Goal: Task Accomplishment & Management: Manage account settings

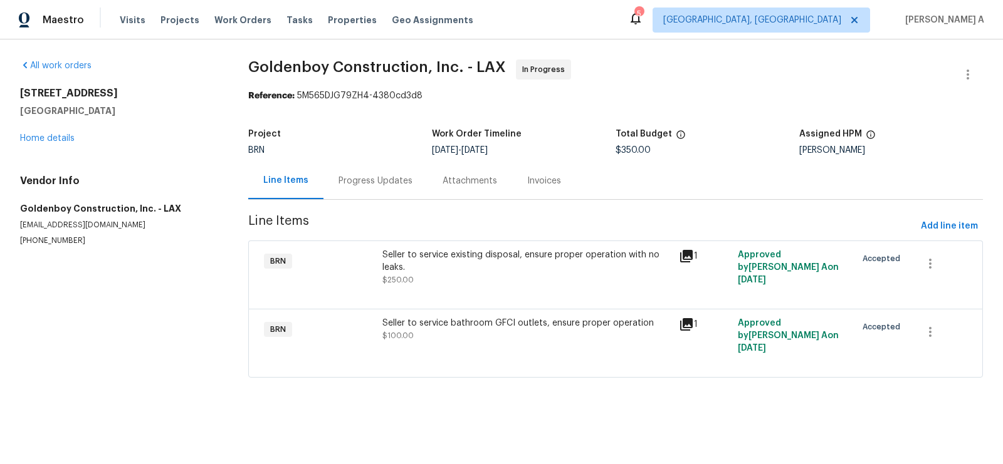
click at [369, 178] on div "Progress Updates" at bounding box center [375, 181] width 74 height 13
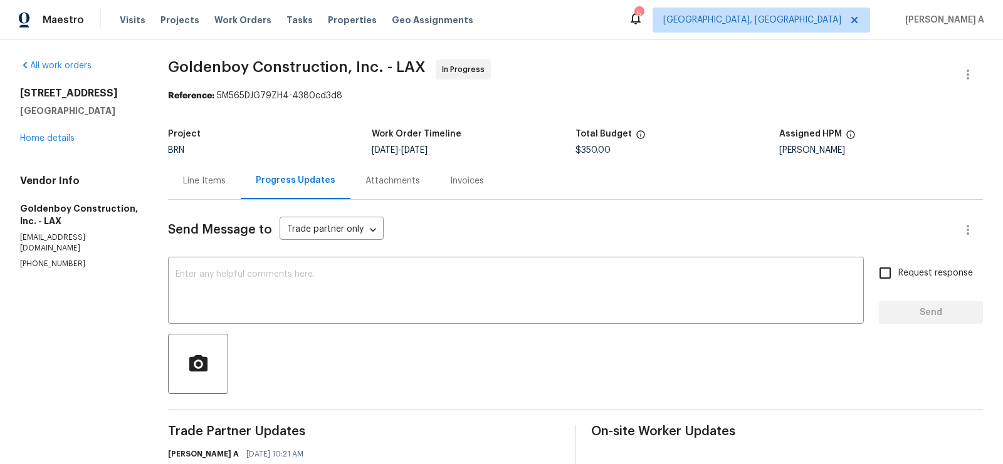
click at [226, 179] on div "Line Items" at bounding box center [204, 181] width 43 height 13
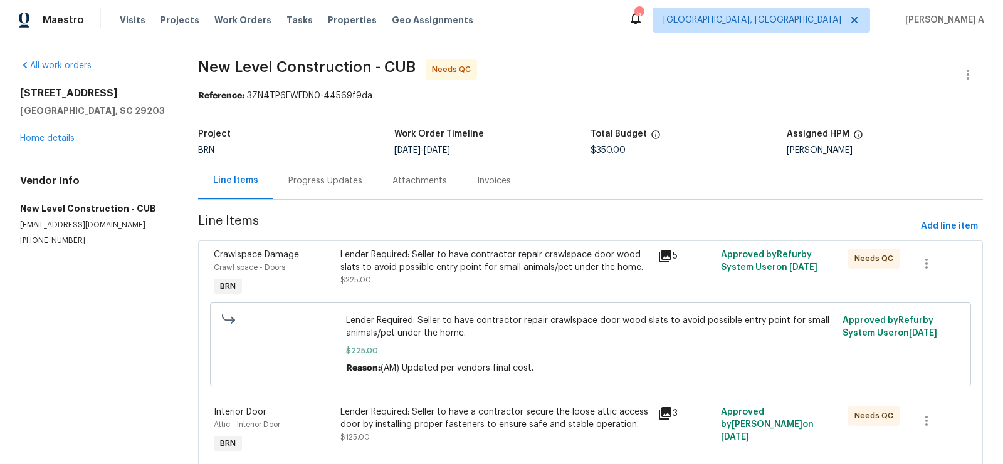
click at [320, 187] on div "Progress Updates" at bounding box center [325, 180] width 104 height 37
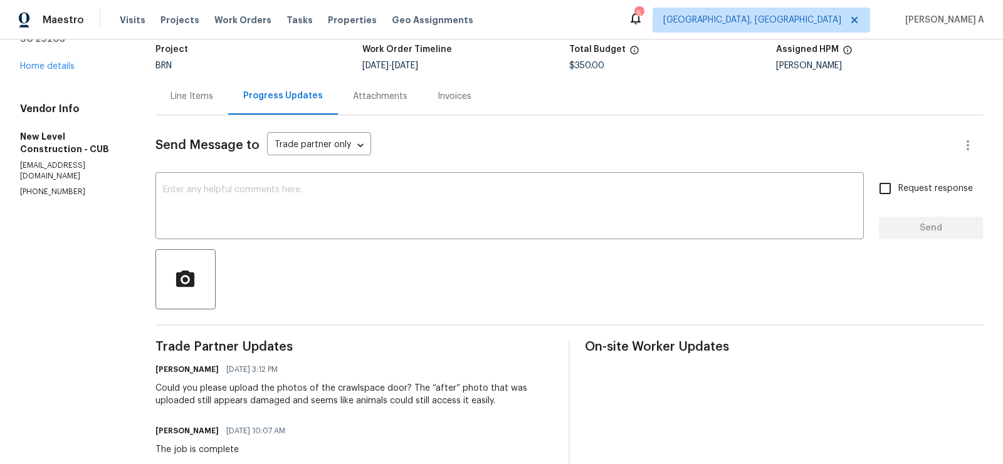
scroll to position [1, 0]
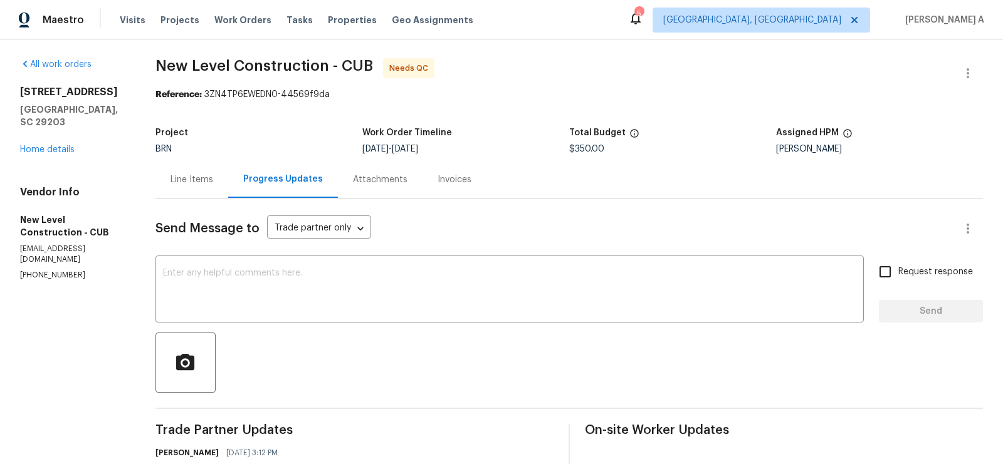
click at [228, 169] on div "Line Items" at bounding box center [191, 179] width 73 height 37
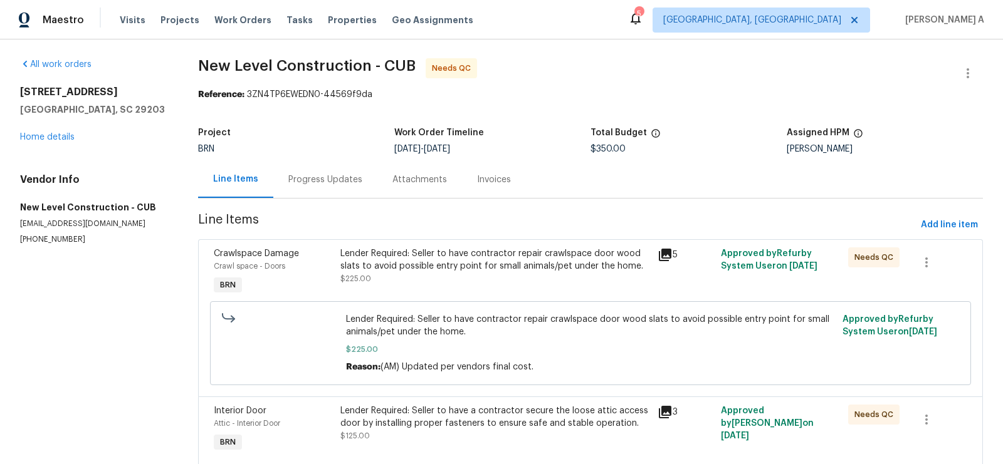
scroll to position [49, 0]
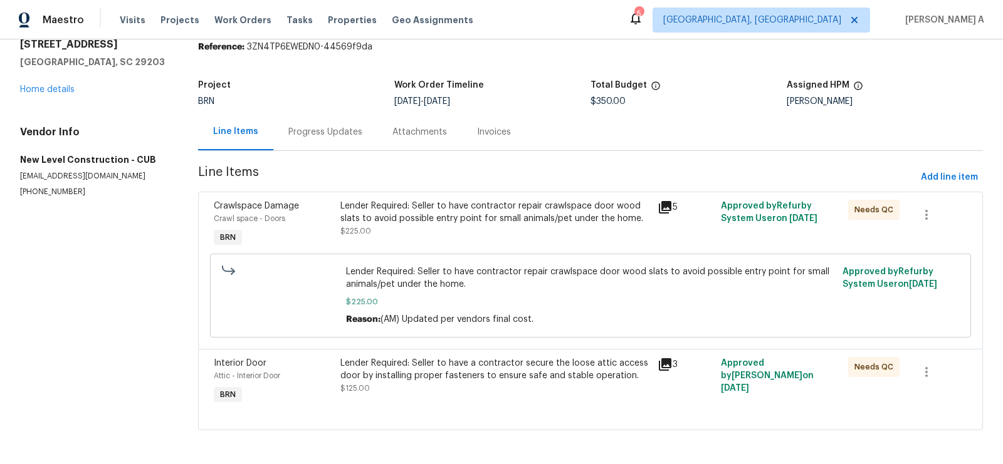
click at [477, 225] on div "Lender Required: Seller to have contractor repair crawlspace door wood slats to…" at bounding box center [495, 219] width 310 height 38
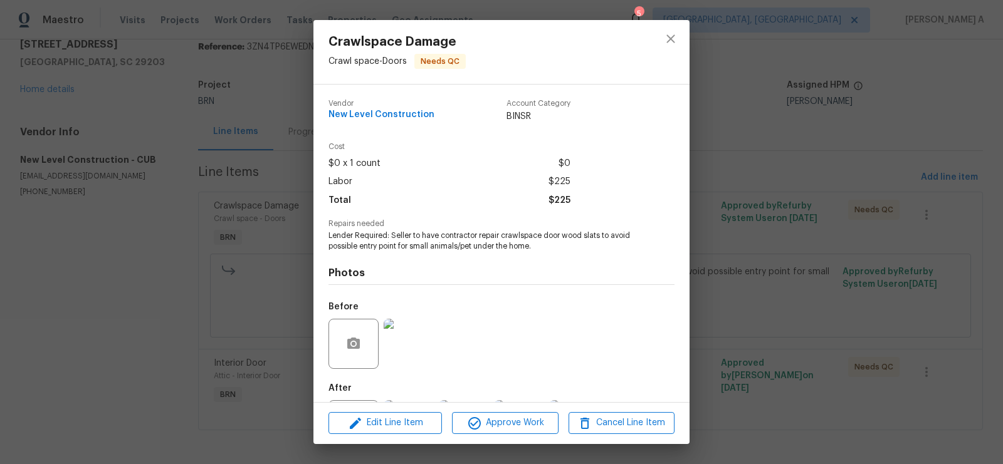
scroll to position [60, 0]
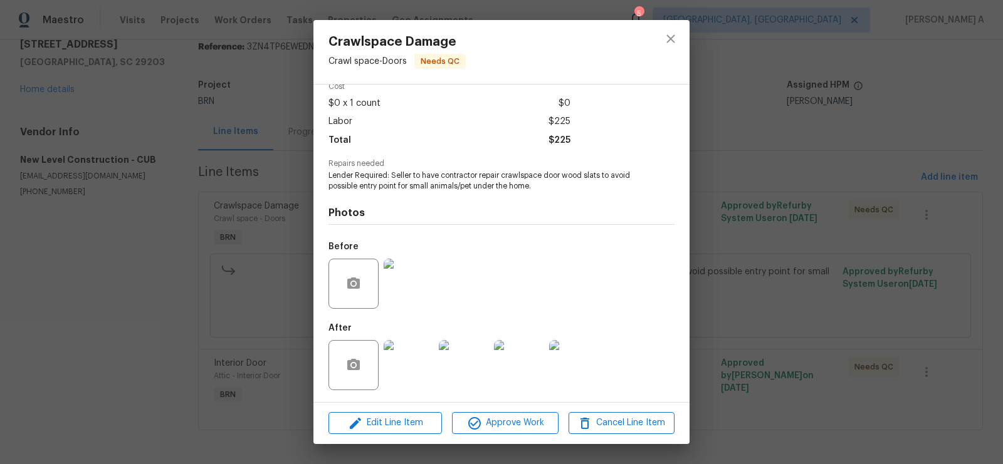
click at [406, 279] on img at bounding box center [409, 284] width 50 height 50
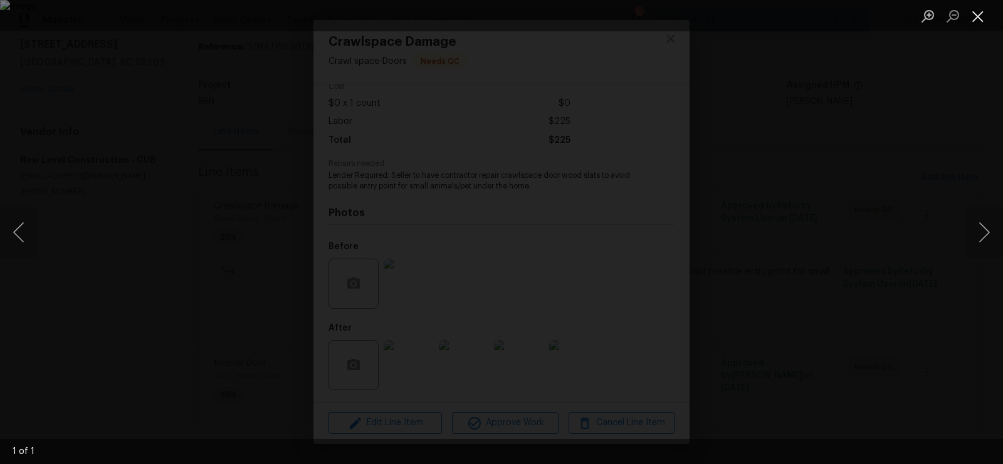
click at [972, 18] on button "Close lightbox" at bounding box center [977, 16] width 25 height 22
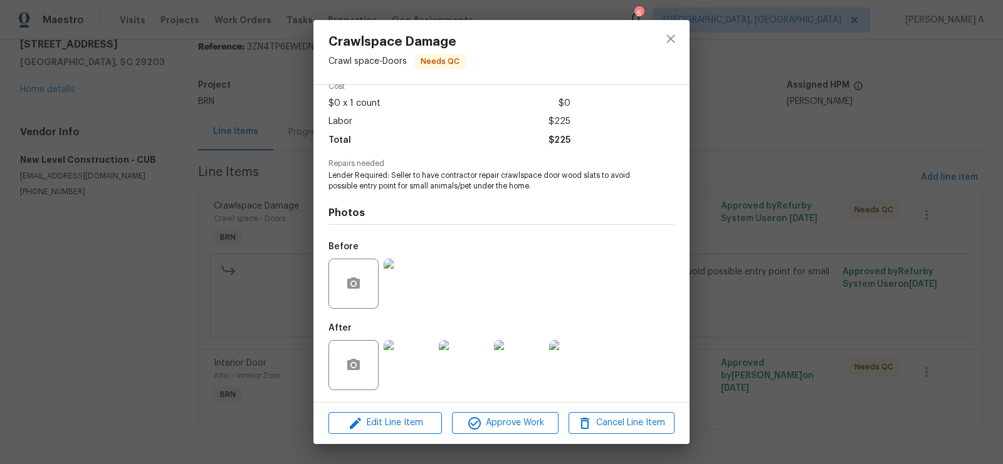
click at [404, 374] on img at bounding box center [409, 365] width 50 height 50
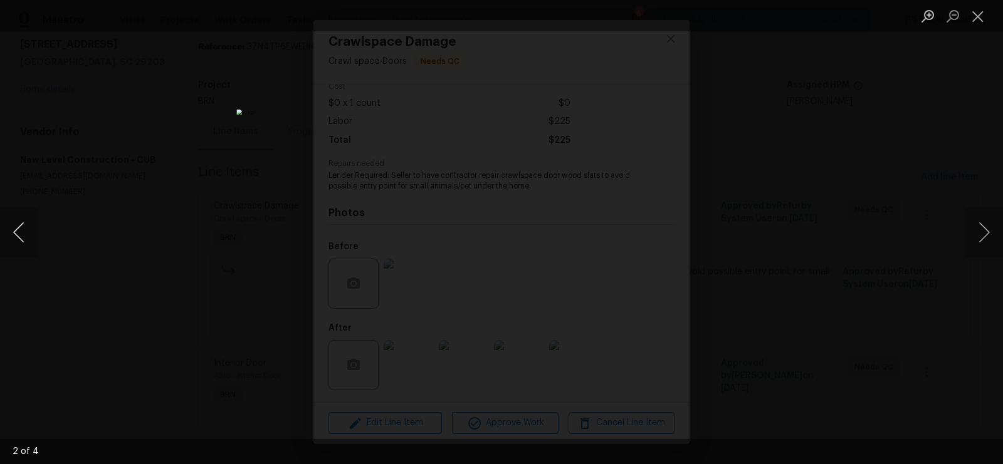
click at [21, 226] on button "Previous image" at bounding box center [19, 232] width 38 height 50
click at [968, 12] on button "Close lightbox" at bounding box center [977, 16] width 25 height 22
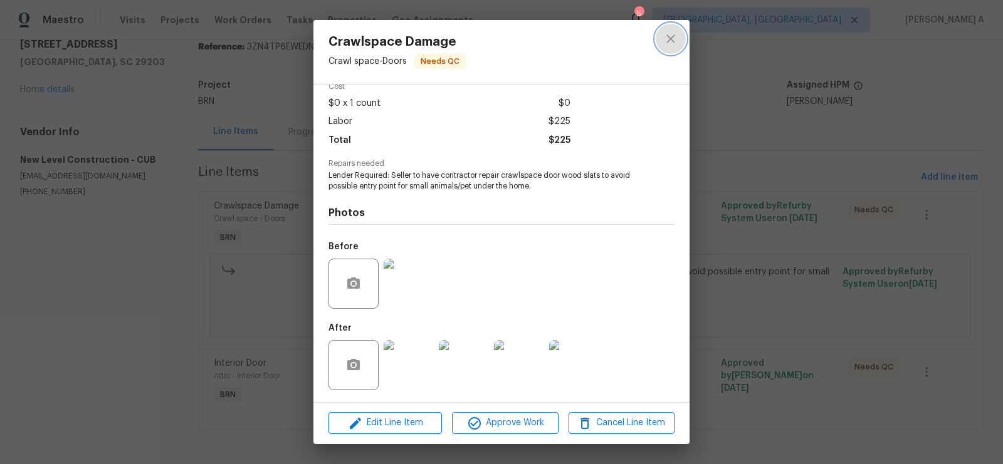
click at [667, 48] on button "close" at bounding box center [671, 39] width 30 height 30
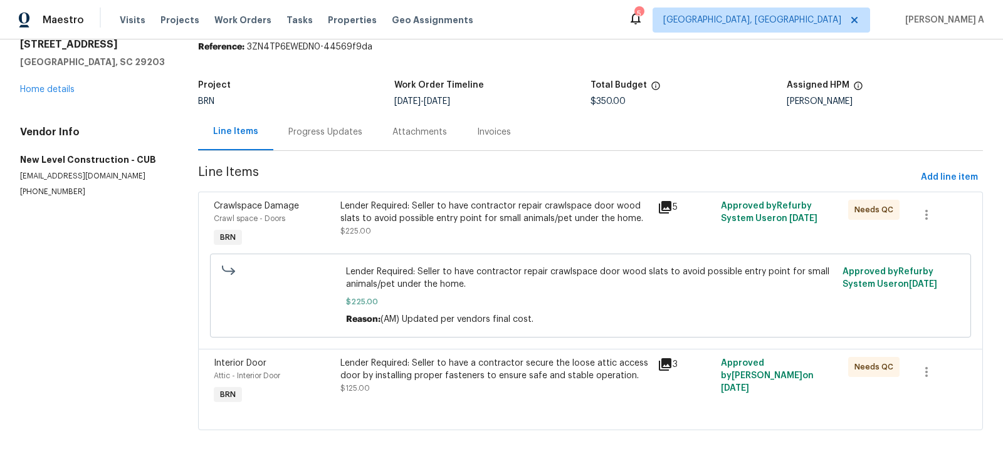
click at [285, 132] on div "Progress Updates" at bounding box center [325, 131] width 104 height 37
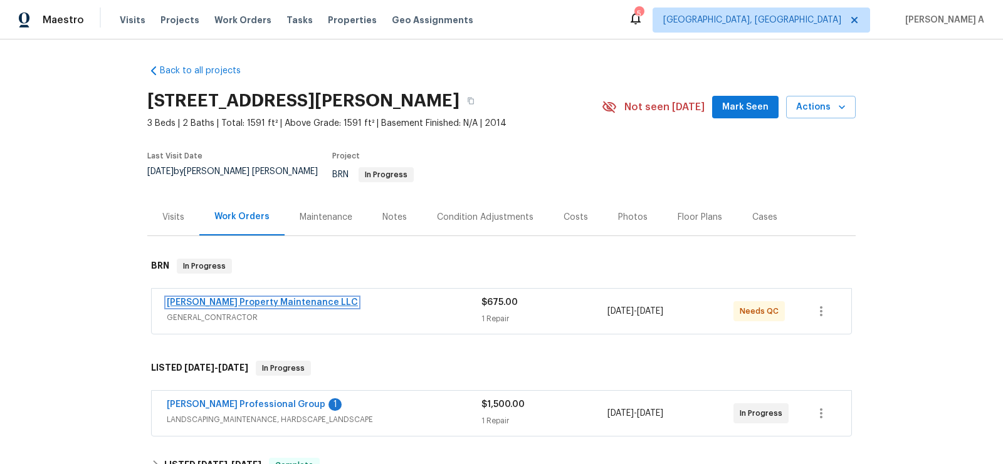
click at [254, 298] on link "Glen Property Maintenance LLC" at bounding box center [262, 302] width 191 height 9
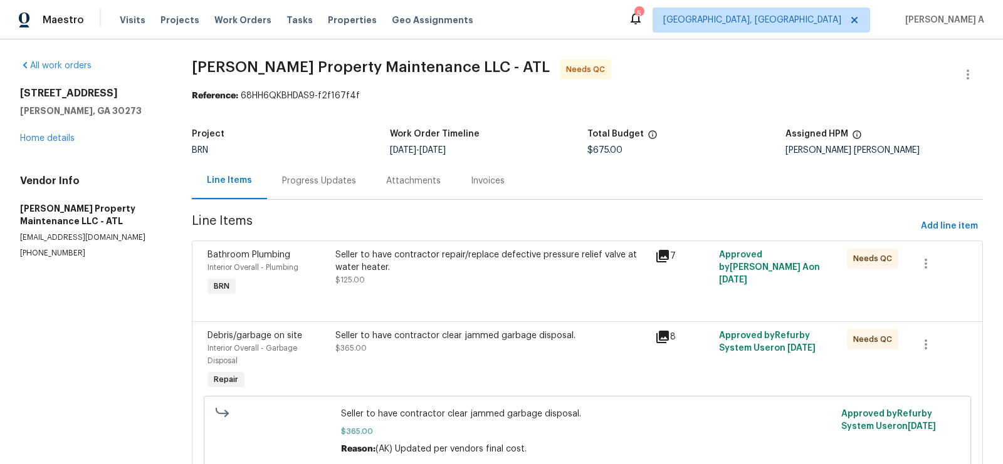
click at [448, 299] on div at bounding box center [587, 306] width 760 height 15
click at [452, 278] on div "Seller to have contractor repair/replace defective pressure relief valve at wat…" at bounding box center [491, 268] width 312 height 38
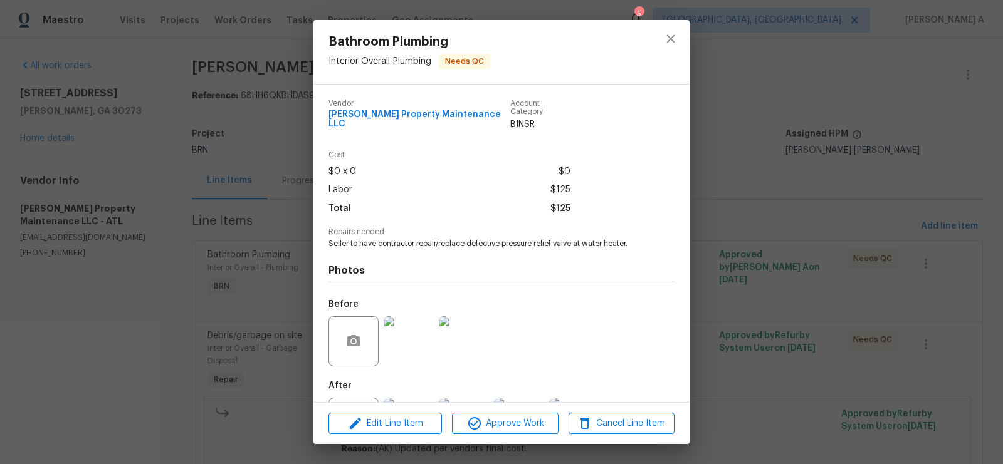
scroll to position [50, 0]
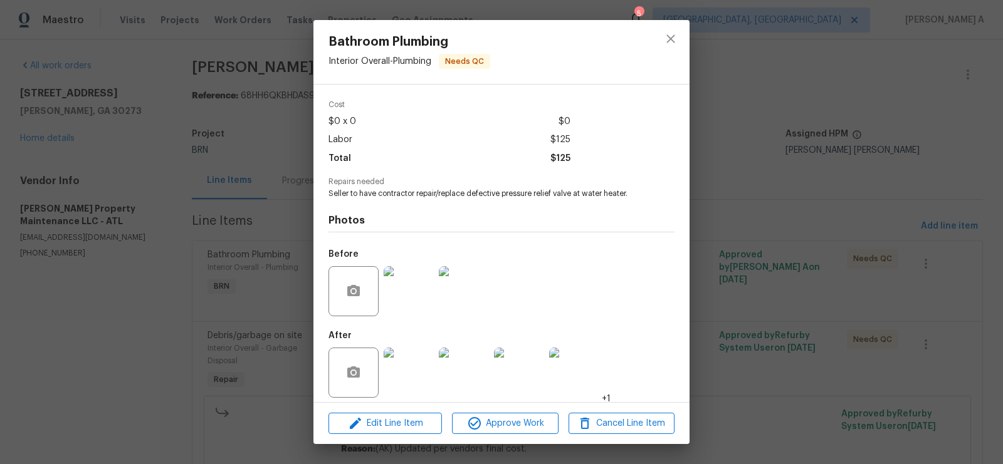
click at [389, 291] on img at bounding box center [409, 291] width 50 height 50
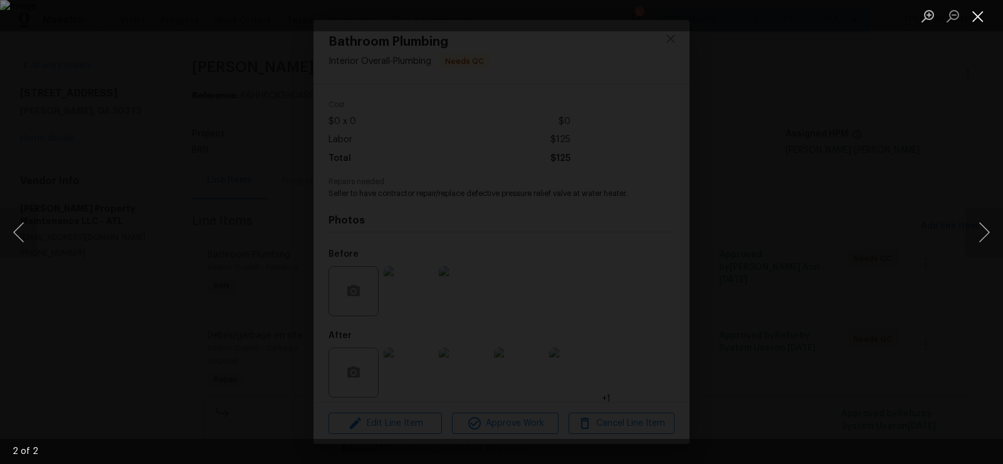
click at [981, 15] on button "Close lightbox" at bounding box center [977, 16] width 25 height 22
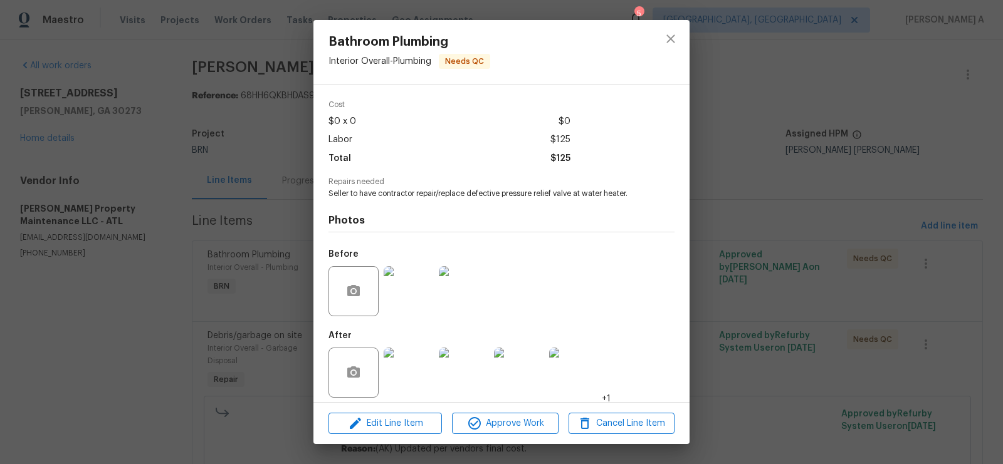
click at [402, 371] on img at bounding box center [409, 373] width 50 height 50
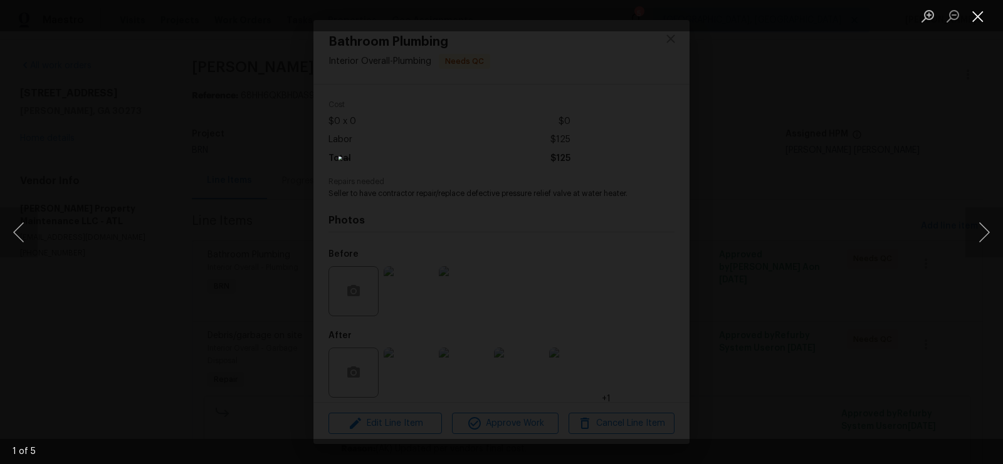
click at [976, 16] on button "Close lightbox" at bounding box center [977, 16] width 25 height 22
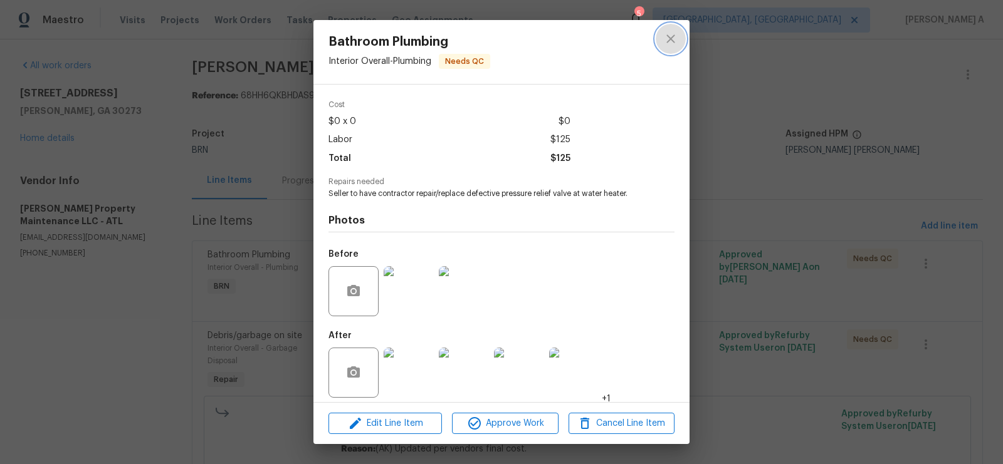
click at [680, 32] on button "close" at bounding box center [671, 39] width 30 height 30
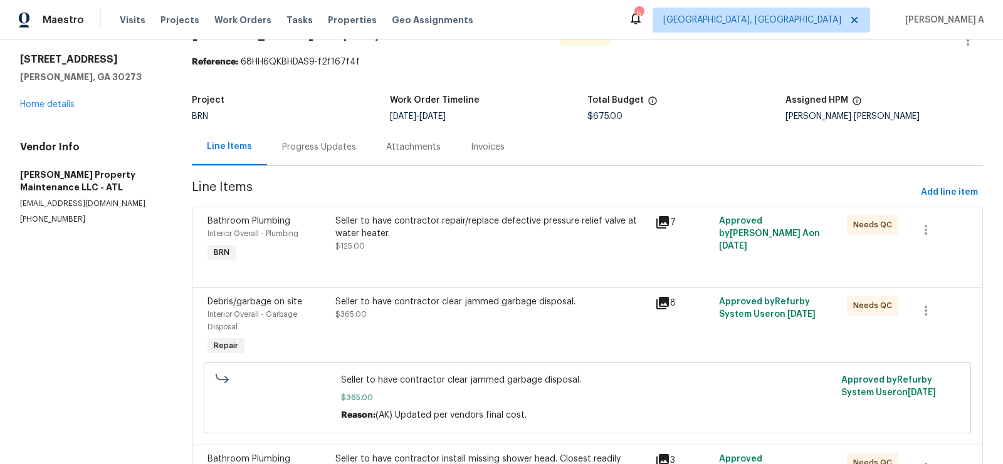
scroll to position [74, 0]
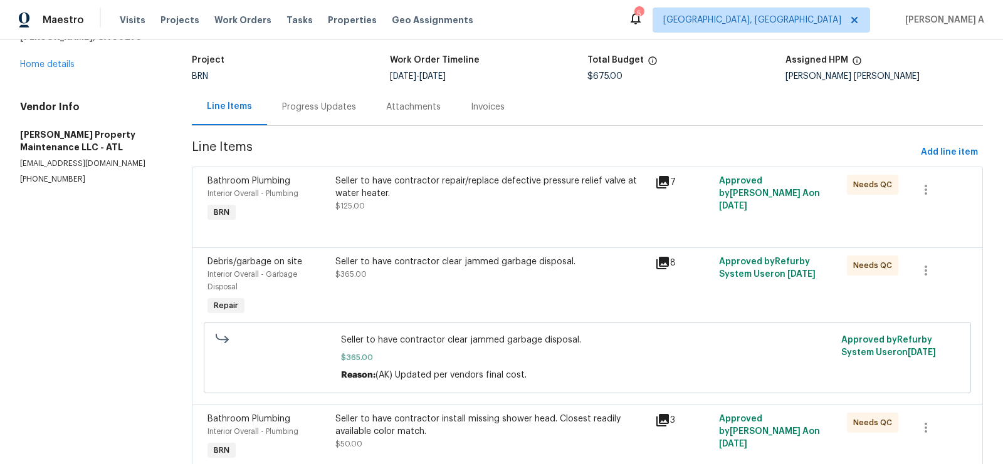
click at [468, 288] on div "Seller to have contractor clear jammed garbage disposal. $365.00" at bounding box center [492, 287] width 320 height 70
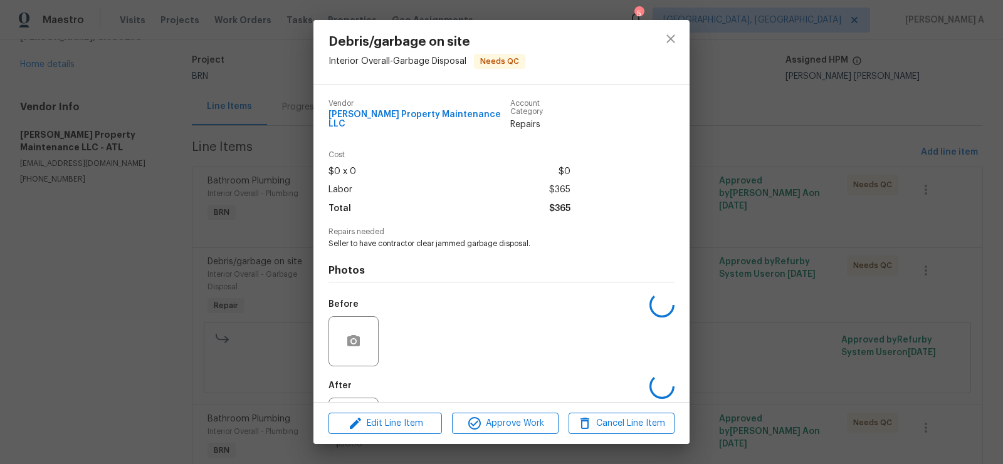
scroll to position [50, 0]
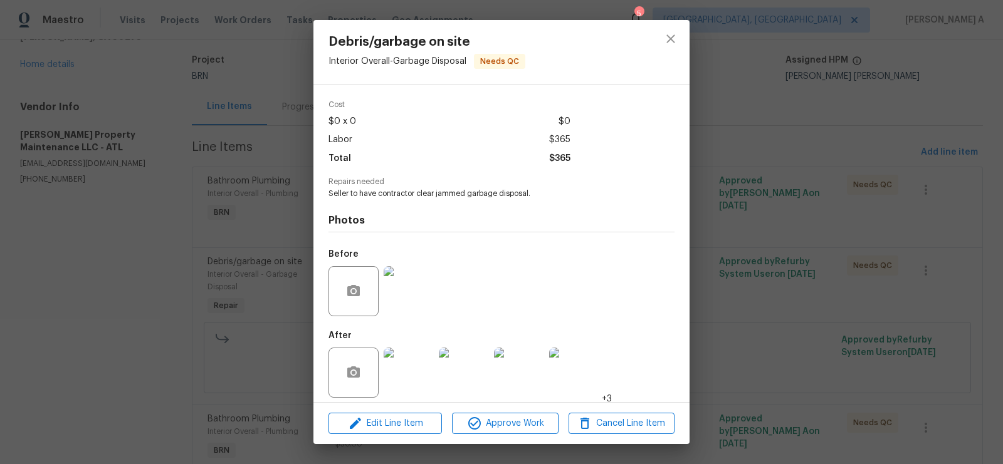
click at [395, 266] on img at bounding box center [409, 291] width 50 height 50
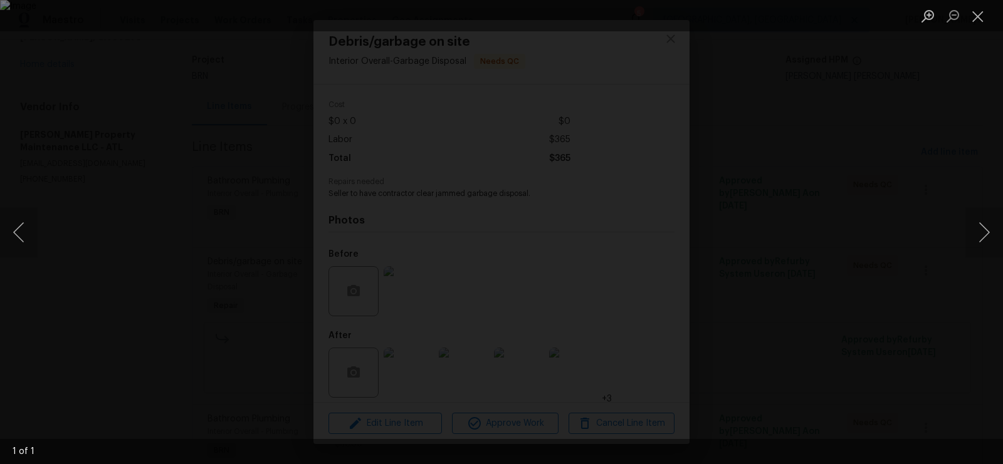
click at [991, 3] on ul "Lightbox" at bounding box center [959, 15] width 88 height 31
click at [986, 10] on button "Close lightbox" at bounding box center [977, 16] width 25 height 22
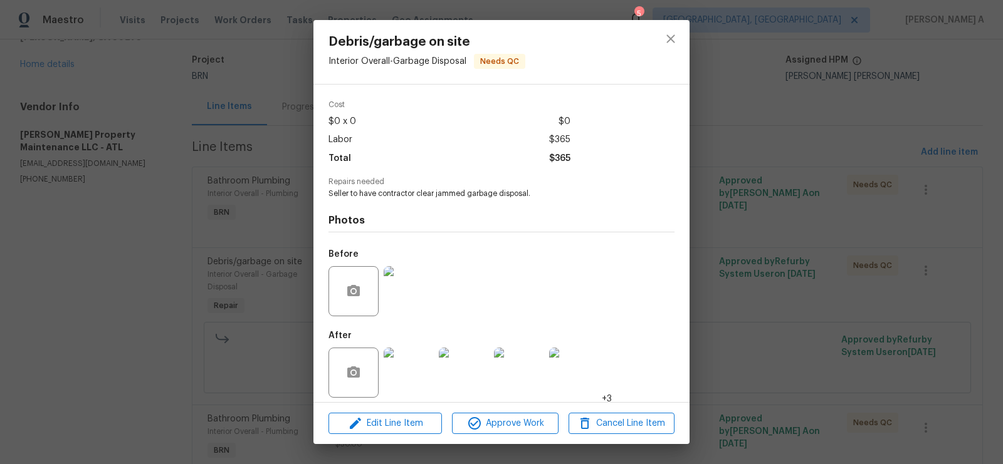
click at [393, 383] on img at bounding box center [409, 373] width 50 height 50
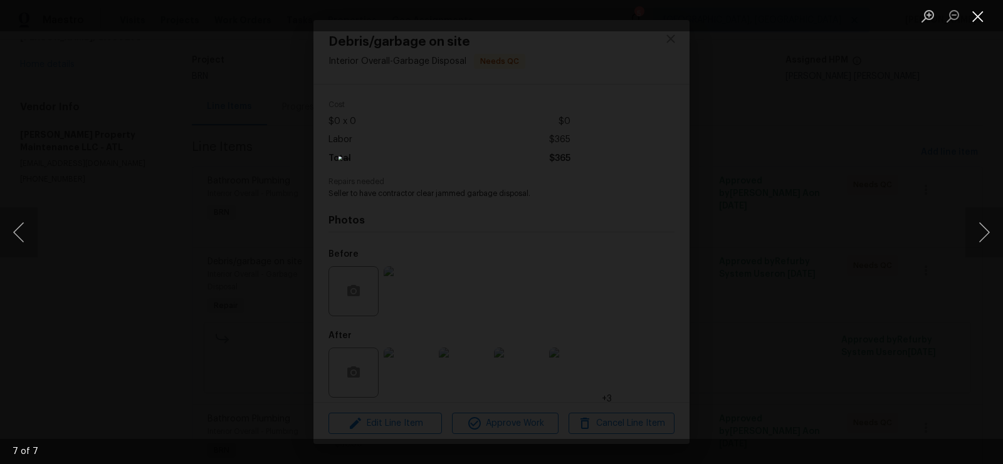
click at [972, 17] on button "Close lightbox" at bounding box center [977, 16] width 25 height 22
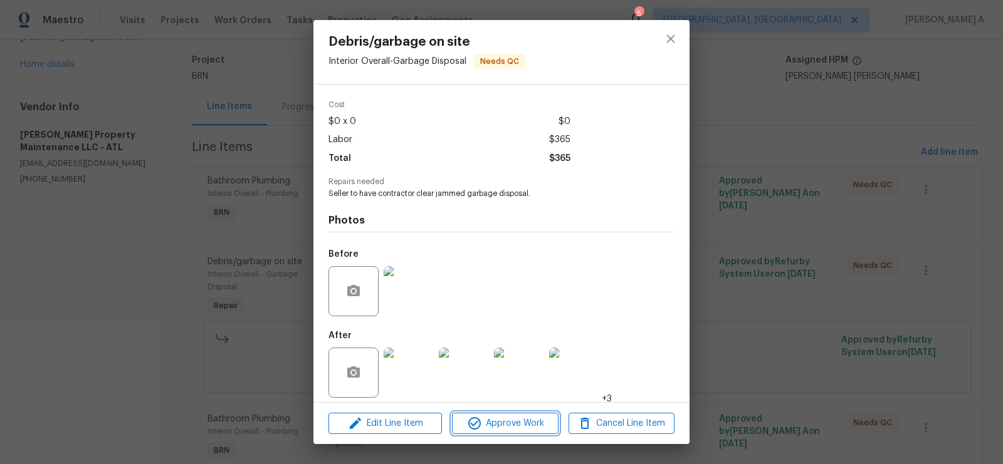
click at [505, 430] on span "Approve Work" at bounding box center [505, 424] width 98 height 16
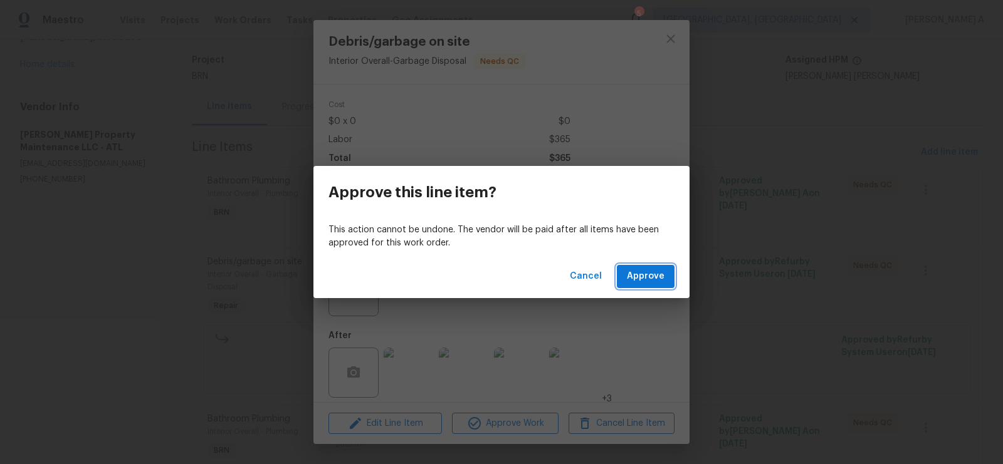
click at [643, 280] on span "Approve" at bounding box center [646, 277] width 38 height 16
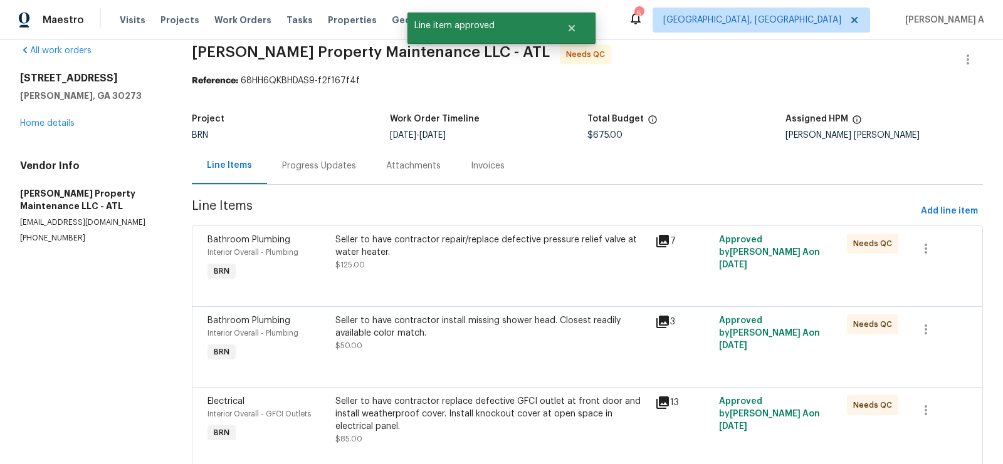
scroll to position [16, 0]
click at [502, 340] on div "Seller to have contractor install missing shower head. Closest readily availabl…" at bounding box center [491, 333] width 312 height 38
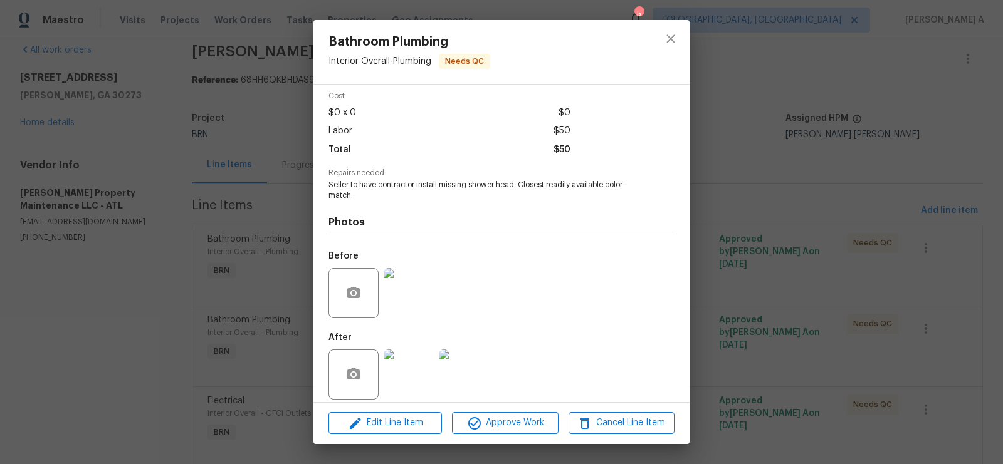
scroll to position [60, 0]
click at [402, 283] on img at bounding box center [409, 292] width 50 height 50
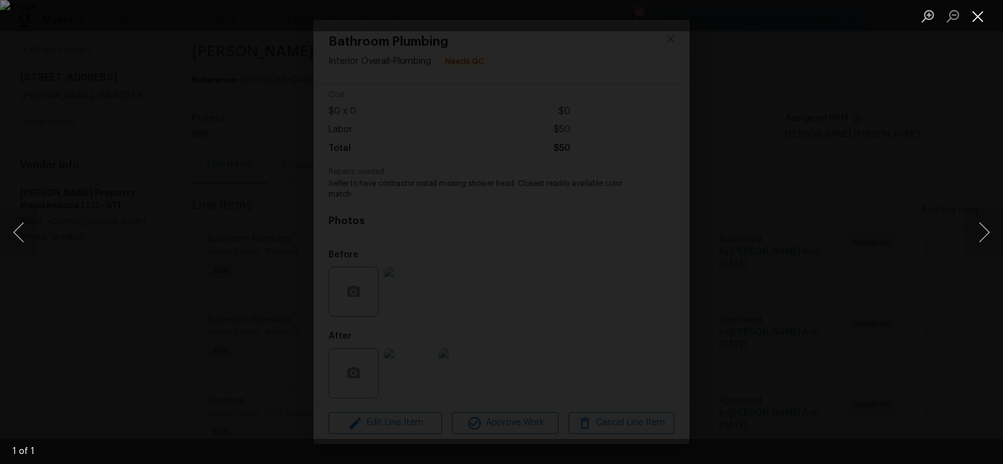
click at [977, 12] on button "Close lightbox" at bounding box center [977, 16] width 25 height 22
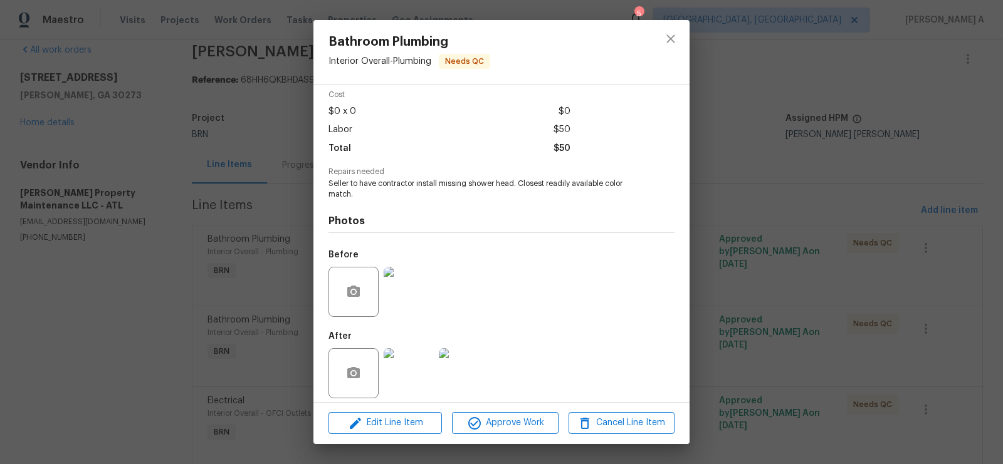
click at [412, 369] on img at bounding box center [409, 374] width 50 height 50
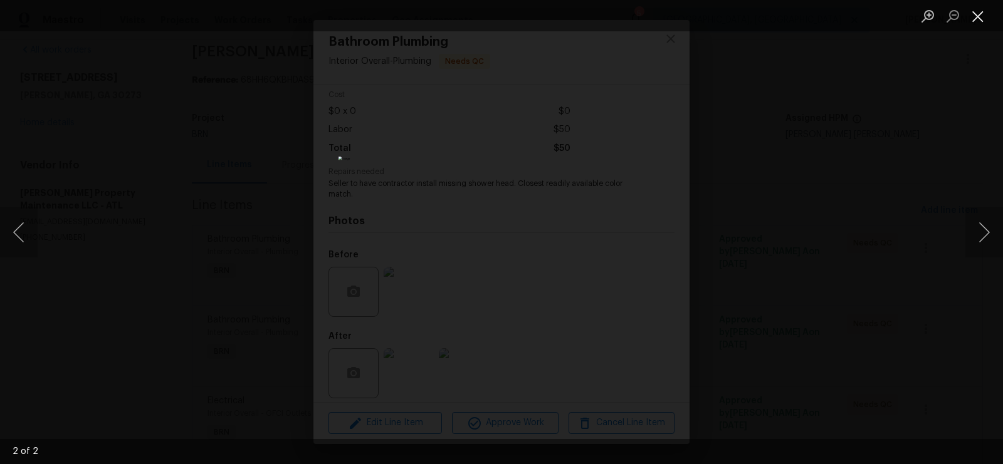
click at [977, 6] on button "Close lightbox" at bounding box center [977, 16] width 25 height 22
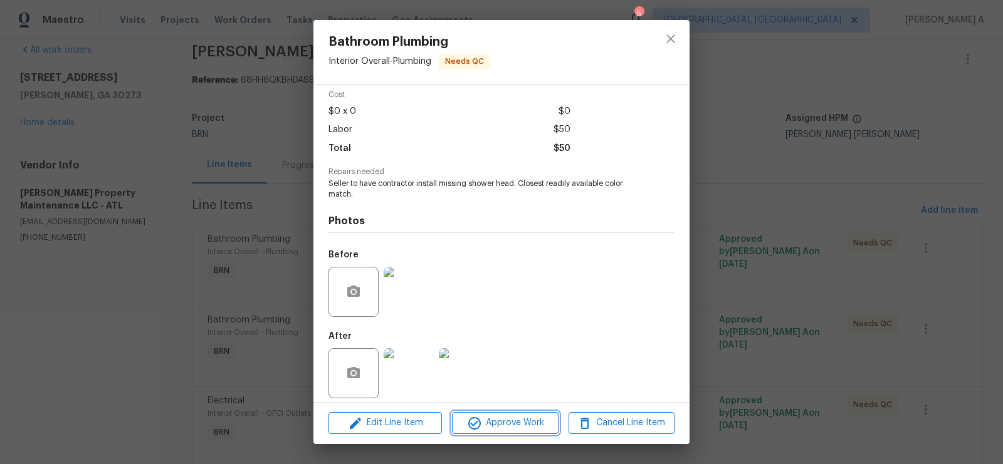
click at [490, 431] on span "Approve Work" at bounding box center [505, 424] width 98 height 16
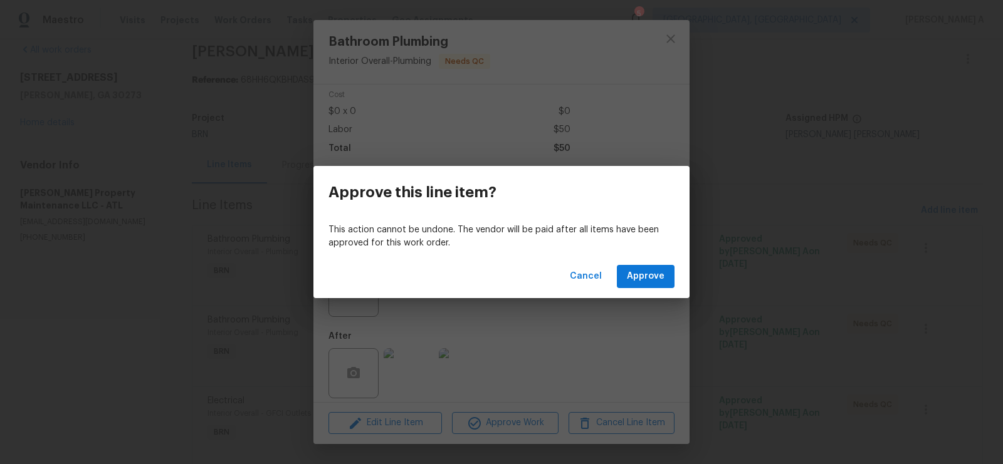
click at [638, 260] on div "Cancel Approve" at bounding box center [501, 276] width 376 height 43
click at [638, 273] on span "Approve" at bounding box center [646, 277] width 38 height 16
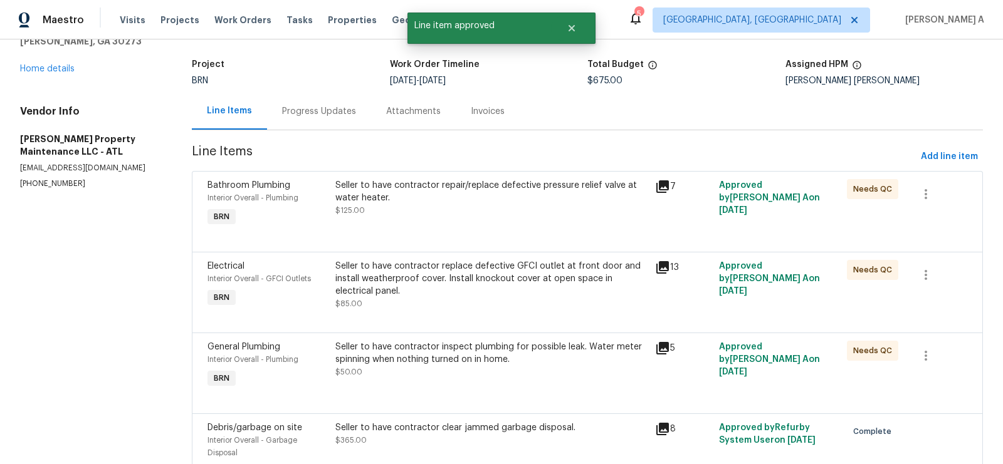
scroll to position [84, 0]
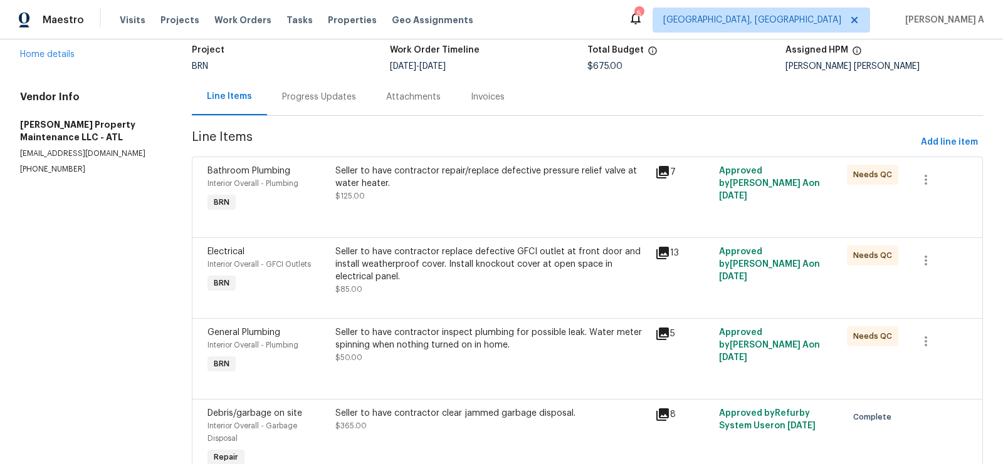
click at [509, 273] on div "Seller to have contractor replace defective GFCI outlet at front door and insta…" at bounding box center [491, 265] width 312 height 38
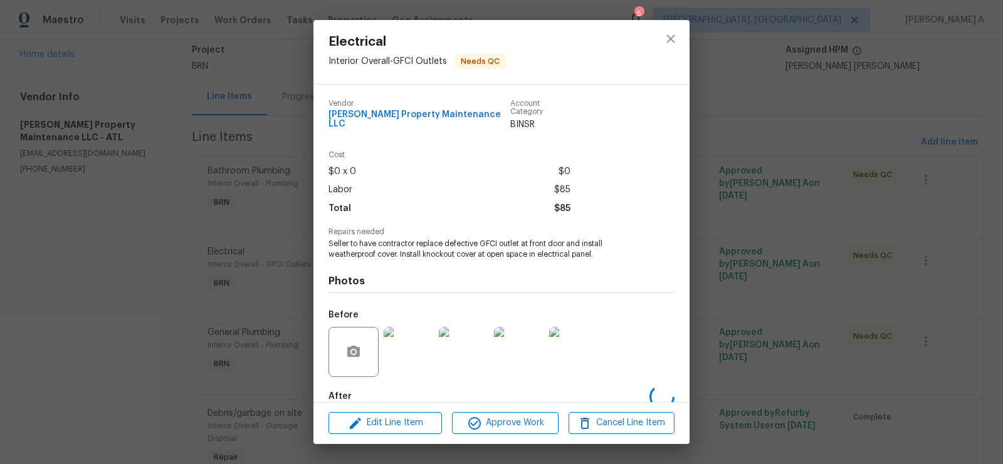
scroll to position [60, 0]
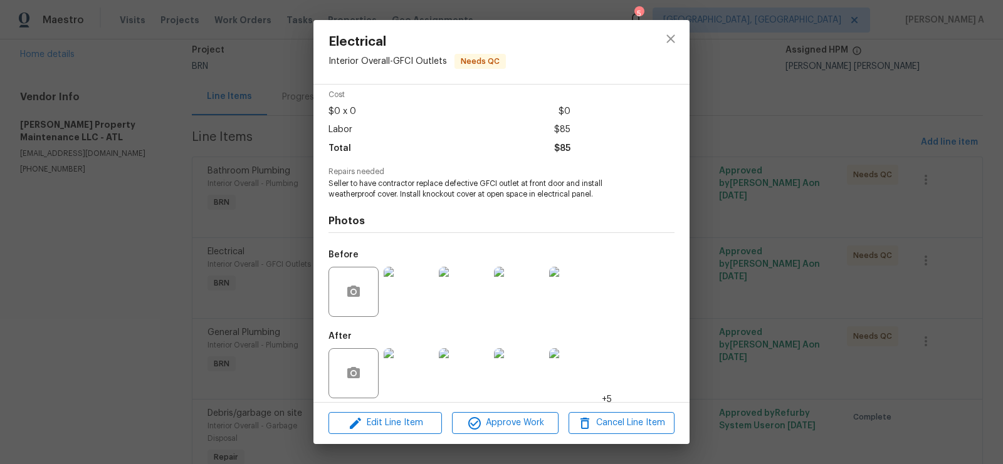
click at [417, 278] on img at bounding box center [409, 292] width 50 height 50
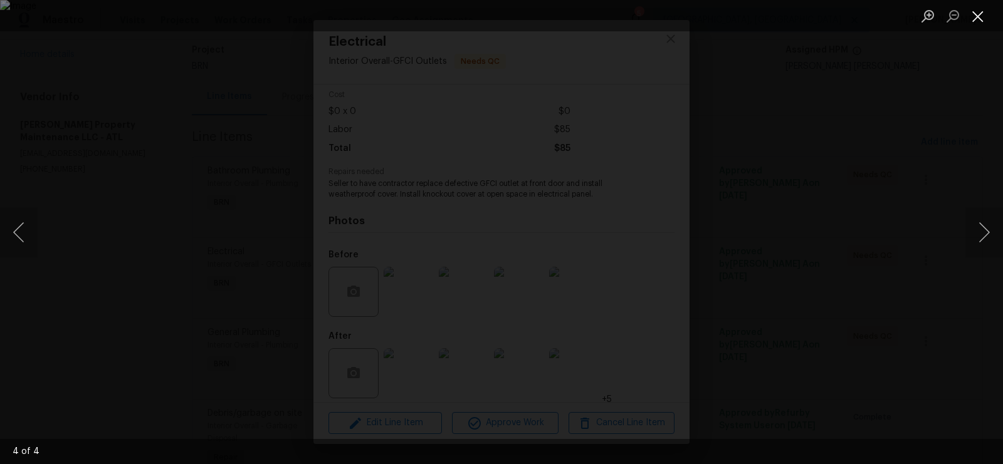
click at [974, 11] on button "Close lightbox" at bounding box center [977, 16] width 25 height 22
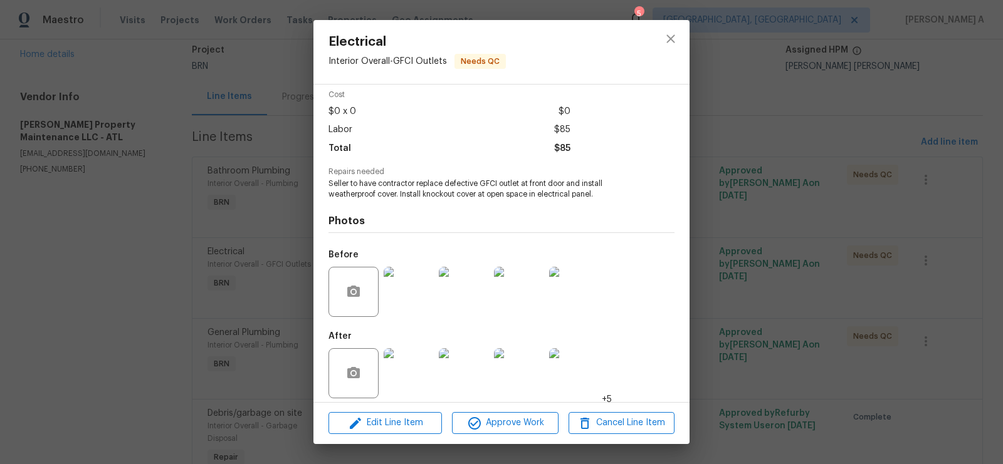
click at [417, 352] on img at bounding box center [409, 374] width 50 height 50
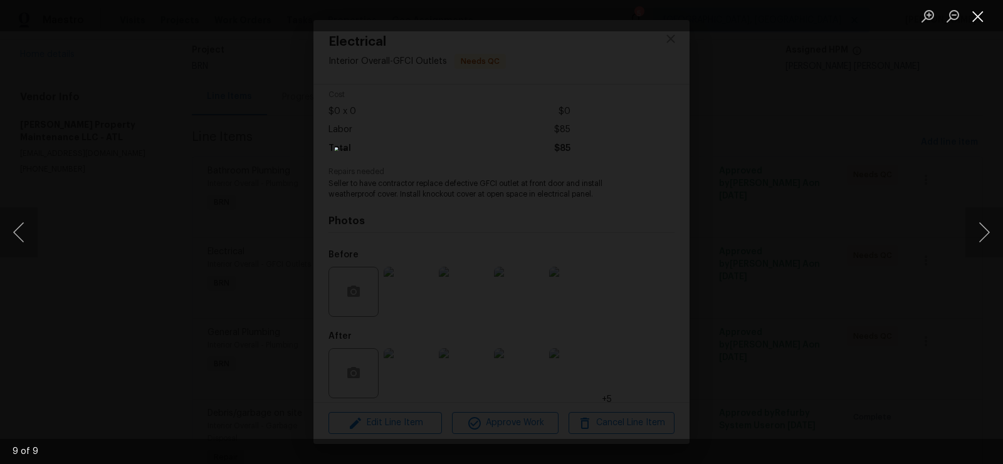
click at [976, 10] on button "Close lightbox" at bounding box center [977, 16] width 25 height 22
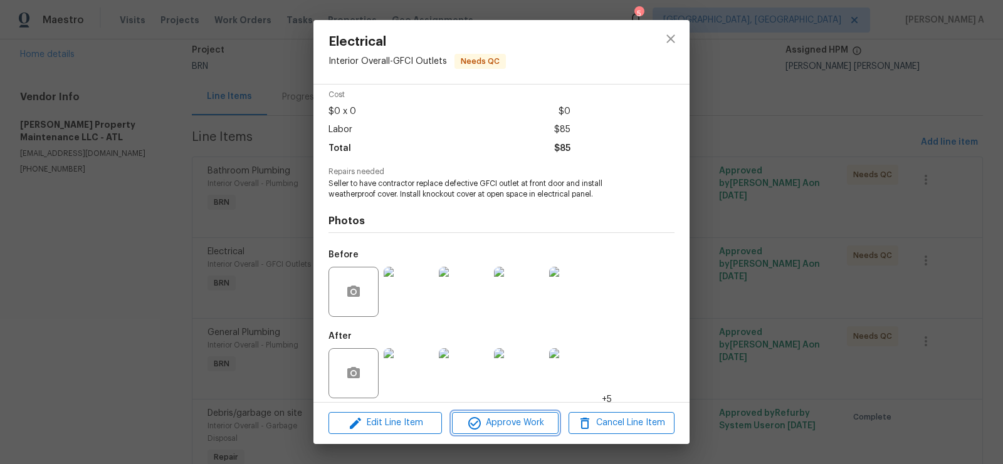
click at [520, 419] on span "Approve Work" at bounding box center [505, 424] width 98 height 16
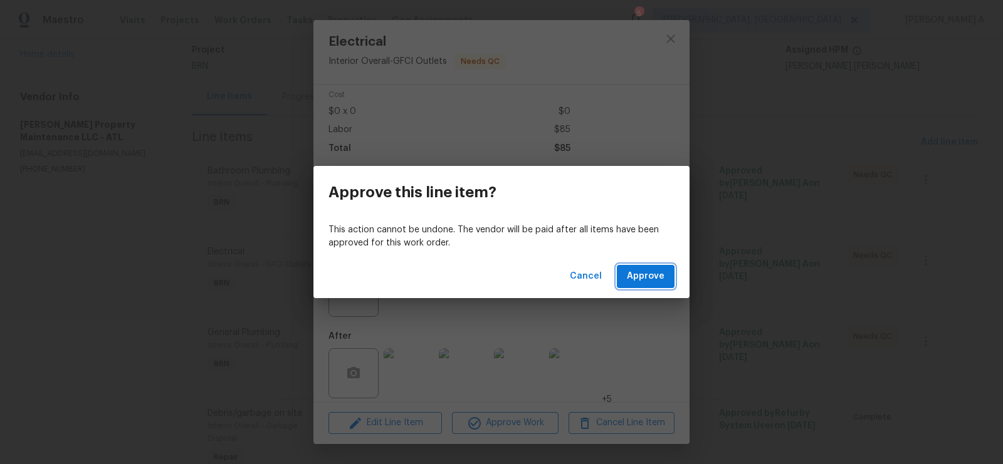
click at [666, 268] on button "Approve" at bounding box center [646, 276] width 58 height 23
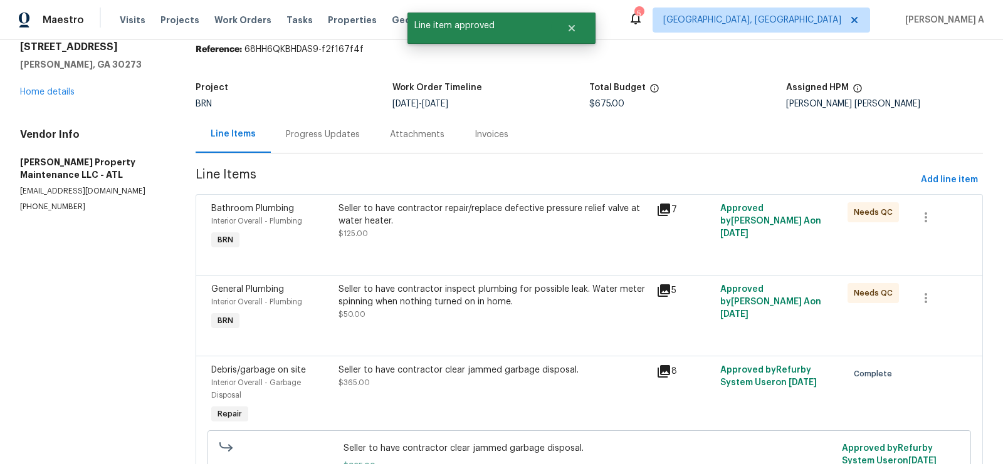
scroll to position [43, 0]
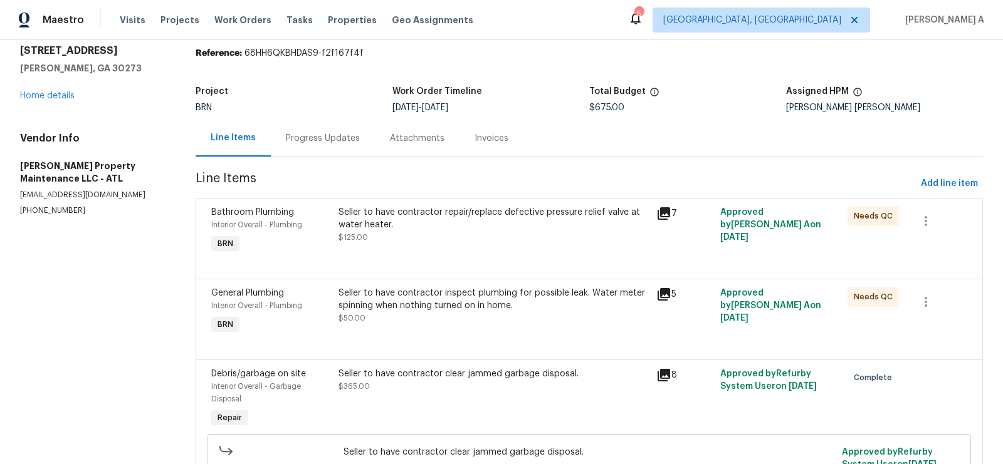
click at [540, 305] on div "Seller to have contractor inspect plumbing for possible leak. Water meter spinn…" at bounding box center [493, 299] width 311 height 25
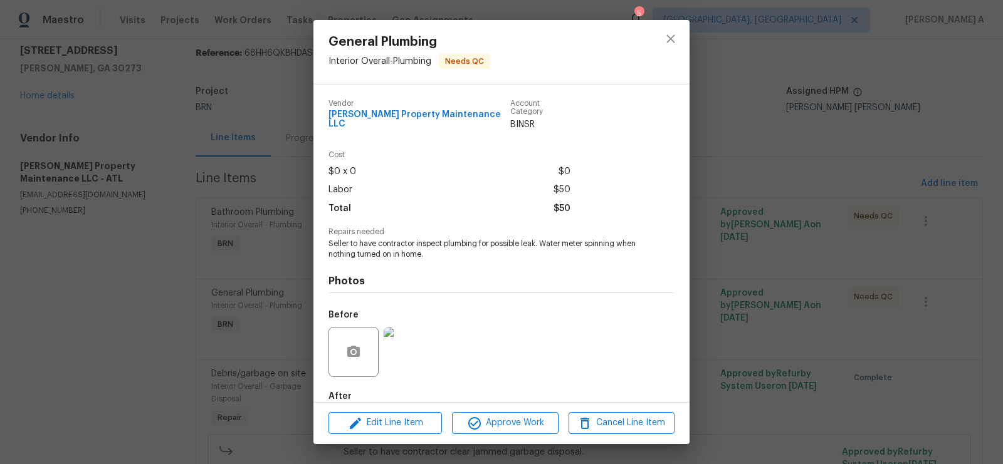
scroll to position [60, 0]
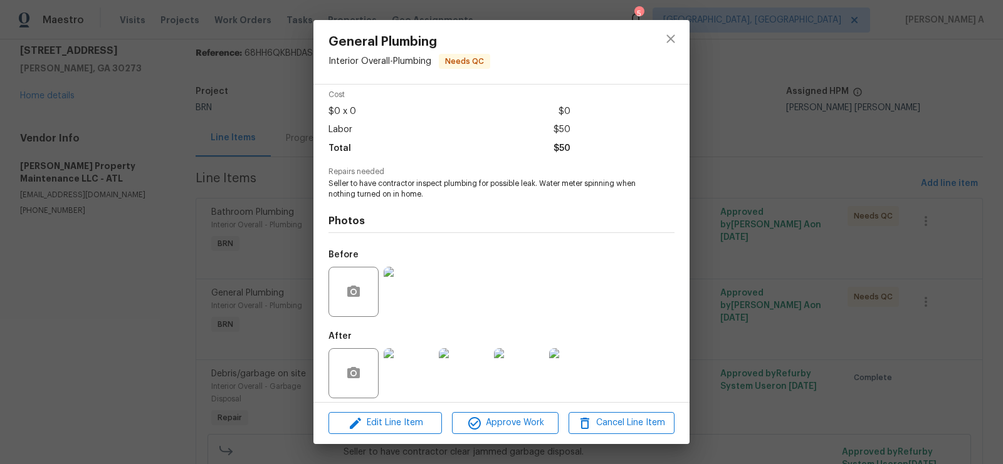
click at [410, 296] on img at bounding box center [409, 292] width 50 height 50
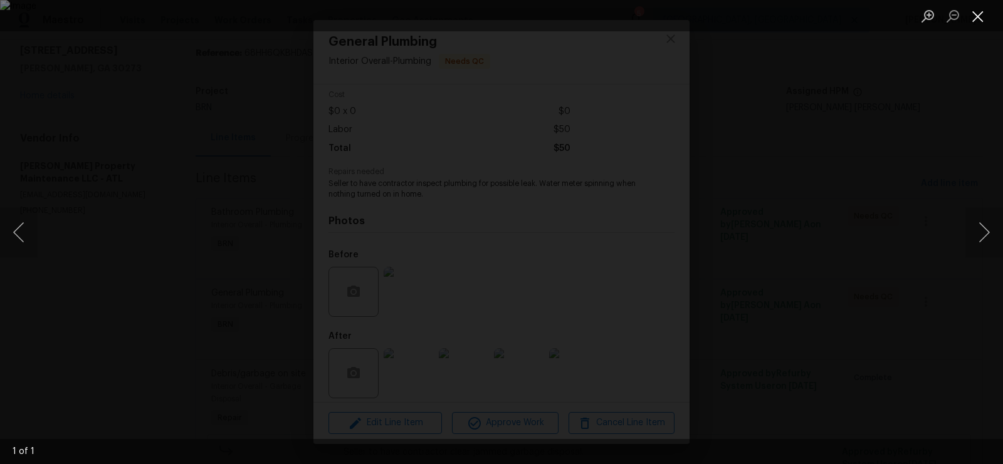
click at [982, 16] on button "Close lightbox" at bounding box center [977, 16] width 25 height 22
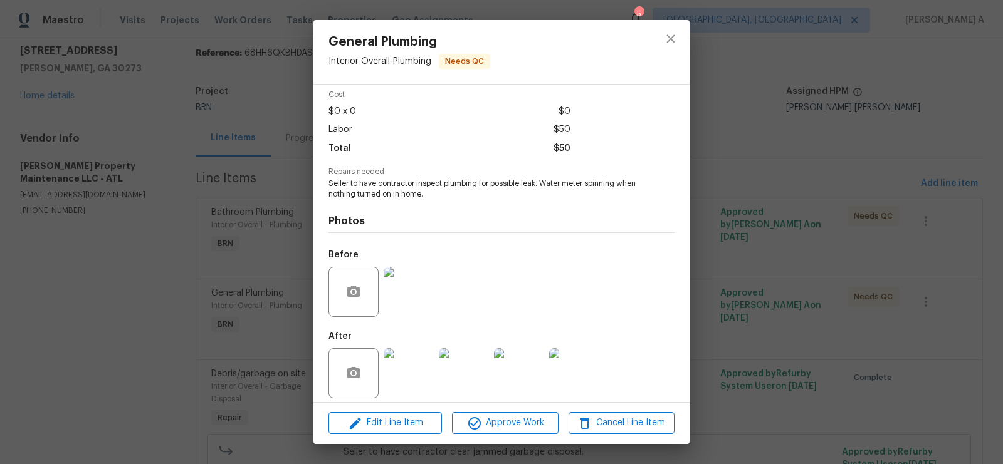
click at [402, 372] on img at bounding box center [409, 374] width 50 height 50
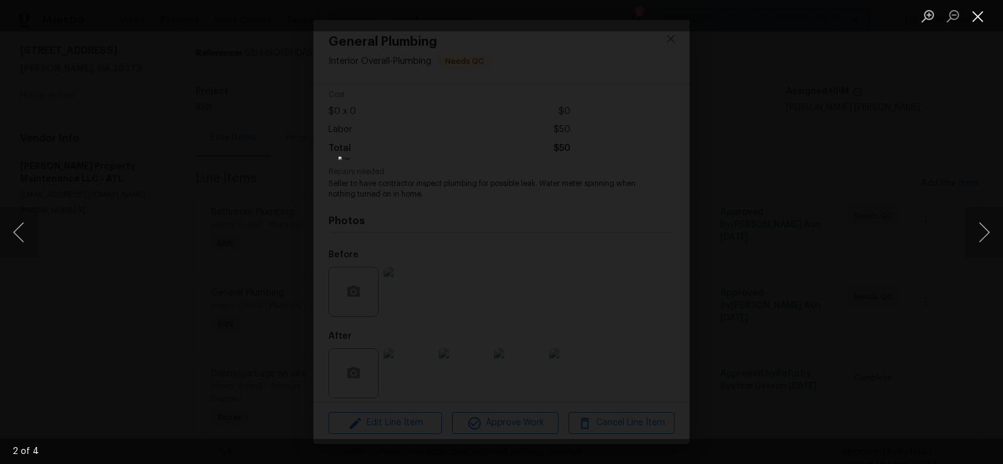
click at [983, 18] on button "Close lightbox" at bounding box center [977, 16] width 25 height 22
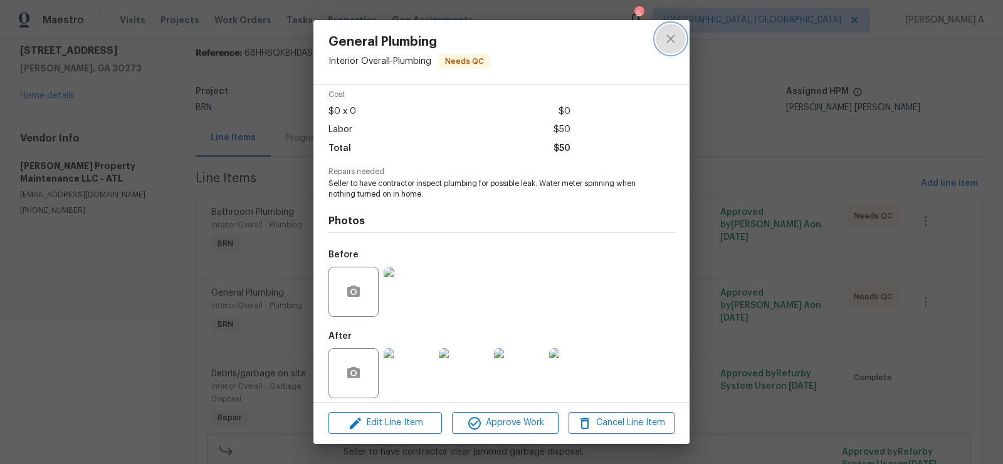
click at [663, 33] on icon "close" at bounding box center [670, 38] width 15 height 15
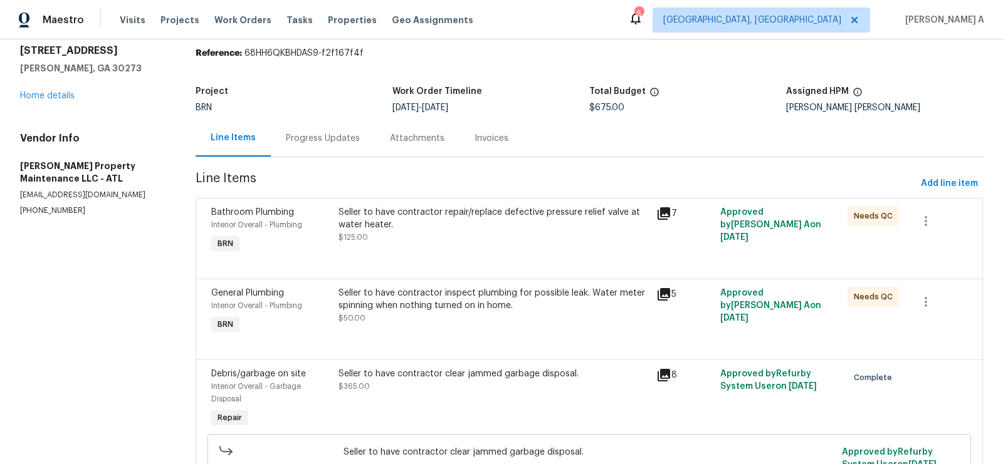
click at [313, 152] on div "Progress Updates" at bounding box center [323, 138] width 104 height 37
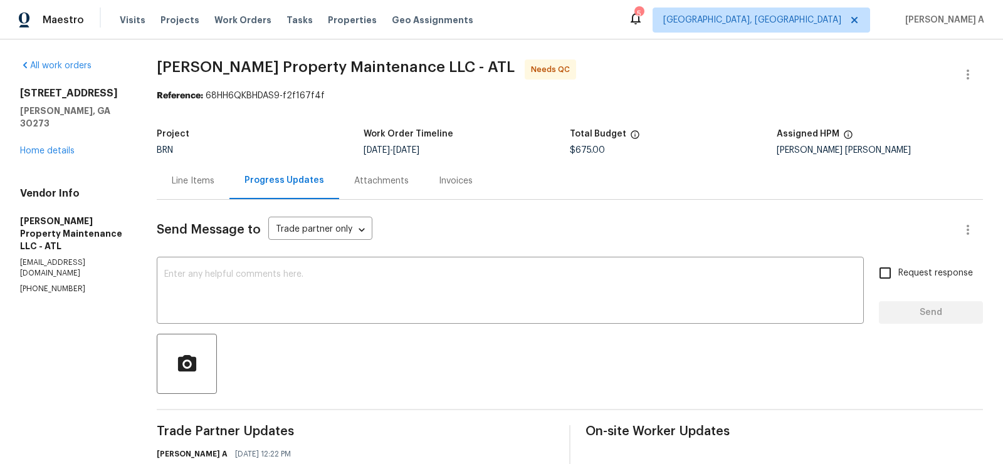
click at [206, 198] on div "Line Items" at bounding box center [193, 180] width 73 height 37
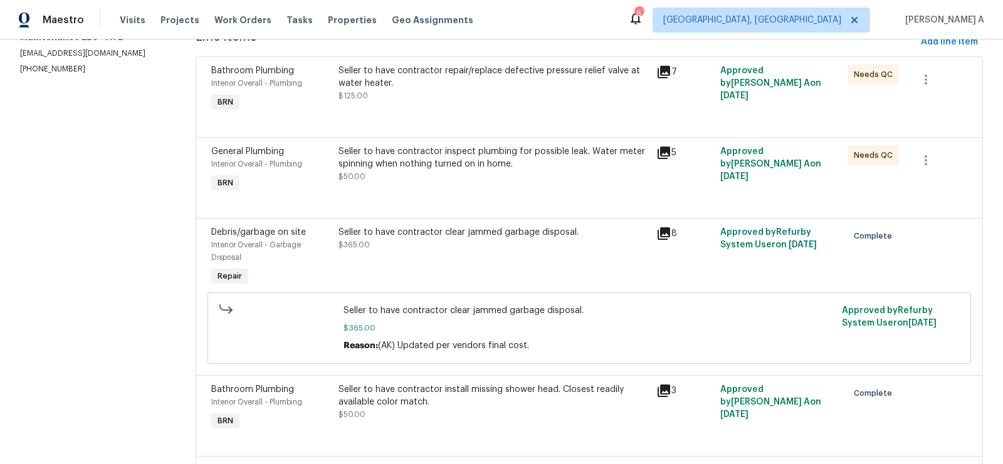
scroll to position [128, 0]
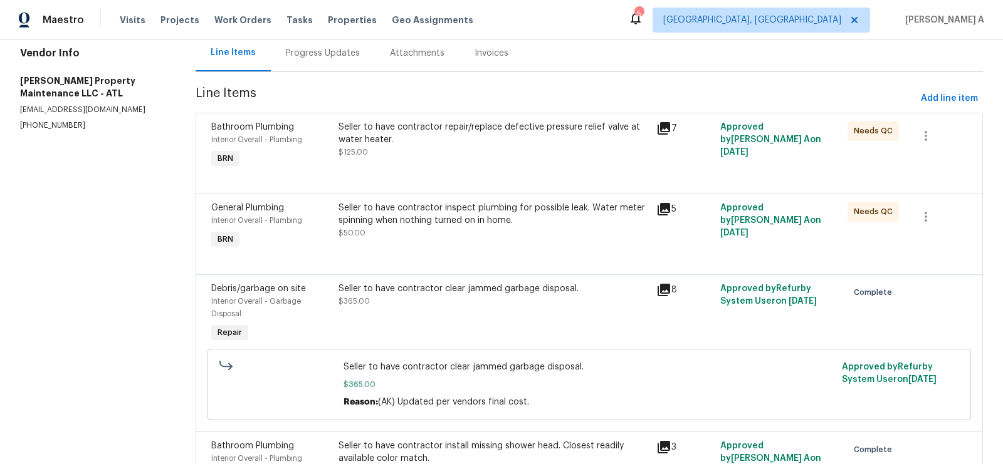
click at [447, 243] on div "Seller to have contractor inspect plumbing for possible leak. Water meter spinn…" at bounding box center [494, 227] width 318 height 58
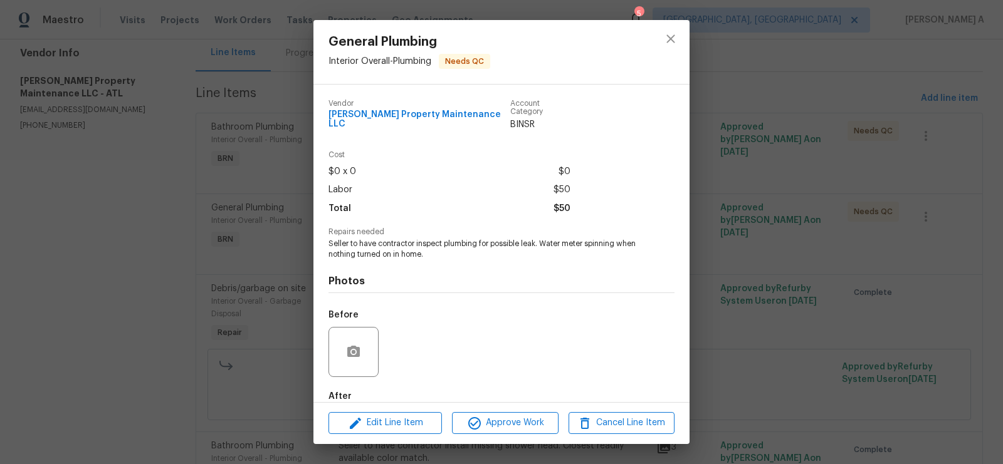
scroll to position [60, 0]
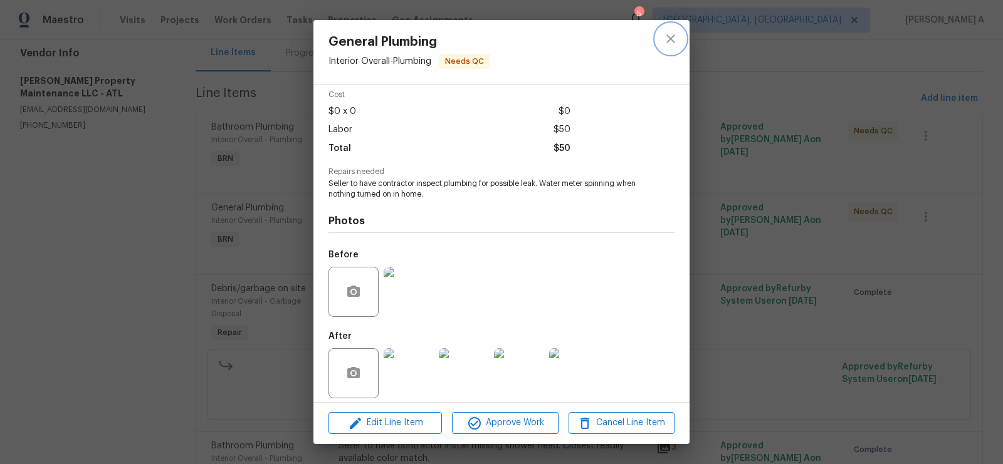
click at [671, 46] on button "close" at bounding box center [671, 39] width 30 height 30
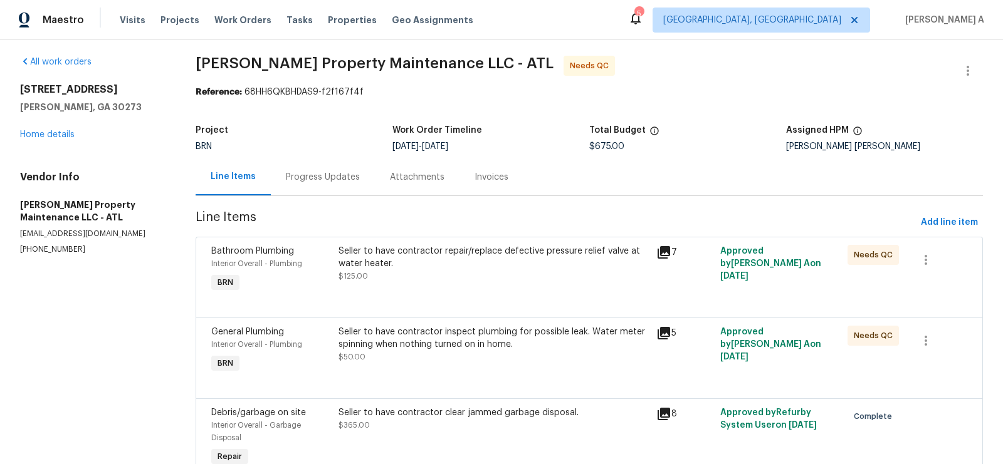
scroll to position [0, 0]
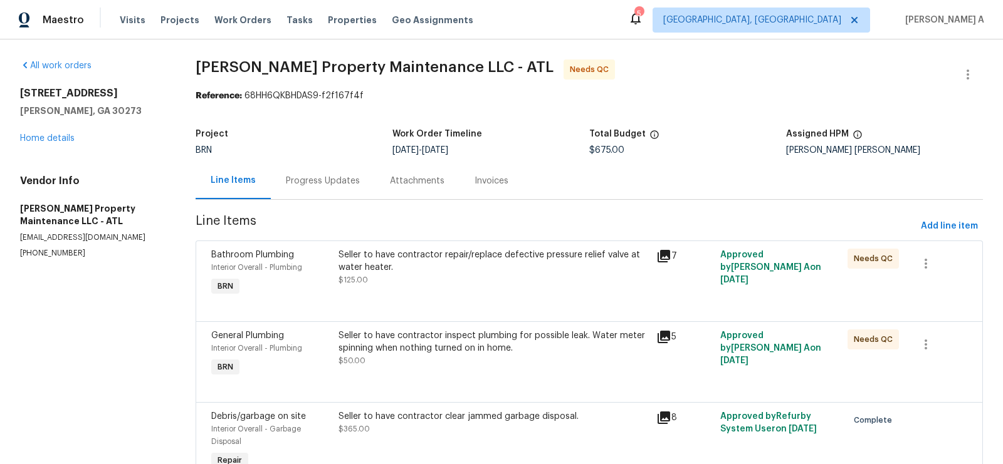
click at [329, 183] on div "Progress Updates" at bounding box center [323, 181] width 74 height 13
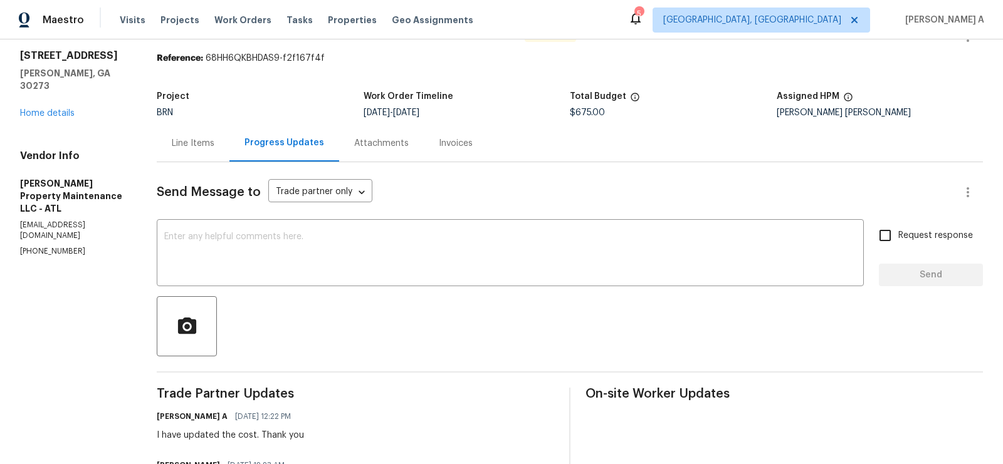
scroll to position [20, 0]
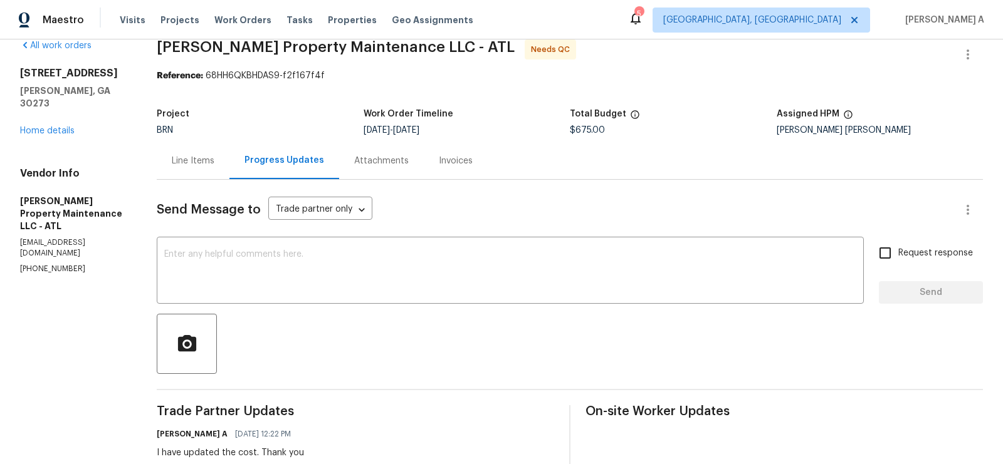
click at [203, 158] on div "Line Items" at bounding box center [193, 161] width 43 height 13
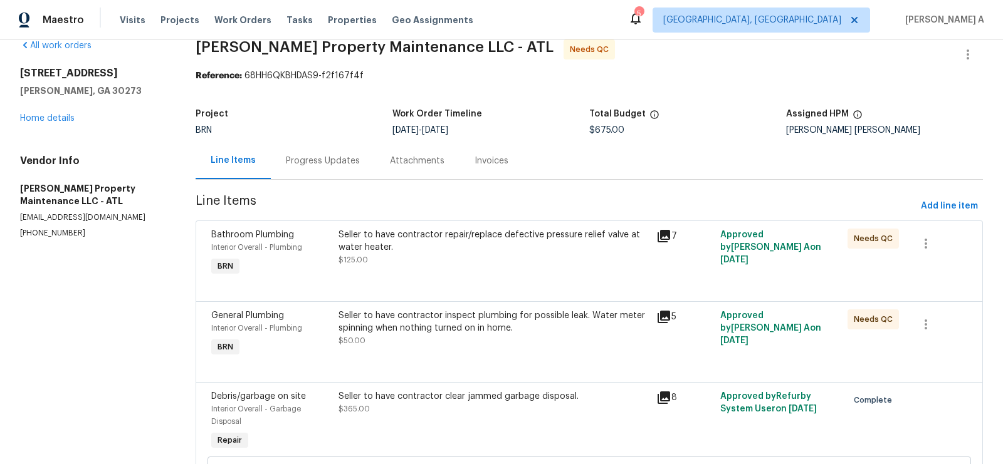
click at [467, 341] on div "Seller to have contractor inspect plumbing for possible leak. Water meter spinn…" at bounding box center [493, 329] width 311 height 38
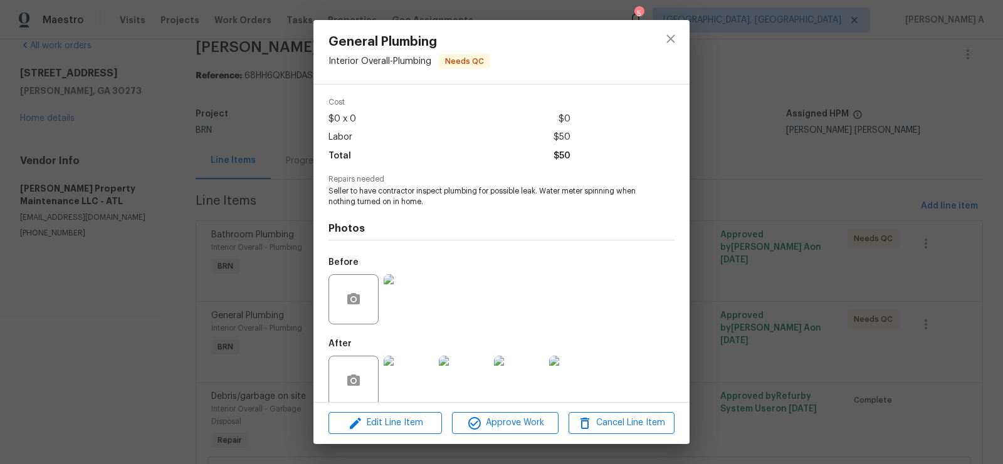
scroll to position [60, 0]
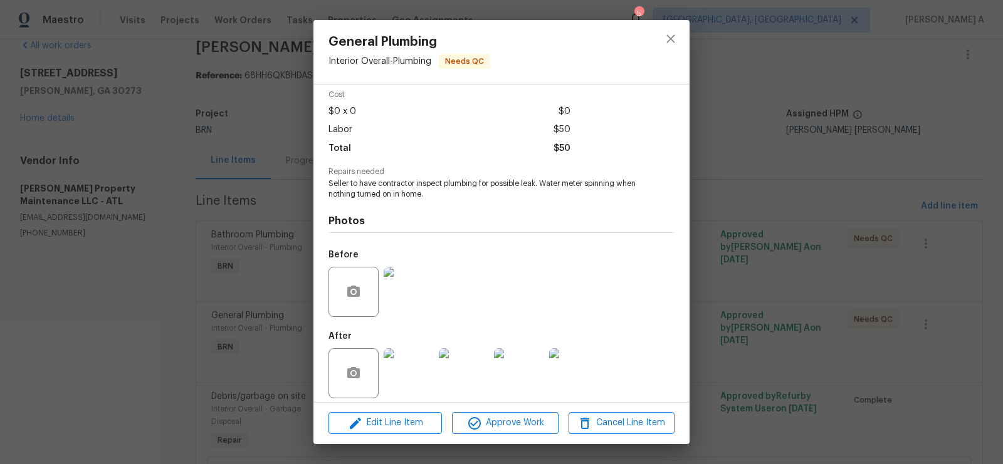
click at [422, 286] on img at bounding box center [409, 292] width 50 height 50
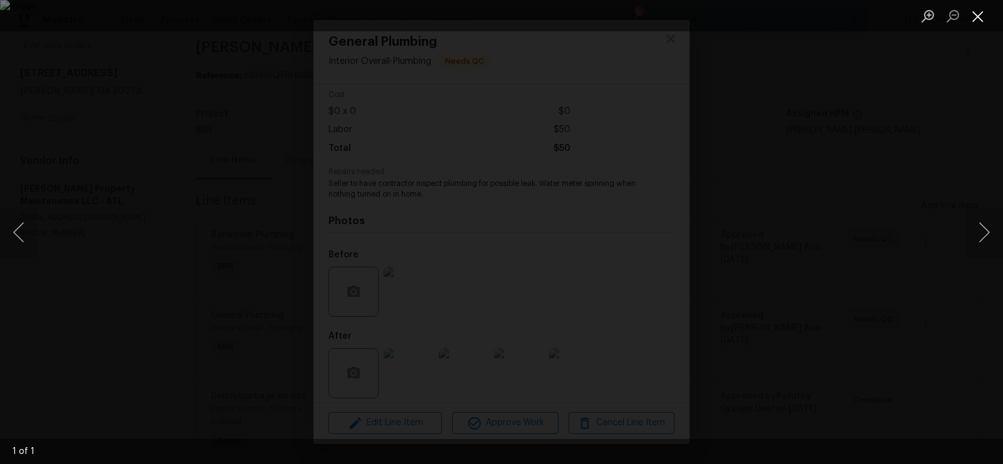
click at [972, 16] on button "Close lightbox" at bounding box center [977, 16] width 25 height 22
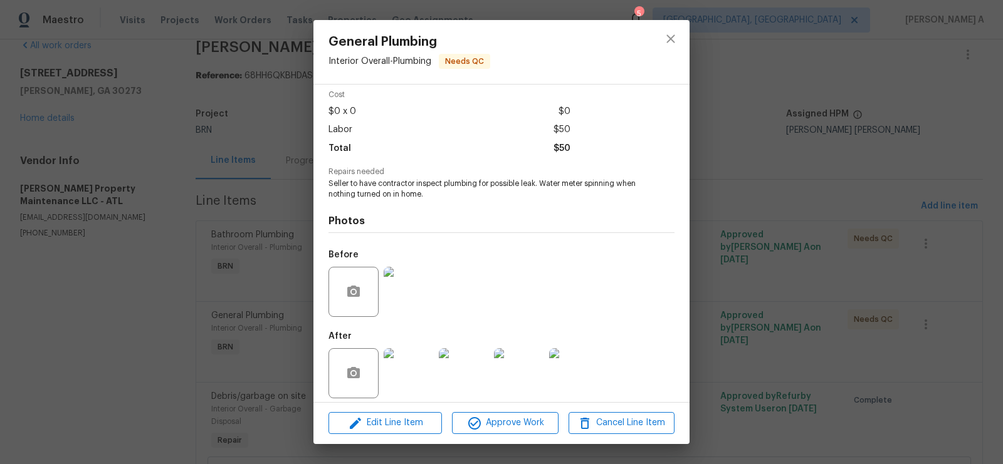
click at [397, 367] on img at bounding box center [409, 374] width 50 height 50
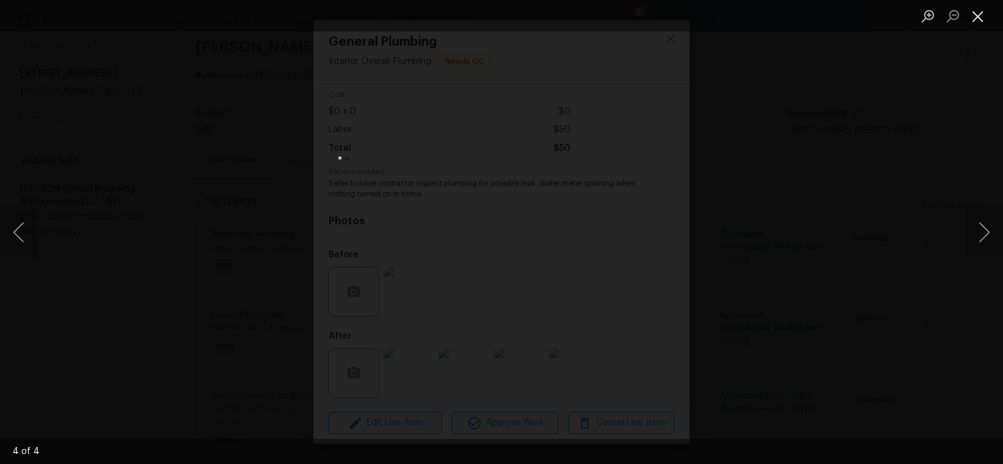
click at [977, 13] on button "Close lightbox" at bounding box center [977, 16] width 25 height 22
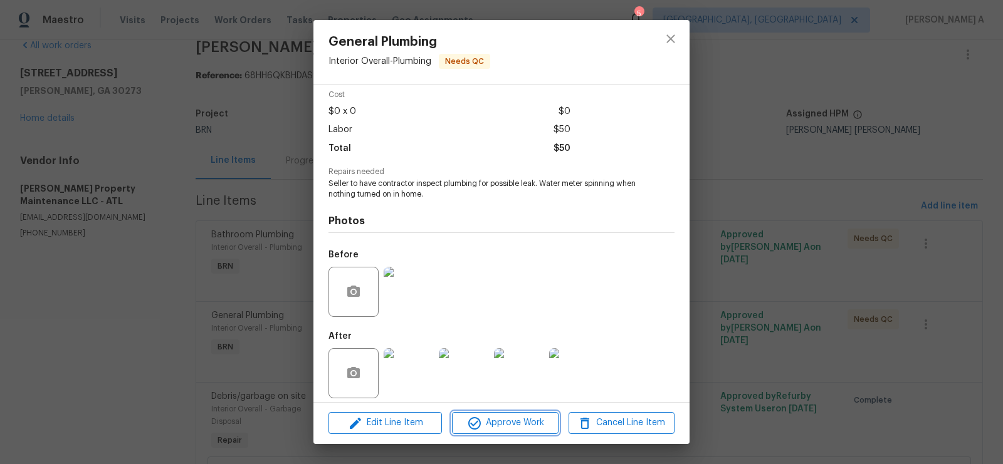
click at [513, 426] on span "Approve Work" at bounding box center [505, 424] width 98 height 16
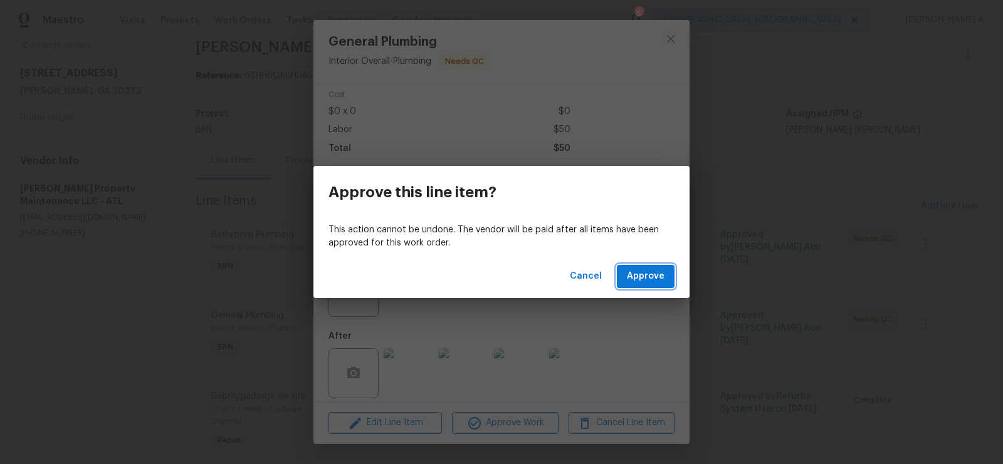
click at [647, 274] on span "Approve" at bounding box center [646, 277] width 38 height 16
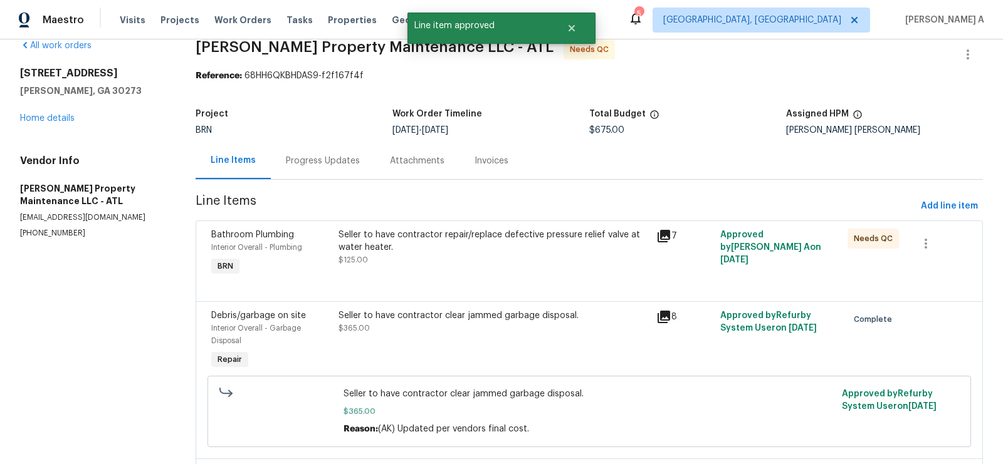
click at [515, 244] on div "Seller to have contractor repair/replace defective pressure relief valve at wat…" at bounding box center [493, 241] width 311 height 25
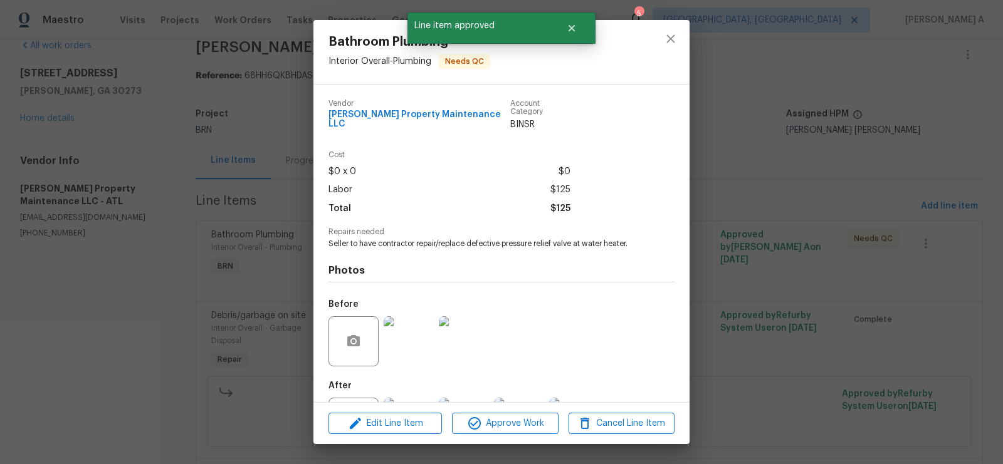
scroll to position [50, 0]
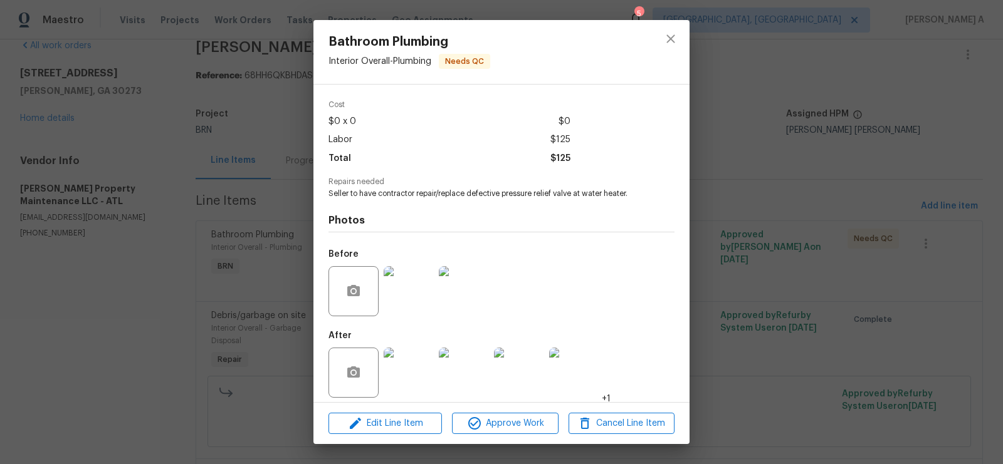
click at [399, 286] on img at bounding box center [409, 291] width 50 height 50
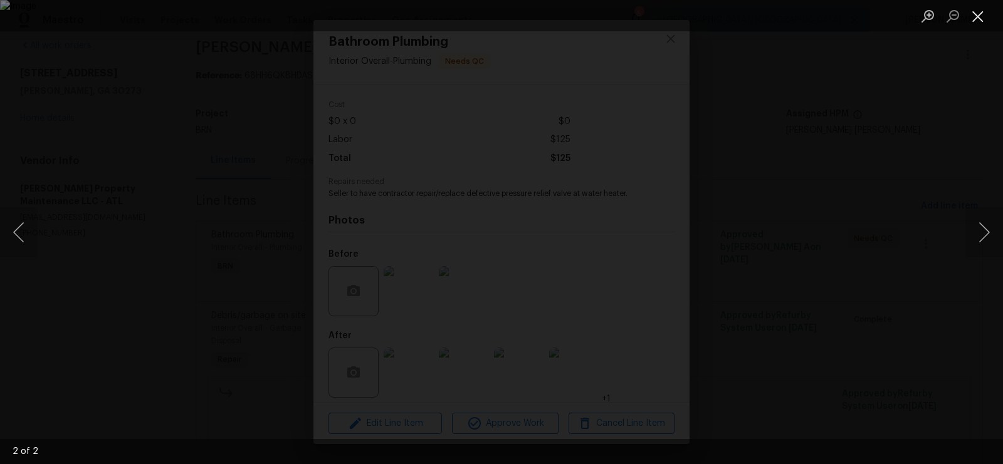
click at [977, 14] on button "Close lightbox" at bounding box center [977, 16] width 25 height 22
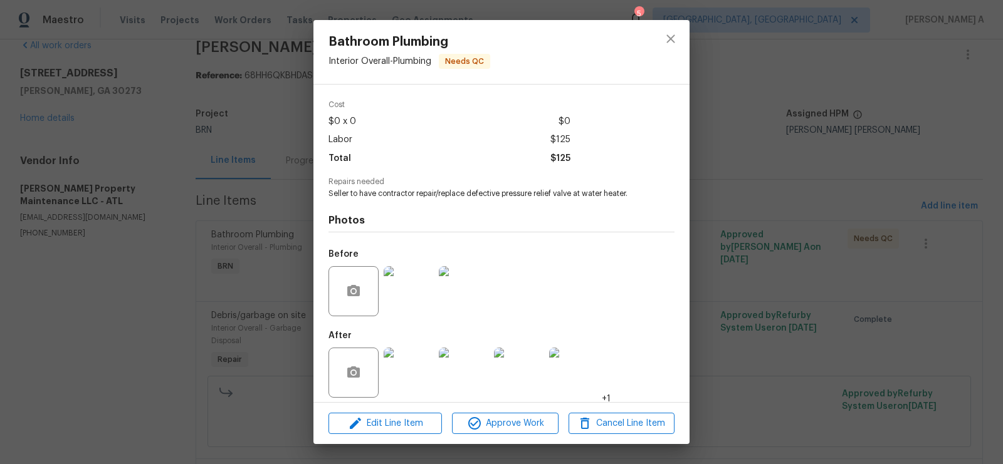
click at [394, 367] on img at bounding box center [409, 373] width 50 height 50
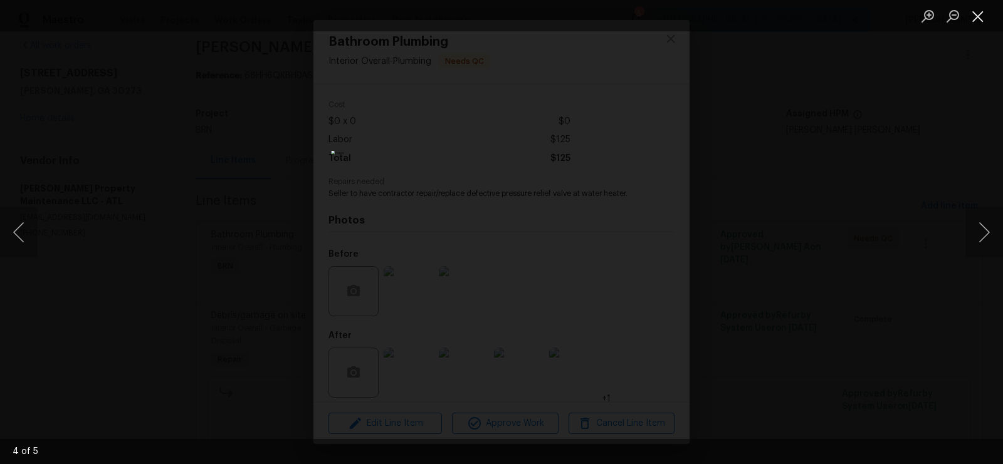
click at [978, 13] on button "Close lightbox" at bounding box center [977, 16] width 25 height 22
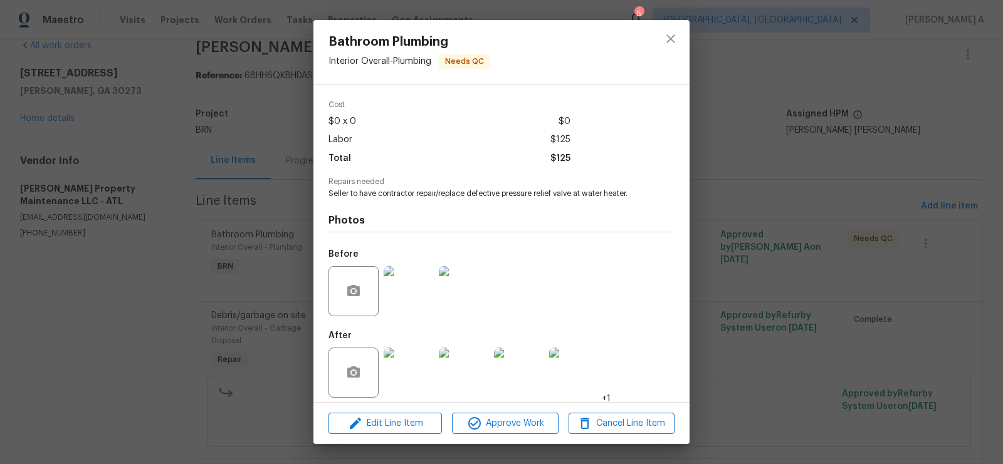
click at [404, 305] on img at bounding box center [409, 291] width 50 height 50
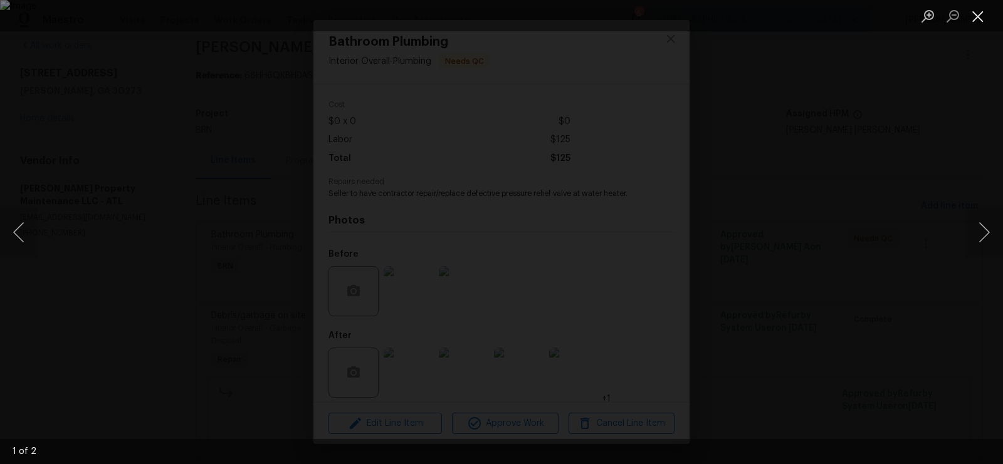
click at [973, 8] on button "Close lightbox" at bounding box center [977, 16] width 25 height 22
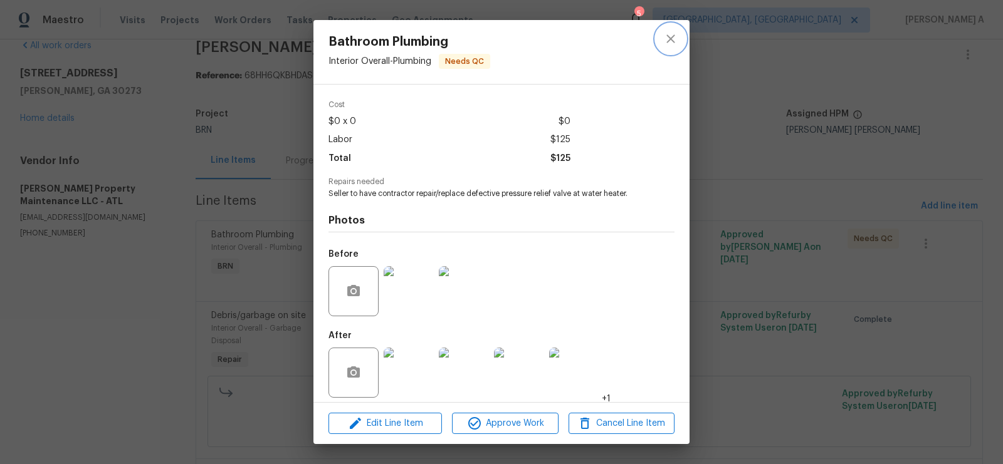
click at [659, 44] on button "close" at bounding box center [671, 39] width 30 height 30
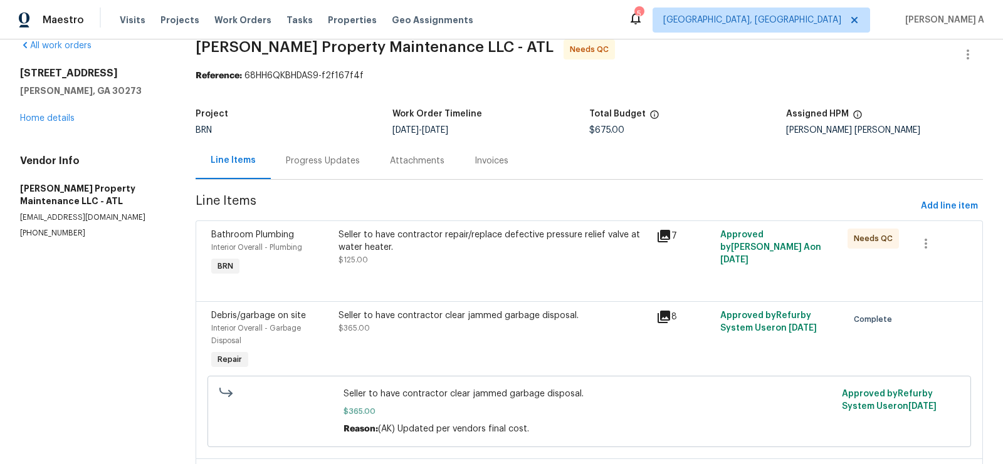
click at [331, 165] on div "Progress Updates" at bounding box center [323, 161] width 74 height 13
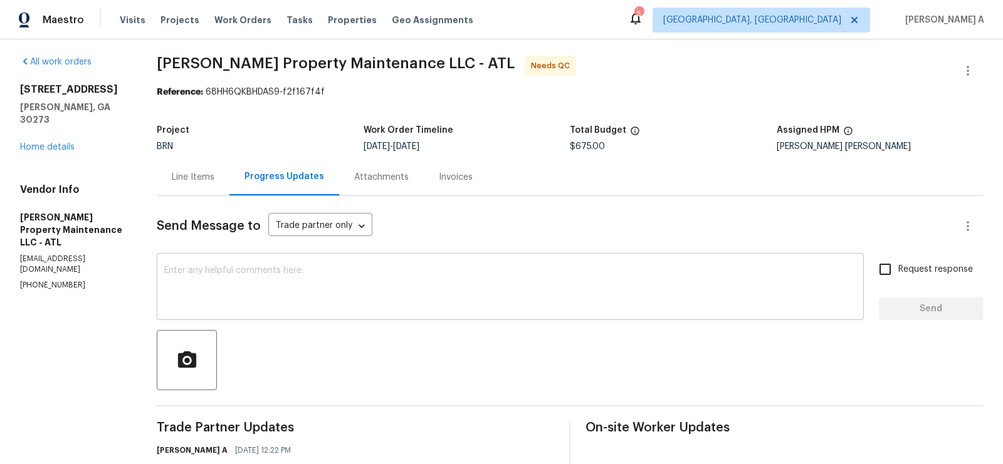
scroll to position [20, 0]
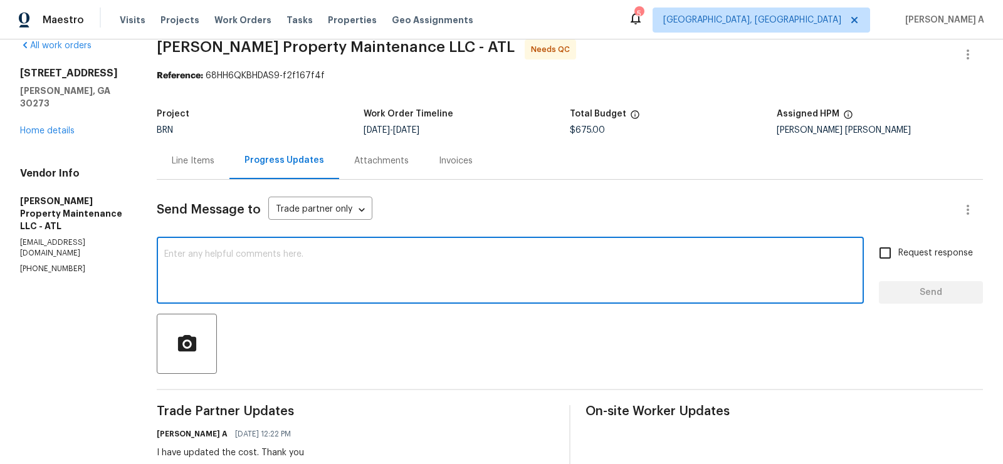
click at [424, 280] on textarea at bounding box center [510, 272] width 692 height 44
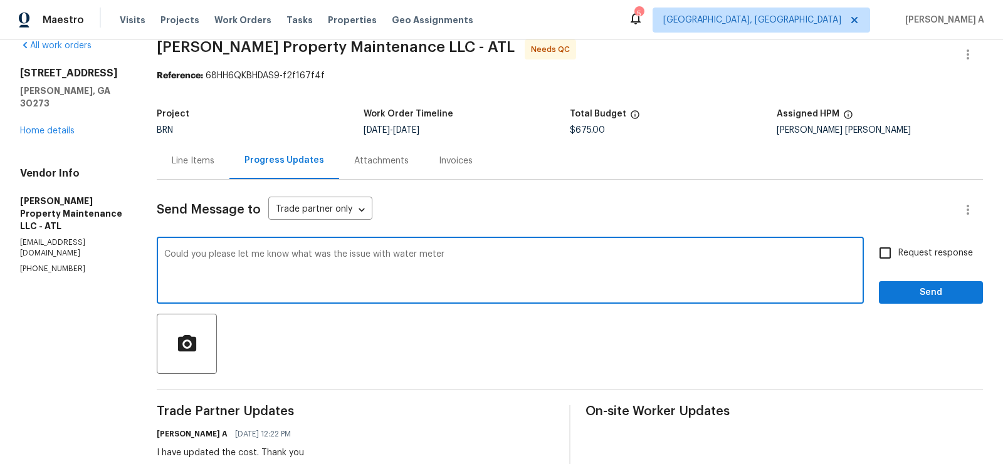
type textarea "Could you please let me know what was the issue with water meter?"
click at [424, 280] on textarea "Could you please let me know what was the issue with water meter?" at bounding box center [510, 272] width 692 height 44
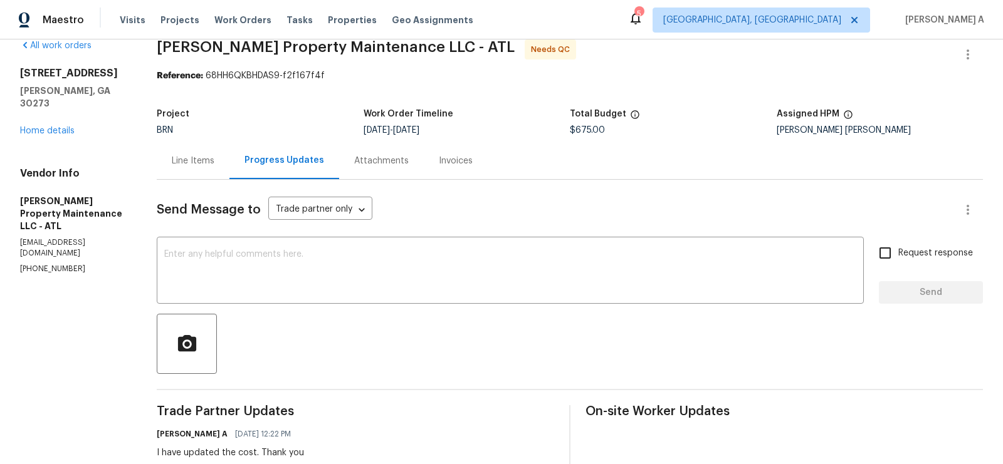
click at [156, 145] on div "All work orders 6100 Semaphore Rdg Rex, GA 30273 Home details Vendor Info Glen …" at bounding box center [501, 410] width 1003 height 782
click at [189, 163] on div "Line Items" at bounding box center [193, 161] width 43 height 13
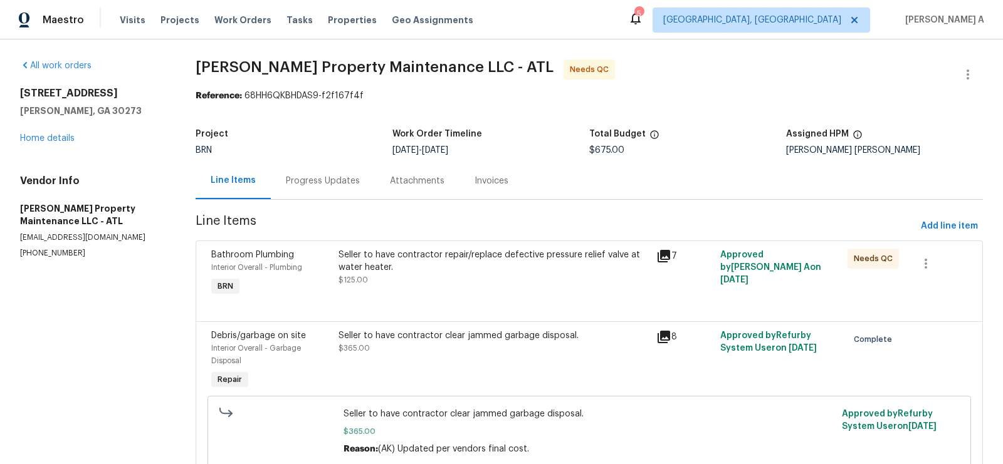
click at [549, 283] on div "Seller to have contractor repair/replace defective pressure relief valve at wat…" at bounding box center [493, 268] width 311 height 38
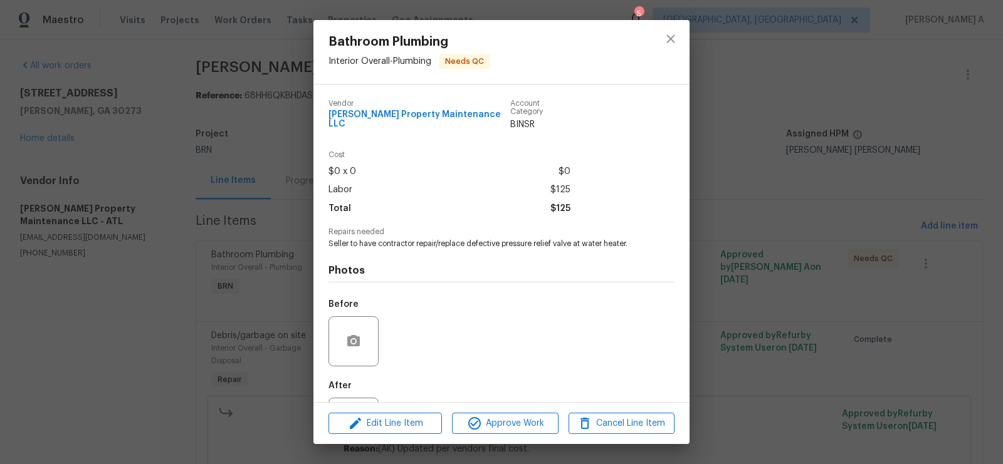
scroll to position [50, 0]
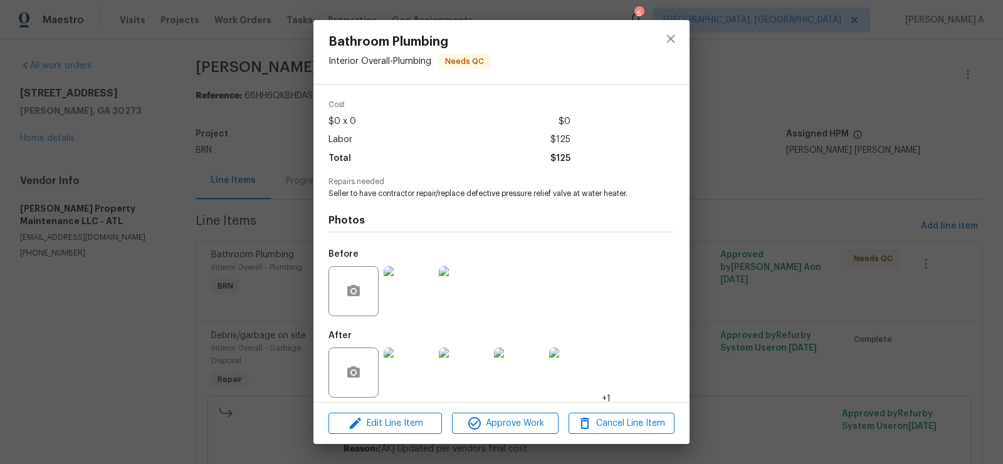
click at [405, 378] on img at bounding box center [409, 373] width 50 height 50
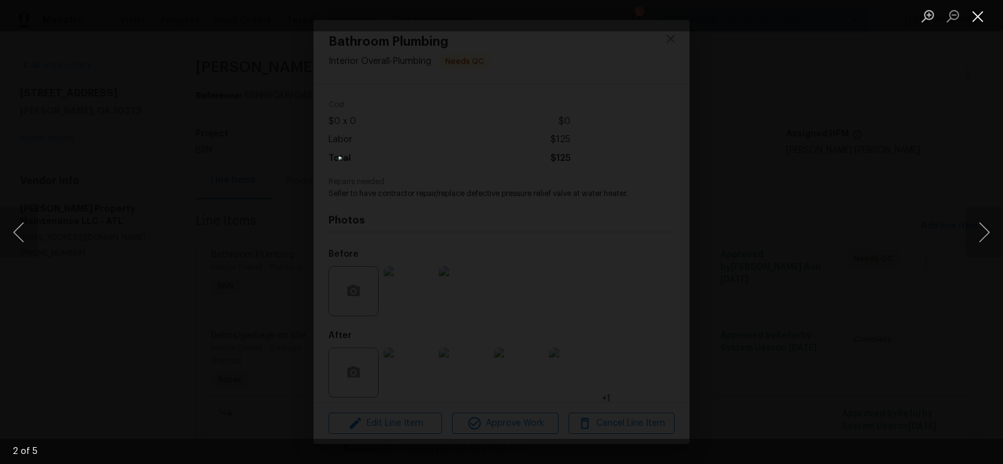
click at [982, 13] on button "Close lightbox" at bounding box center [977, 16] width 25 height 22
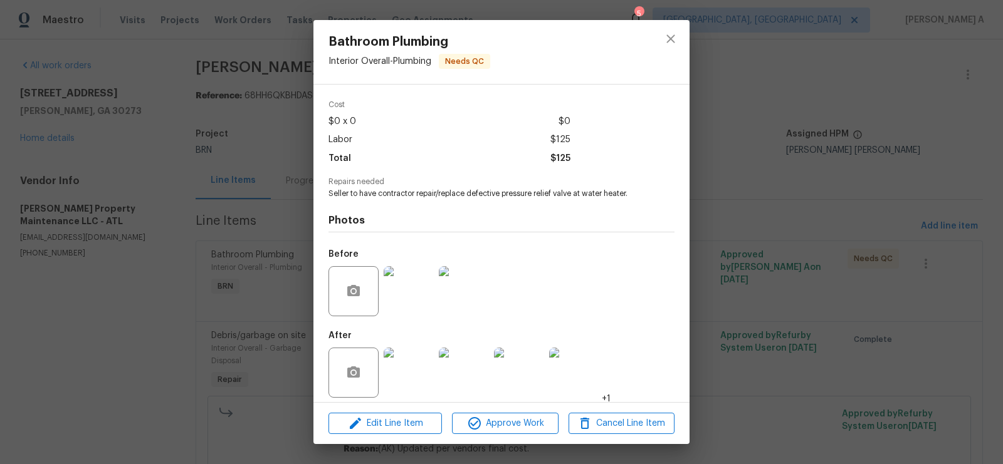
click at [401, 376] on img at bounding box center [409, 373] width 50 height 50
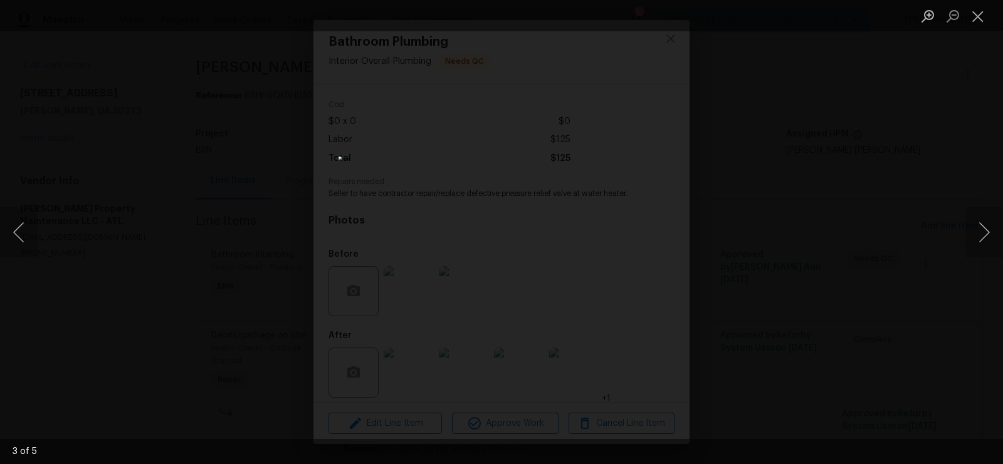
click at [978, 3] on li "Lightbox" at bounding box center [977, 15] width 25 height 31
click at [978, 24] on button "Close lightbox" at bounding box center [977, 16] width 25 height 22
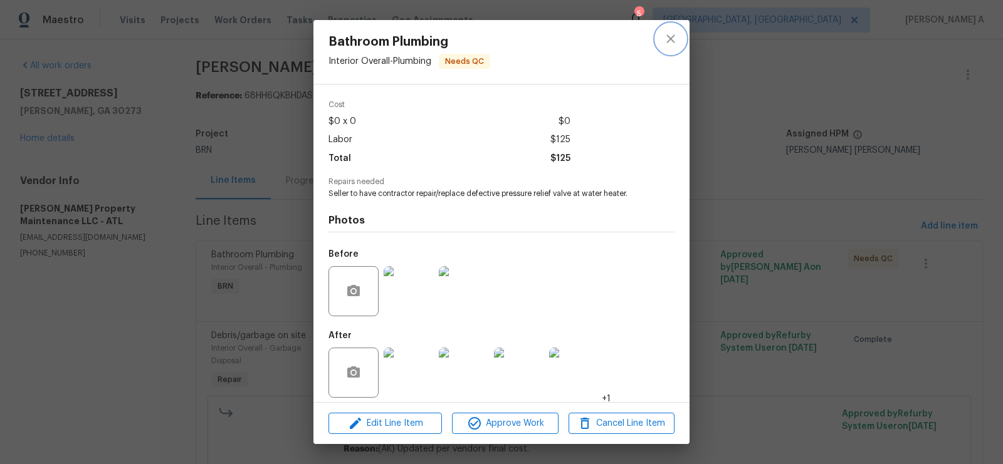
click at [683, 46] on button "close" at bounding box center [671, 39] width 30 height 30
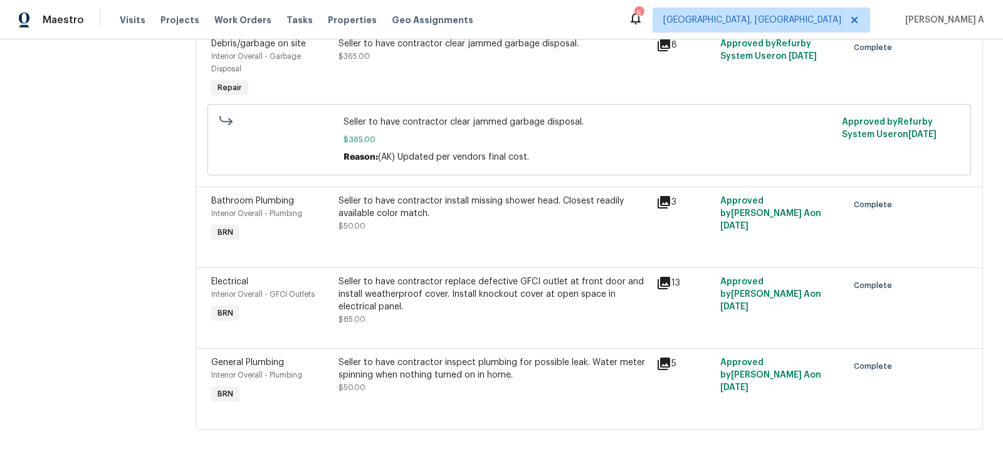
scroll to position [0, 0]
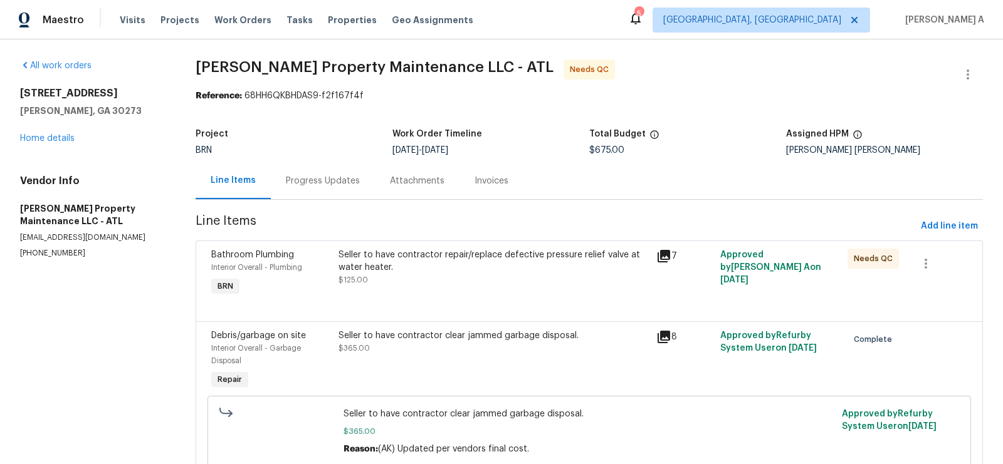
click at [446, 264] on div "Seller to have contractor repair/replace defective pressure relief valve at wat…" at bounding box center [493, 261] width 311 height 25
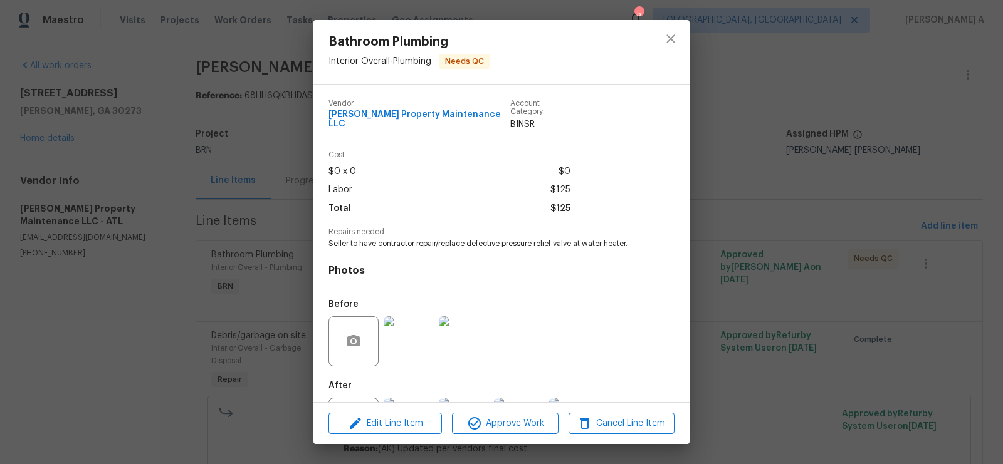
scroll to position [50, 0]
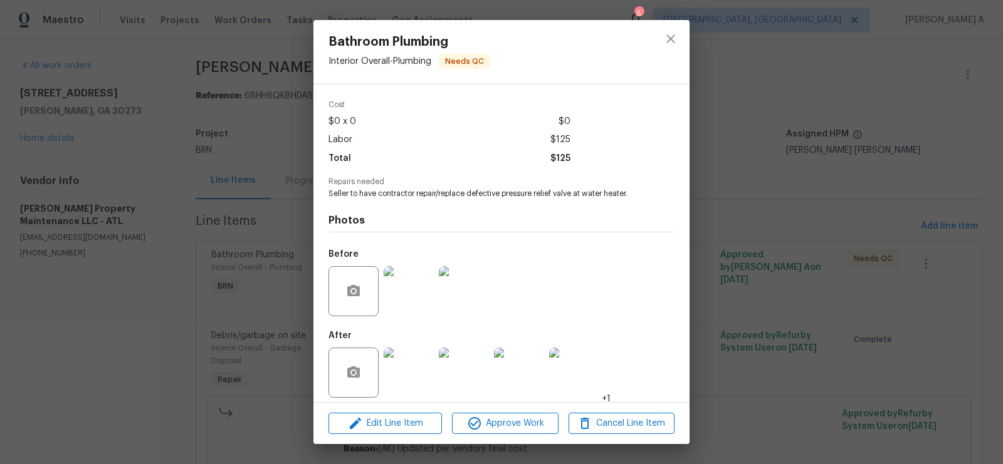
click at [396, 368] on img at bounding box center [409, 373] width 50 height 50
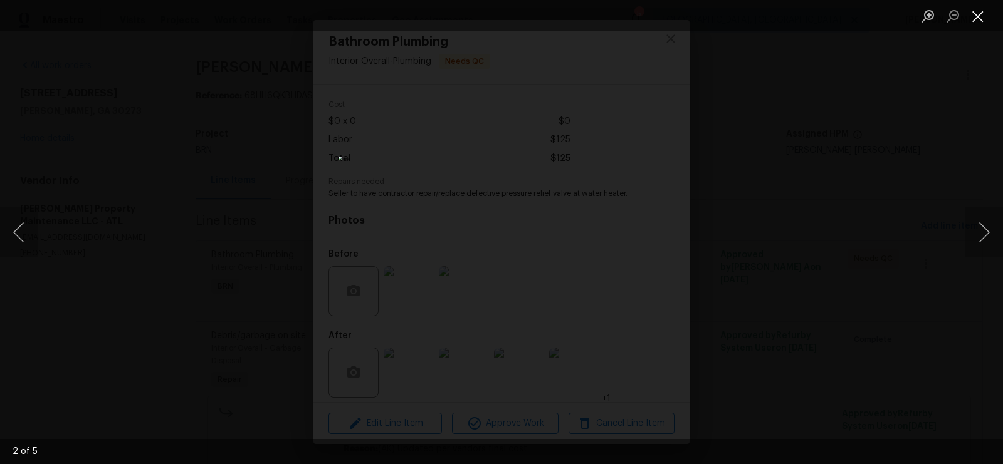
click at [973, 8] on button "Close lightbox" at bounding box center [977, 16] width 25 height 22
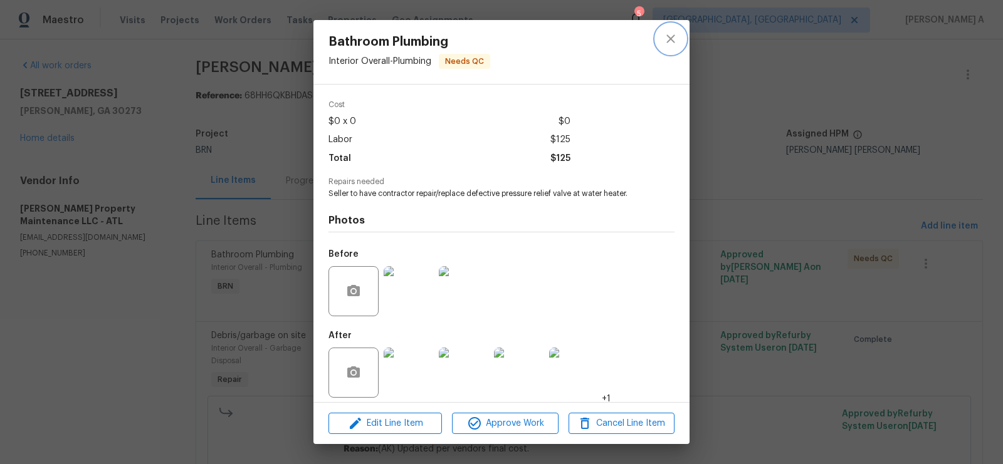
click at [683, 40] on button "close" at bounding box center [671, 39] width 30 height 30
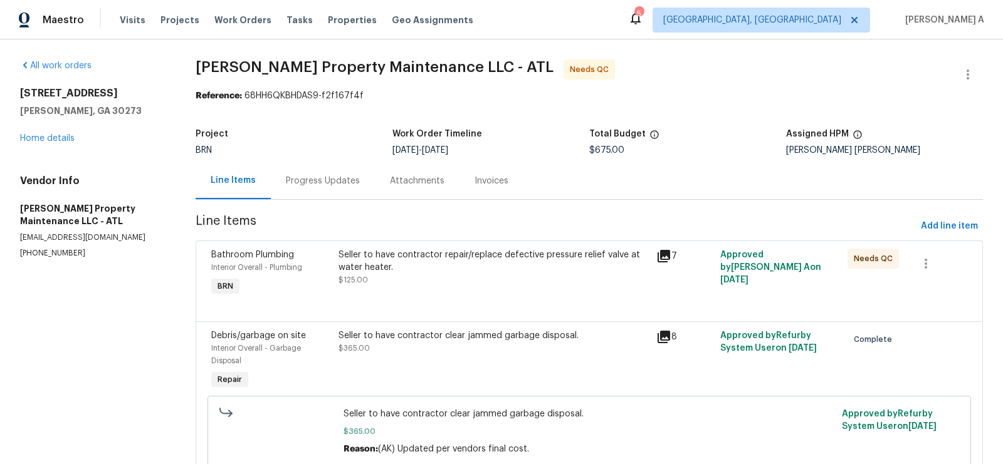
click at [495, 282] on div "Seller to have contractor repair/replace defective pressure relief valve at wat…" at bounding box center [493, 268] width 311 height 38
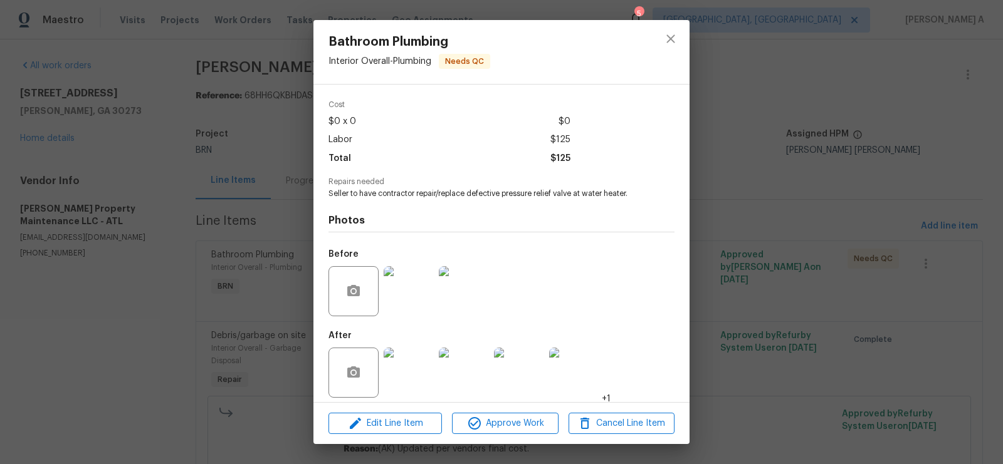
click at [402, 296] on img at bounding box center [409, 291] width 50 height 50
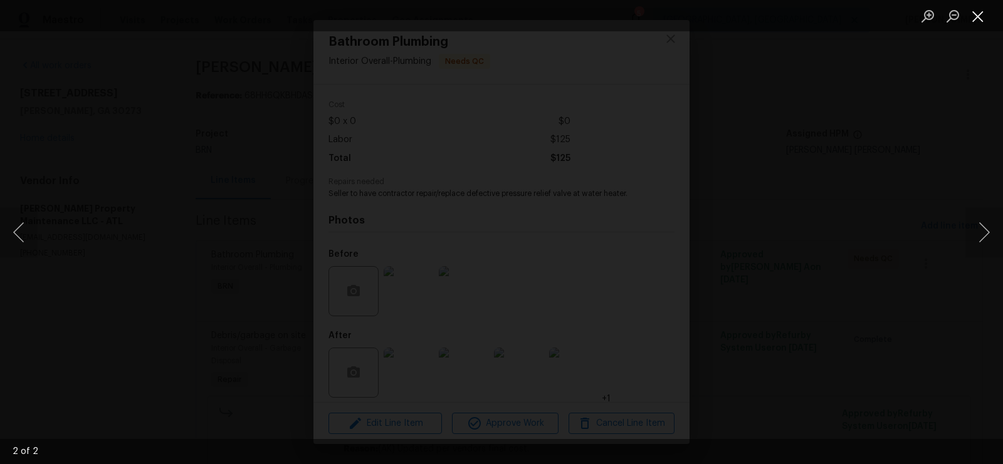
click at [977, 8] on button "Close lightbox" at bounding box center [977, 16] width 25 height 22
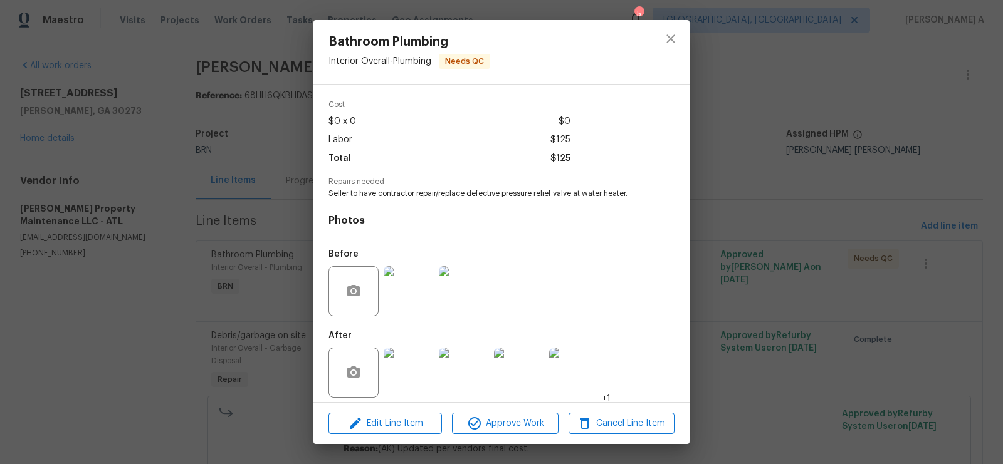
click at [396, 285] on img at bounding box center [409, 291] width 50 height 50
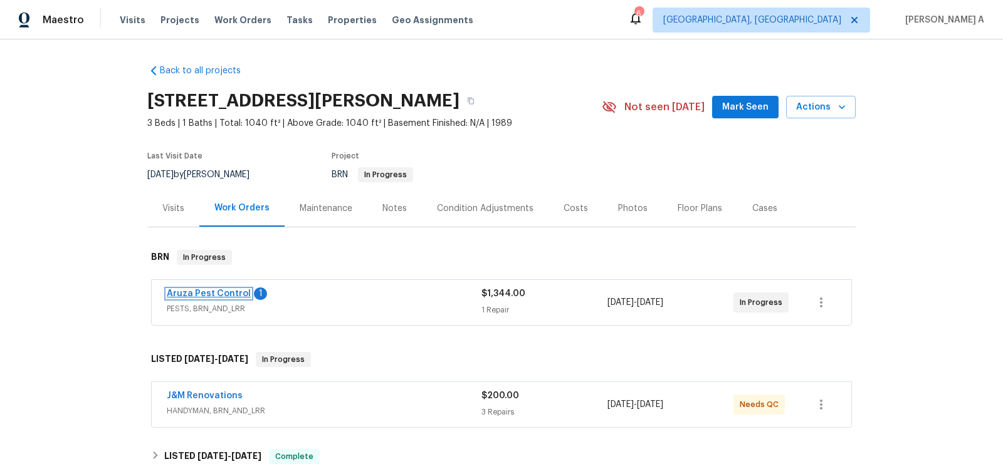
click at [205, 293] on link "Aruza Pest Control" at bounding box center [209, 294] width 84 height 9
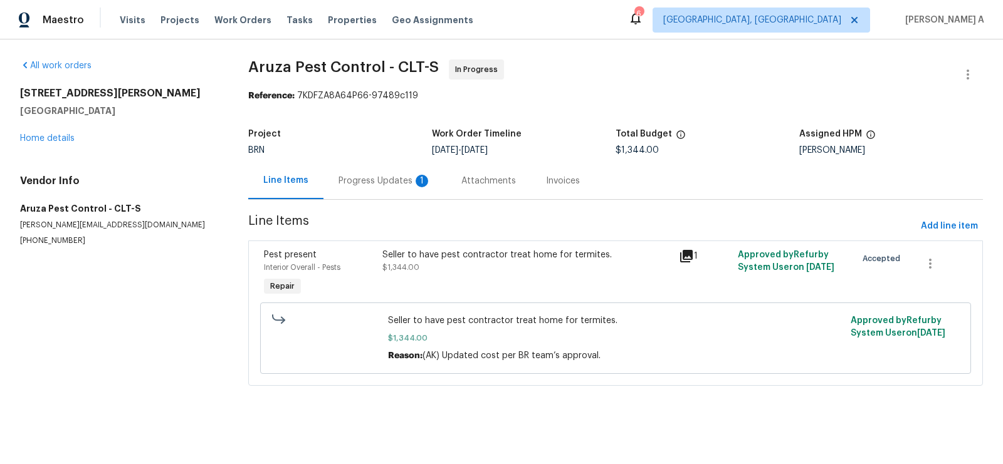
click at [348, 174] on div "Progress Updates 1" at bounding box center [384, 180] width 123 height 37
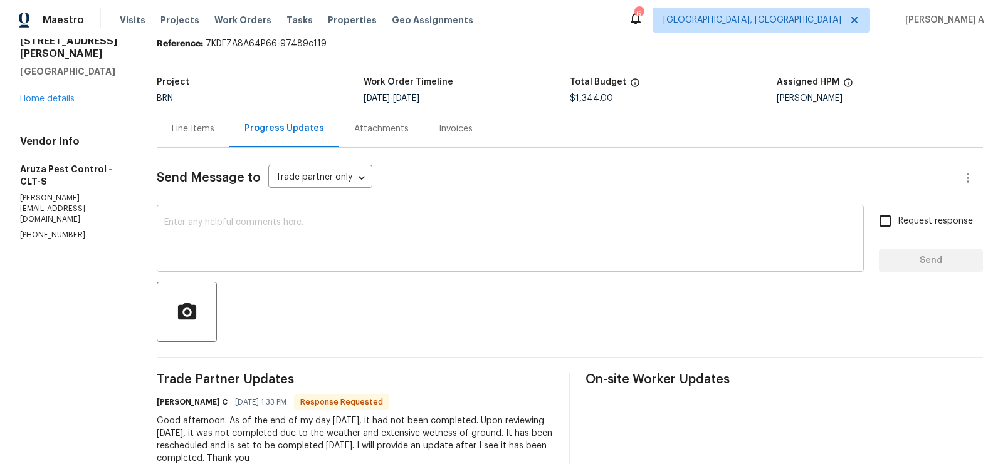
scroll to position [53, 0]
click at [161, 399] on h6 "[PERSON_NAME] C" at bounding box center [192, 402] width 71 height 13
click at [161, 399] on h6 "Robbi C" at bounding box center [192, 402] width 71 height 13
copy h6 "Robbi"
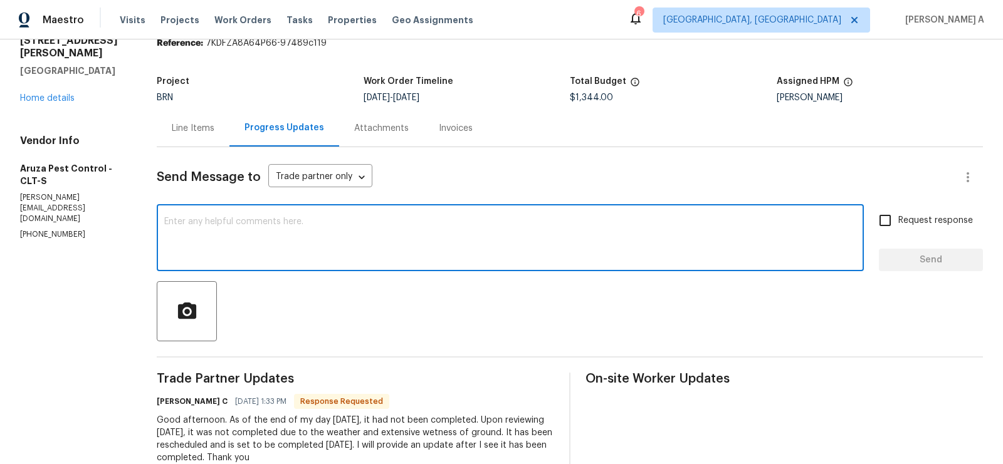
click at [245, 226] on textarea at bounding box center [510, 240] width 692 height 44
paste textarea "Robbi"
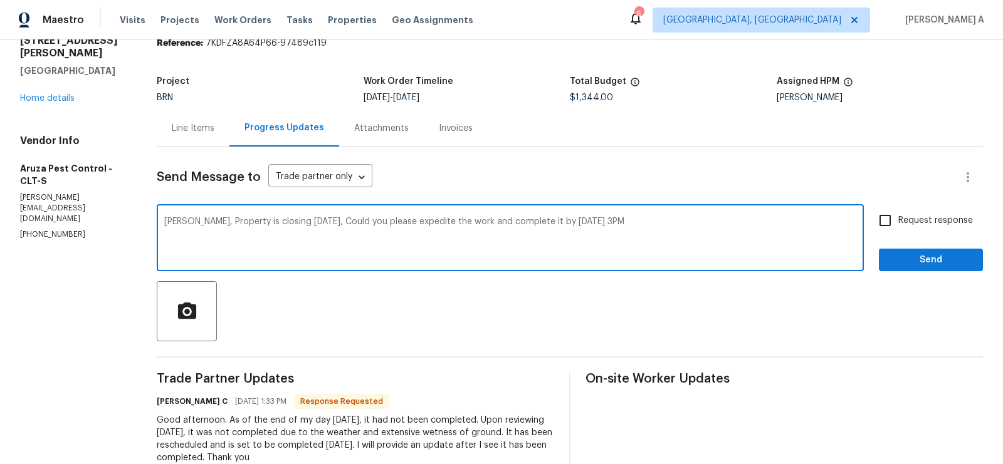
click at [0, 0] on div "tomorrow." at bounding box center [0, 0] width 0 height 0
click at [569, 229] on textarea "Robbi, Property is closing tomorrow. Could you please expedite the work and com…" at bounding box center [510, 240] width 692 height 44
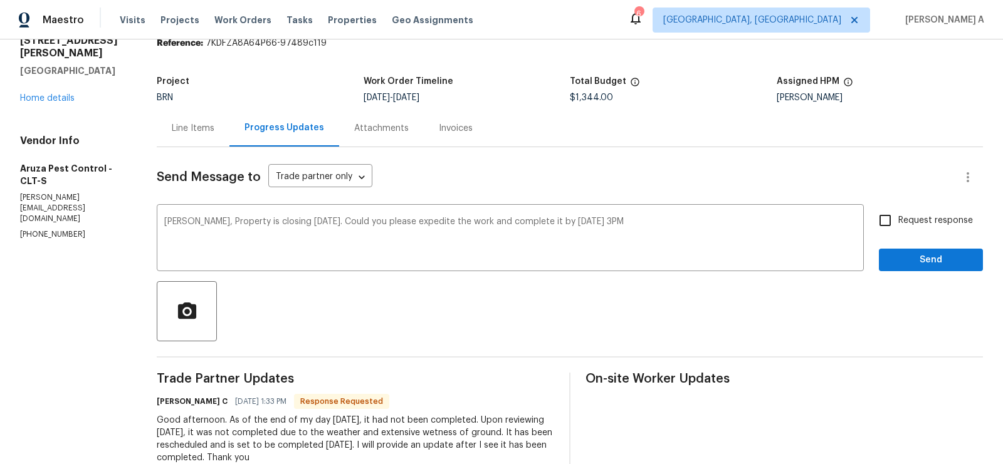
click at [599, 291] on div at bounding box center [570, 311] width 826 height 60
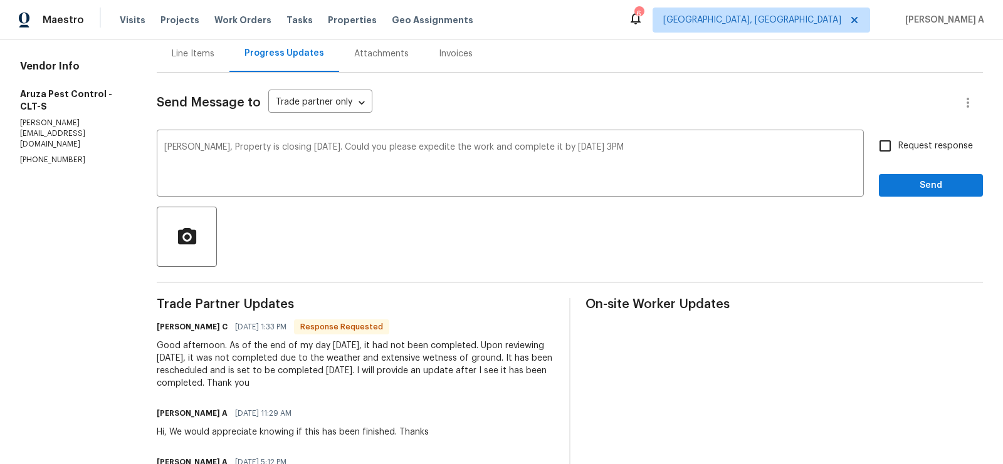
scroll to position [132, 0]
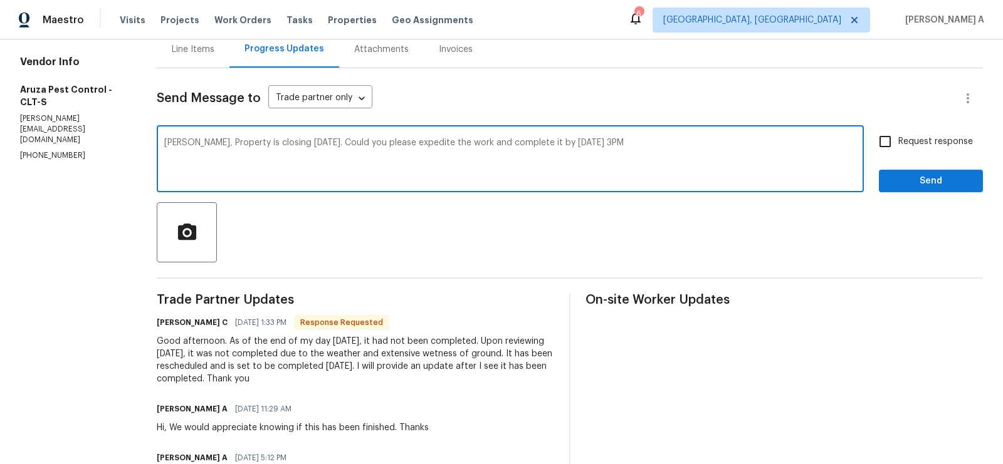
click at [466, 157] on textarea "Robbi, Property is closing tomorrow. Could you please expedite the work and com…" at bounding box center [510, 161] width 692 height 44
drag, startPoint x: 362, startPoint y: 142, endPoint x: 694, endPoint y: 162, distance: 332.2
click at [694, 162] on textarea "Robbi, Property is closing tomorrow. Could you please expedite the work and com…" at bounding box center [510, 161] width 692 height 44
click at [694, 162] on textarea "Robbi, Property is closing tomorrow. Could you please provide the report and in…" at bounding box center [510, 161] width 692 height 44
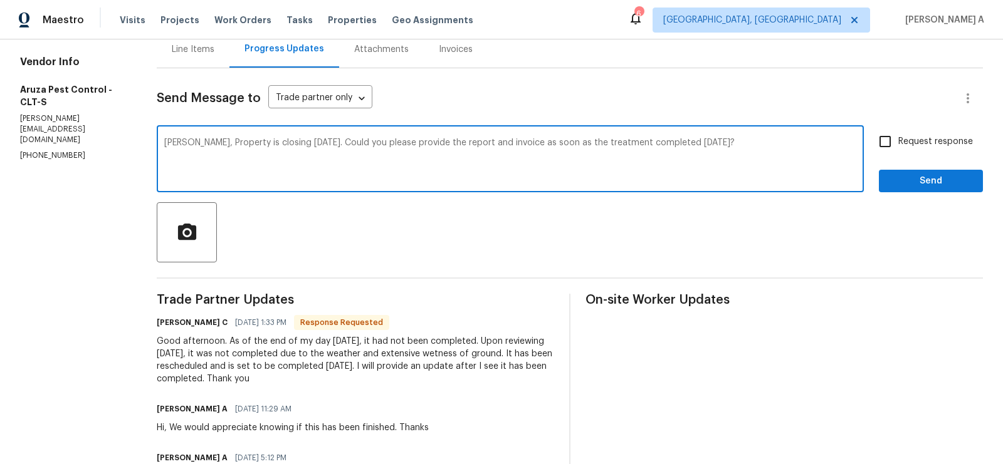
click at [694, 162] on textarea "Robbi, Property is closing tomorrow. Could you please provide the report and in…" at bounding box center [510, 161] width 692 height 44
click at [0, 0] on icon "Paraphrase text" at bounding box center [0, 0] width 0 height 0
click at [602, 142] on textarea "Robbi, Property is closing tomorrow. Could you please provide the report and in…" at bounding box center [510, 161] width 692 height 44
click at [0, 0] on span "Fix the auxiliary or modal verb" at bounding box center [0, 0] width 0 height 0
click at [622, 149] on textarea "Robbi, Property is closing tomorrow. Could you please provide the report and in…" at bounding box center [510, 161] width 692 height 44
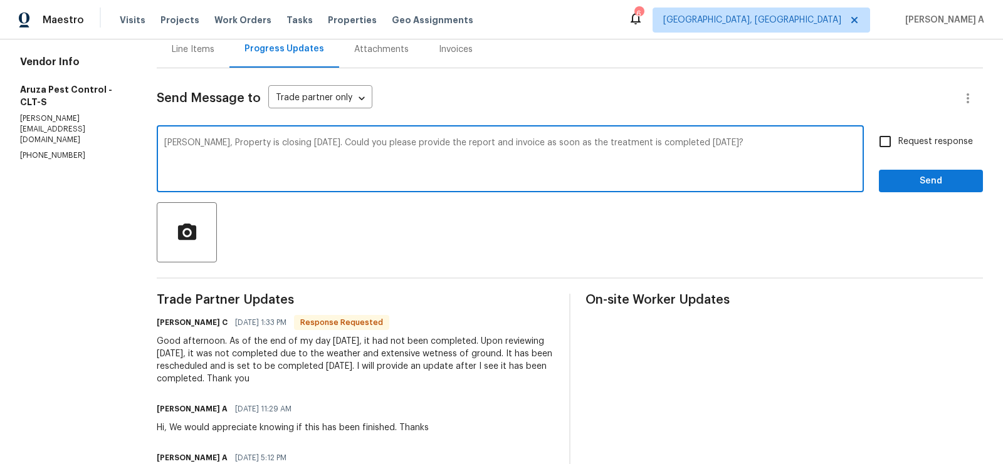
click at [622, 149] on textarea "Robbi, Property is closing tomorrow. Could you please provide the report and in…" at bounding box center [510, 161] width 692 height 44
click at [681, 181] on textarea "Robbi, Property is closing tomorrow. Could you please provide the report and in…" at bounding box center [510, 161] width 692 height 44
type textarea "Robbi, Property is closing tomorrow. Could you please provide the report and in…"
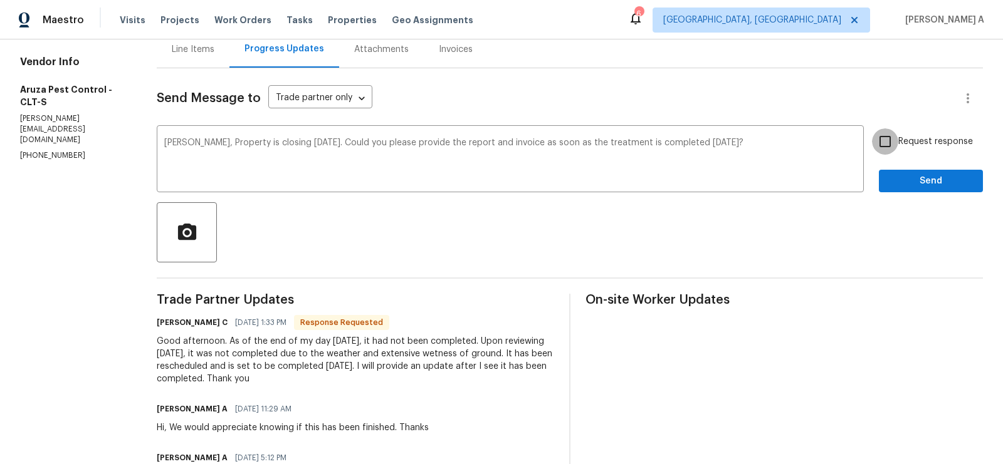
click at [887, 136] on input "Request response" at bounding box center [885, 141] width 26 height 26
checkbox input "true"
click at [931, 179] on span "Send" at bounding box center [931, 182] width 84 height 16
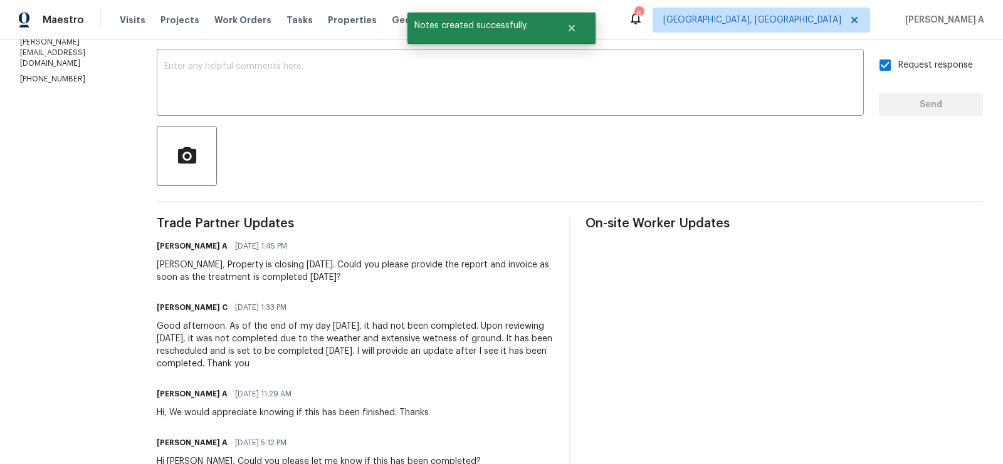
scroll to position [0, 0]
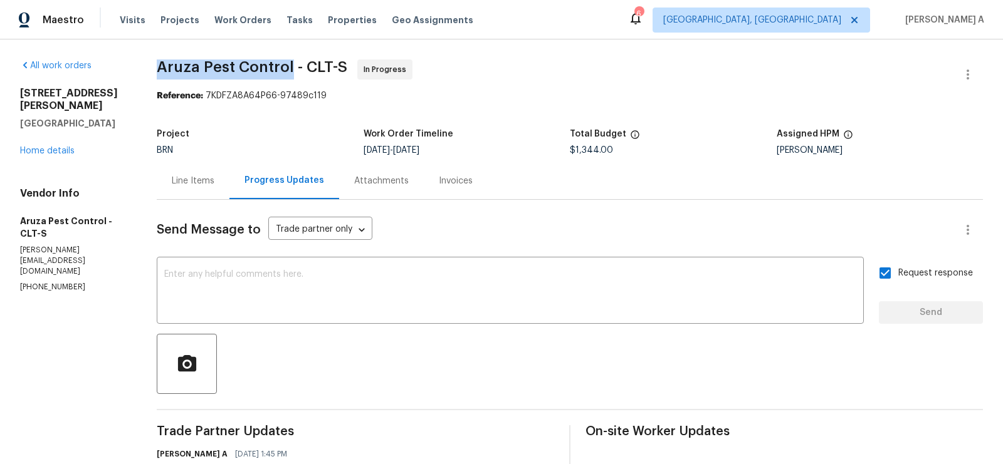
drag, startPoint x: 152, startPoint y: 68, endPoint x: 291, endPoint y: 65, distance: 139.8
copy span "Aruza Pest Control"
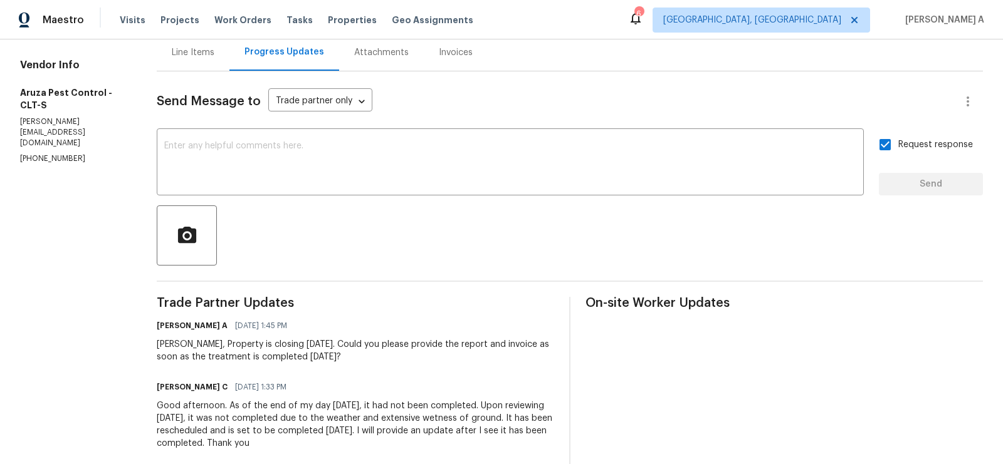
scroll to position [174, 0]
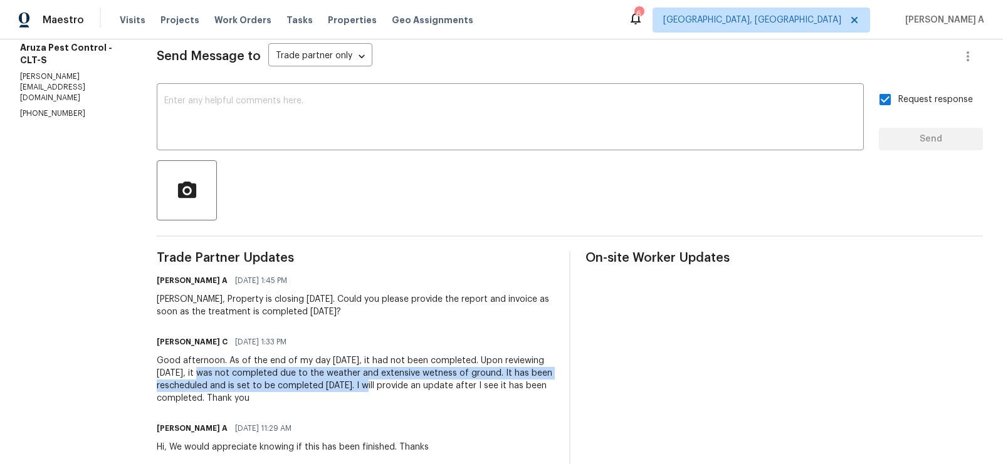
copy div "t was not completed due to the weather and extensive wetness of ground. It has …"
drag, startPoint x: 187, startPoint y: 374, endPoint x: 367, endPoint y: 389, distance: 180.5
click at [367, 389] on div "Good afternoon. As of the end of my day yesterday, it had not been completed. U…" at bounding box center [355, 380] width 397 height 50
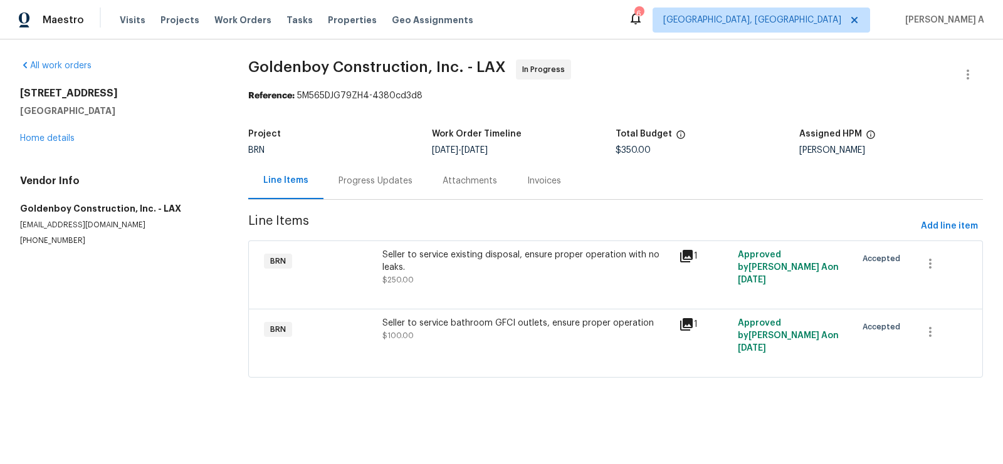
click at [347, 171] on div "Progress Updates" at bounding box center [375, 180] width 104 height 37
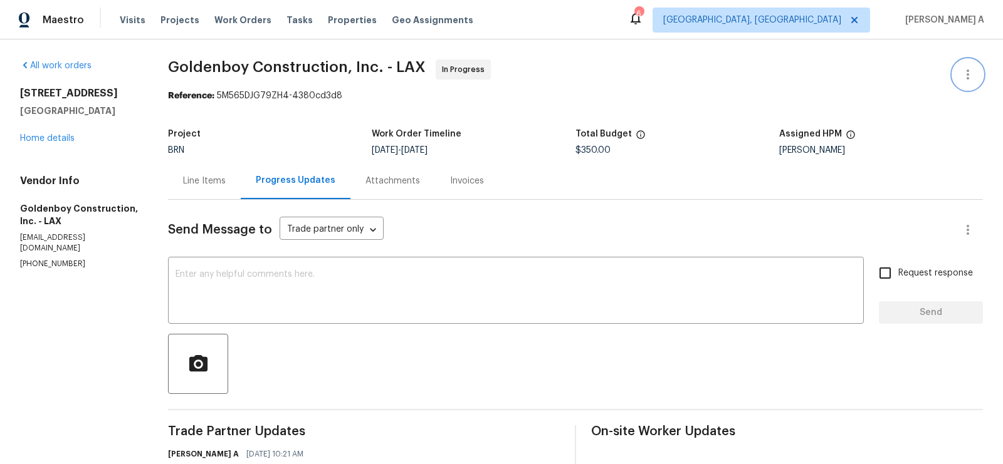
click at [962, 75] on icon "button" at bounding box center [967, 74] width 15 height 15
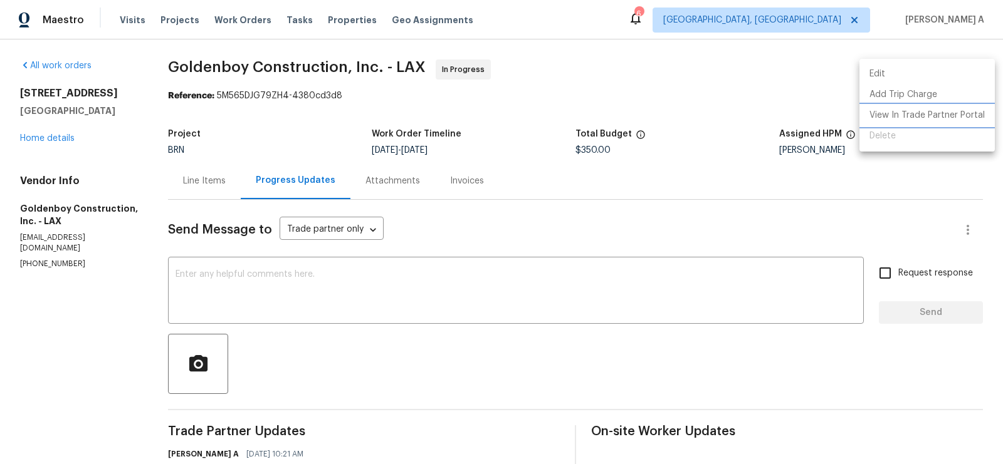
click at [944, 112] on li "View In Trade Partner Portal" at bounding box center [926, 115] width 135 height 21
click at [662, 83] on div at bounding box center [501, 232] width 1003 height 464
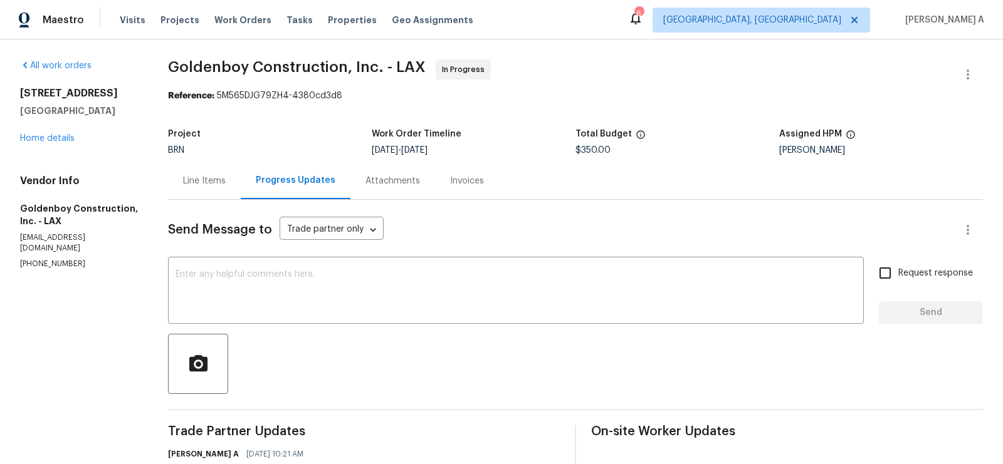
click at [222, 177] on div "Line Items" at bounding box center [204, 181] width 43 height 13
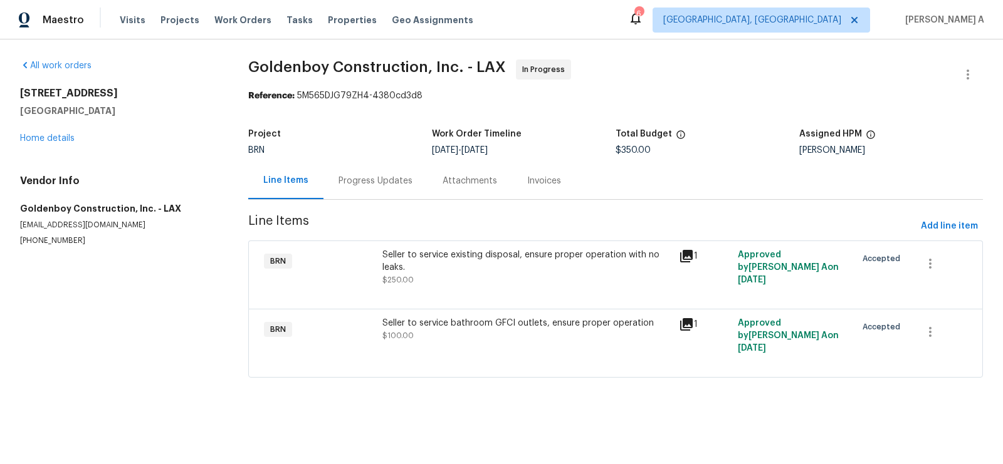
click at [535, 285] on div "Seller to service existing disposal, ensure proper operation with no leaks. $25…" at bounding box center [526, 268] width 289 height 38
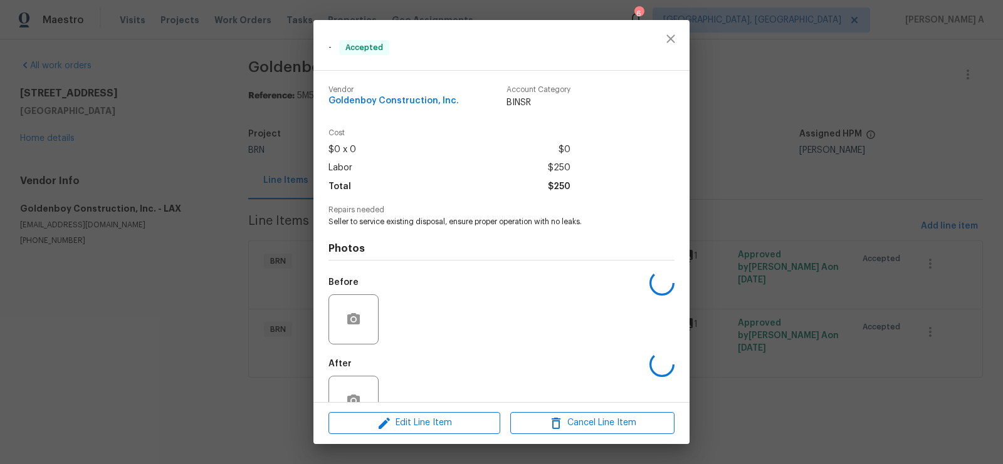
scroll to position [36, 0]
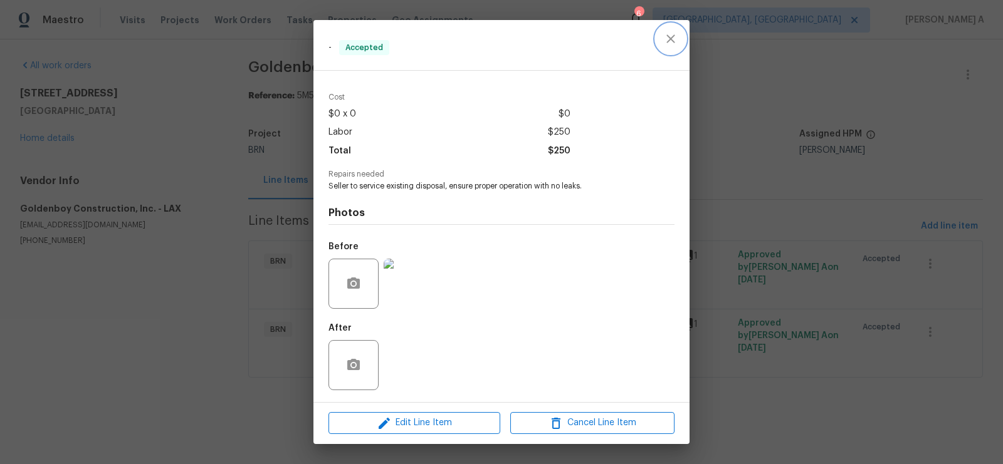
click at [674, 39] on icon "close" at bounding box center [670, 38] width 15 height 15
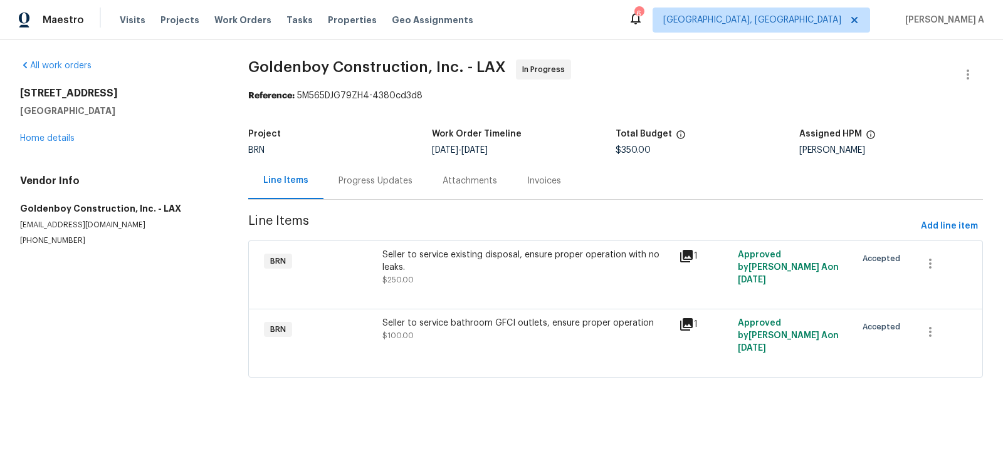
click at [368, 184] on div "Progress Updates" at bounding box center [375, 181] width 74 height 13
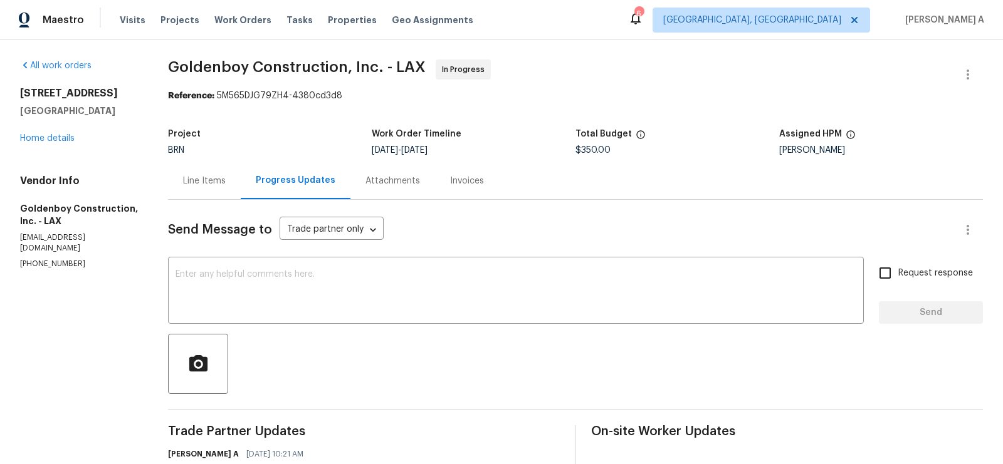
click at [201, 179] on div "Line Items" at bounding box center [204, 180] width 73 height 37
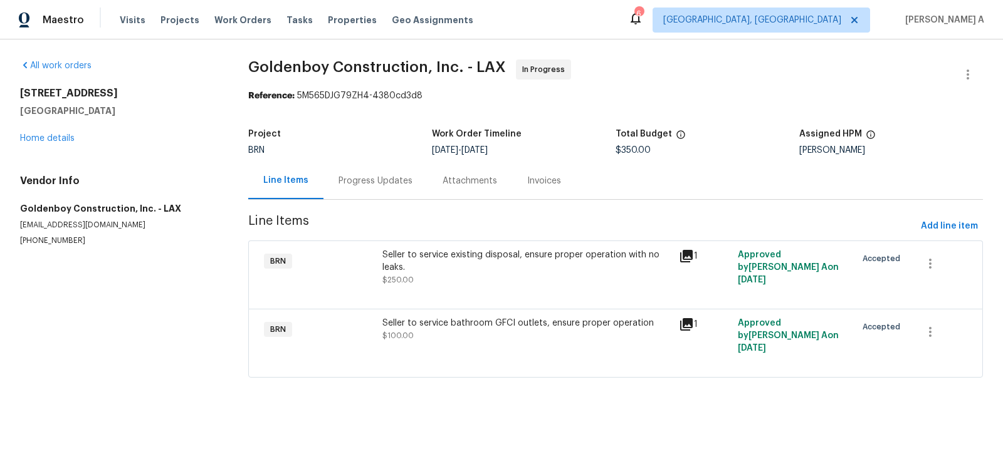
click at [376, 186] on div "Progress Updates" at bounding box center [375, 181] width 74 height 13
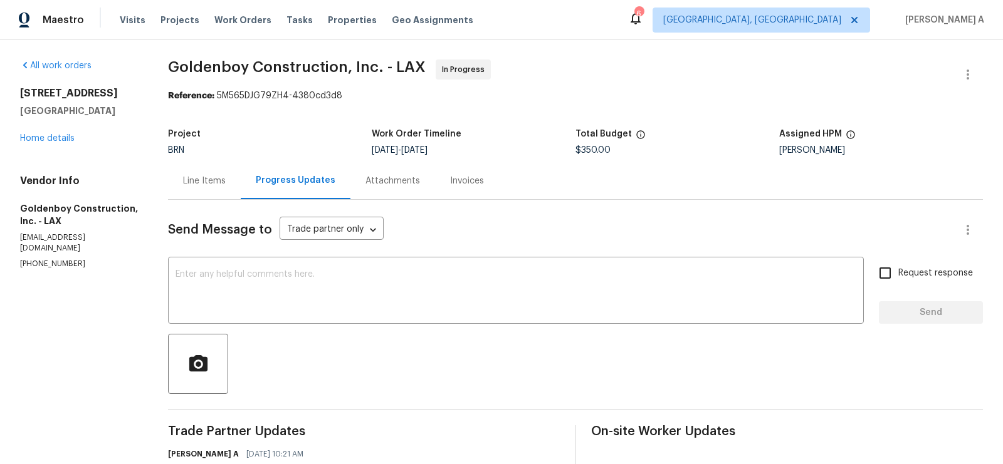
click at [223, 183] on div "Line Items" at bounding box center [204, 181] width 43 height 13
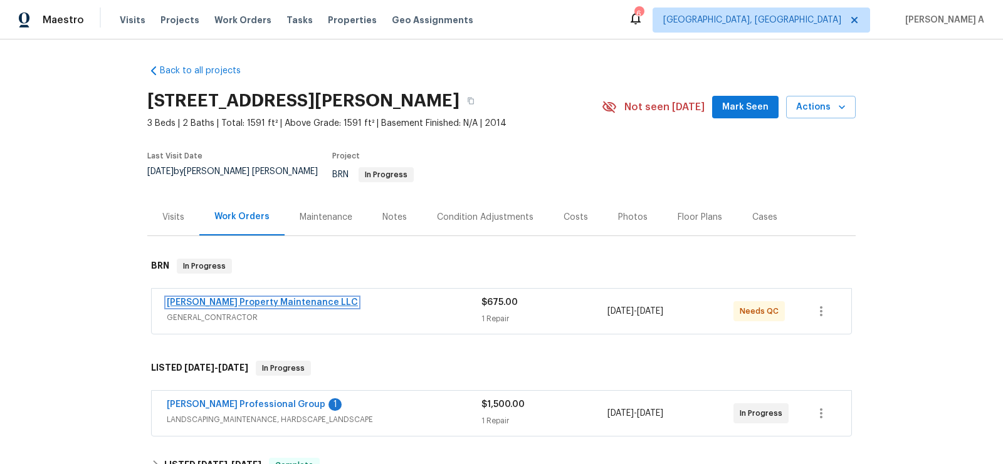
click at [233, 298] on link "[PERSON_NAME] Property Maintenance LLC" at bounding box center [262, 302] width 191 height 9
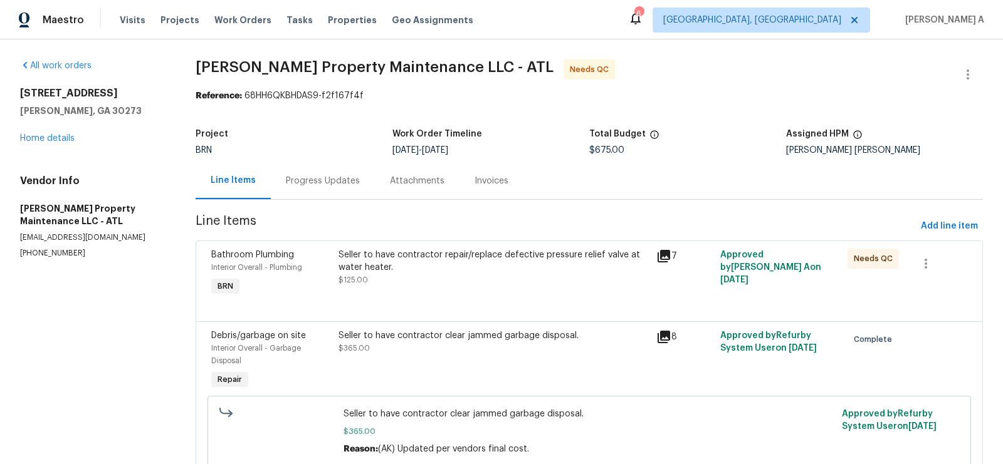
click at [523, 282] on div "Seller to have contractor repair/replace defective pressure relief valve at wat…" at bounding box center [493, 268] width 311 height 38
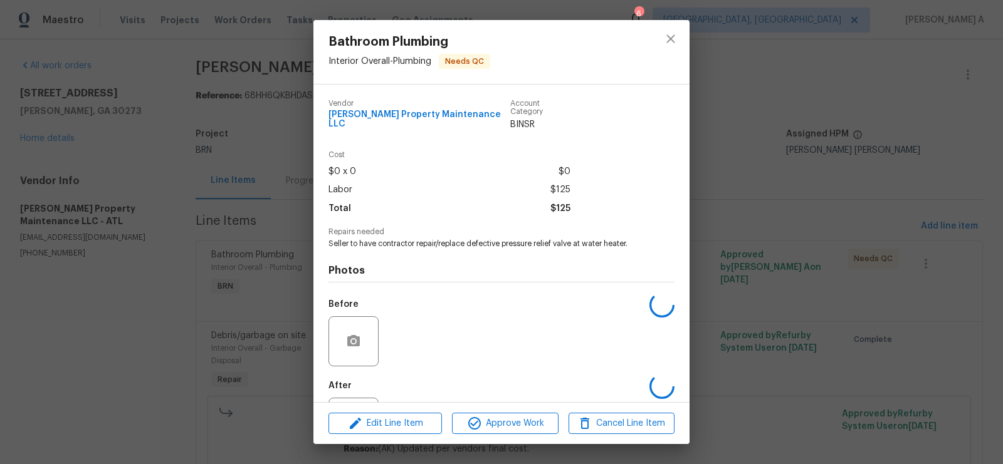
scroll to position [50, 0]
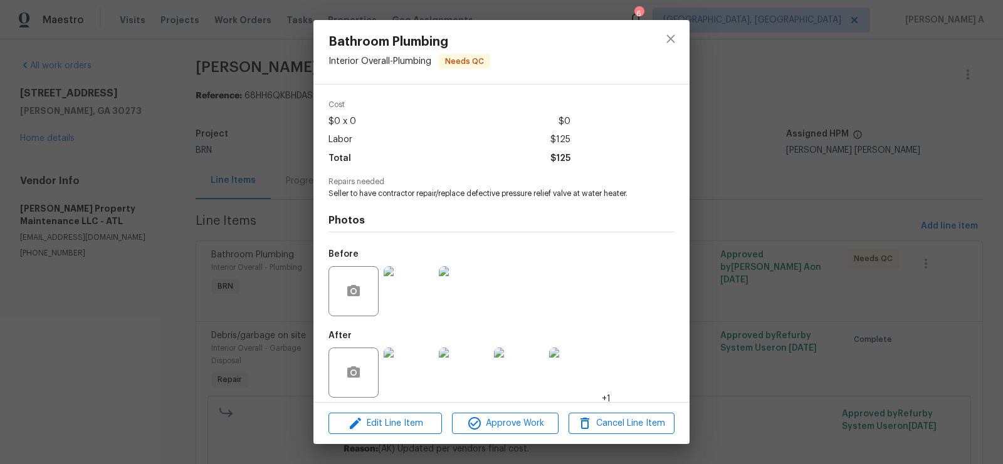
click at [412, 360] on img at bounding box center [409, 373] width 50 height 50
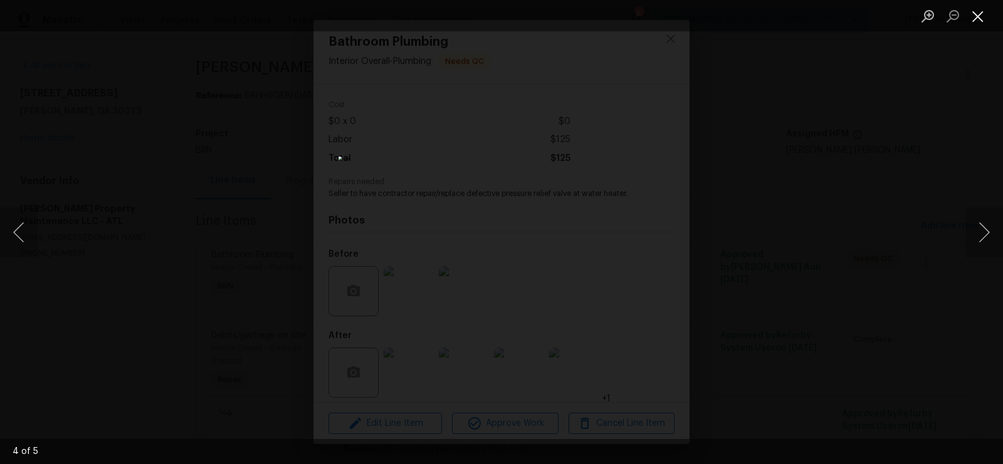
click at [980, 19] on button "Close lightbox" at bounding box center [977, 16] width 25 height 22
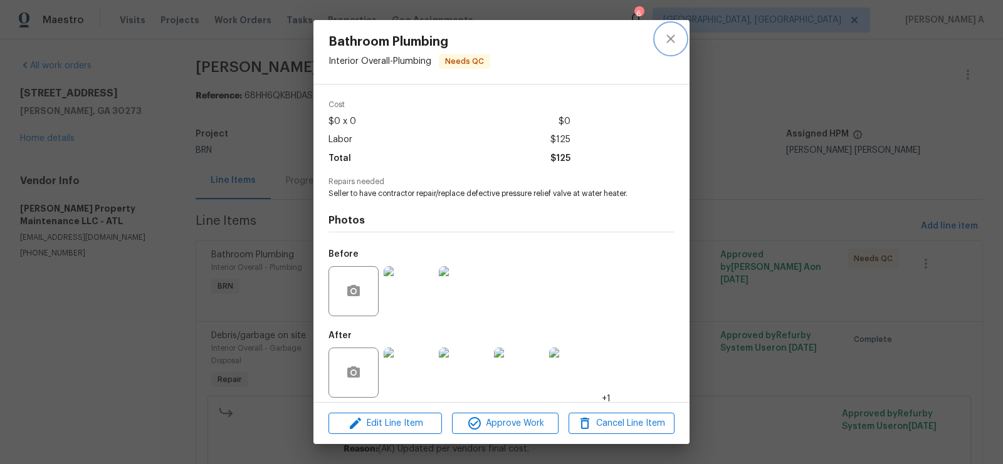
click at [673, 39] on icon "close" at bounding box center [670, 38] width 15 height 15
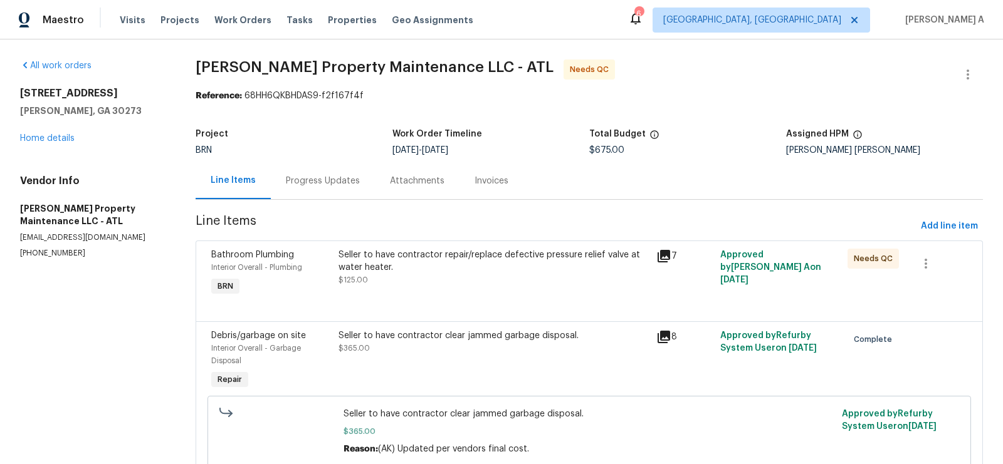
click at [480, 234] on span "Line Items" at bounding box center [556, 226] width 720 height 23
click at [485, 276] on div "Seller to have contractor repair/replace defective pressure relief valve at wat…" at bounding box center [493, 268] width 311 height 38
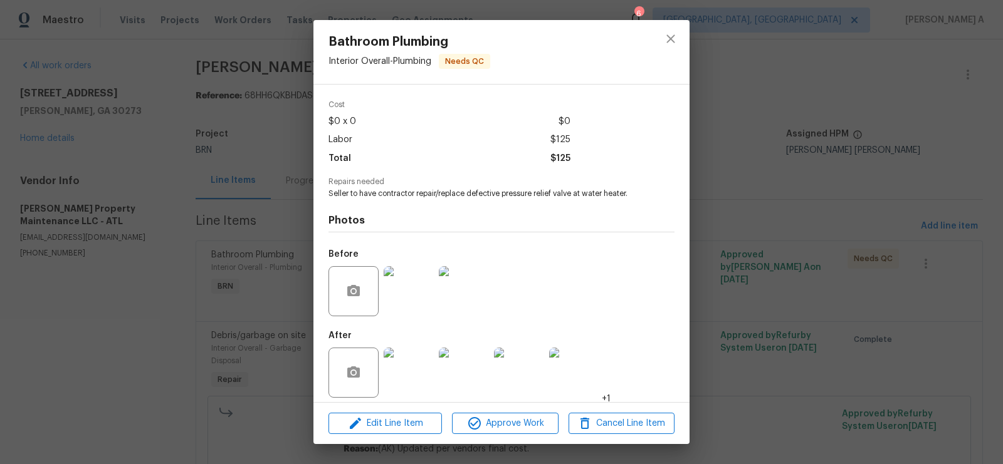
click at [390, 303] on img at bounding box center [409, 291] width 50 height 50
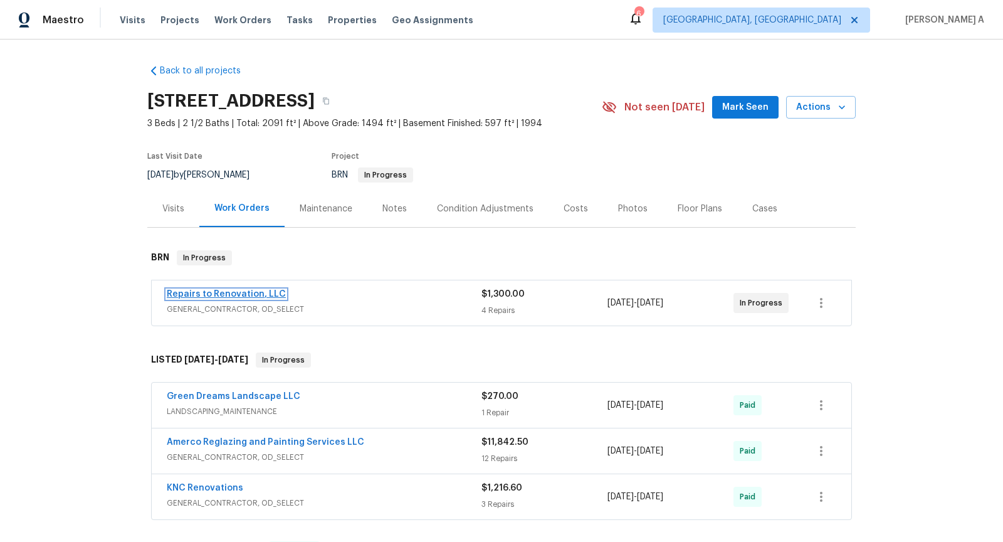
click at [197, 291] on link "Repairs to Renovation, LLC" at bounding box center [226, 294] width 119 height 9
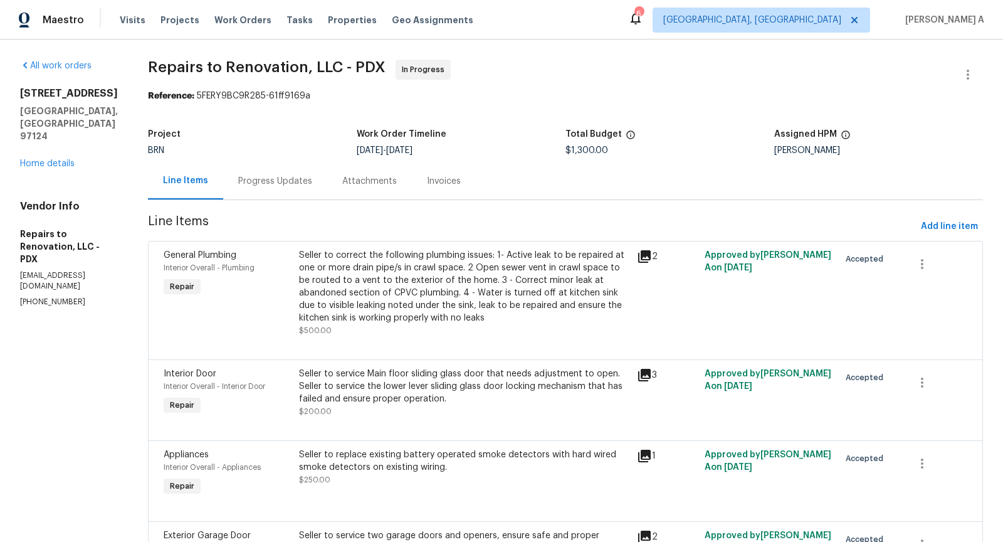
click at [297, 182] on div "Progress Updates" at bounding box center [275, 181] width 74 height 13
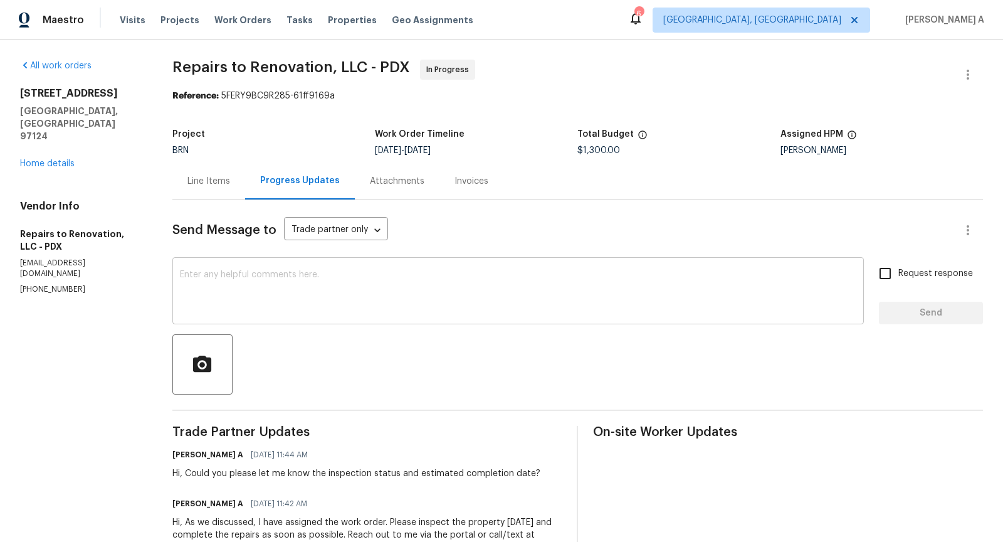
click at [317, 293] on textarea at bounding box center [518, 292] width 676 height 44
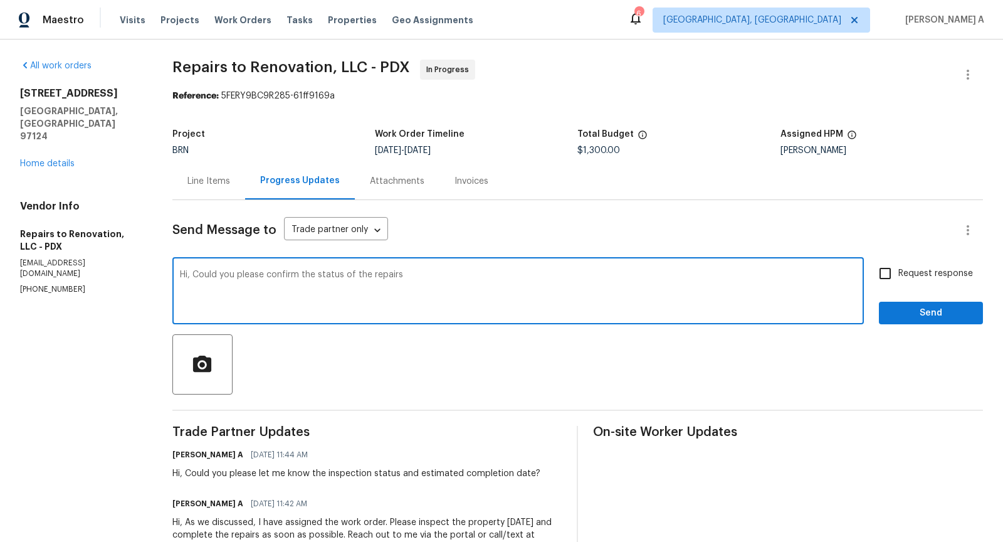
drag, startPoint x: 268, startPoint y: 276, endPoint x: 518, endPoint y: 275, distance: 250.1
click at [518, 275] on textarea "Hi, Could you please confirm the status of the repairs" at bounding box center [518, 292] width 676 height 44
type textarea "Hi, Could you please let us know the estimated completion time as soon as possi…"
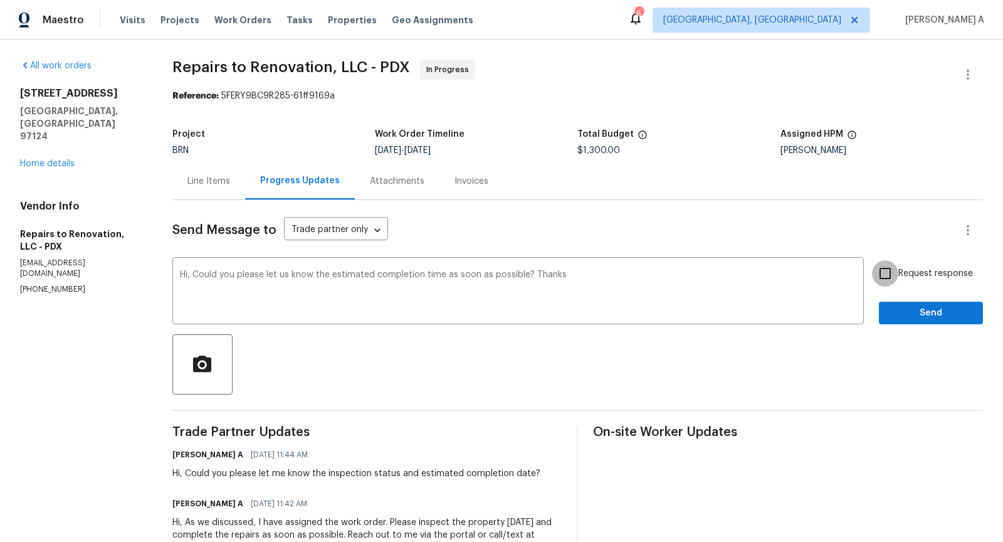
click at [897, 278] on input "Request response" at bounding box center [885, 273] width 26 height 26
checkbox input "true"
click at [905, 313] on span "Send" at bounding box center [931, 313] width 84 height 16
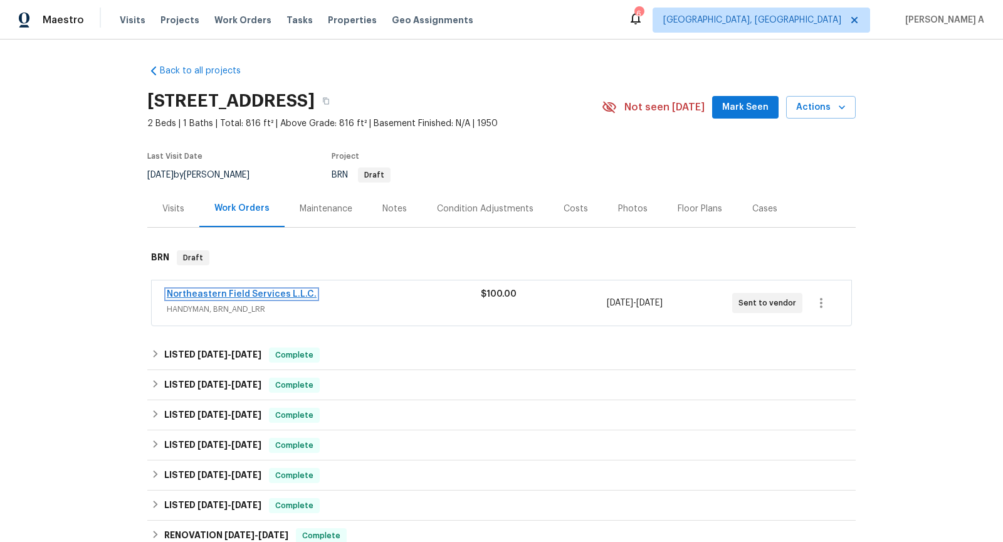
click at [248, 291] on link "Northeastern Field Services L.L.C." at bounding box center [242, 294] width 150 height 9
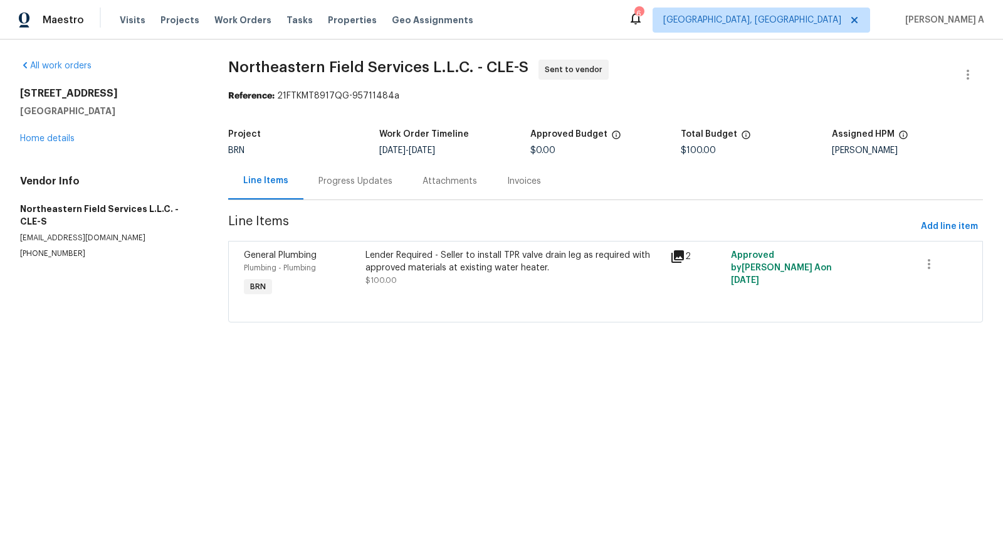
click at [315, 189] on div "Progress Updates" at bounding box center [355, 180] width 104 height 37
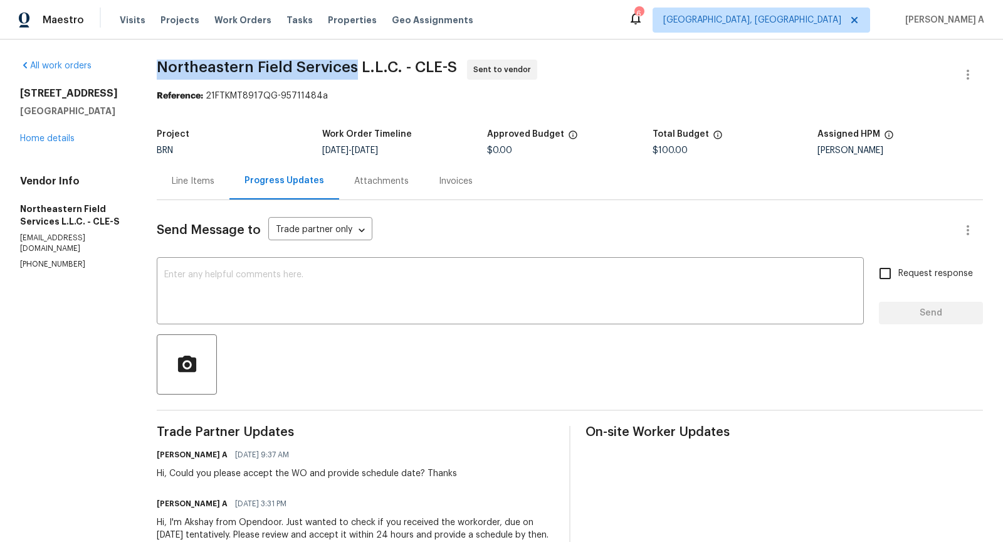
drag, startPoint x: 151, startPoint y: 71, endPoint x: 354, endPoint y: 69, distance: 202.5
click at [354, 69] on div "All work orders [STREET_ADDRESS] Home details Vendor Info Northeastern Field Se…" at bounding box center [501, 320] width 1003 height 562
copy span "Northeastern Field Services"
click at [216, 184] on div "Line Items" at bounding box center [193, 180] width 73 height 37
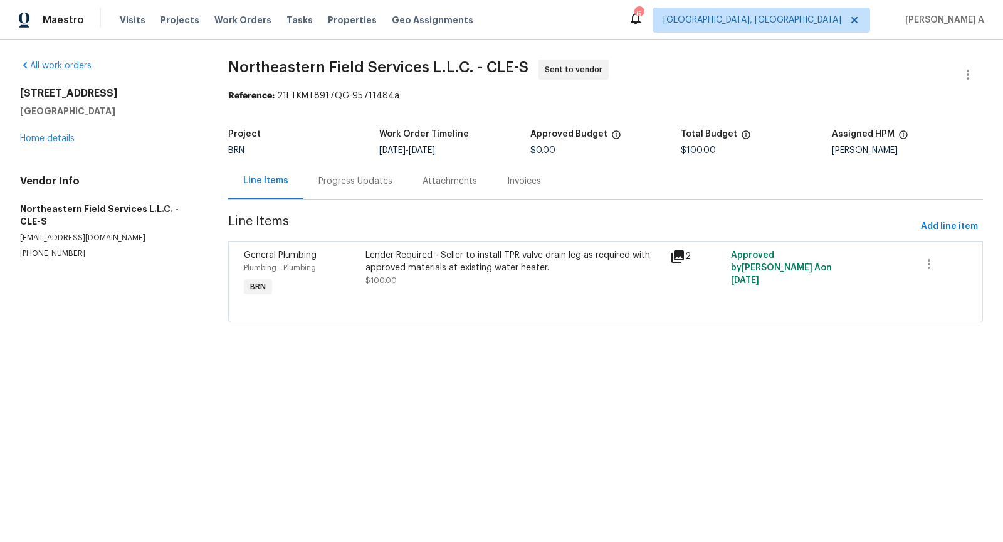
click at [458, 271] on div "Lender Required - Seller to install TPR valve drain leg as required with approv…" at bounding box center [513, 261] width 297 height 25
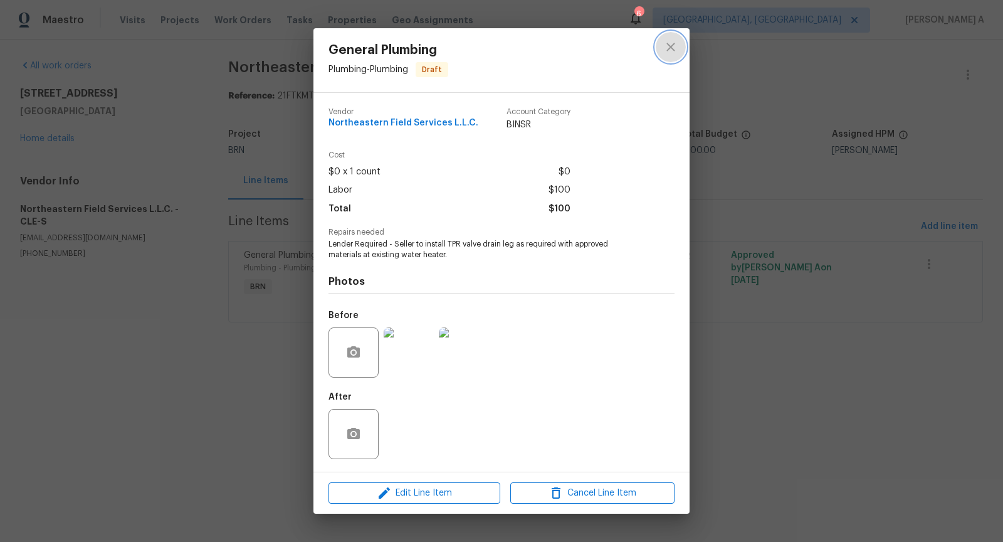
click at [670, 48] on icon "close" at bounding box center [670, 47] width 8 height 8
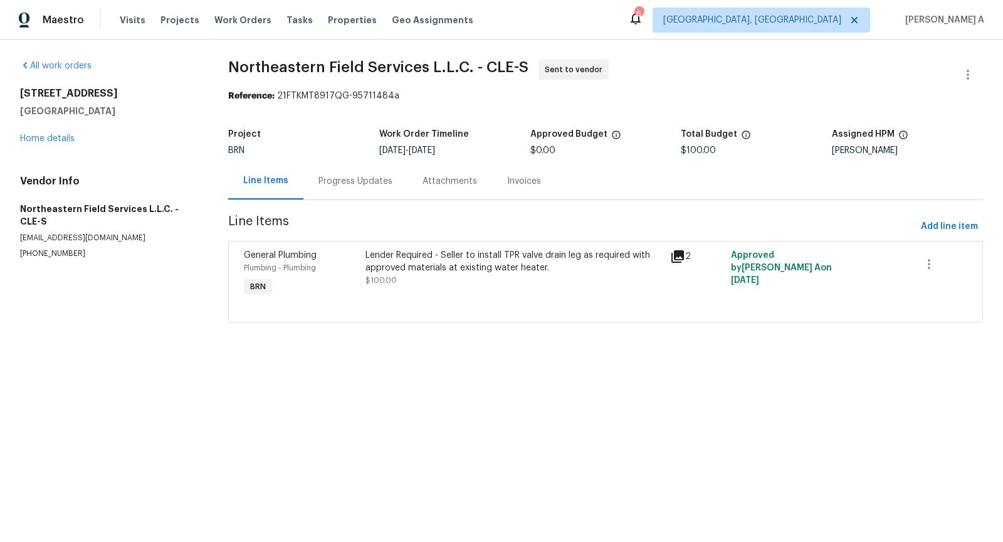
click at [332, 188] on div "Progress Updates" at bounding box center [355, 180] width 104 height 37
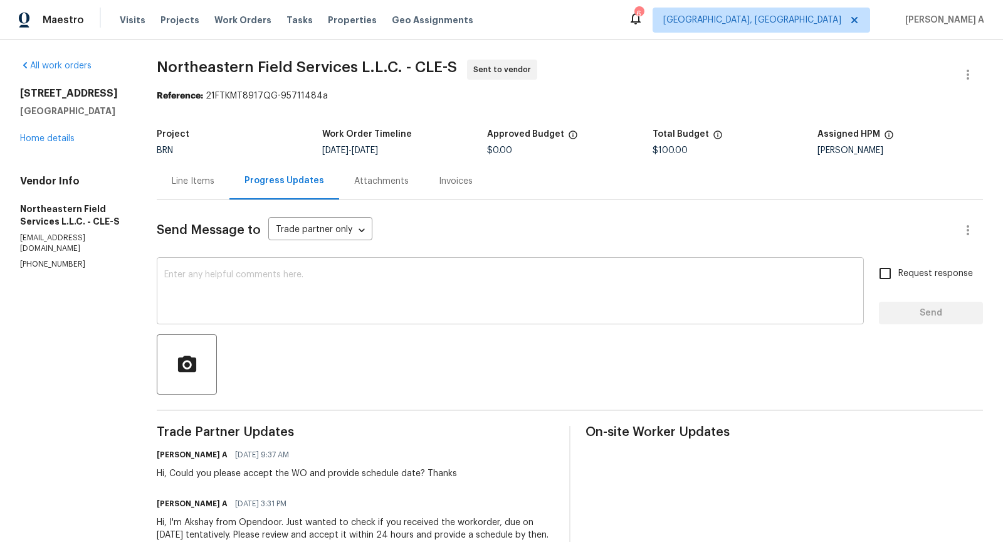
scroll to position [59, 0]
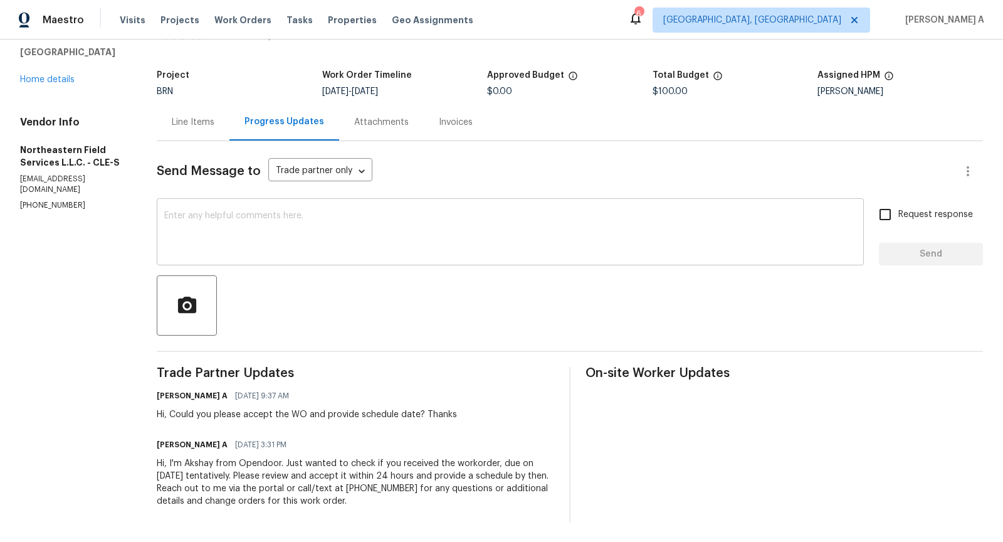
click at [352, 263] on div "x ​" at bounding box center [510, 233] width 707 height 64
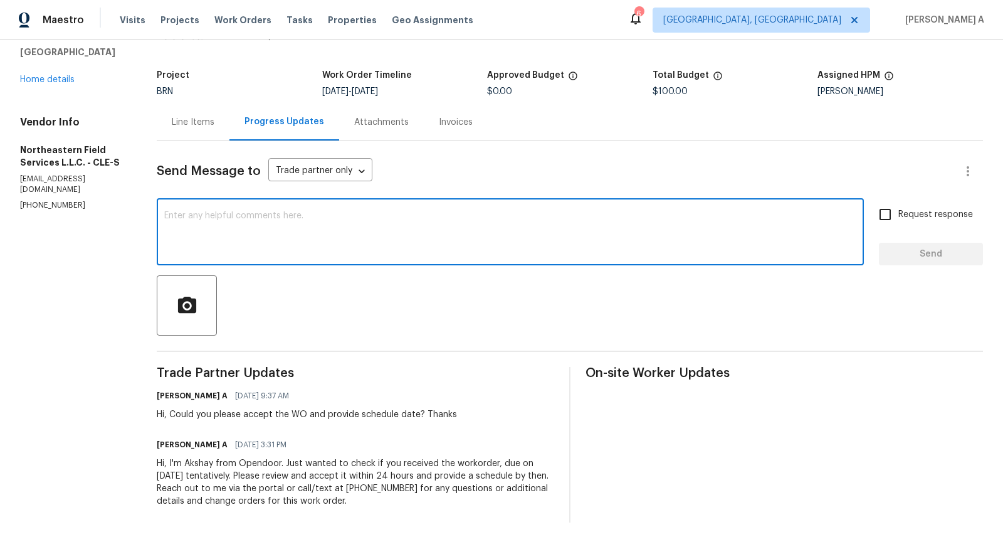
scroll to position [0, 0]
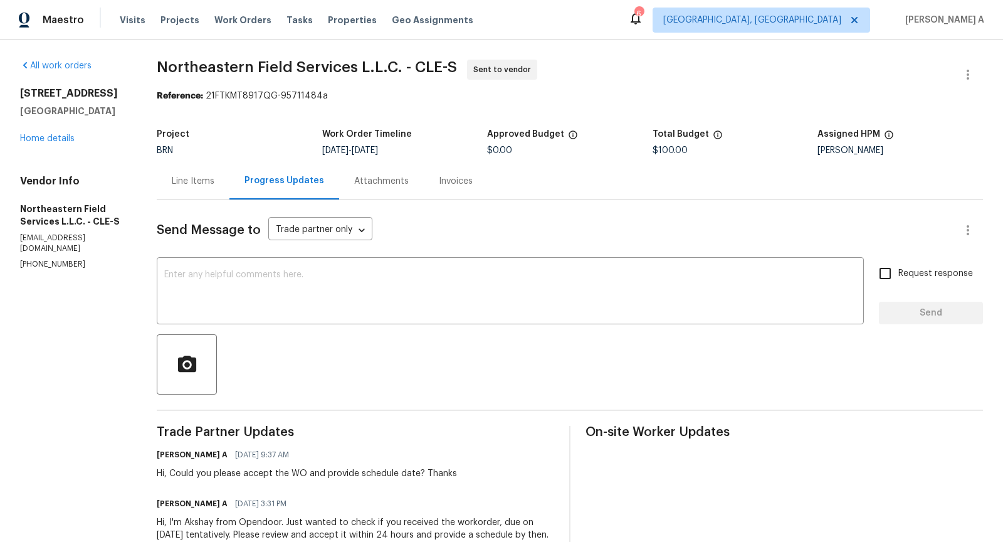
click at [186, 183] on div "Line Items" at bounding box center [193, 181] width 43 height 13
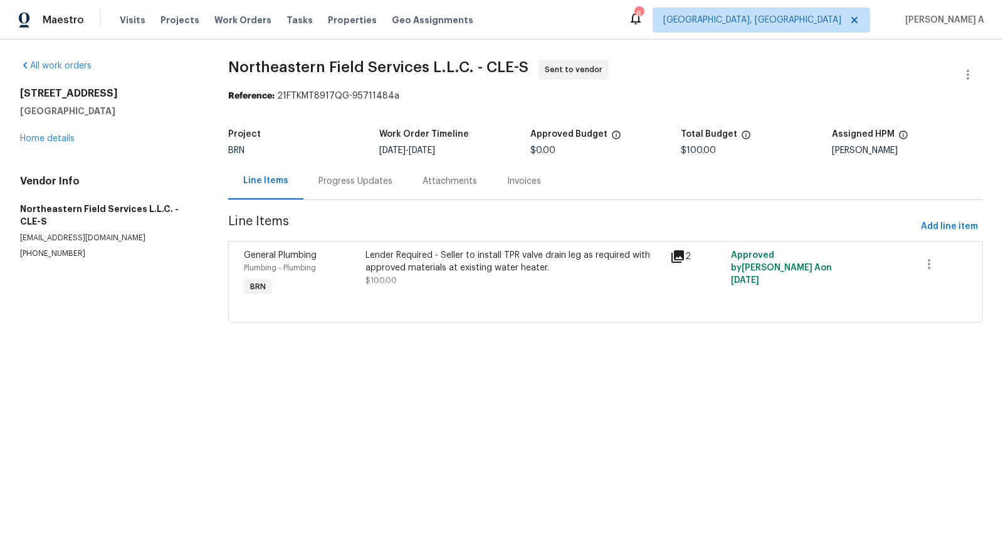
click at [343, 179] on div "Progress Updates" at bounding box center [355, 181] width 74 height 13
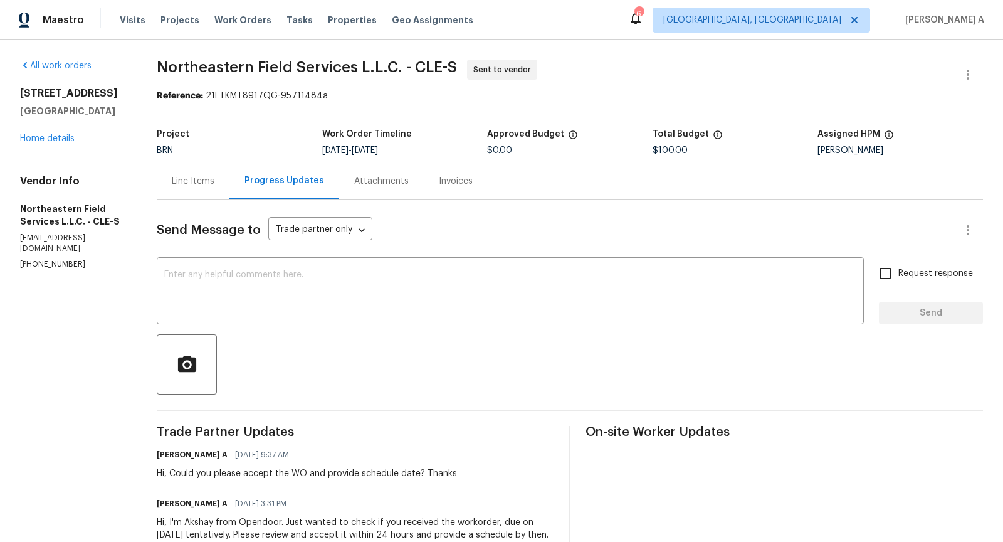
click at [212, 181] on div "Line Items" at bounding box center [193, 181] width 43 height 13
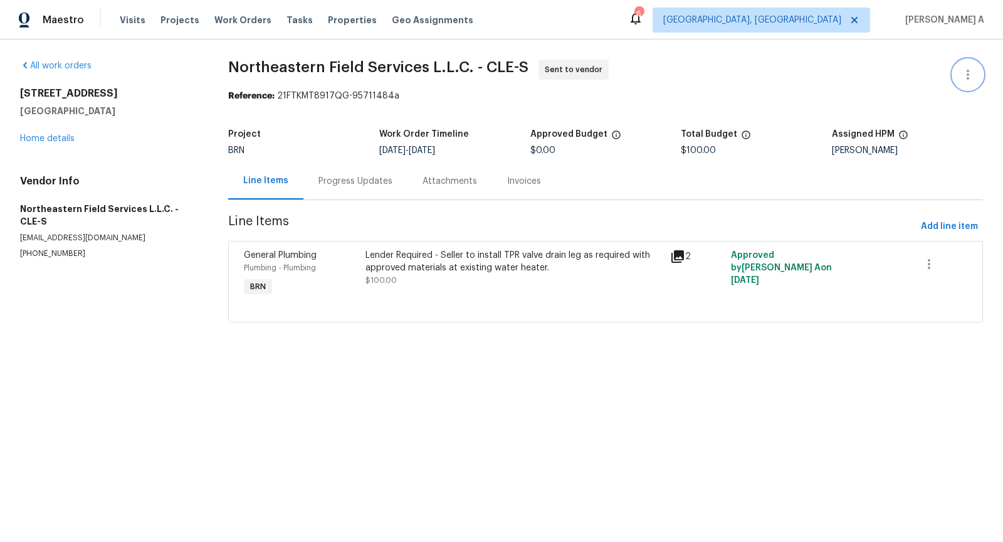
click at [972, 70] on icon "button" at bounding box center [967, 74] width 15 height 15
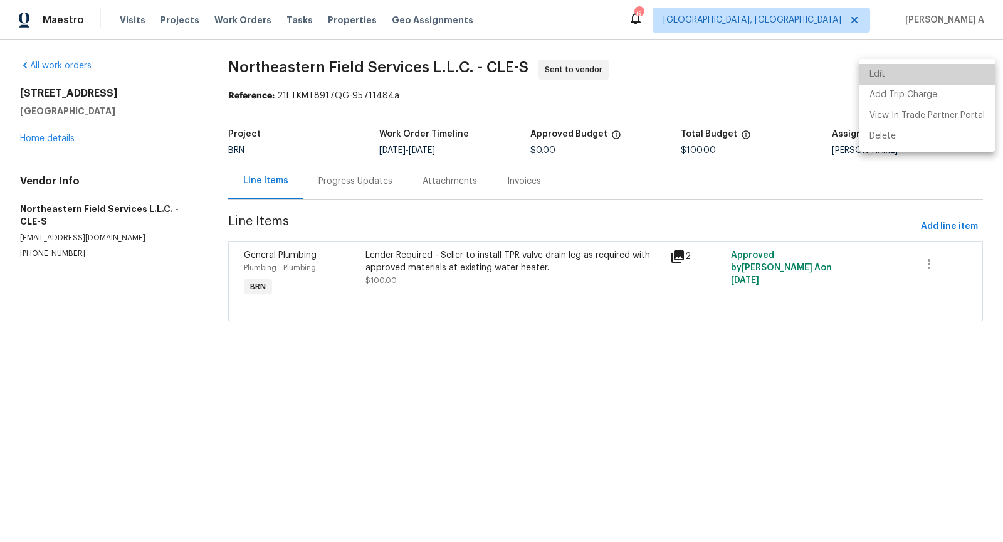
click at [957, 71] on li "Edit" at bounding box center [926, 74] width 135 height 21
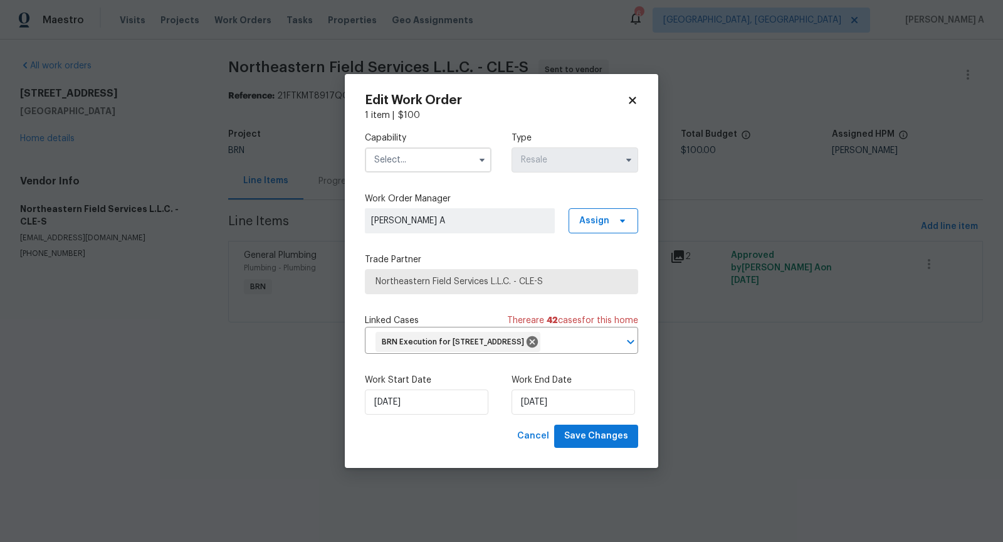
click at [439, 154] on input "text" at bounding box center [428, 159] width 127 height 25
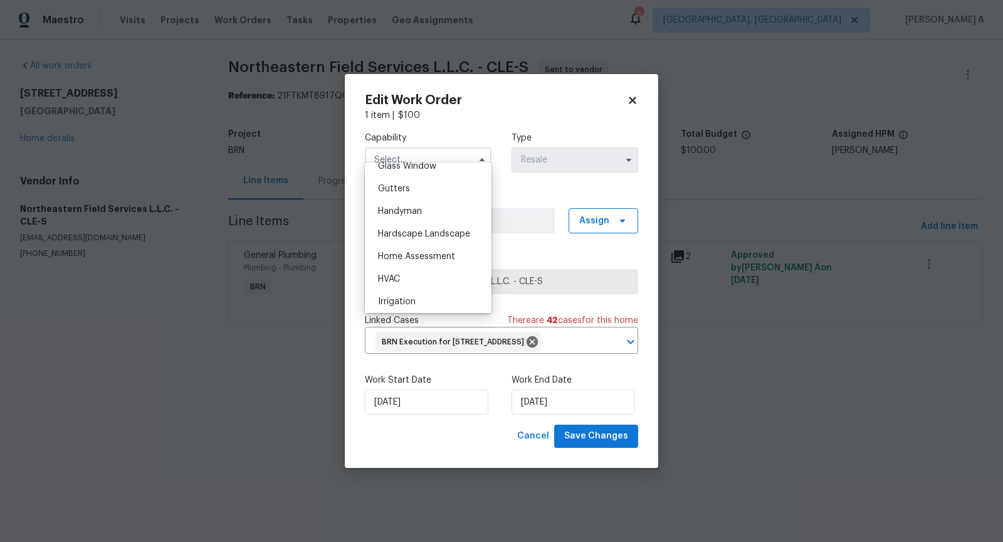
scroll to position [655, 0]
click at [421, 209] on span "Handyman" at bounding box center [400, 211] width 44 height 9
type input "Handyman"
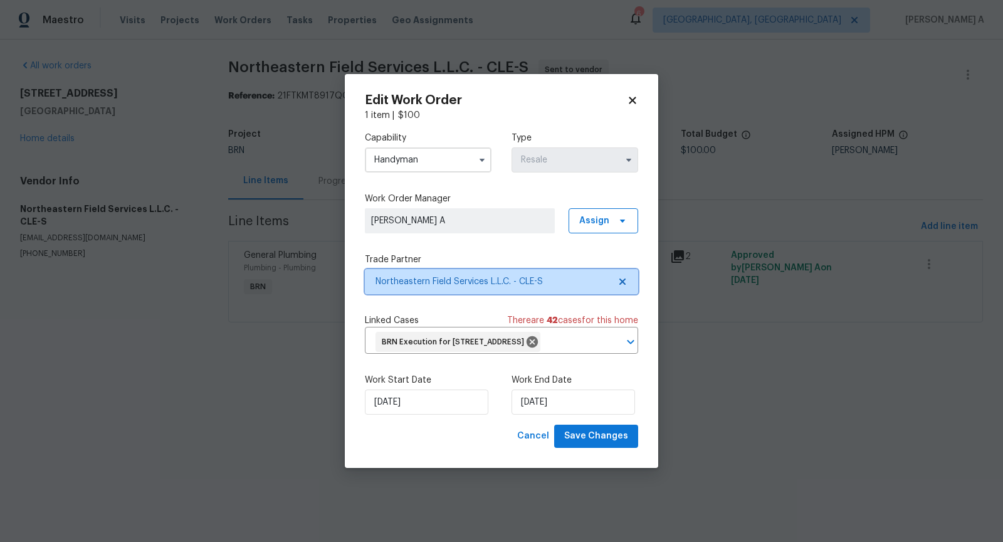
click at [621, 278] on icon at bounding box center [622, 281] width 6 height 6
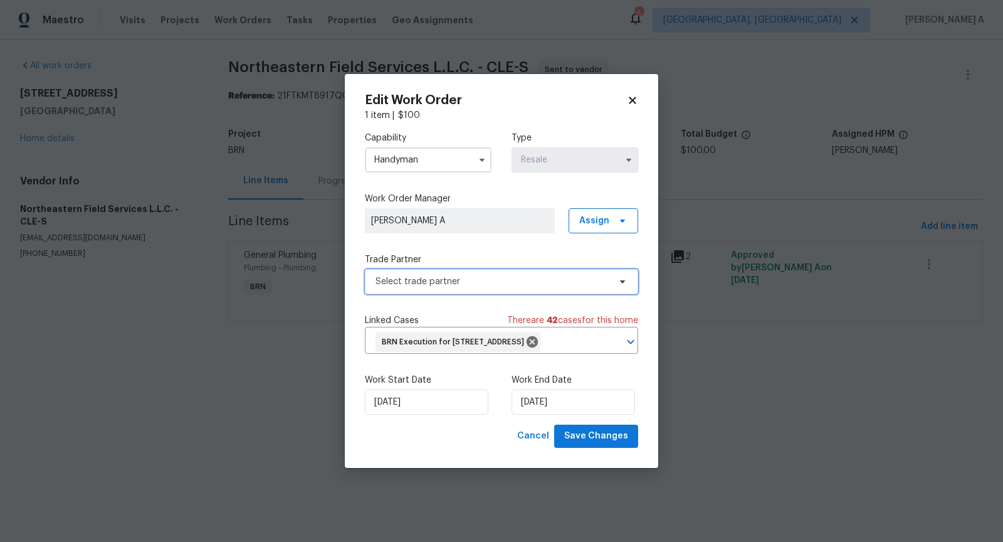
click at [503, 275] on span "Select trade partner" at bounding box center [492, 281] width 234 height 13
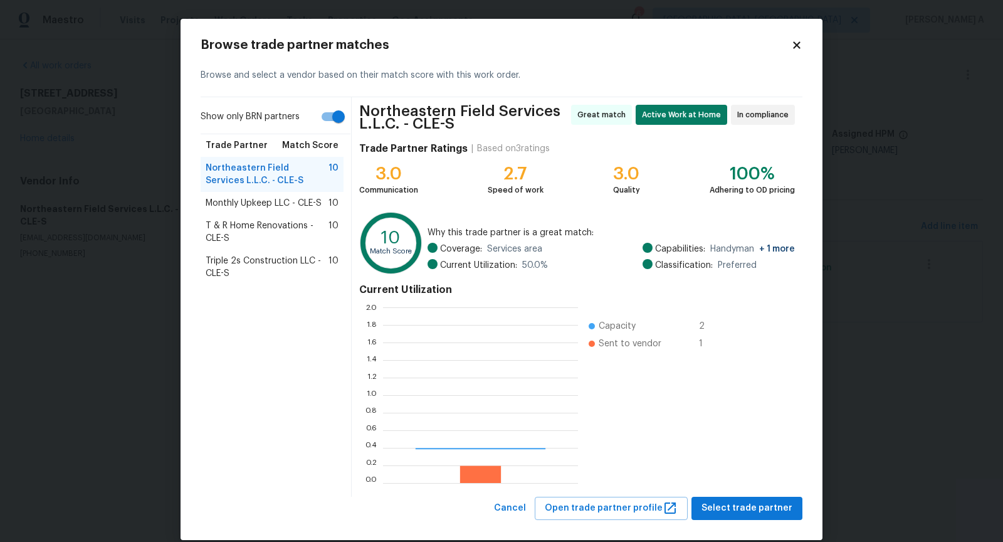
scroll to position [176, 195]
click at [268, 219] on span "T & R Home Renovations - CLE-S" at bounding box center [267, 231] width 123 height 25
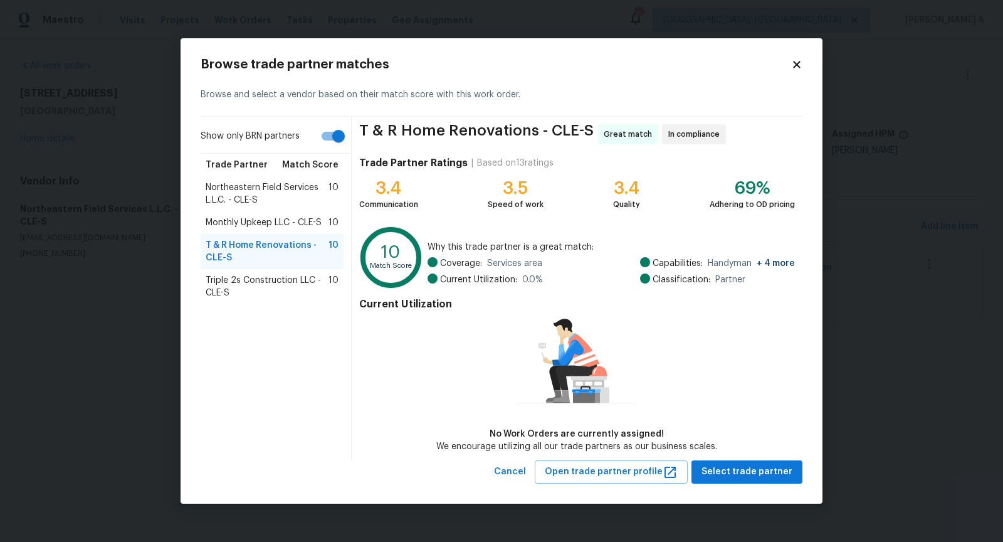
click at [286, 280] on span "Triple 2s Construction LLC - CLE-S" at bounding box center [267, 286] width 123 height 25
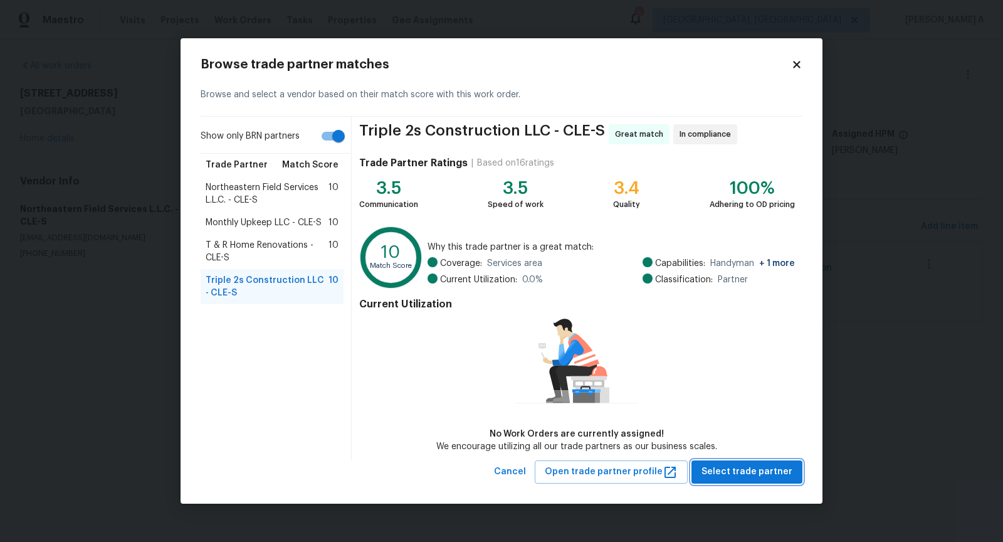
click at [749, 469] on span "Select trade partner" at bounding box center [746, 472] width 91 height 16
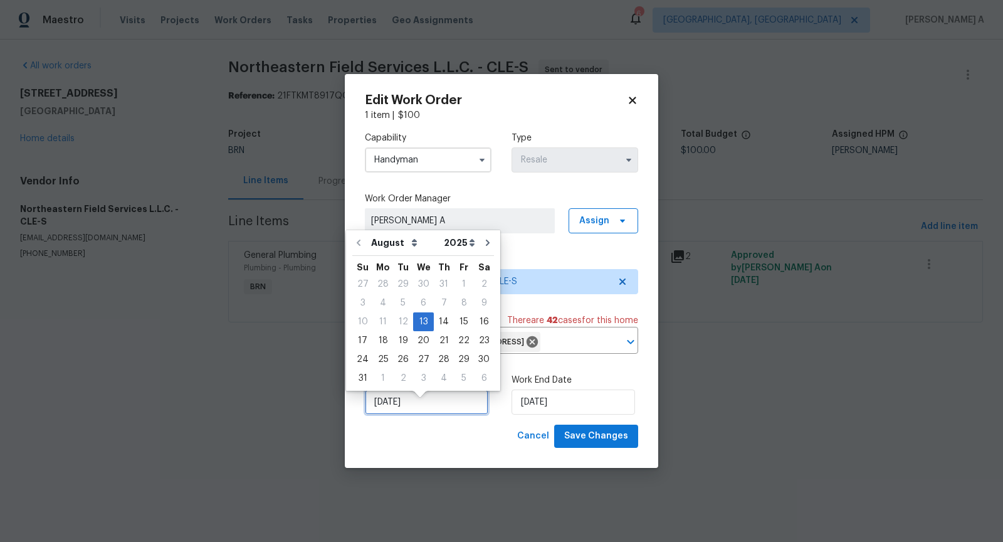
click at [418, 414] on input "8/13/2025" at bounding box center [426, 401] width 123 height 25
click at [442, 322] on div "14" at bounding box center [444, 322] width 20 height 18
type input "8/14/2025"
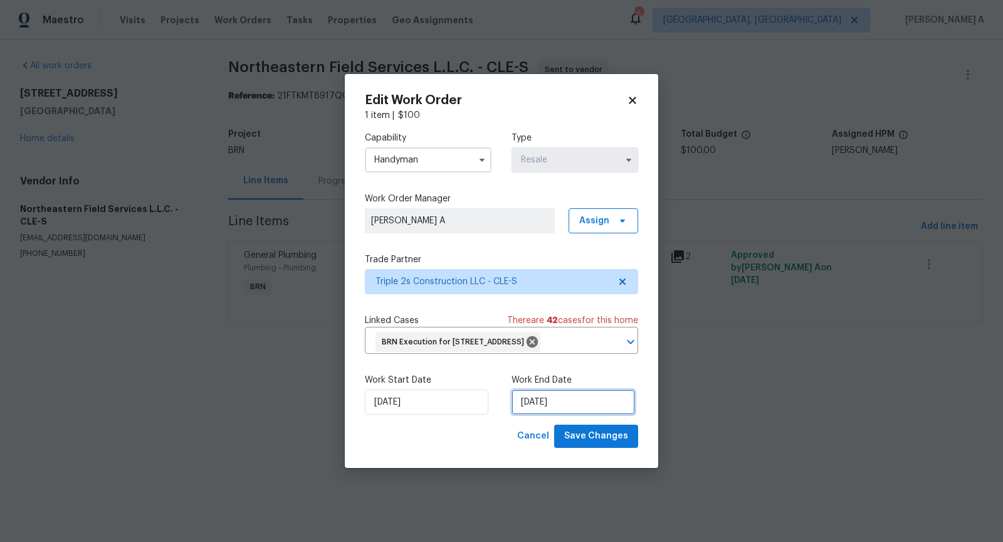
click at [556, 406] on input "8/14/2025" at bounding box center [572, 401] width 123 height 25
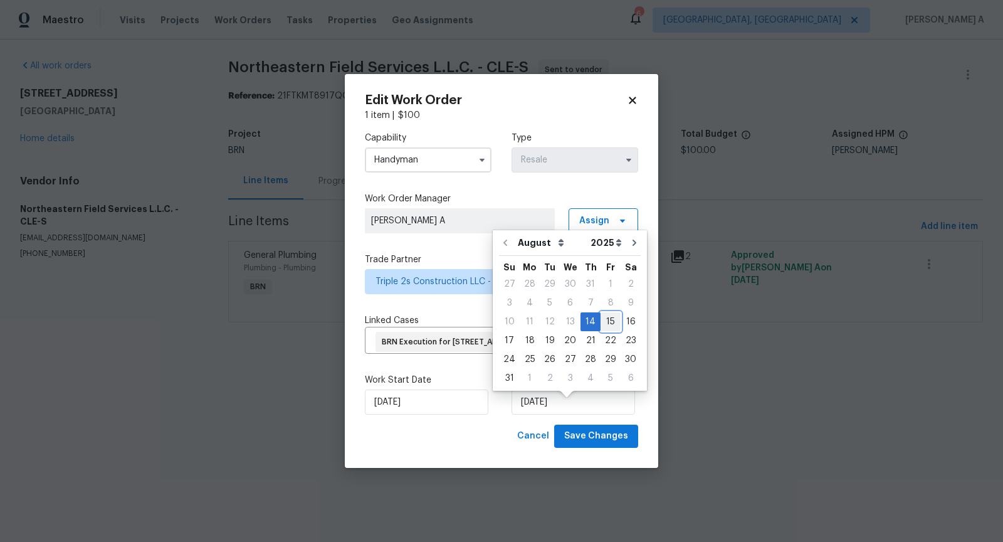
click at [600, 319] on div "15" at bounding box center [610, 322] width 20 height 18
type input "8/15/2025"
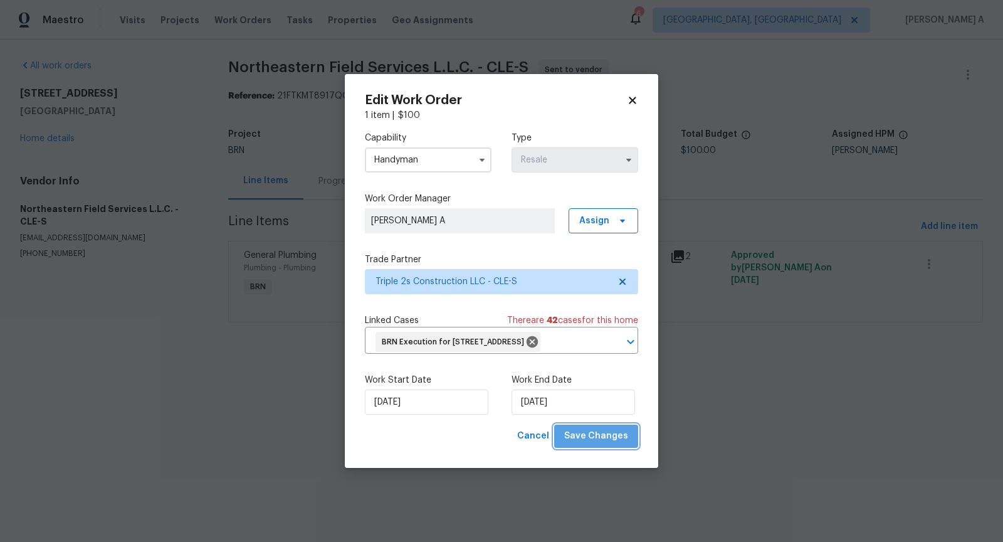
click at [609, 441] on span "Save Changes" at bounding box center [596, 436] width 64 height 16
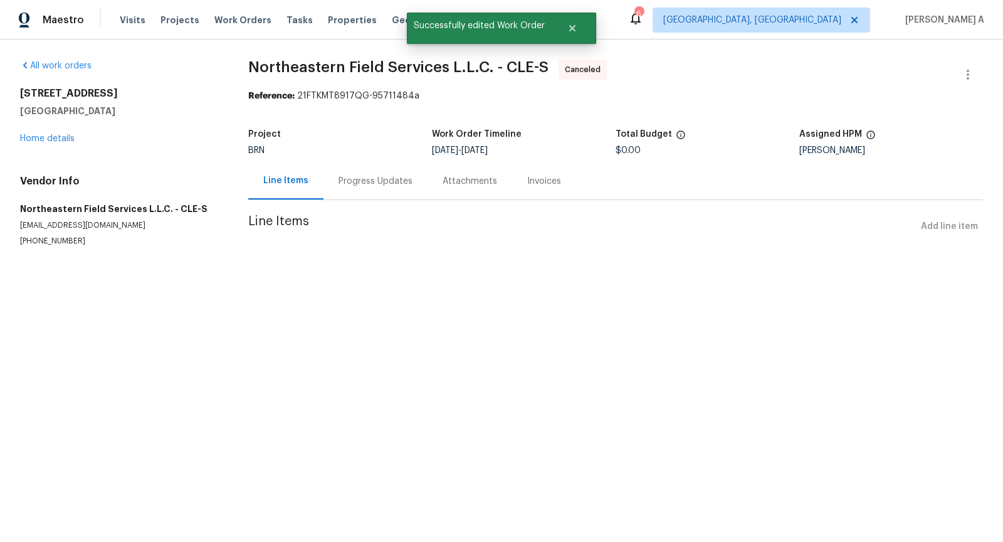
click at [391, 187] on div "Progress Updates" at bounding box center [375, 180] width 104 height 37
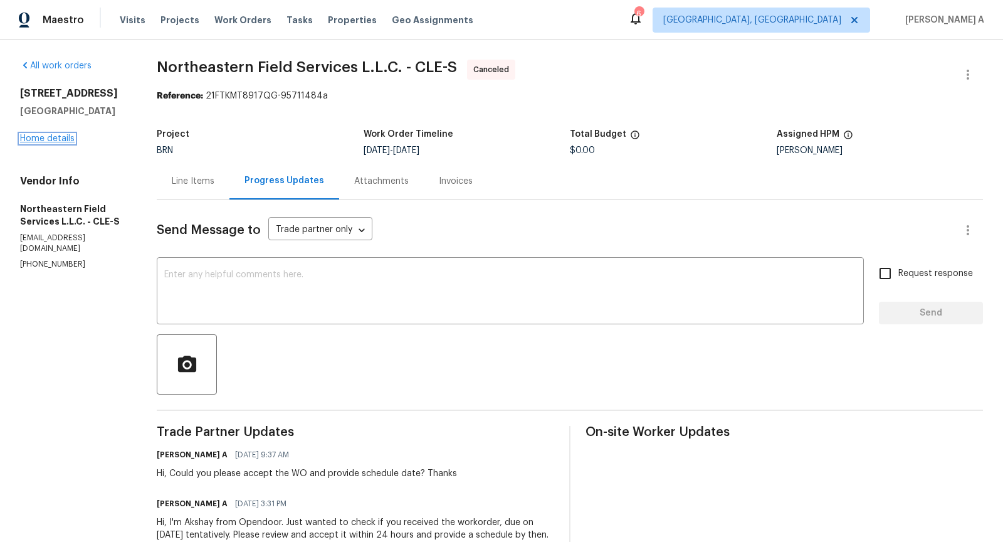
click at [47, 137] on link "Home details" at bounding box center [47, 138] width 55 height 9
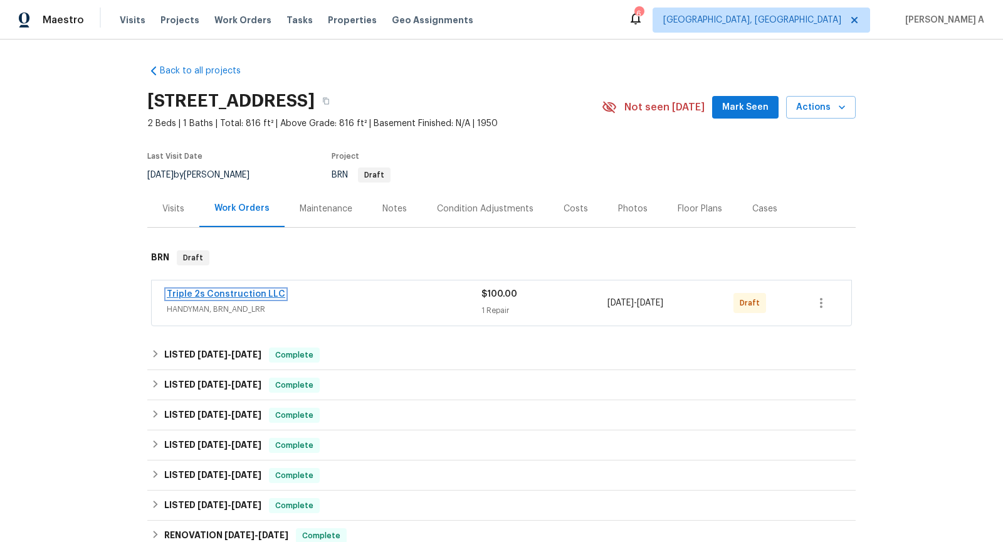
click at [242, 292] on link "Triple 2s Construction LLC" at bounding box center [226, 294] width 118 height 9
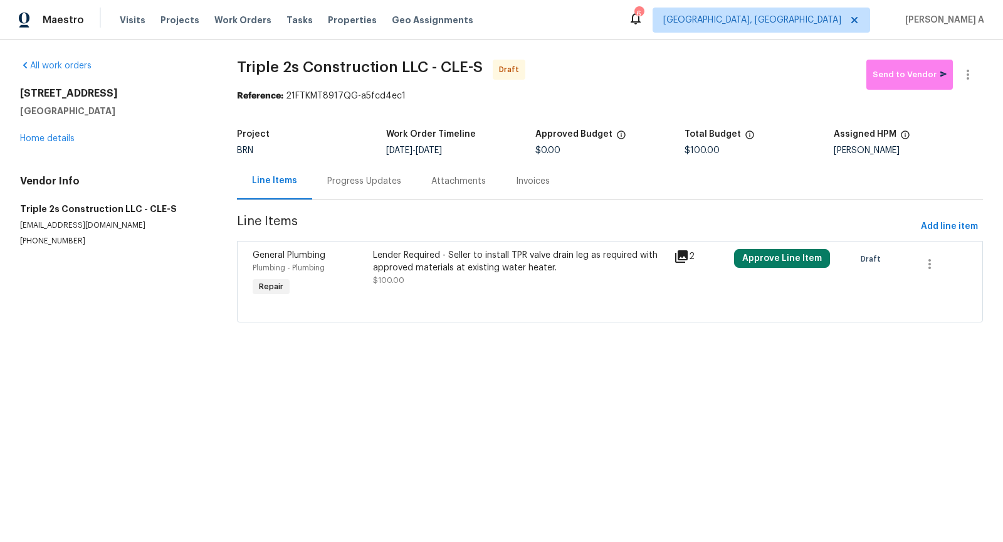
click at [363, 177] on div "Progress Updates" at bounding box center [364, 181] width 74 height 13
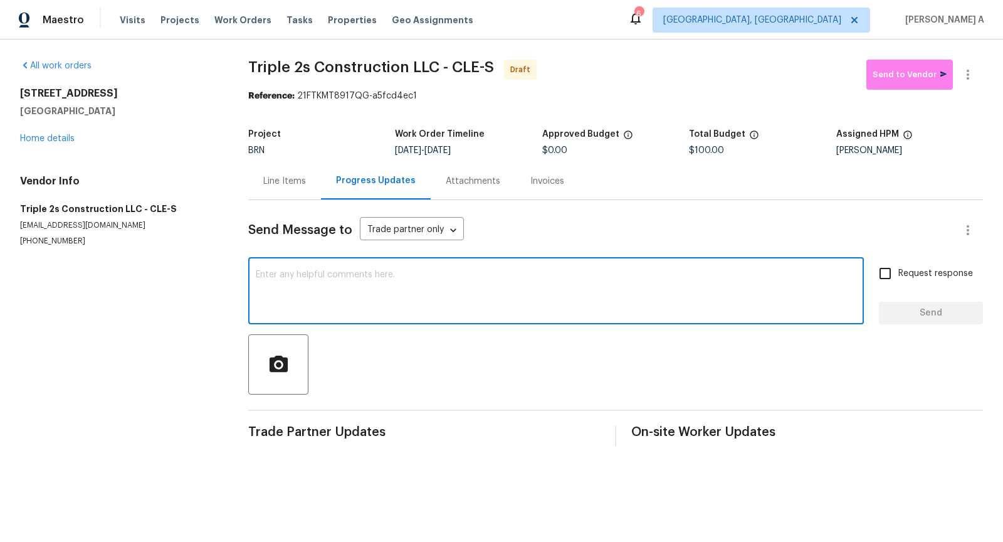
click at [382, 284] on textarea at bounding box center [556, 292] width 600 height 44
paste textarea "Hi, I'm Akshay from Opendoor. Just wanted to check if you received the workorde…"
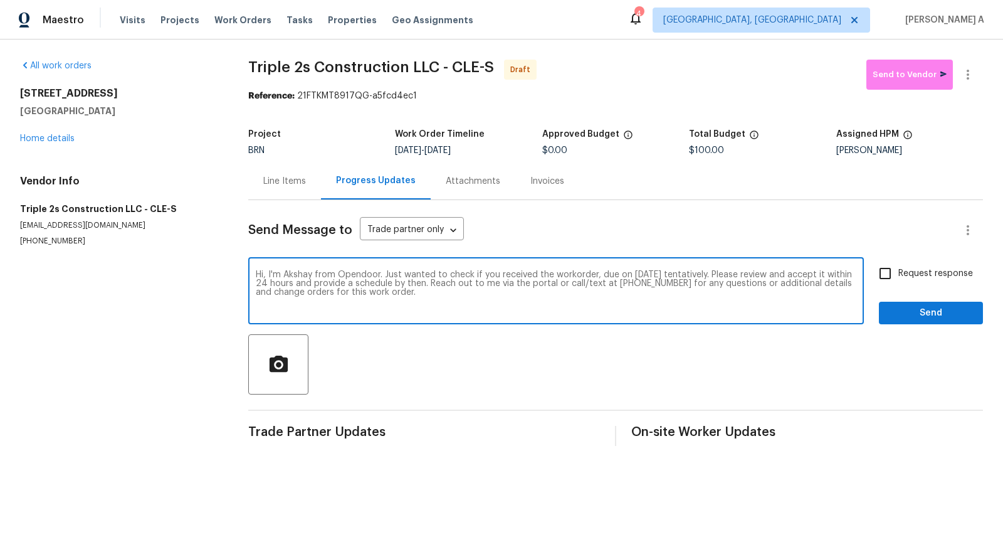
click at [650, 277] on textarea "Hi, I'm Akshay from Opendoor. Just wanted to check if you received the workorde…" at bounding box center [556, 292] width 600 height 44
type textarea "Hi, I'm Akshay from Opendoor. Just wanted to check if you received the workorde…"
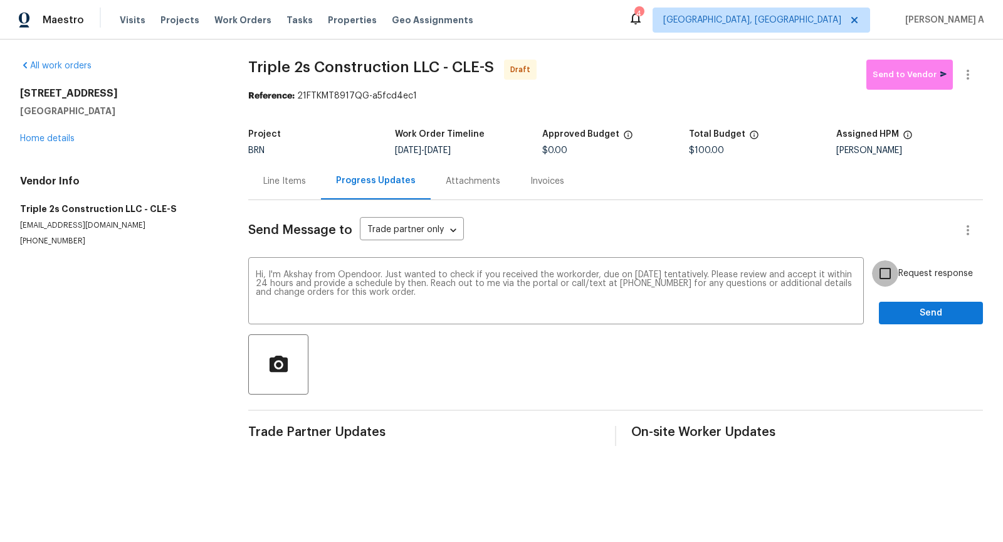
click at [875, 263] on input "Request response" at bounding box center [885, 273] width 26 height 26
checkbox input "true"
click at [915, 305] on span "Send" at bounding box center [931, 313] width 84 height 16
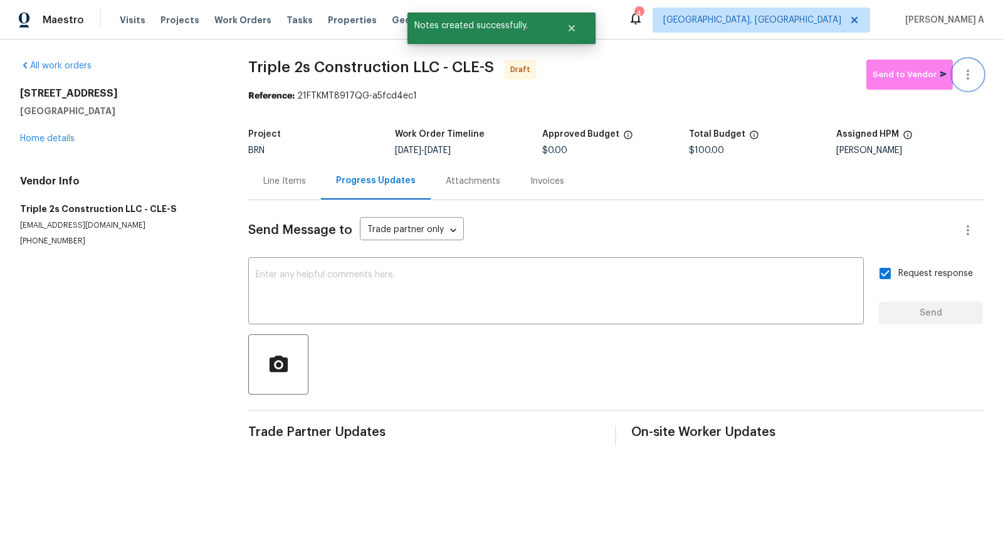
click at [974, 62] on button "button" at bounding box center [968, 75] width 30 height 30
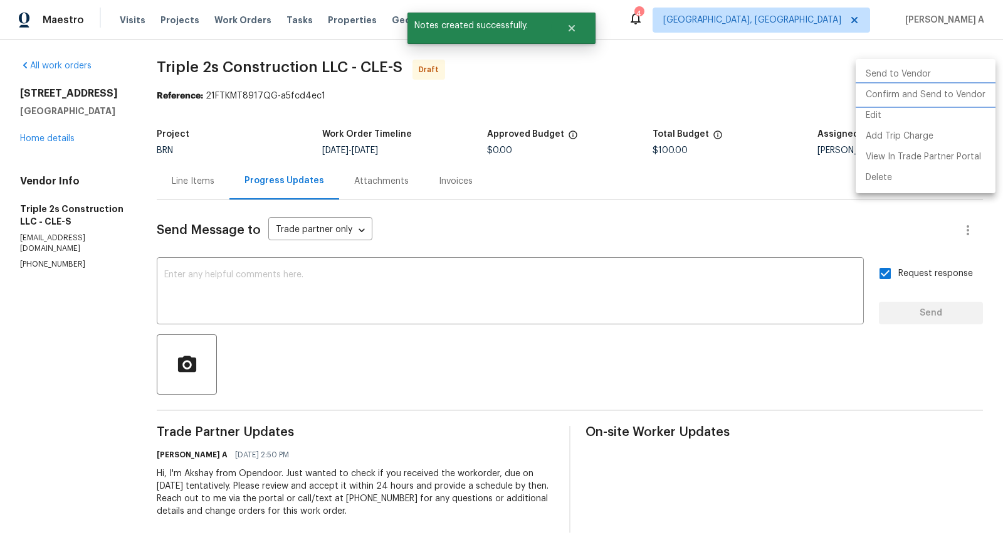
click at [975, 88] on li "Confirm and Send to Vendor" at bounding box center [926, 95] width 140 height 21
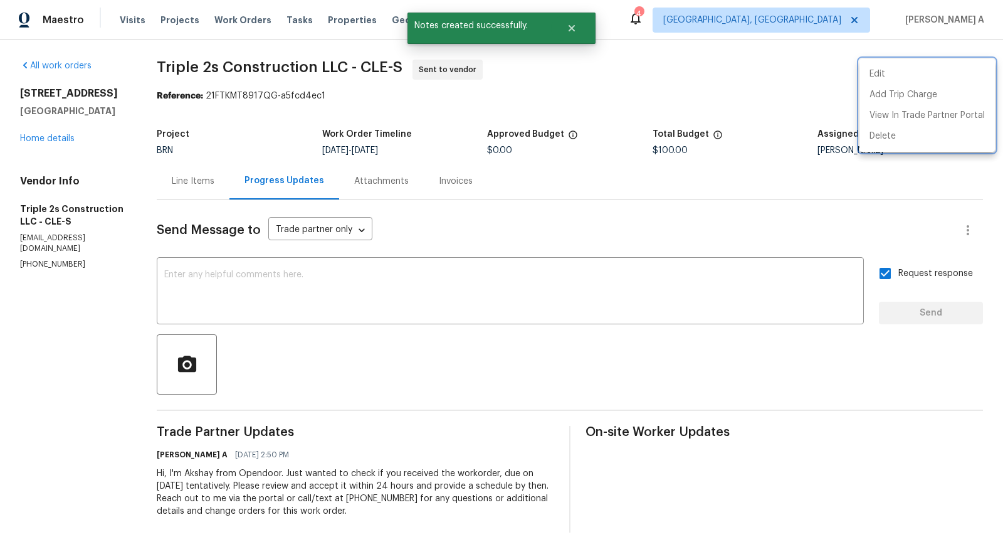
click at [50, 149] on div at bounding box center [501, 271] width 1003 height 542
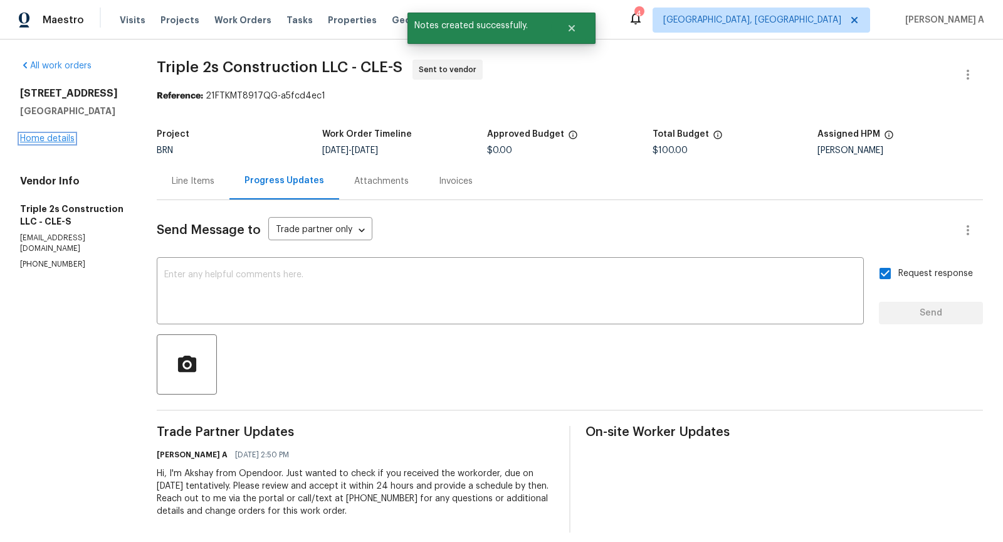
click at [49, 140] on link "Home details" at bounding box center [47, 138] width 55 height 9
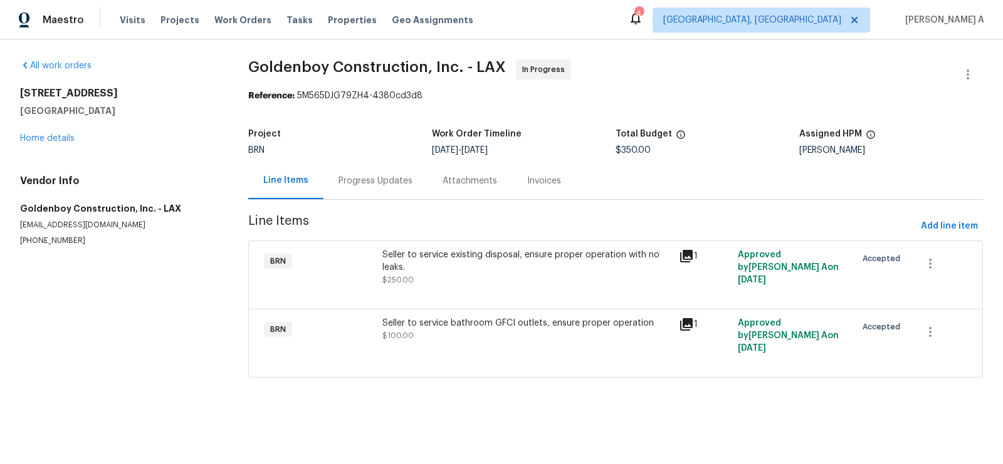
click at [365, 187] on div "Progress Updates" at bounding box center [375, 181] width 74 height 13
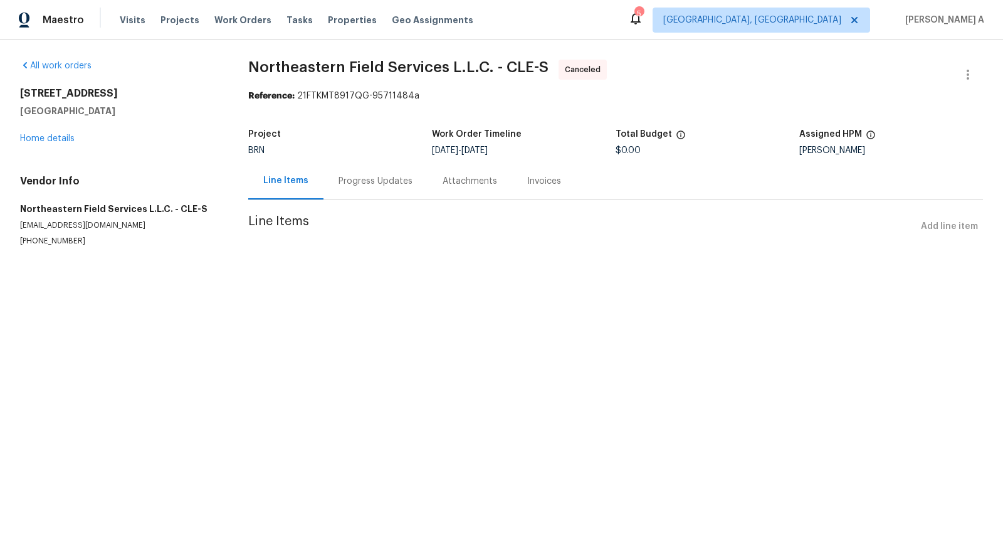
click at [338, 183] on div "Progress Updates" at bounding box center [375, 181] width 74 height 13
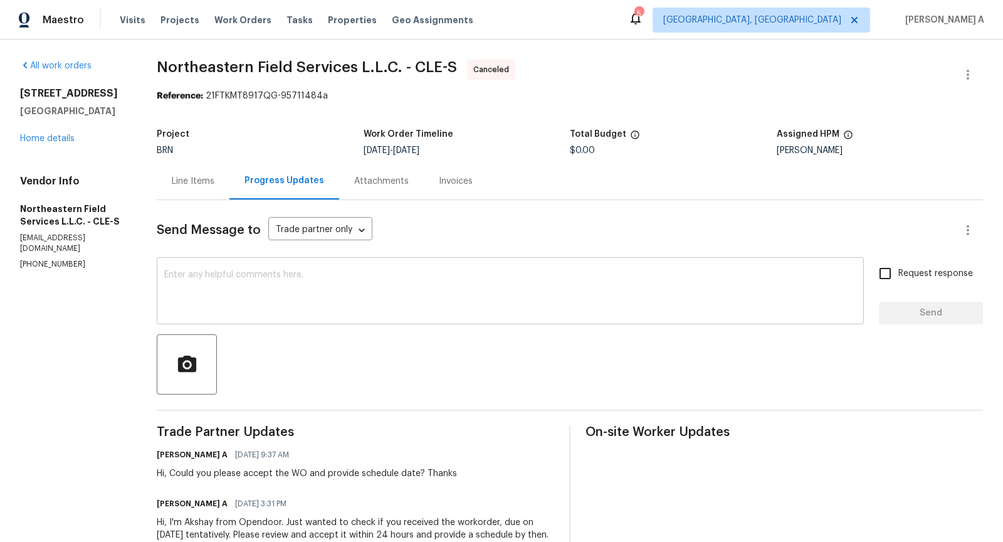
scroll to position [59, 0]
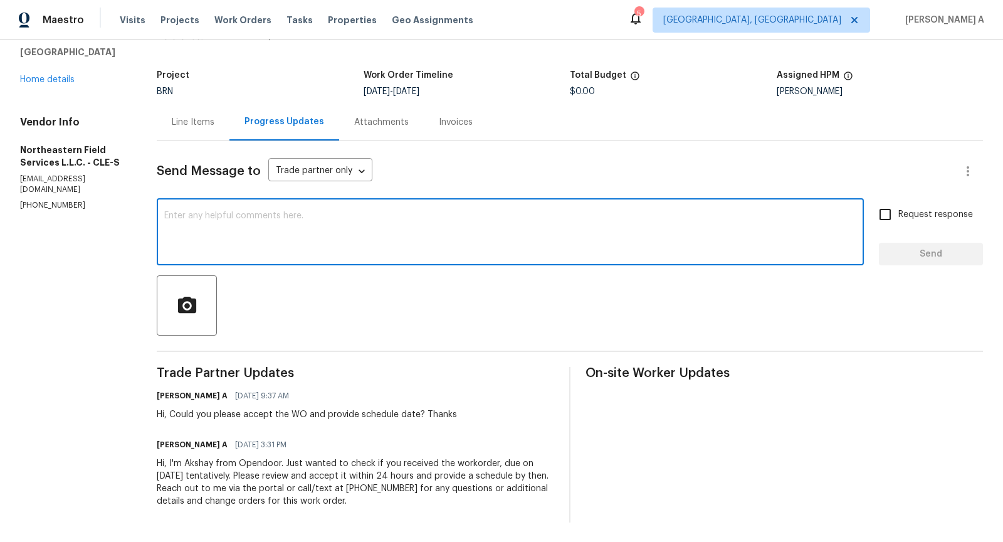
click at [349, 245] on textarea at bounding box center [510, 233] width 692 height 44
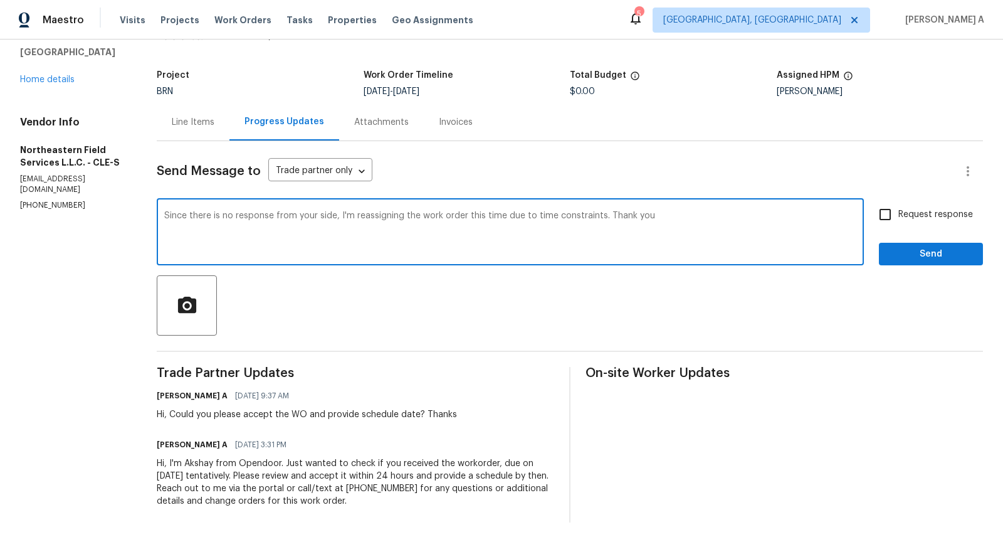
click at [349, 245] on textarea "Since there is no response from your side, I'm reassigning the work order this …" at bounding box center [510, 233] width 692 height 44
click at [0, 0] on icon "Paraphrase text" at bounding box center [0, 0] width 0 height 0
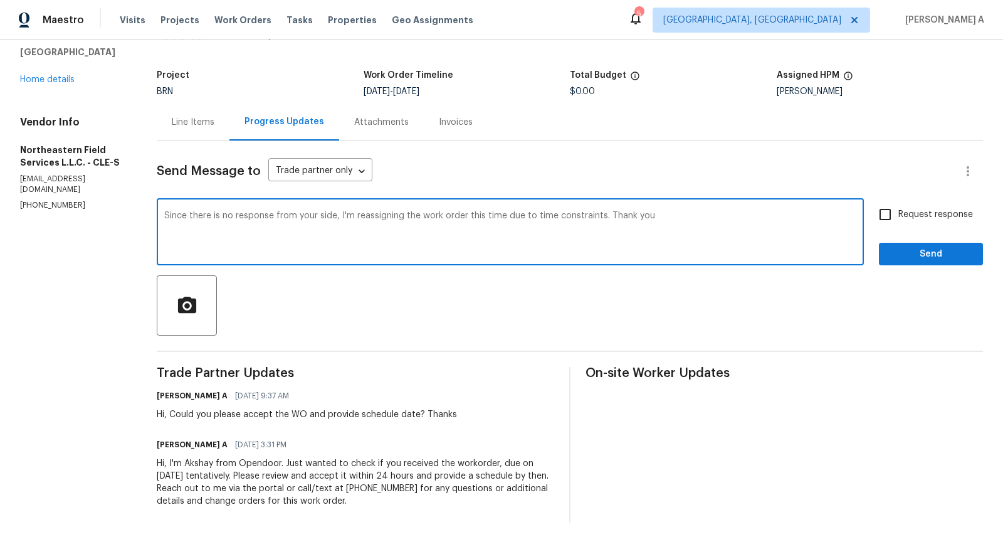
click at [585, 223] on textarea "Since there is no response from your side, I'm reassigning the work order this …" at bounding box center [510, 233] width 692 height 44
type textarea "Since there is no response from your side, I'm reassigning the work order this …"
click at [881, 195] on div "Send Message to Trade partner only Trade partner only ​ Since there is no respo…" at bounding box center [570, 331] width 826 height 381
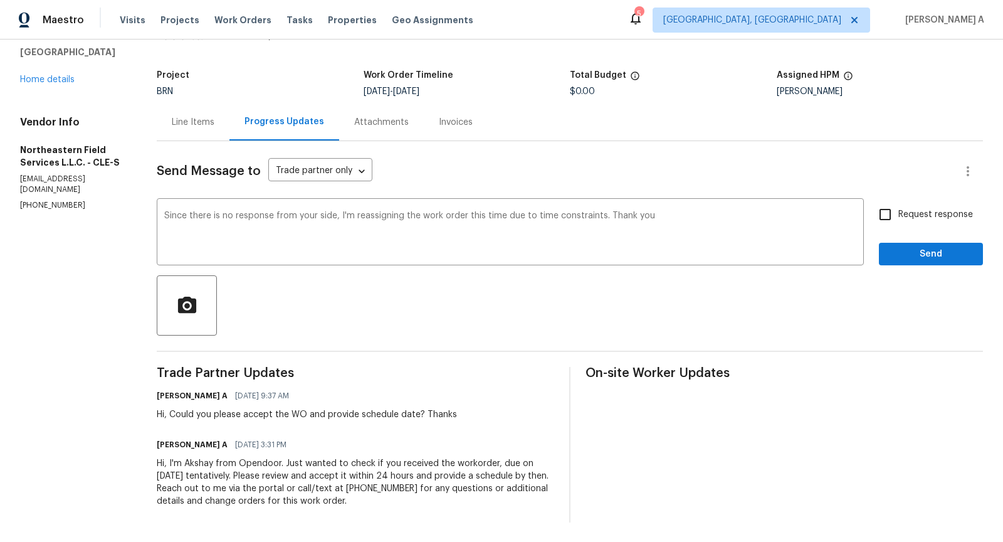
click at [891, 212] on input "Request response" at bounding box center [885, 214] width 26 height 26
checkbox input "true"
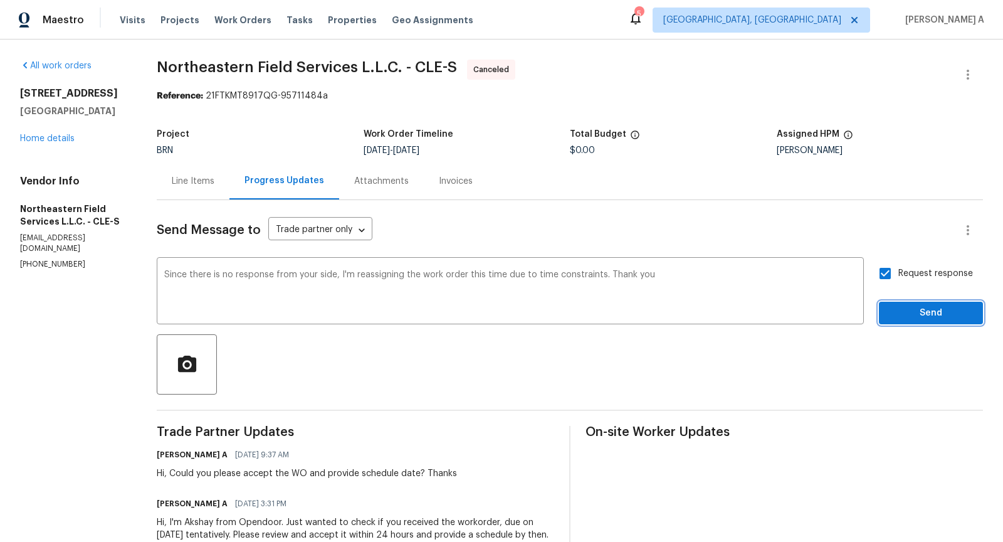
click at [932, 315] on span "Send" at bounding box center [931, 313] width 84 height 16
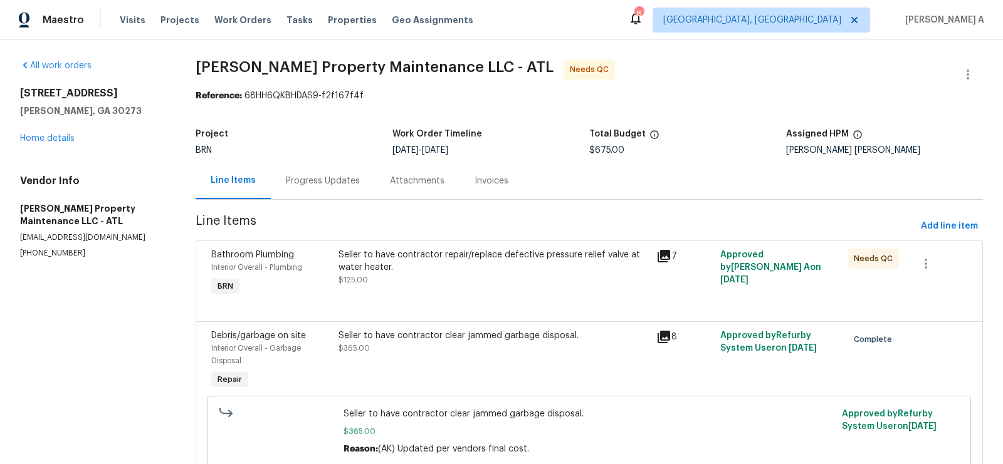
click at [457, 265] on div "Seller to have contractor repair/replace defective pressure relief valve at wat…" at bounding box center [493, 261] width 311 height 25
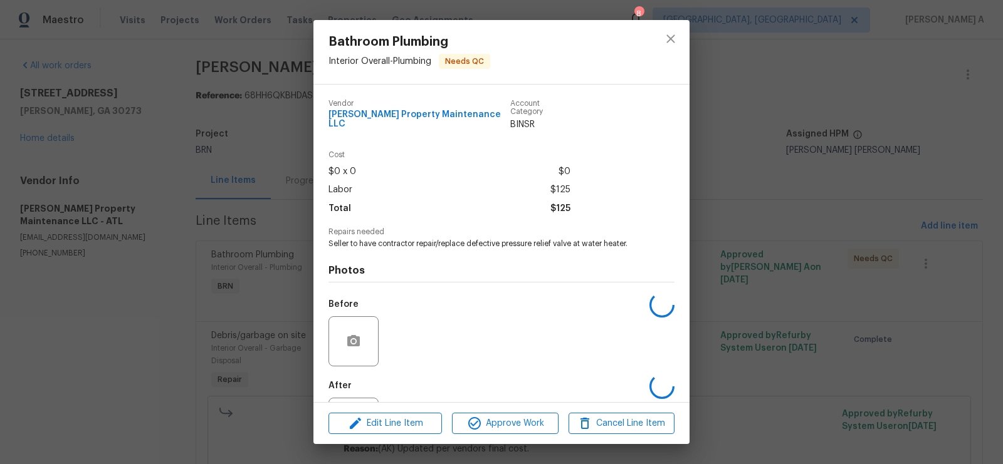
scroll to position [50, 0]
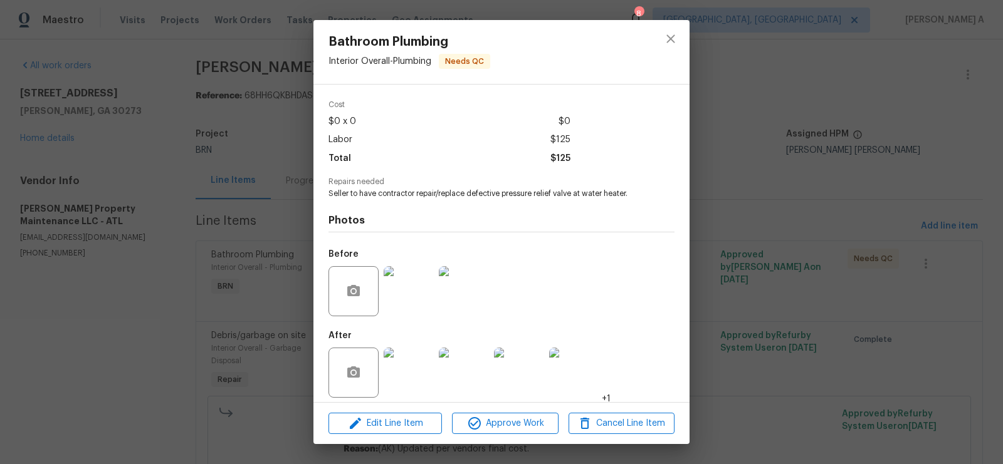
click at [448, 299] on img at bounding box center [464, 291] width 50 height 50
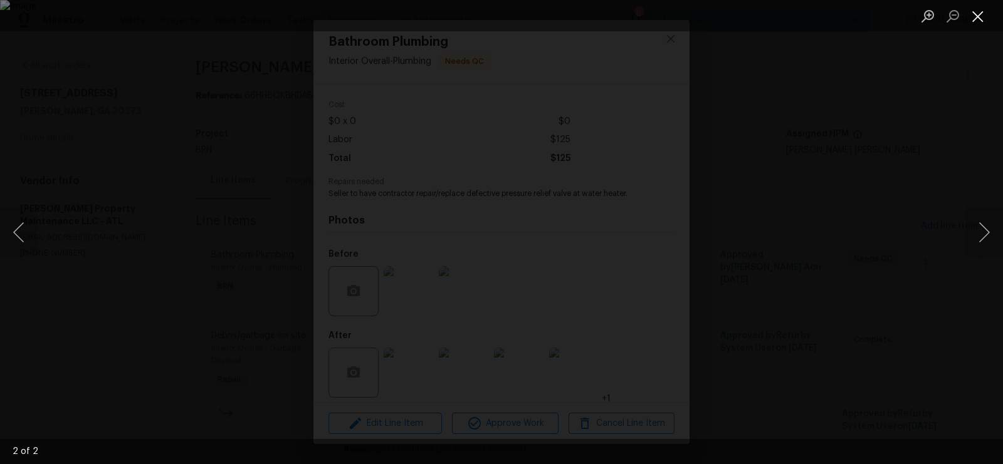
click at [976, 12] on button "Close lightbox" at bounding box center [977, 16] width 25 height 22
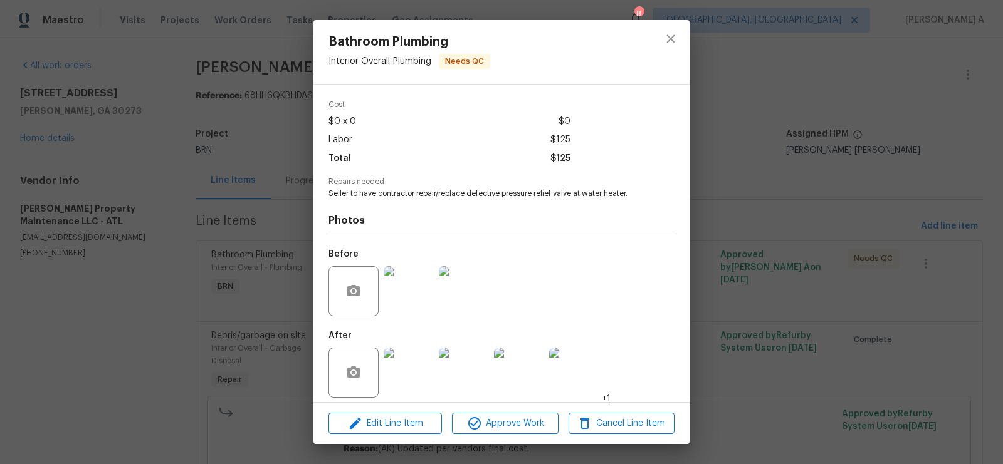
click at [461, 272] on img at bounding box center [464, 291] width 50 height 50
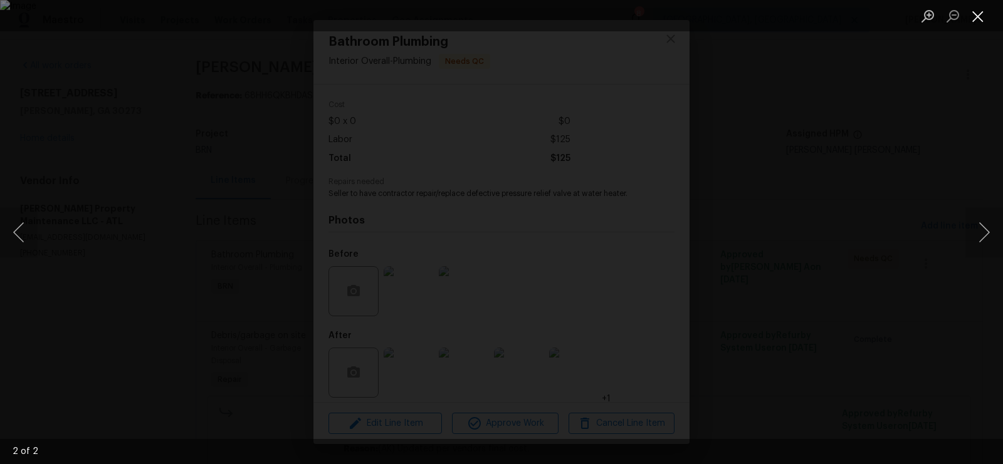
click at [975, 16] on button "Close lightbox" at bounding box center [977, 16] width 25 height 22
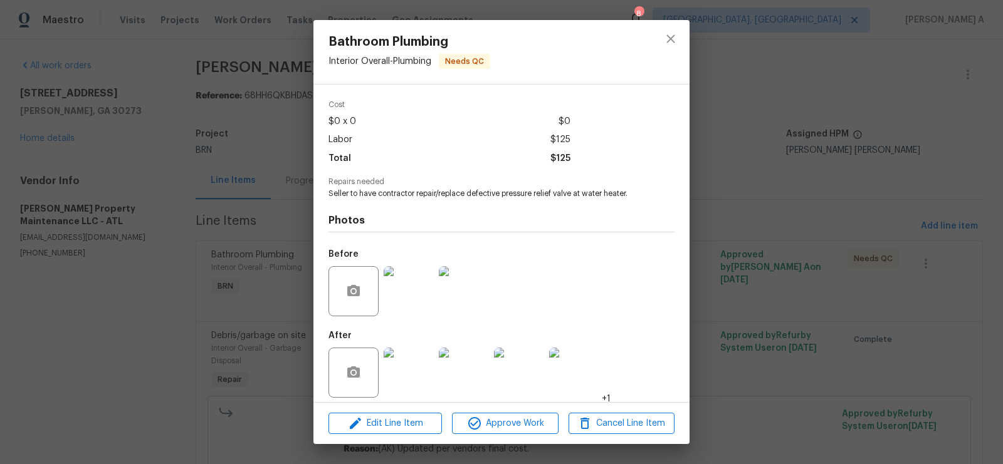
click at [382, 377] on div at bounding box center [408, 372] width 55 height 65
click at [412, 374] on img at bounding box center [409, 373] width 50 height 50
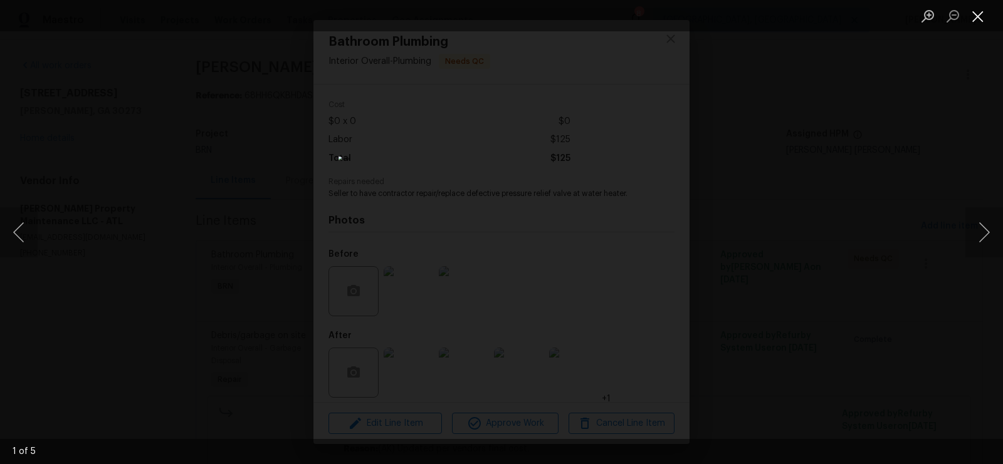
click at [980, 15] on button "Close lightbox" at bounding box center [977, 16] width 25 height 22
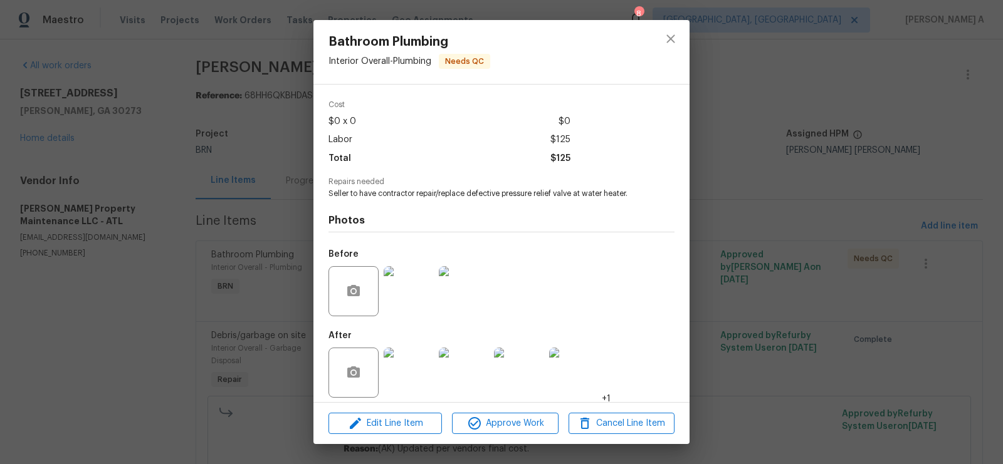
click at [446, 280] on img at bounding box center [464, 291] width 50 height 50
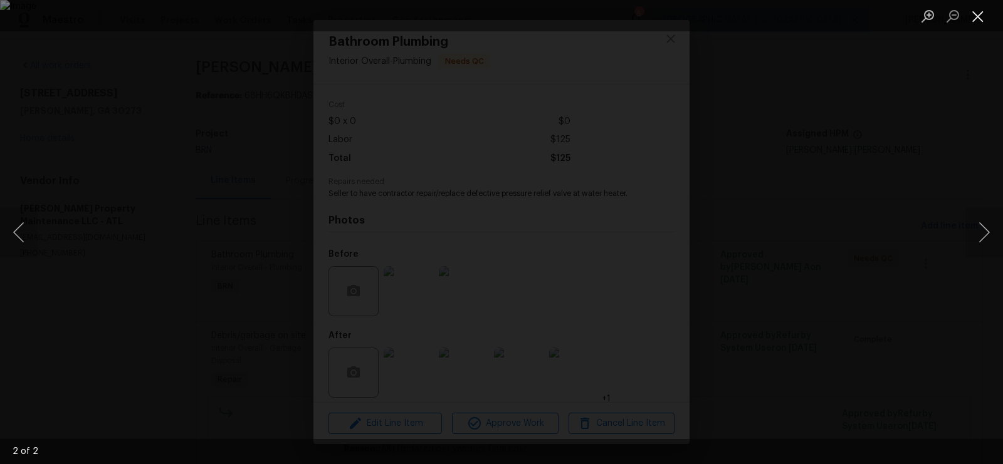
click at [988, 12] on button "Close lightbox" at bounding box center [977, 16] width 25 height 22
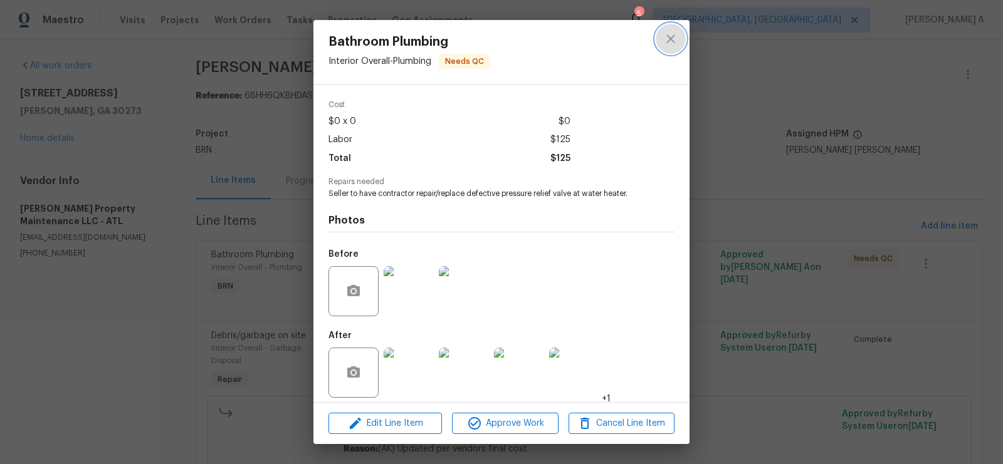
click at [681, 28] on button "close" at bounding box center [671, 39] width 30 height 30
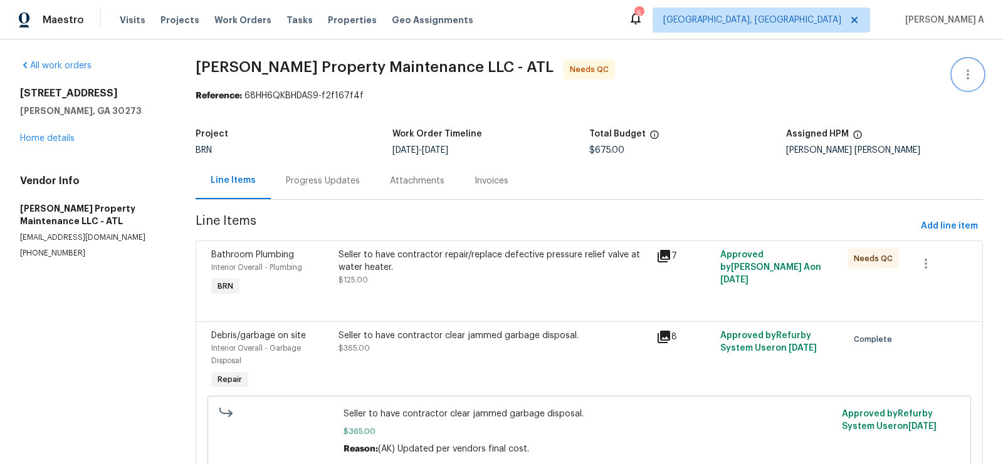
click at [978, 68] on button "button" at bounding box center [968, 75] width 30 height 30
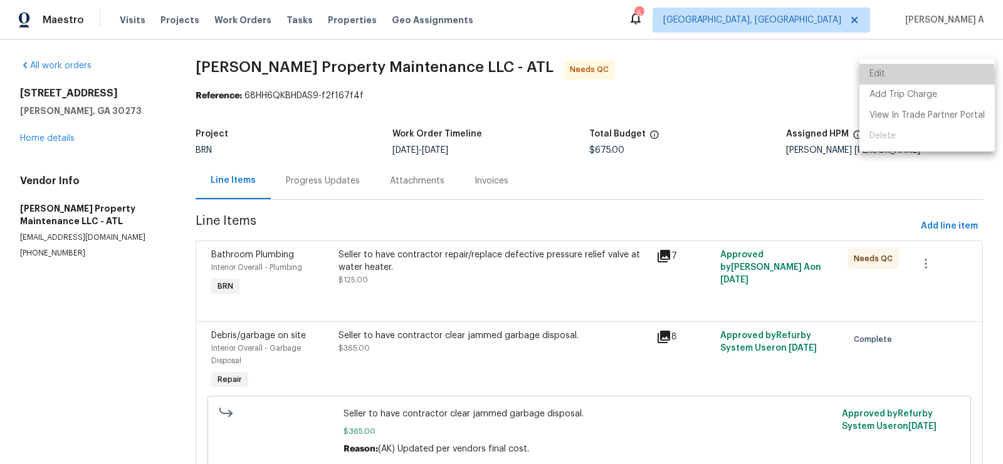
click at [915, 76] on li "Edit" at bounding box center [926, 74] width 135 height 21
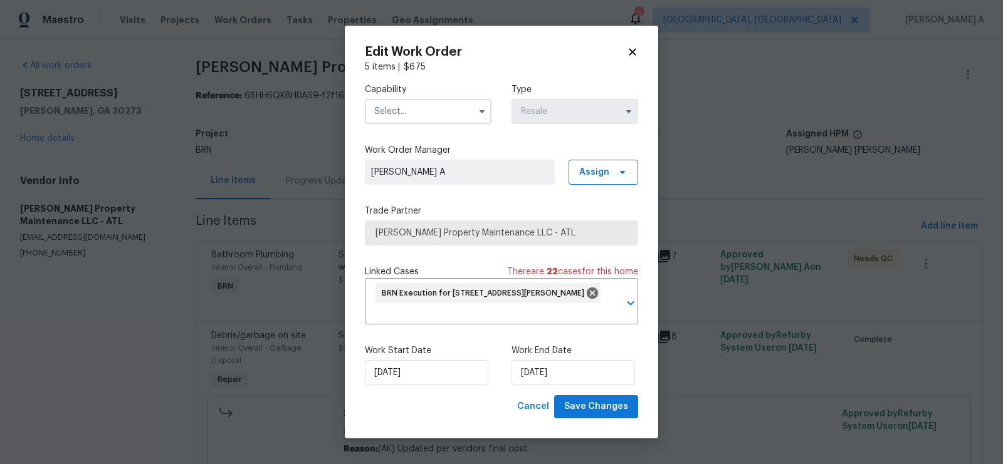
click at [636, 50] on icon at bounding box center [632, 51] width 11 height 11
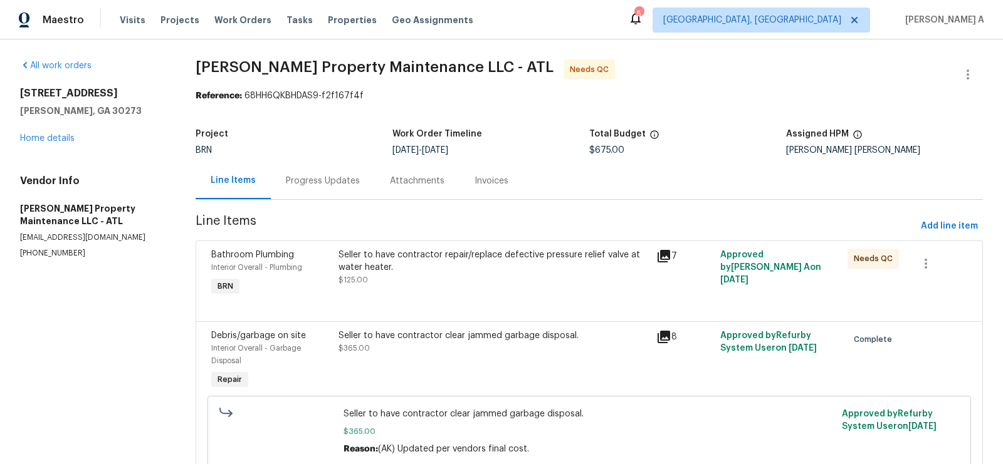
click at [330, 182] on div "Progress Updates" at bounding box center [323, 181] width 74 height 13
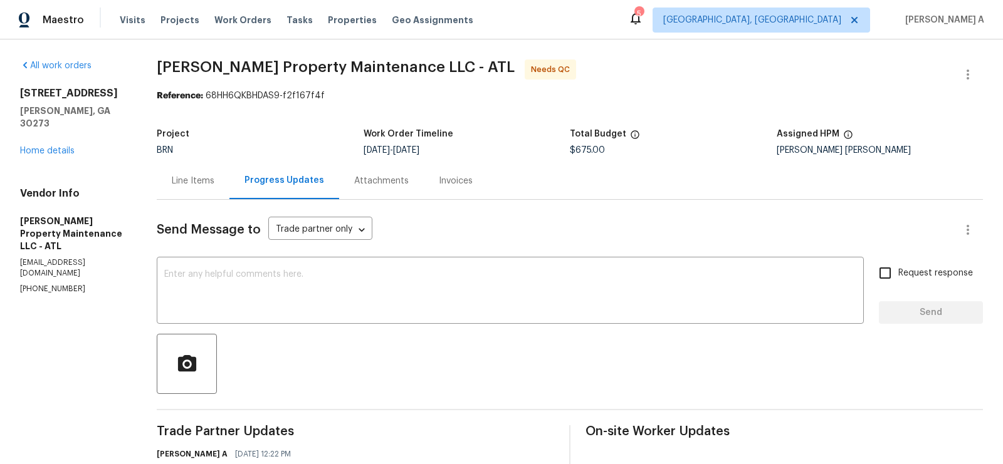
click at [198, 191] on div "Line Items" at bounding box center [193, 180] width 73 height 37
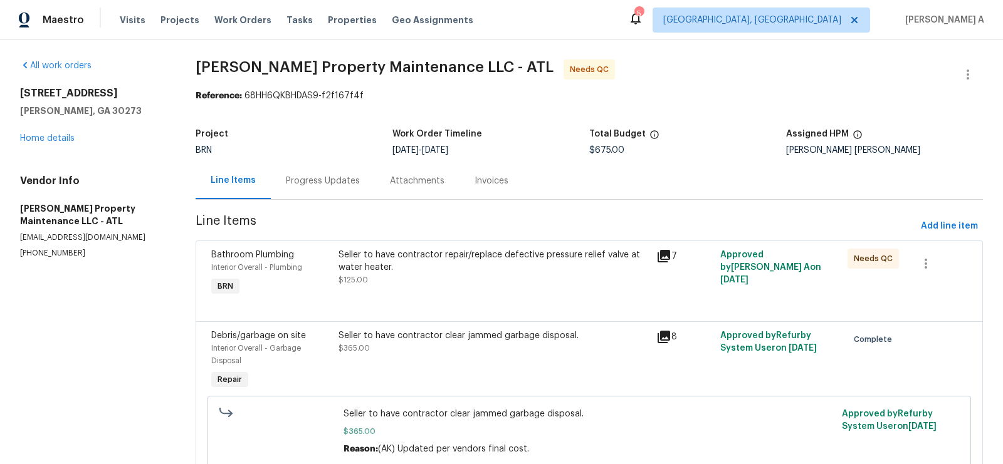
click at [433, 258] on div "Seller to have contractor repair/replace defective pressure relief valve at wat…" at bounding box center [493, 261] width 311 height 25
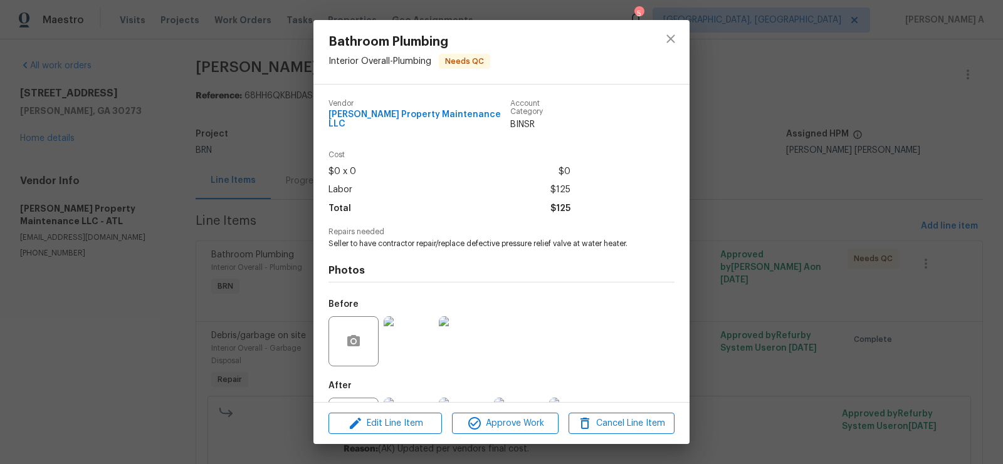
scroll to position [50, 0]
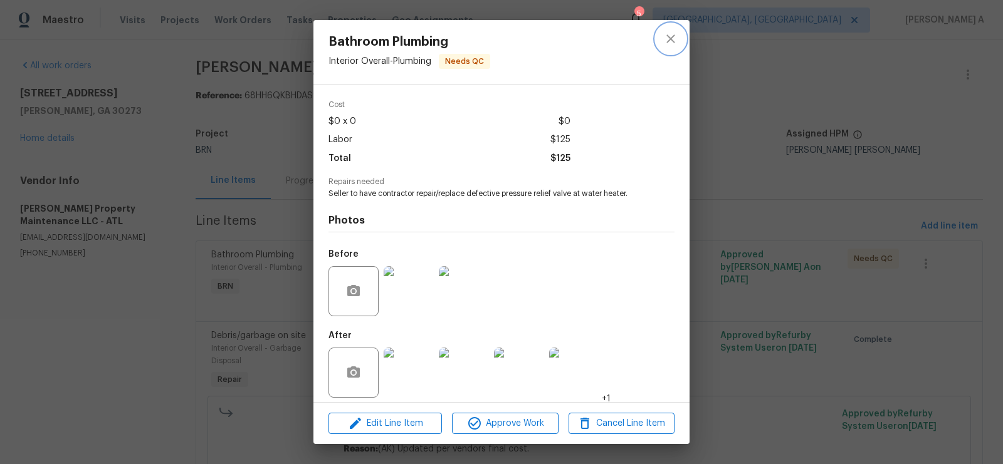
click at [663, 33] on icon "close" at bounding box center [670, 38] width 15 height 15
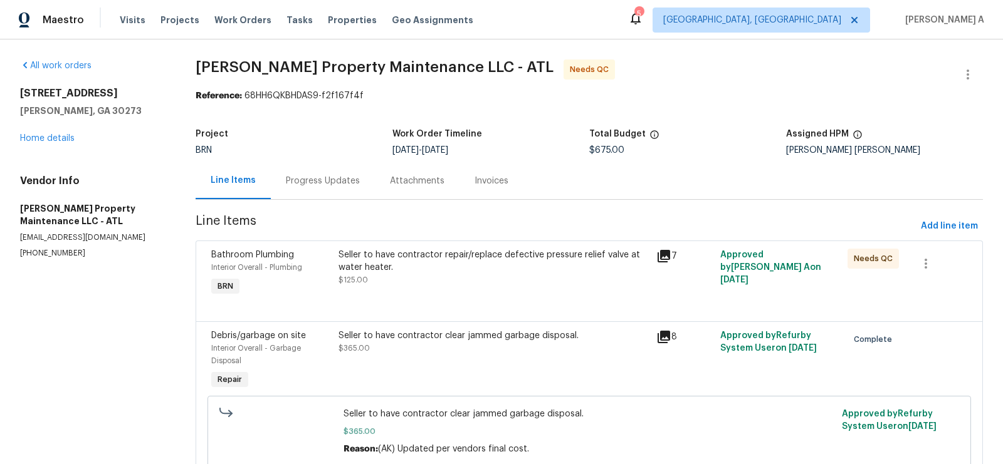
click at [477, 259] on div "Seller to have contractor repair/replace defective pressure relief valve at wat…" at bounding box center [493, 261] width 311 height 25
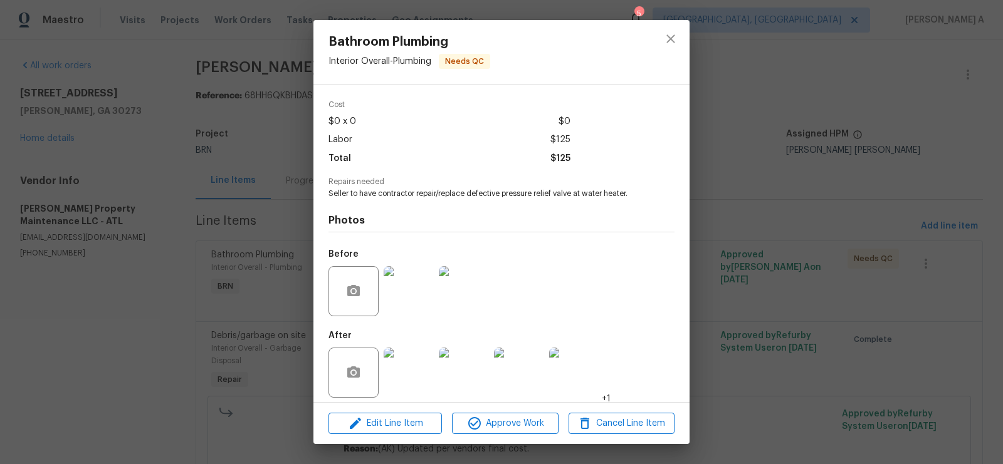
click at [385, 286] on img at bounding box center [409, 291] width 50 height 50
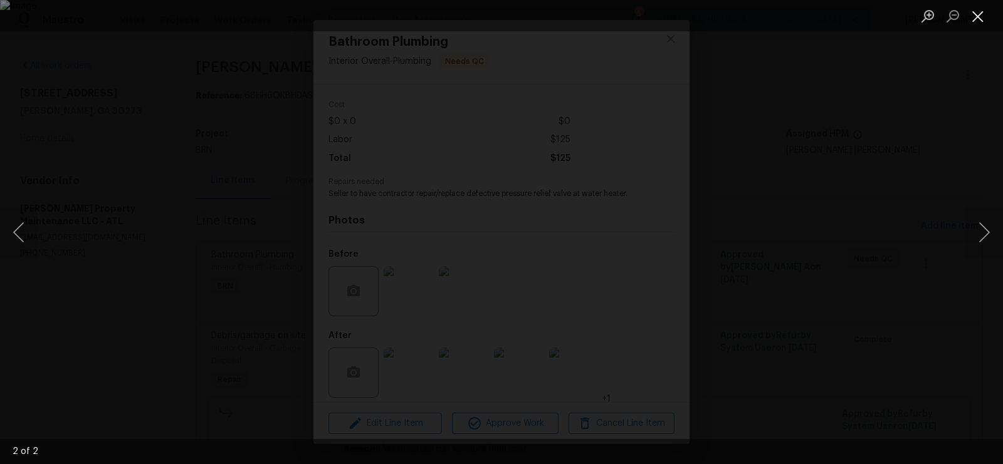
click at [977, 10] on button "Close lightbox" at bounding box center [977, 16] width 25 height 22
click at [975, 8] on button "Close lightbox" at bounding box center [977, 16] width 25 height 22
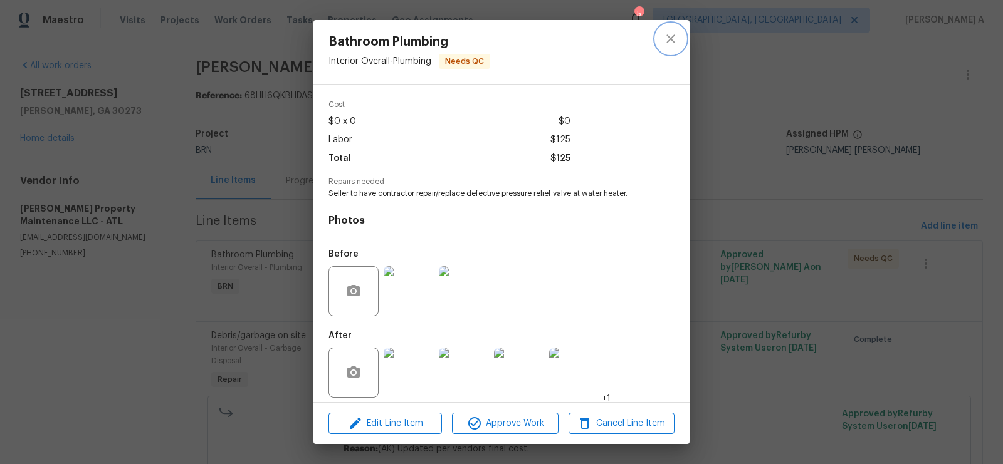
click at [664, 26] on button "close" at bounding box center [671, 39] width 30 height 30
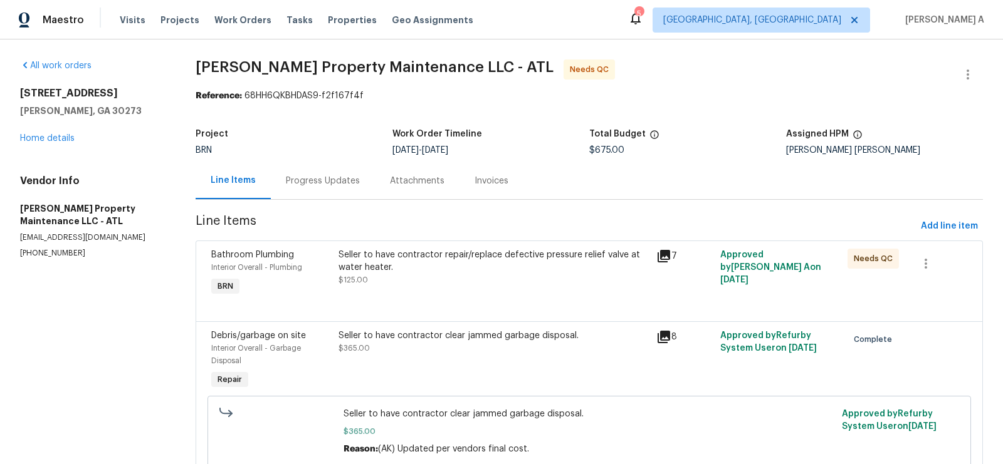
click at [340, 180] on div "Progress Updates" at bounding box center [323, 181] width 74 height 13
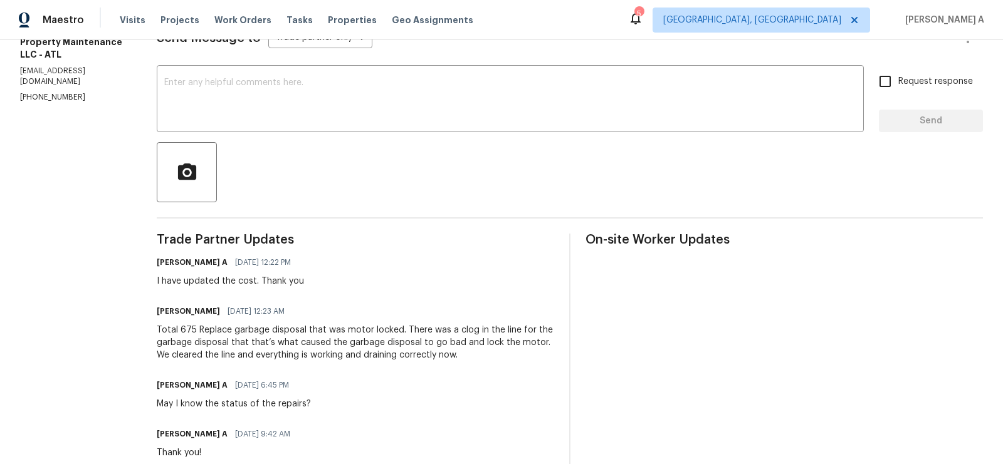
scroll to position [161, 0]
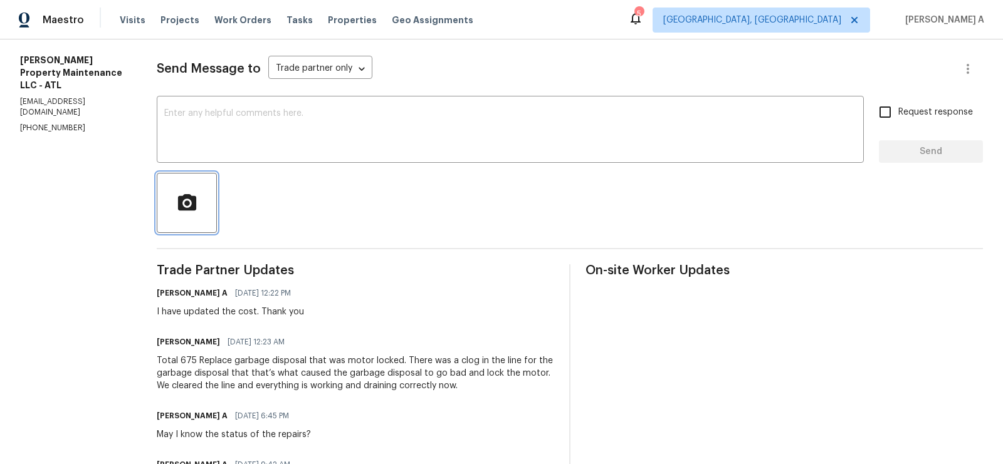
click at [194, 208] on icon "button" at bounding box center [187, 202] width 18 height 16
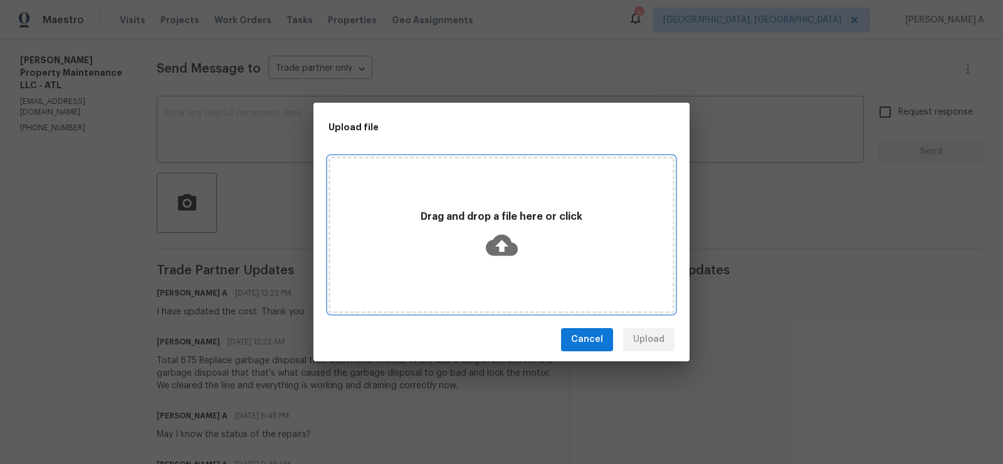
click at [510, 246] on icon at bounding box center [502, 244] width 32 height 21
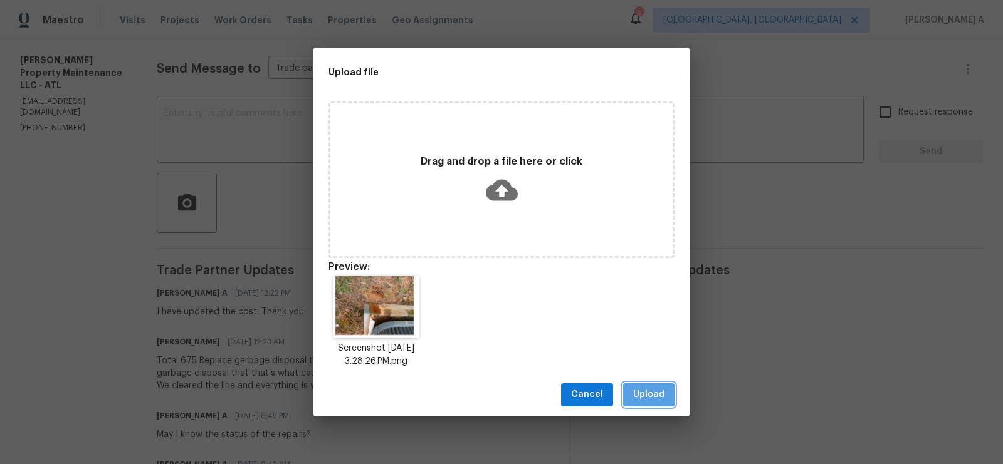
click at [650, 396] on span "Upload" at bounding box center [648, 395] width 31 height 16
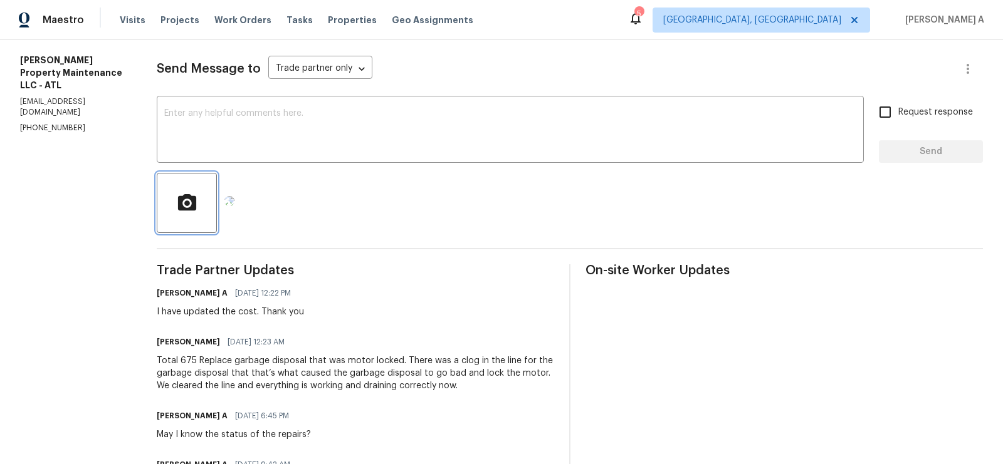
scroll to position [21, 0]
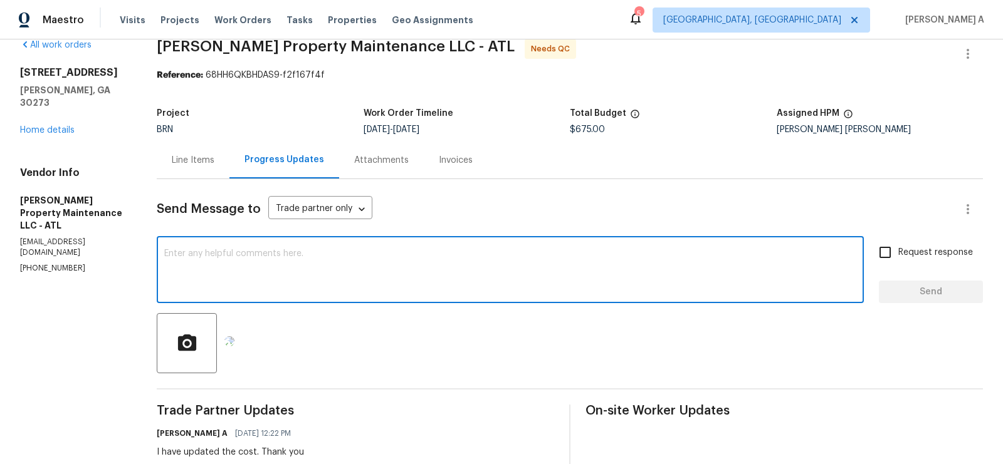
click at [276, 266] on textarea at bounding box center [510, 271] width 692 height 44
type textarea "Was this pipe also replaced?"
click at [884, 253] on input "Request response" at bounding box center [885, 252] width 26 height 26
checkbox input "true"
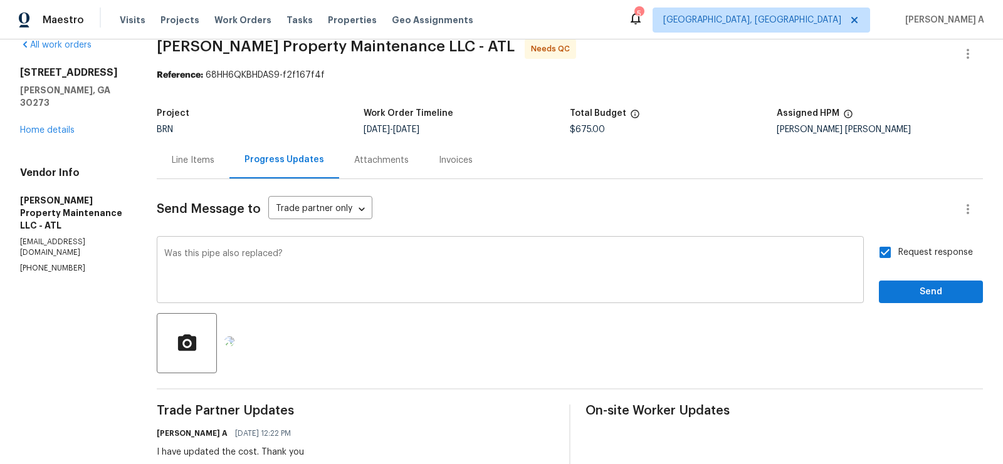
click at [280, 258] on textarea "Was this pipe also replaced?" at bounding box center [510, 271] width 692 height 44
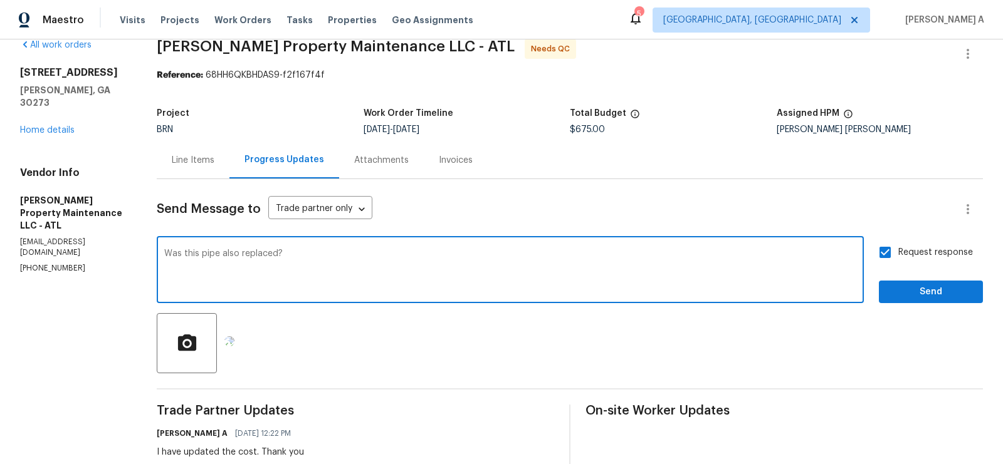
type textarea "Was this pipe also replaced?"
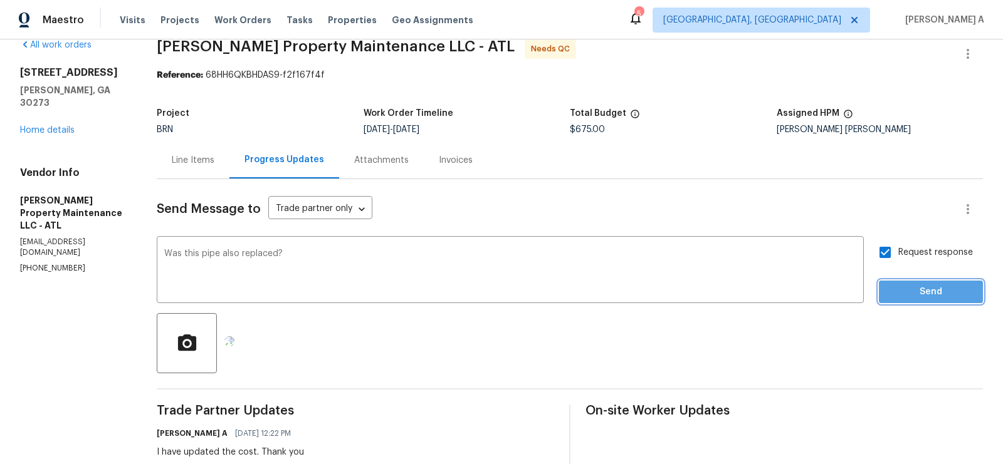
click at [912, 296] on span "Send" at bounding box center [931, 293] width 84 height 16
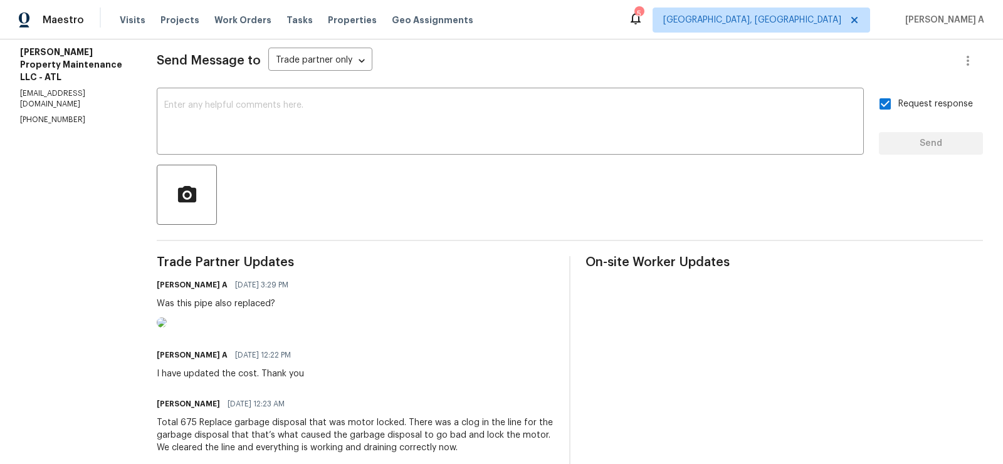
scroll to position [25, 0]
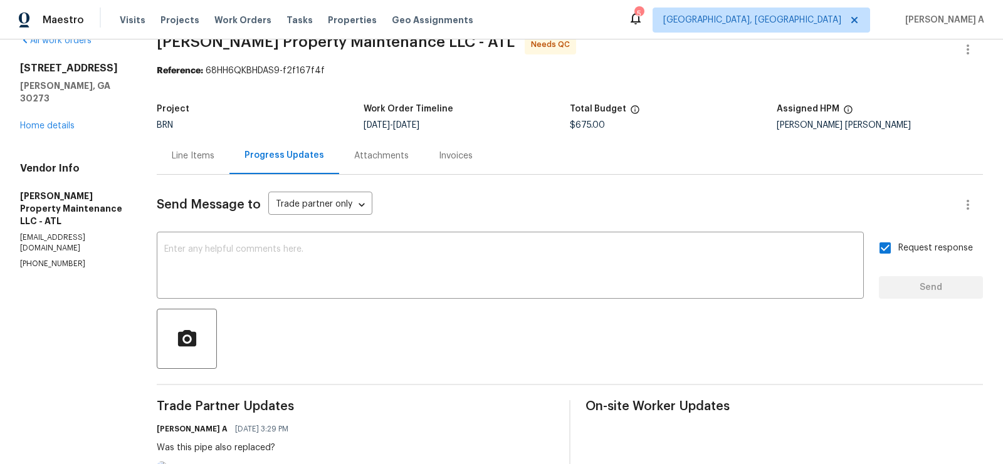
click at [57, 259] on p "(770) 235-8482" at bounding box center [73, 264] width 107 height 11
copy p "(770) 235-8482"
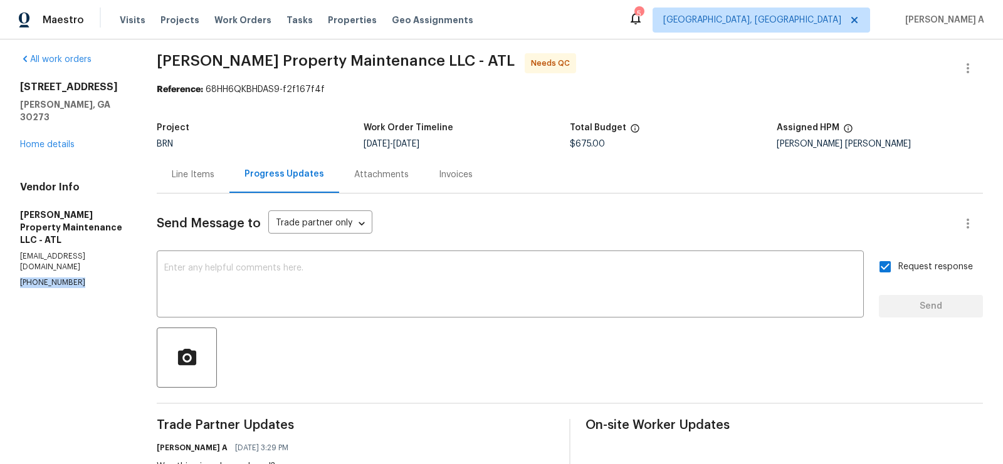
scroll to position [4, 0]
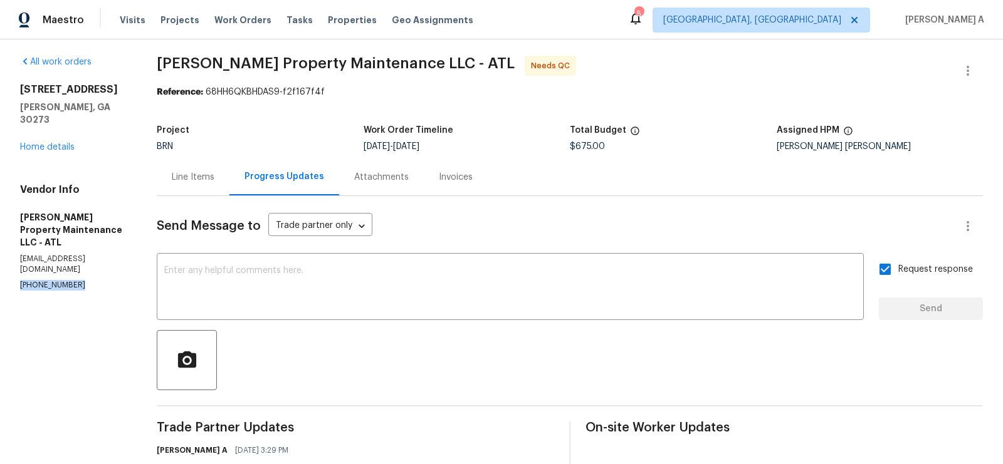
click at [369, 330] on div at bounding box center [570, 360] width 826 height 60
click at [41, 280] on p "(770) 235-8482" at bounding box center [73, 285] width 107 height 11
copy p "(770) 235-8482"
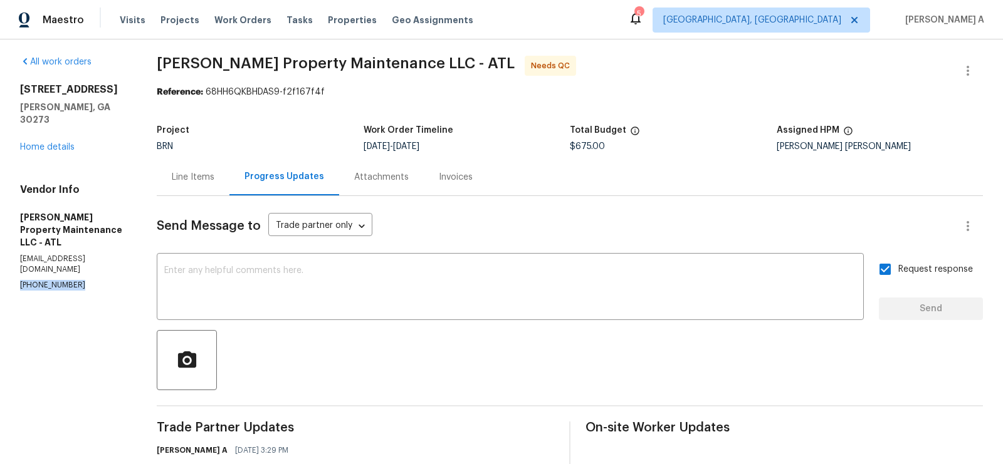
drag, startPoint x: 11, startPoint y: 84, endPoint x: 130, endPoint y: 83, distance: 119.7
click at [130, 83] on div "All work orders 6100 Semaphore Rdg Rex, GA 30273 Home details Vendor Info Glen …" at bounding box center [501, 462] width 1003 height 852
copy h2 "6100 Semaphore Rdg"
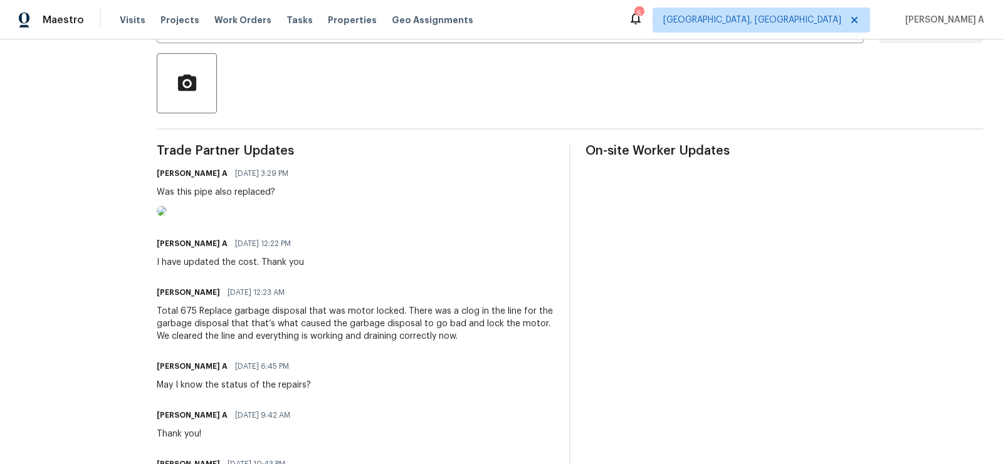
scroll to position [293, 0]
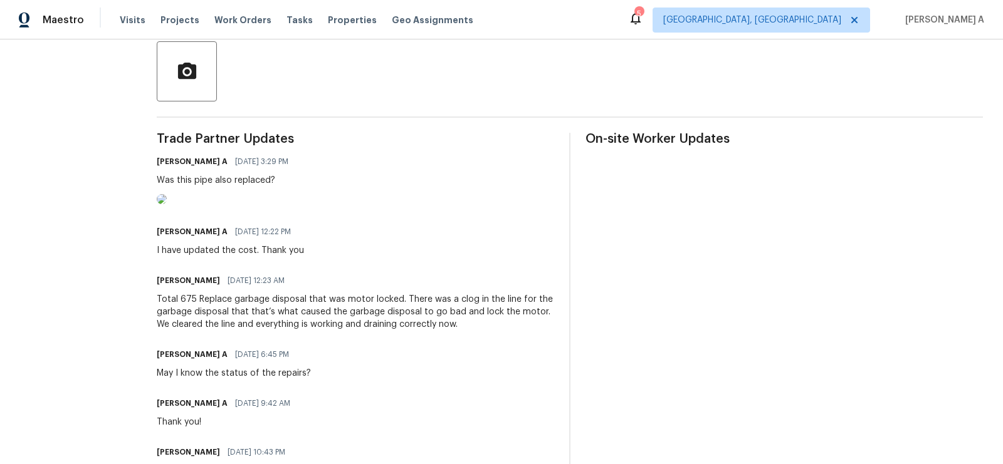
click at [167, 287] on h6 "Daniel glen" at bounding box center [188, 281] width 63 height 13
copy h6 "Daniel"
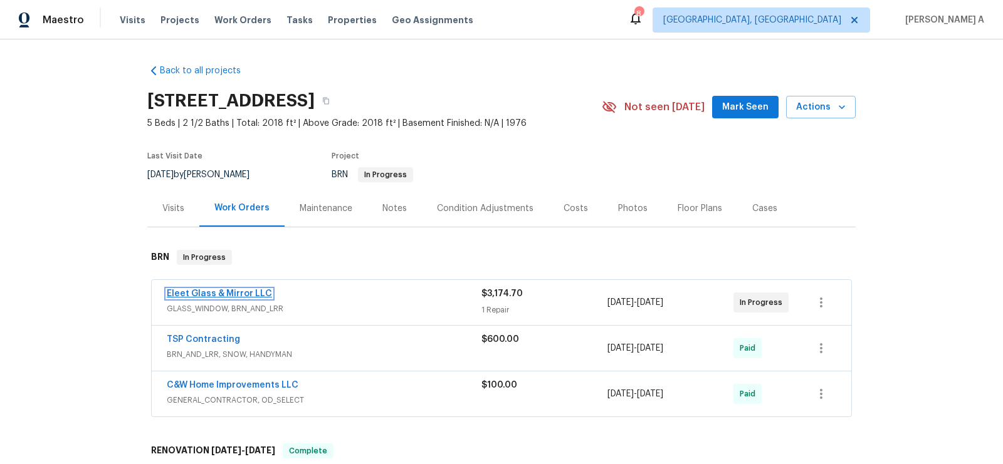
click at [227, 292] on link "Eleet Glass & Mirror LLC" at bounding box center [219, 294] width 105 height 9
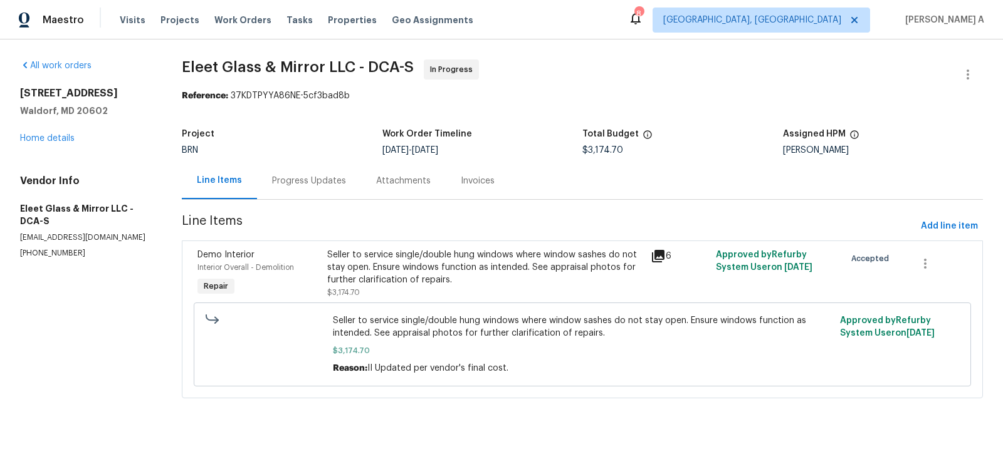
click at [298, 167] on div "Progress Updates" at bounding box center [309, 180] width 104 height 37
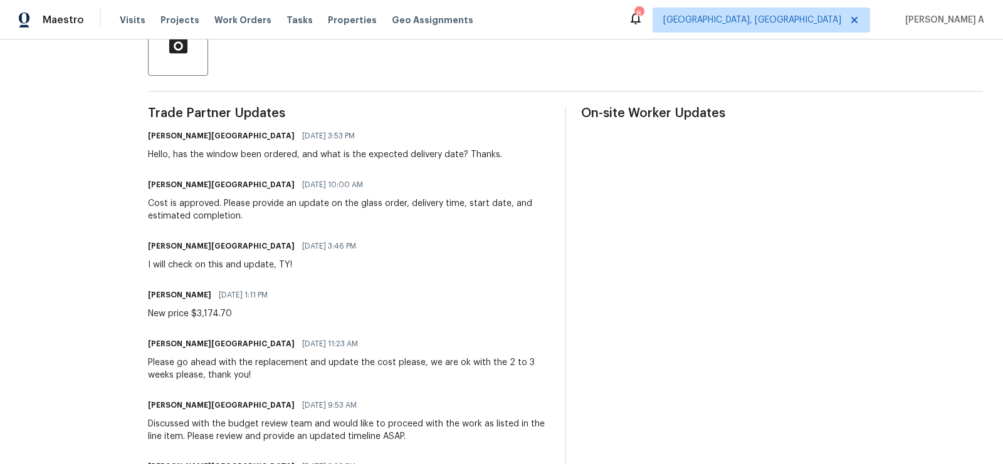
scroll to position [261, 0]
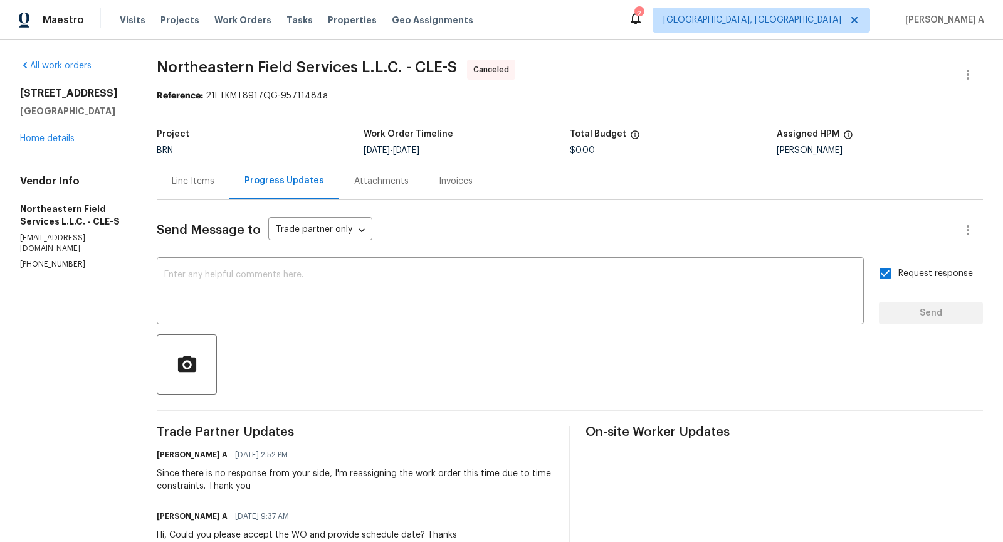
click at [184, 190] on div "Line Items" at bounding box center [193, 180] width 73 height 37
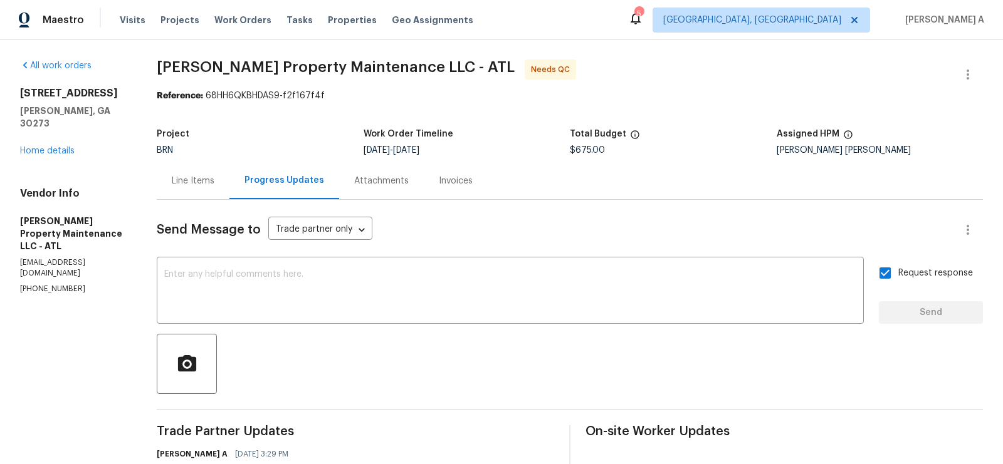
click at [191, 173] on div "Line Items" at bounding box center [193, 180] width 73 height 37
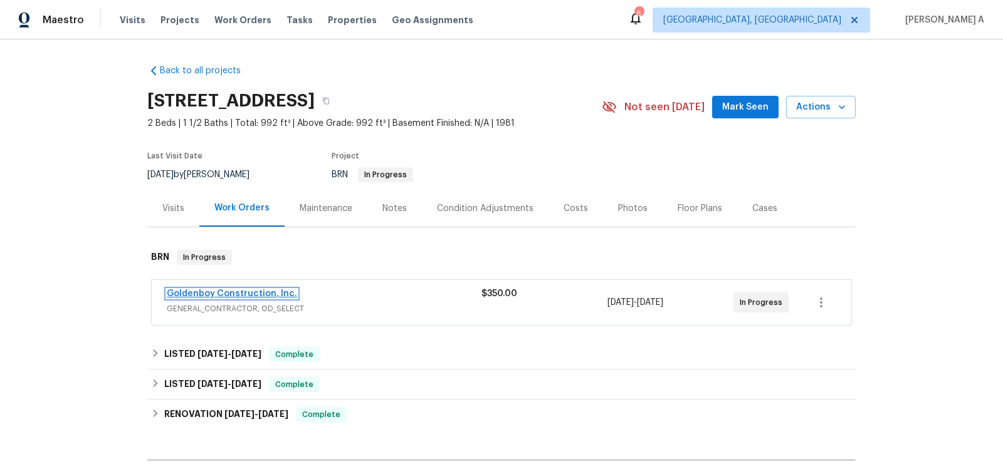
click at [221, 293] on link "Goldenboy Construction, Inc." at bounding box center [232, 294] width 130 height 9
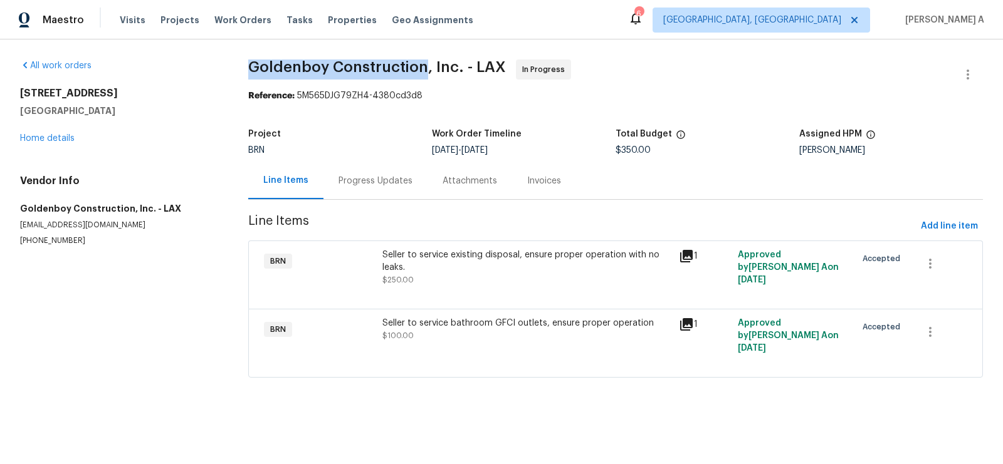
drag, startPoint x: 246, startPoint y: 68, endPoint x: 424, endPoint y: 67, distance: 177.4
click at [424, 67] on div "All work orders 1815 W 145th St Apt 9 Gardena, CA 90249 Home details Vendor Inf…" at bounding box center [501, 226] width 1003 height 374
copy span "Goldenboy Construction"
click at [702, 82] on span "Goldenboy Construction, Inc. - LAX In Progress" at bounding box center [600, 75] width 705 height 30
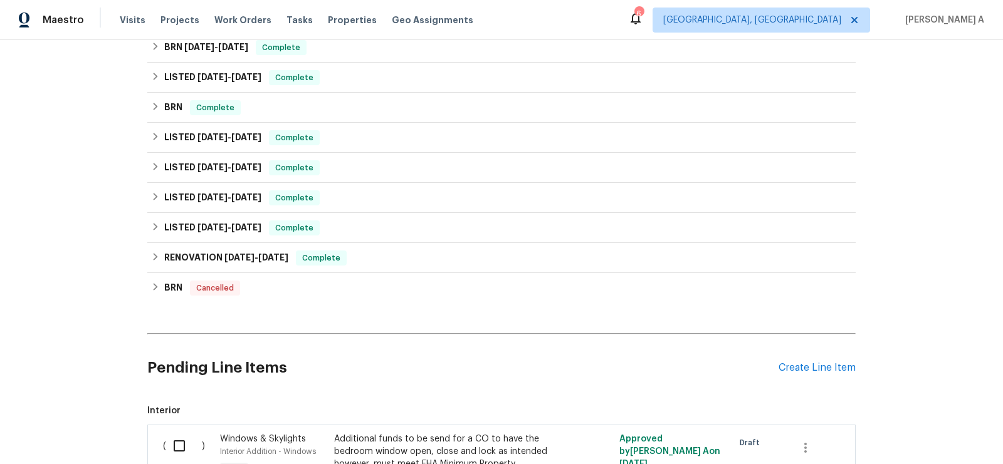
scroll to position [553, 0]
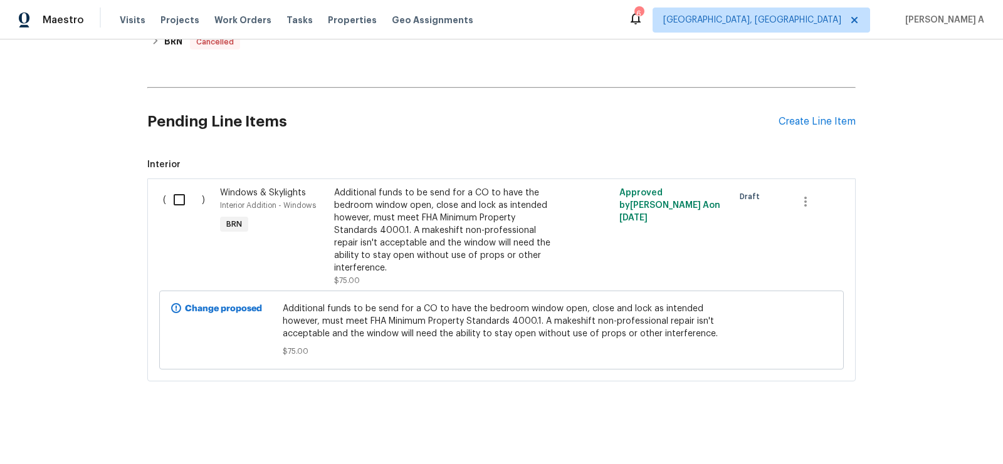
click at [180, 197] on input "checkbox" at bounding box center [184, 200] width 36 height 26
checkbox input "true"
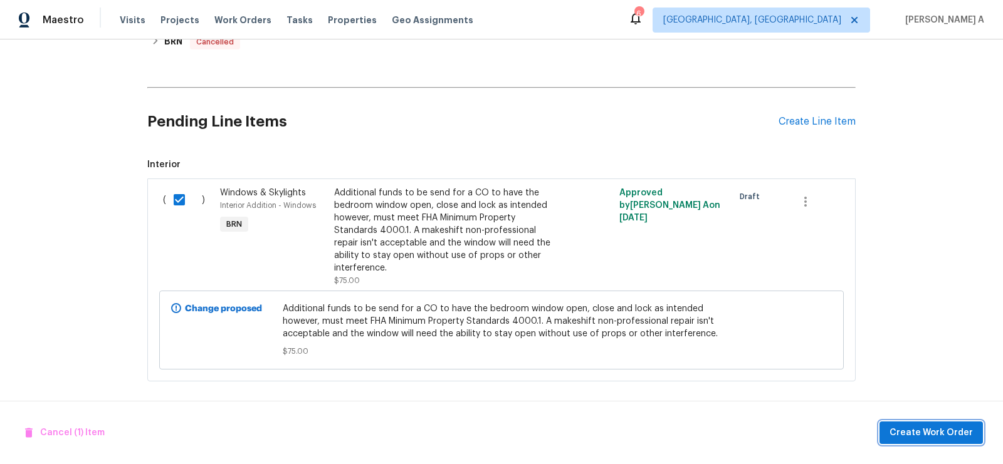
click at [961, 438] on span "Create Work Order" at bounding box center [930, 434] width 83 height 16
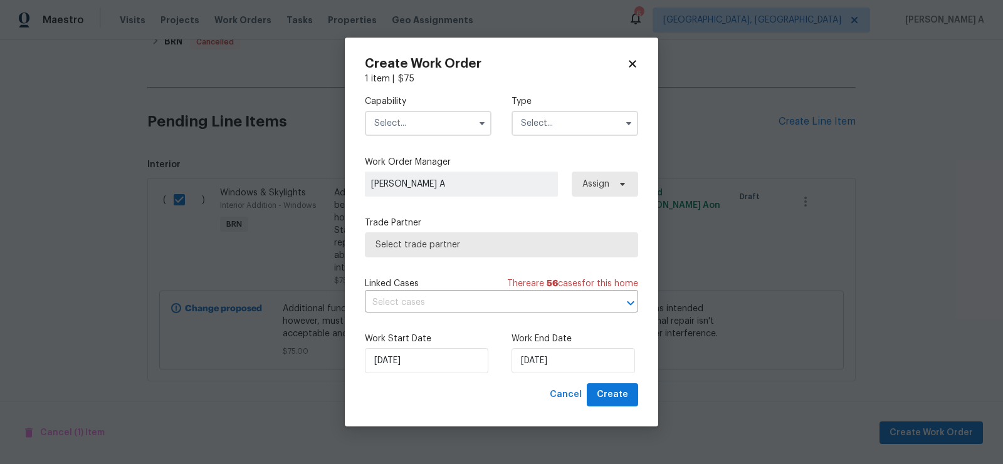
click at [414, 128] on input "text" at bounding box center [428, 123] width 127 height 25
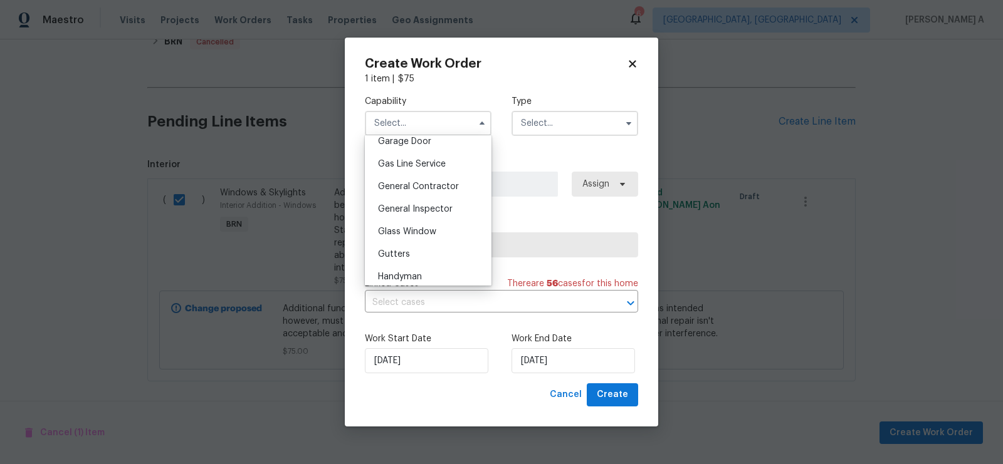
scroll to position [560, 0]
click at [412, 186] on span "General Contractor" at bounding box center [418, 189] width 81 height 9
type input "General Contractor"
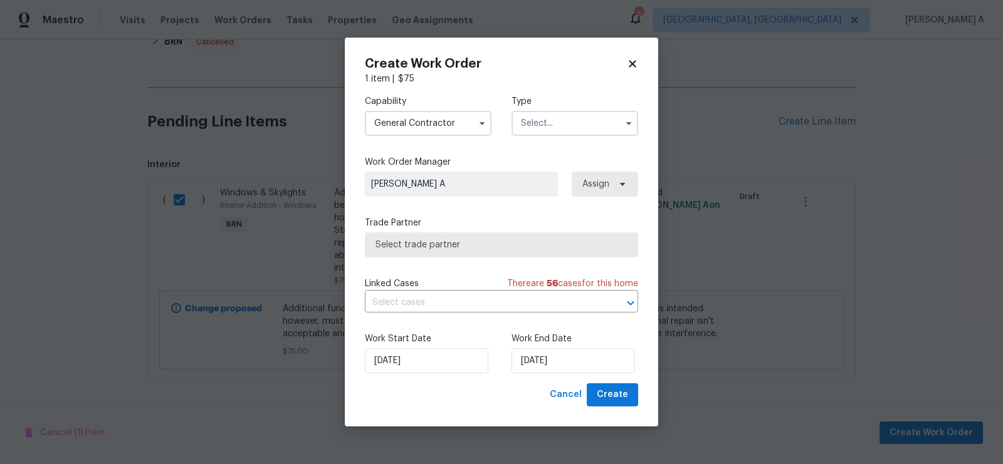
click at [564, 111] on input "text" at bounding box center [574, 123] width 127 height 25
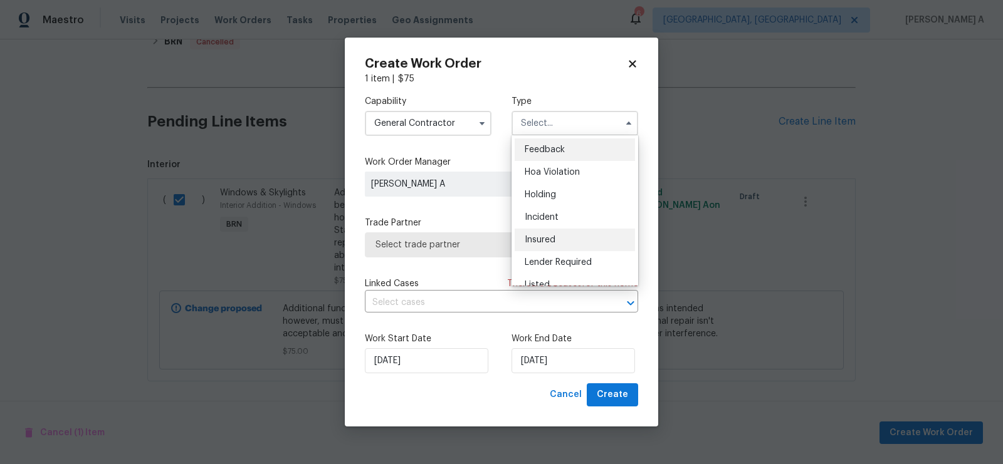
scroll to position [284, 0]
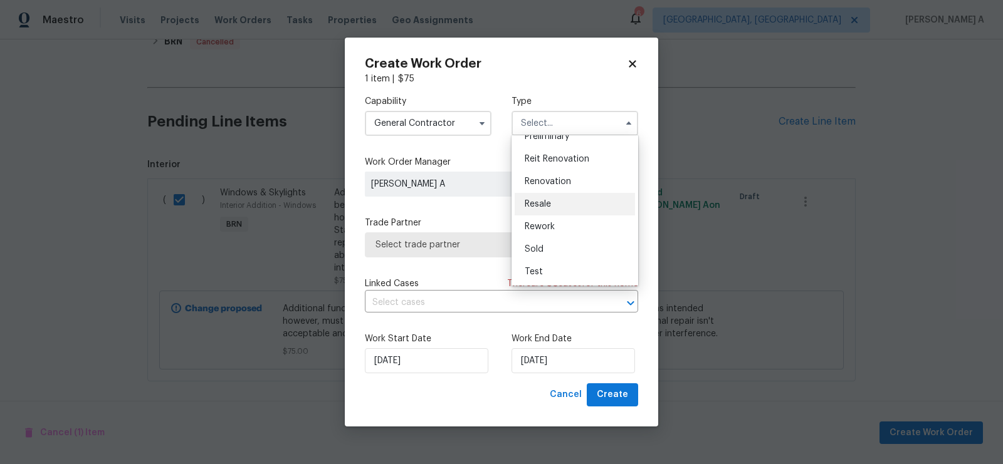
click at [545, 206] on span "Resale" at bounding box center [538, 204] width 26 height 9
type input "Resale"
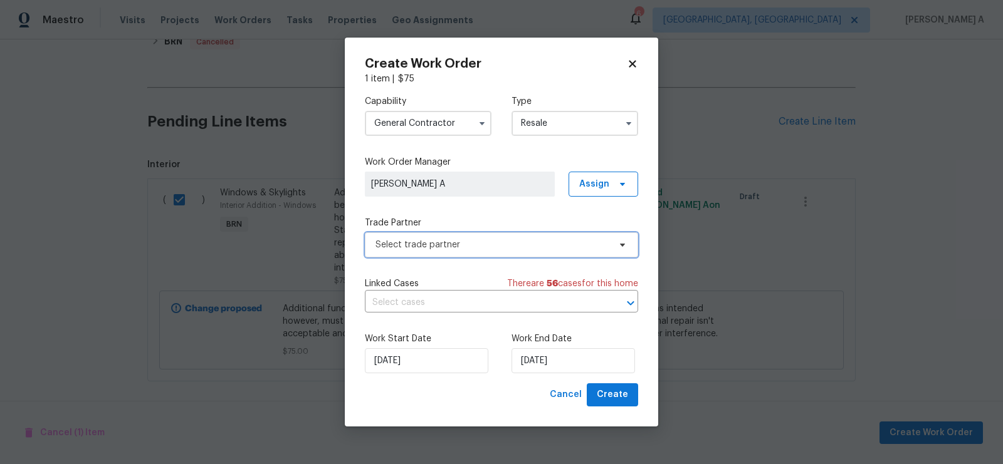
click at [470, 249] on span "Select trade partner" at bounding box center [492, 245] width 234 height 13
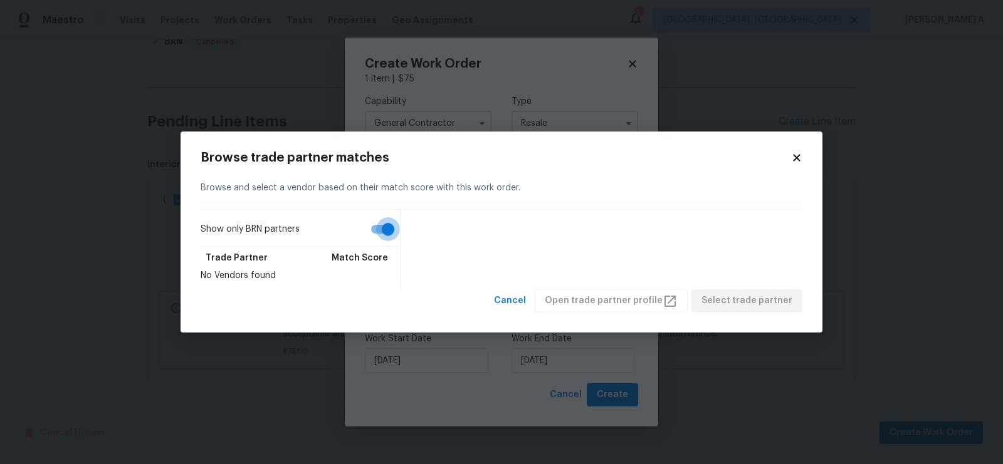
click at [379, 231] on input "Show only BRN partners" at bounding box center [387, 230] width 71 height 24
checkbox input "false"
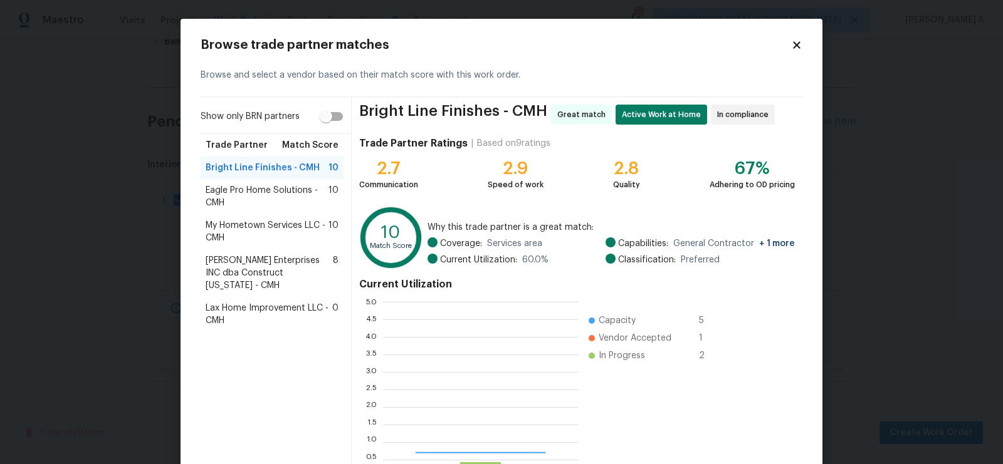
scroll to position [176, 195]
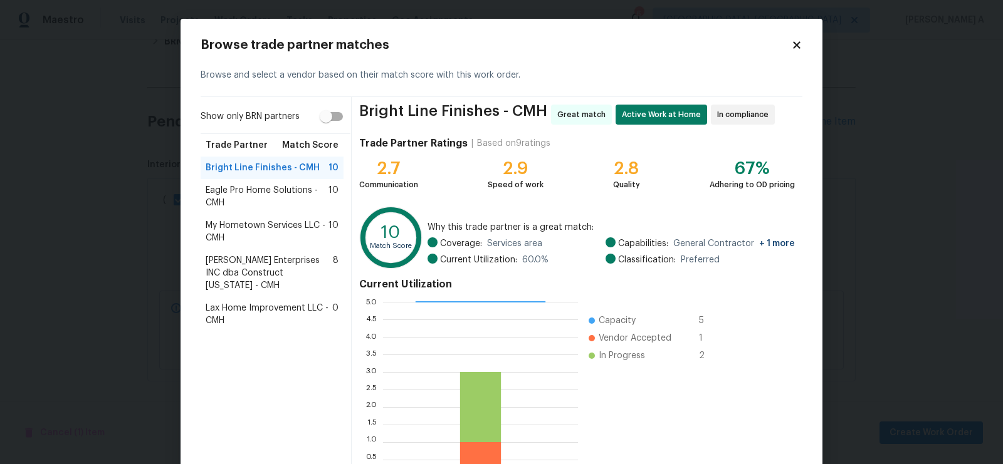
click at [279, 302] on span "Lax Home Improvement LLC - CMH" at bounding box center [269, 314] width 127 height 25
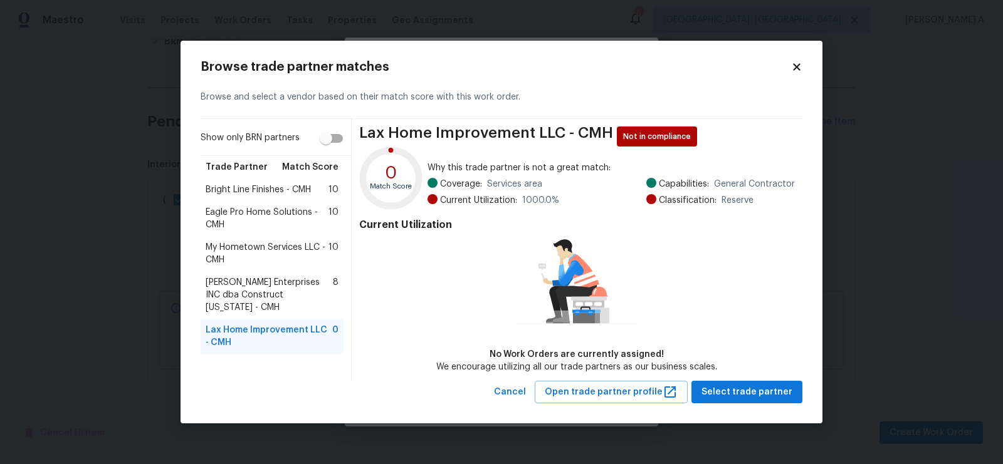
click at [276, 285] on span "[PERSON_NAME] Enterprises INC dba Construct [US_STATE] - CMH" at bounding box center [269, 295] width 127 height 38
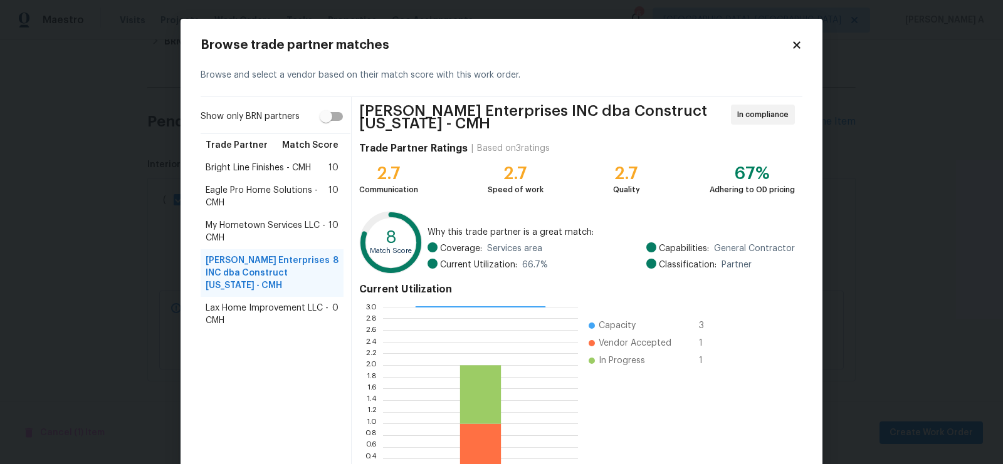
click at [278, 302] on span "Lax Home Improvement LLC - CMH" at bounding box center [269, 314] width 127 height 25
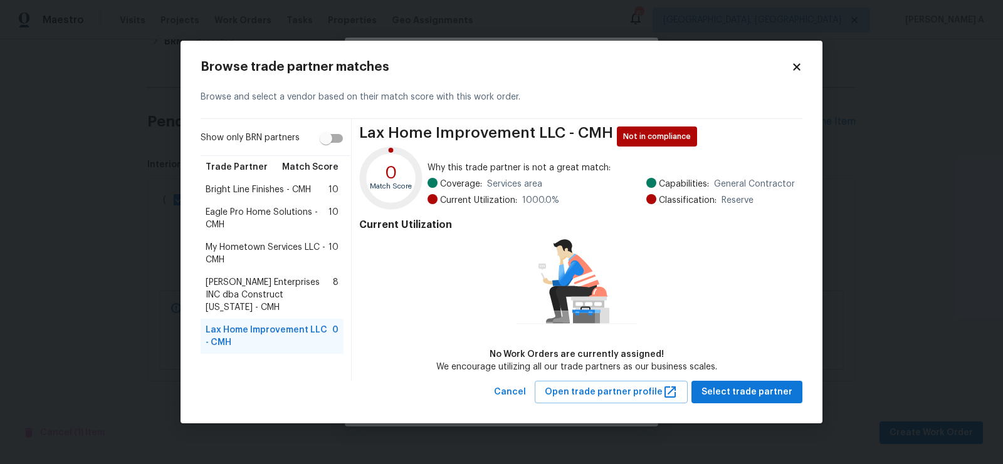
click at [264, 281] on span "[PERSON_NAME] Enterprises INC dba Construct [US_STATE] - CMH" at bounding box center [269, 295] width 127 height 38
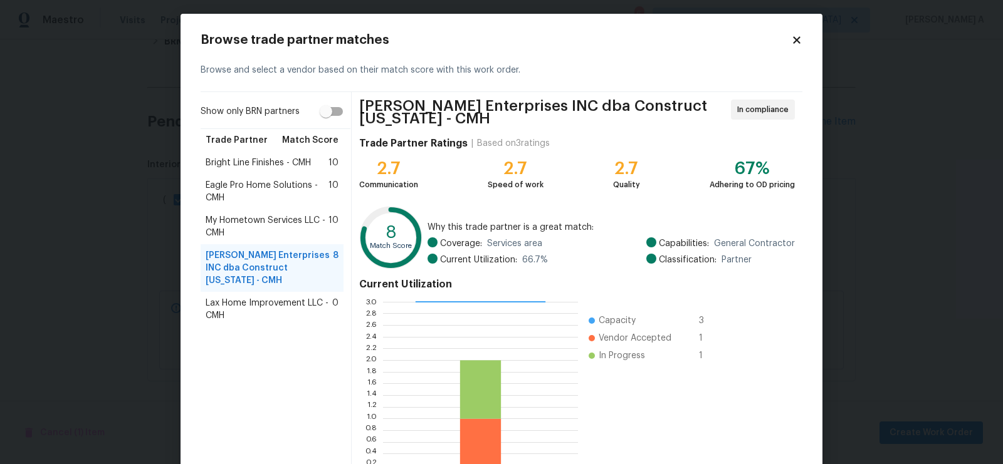
scroll to position [0, 0]
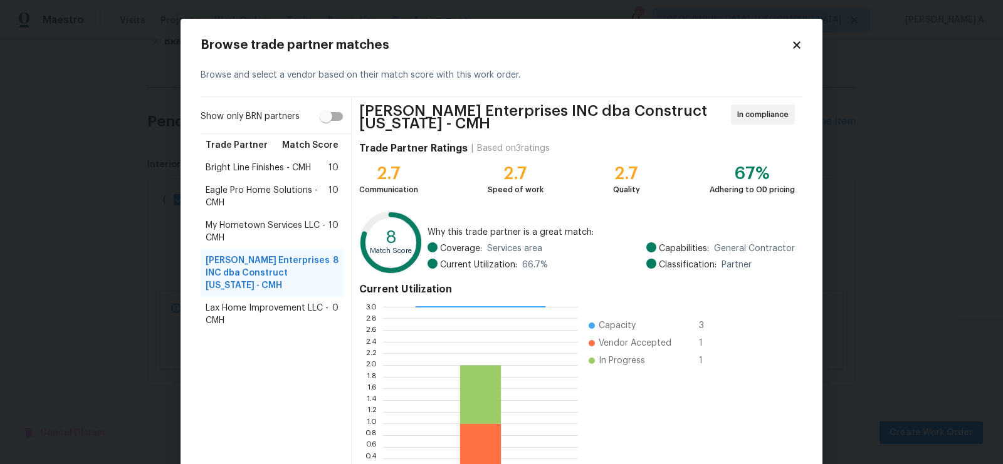
click at [267, 297] on div "Lax Home Improvement LLC - CMH 0" at bounding box center [272, 314] width 143 height 35
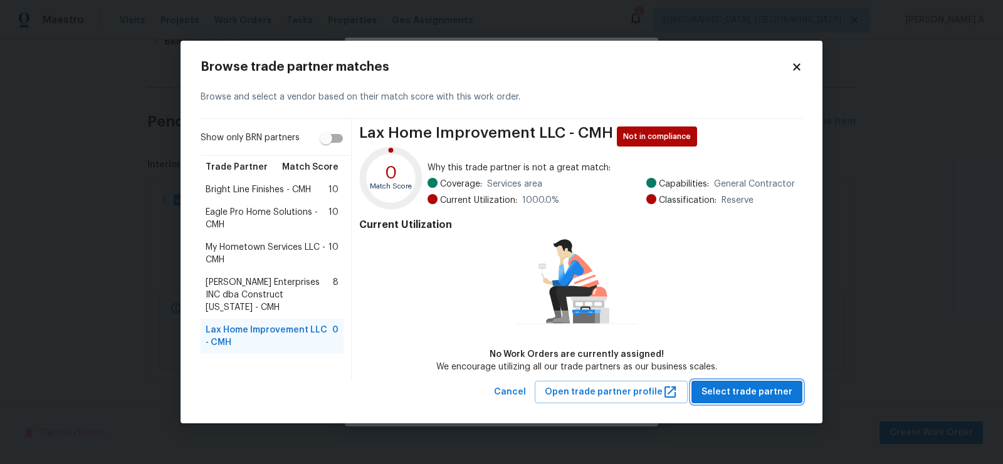
click at [765, 391] on span "Select trade partner" at bounding box center [746, 393] width 91 height 16
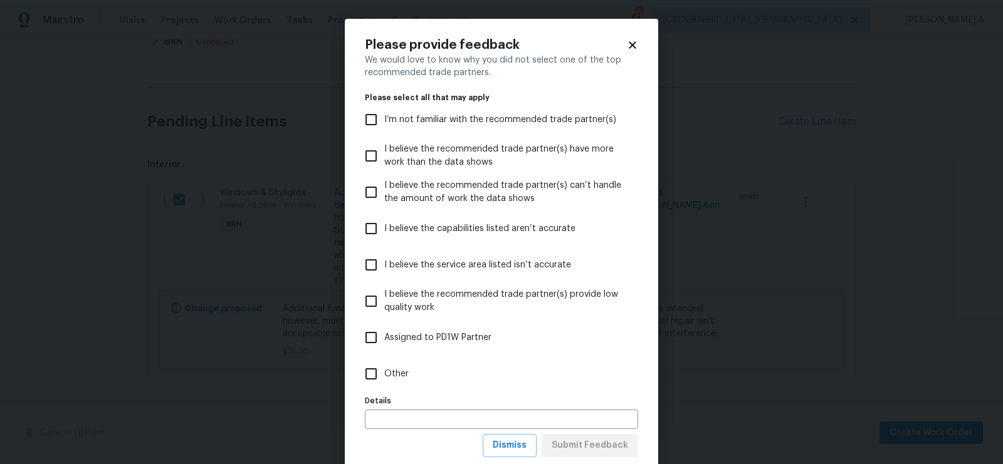
scroll to position [32, 0]
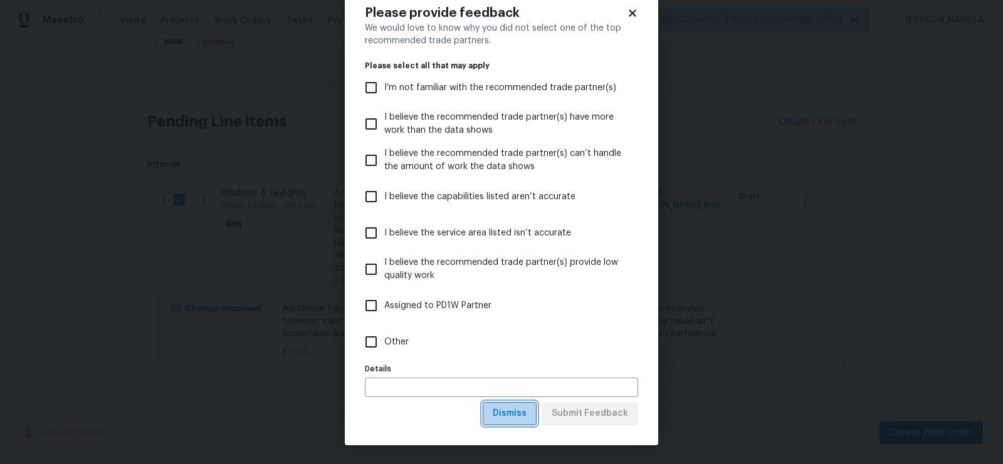
click at [510, 410] on span "Dismiss" at bounding box center [510, 414] width 34 height 16
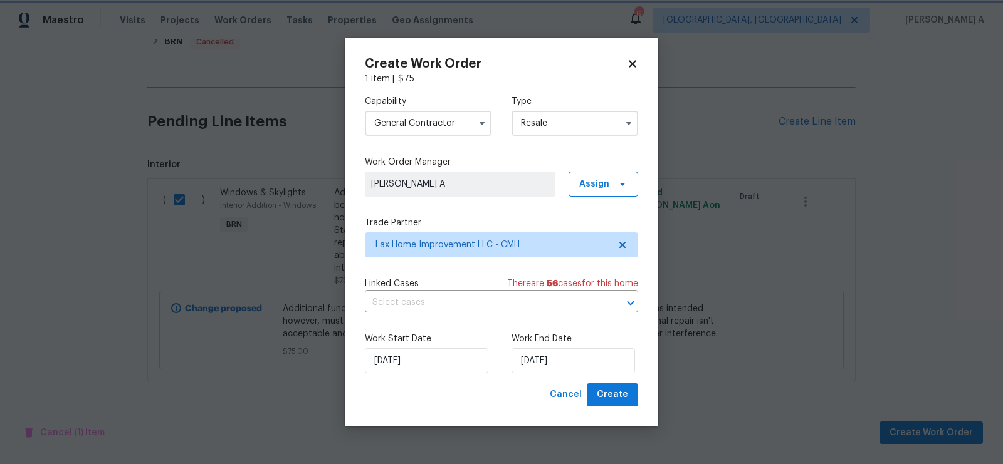
scroll to position [0, 0]
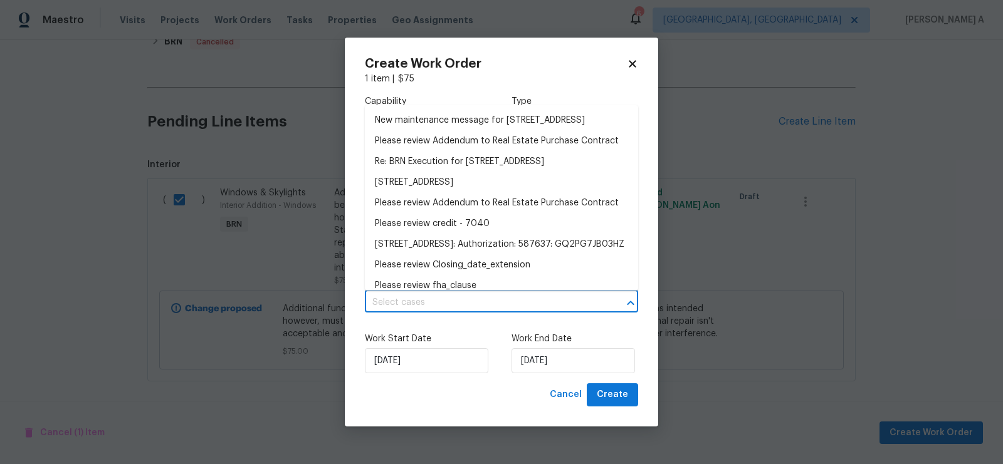
click at [427, 306] on input "text" at bounding box center [484, 302] width 238 height 19
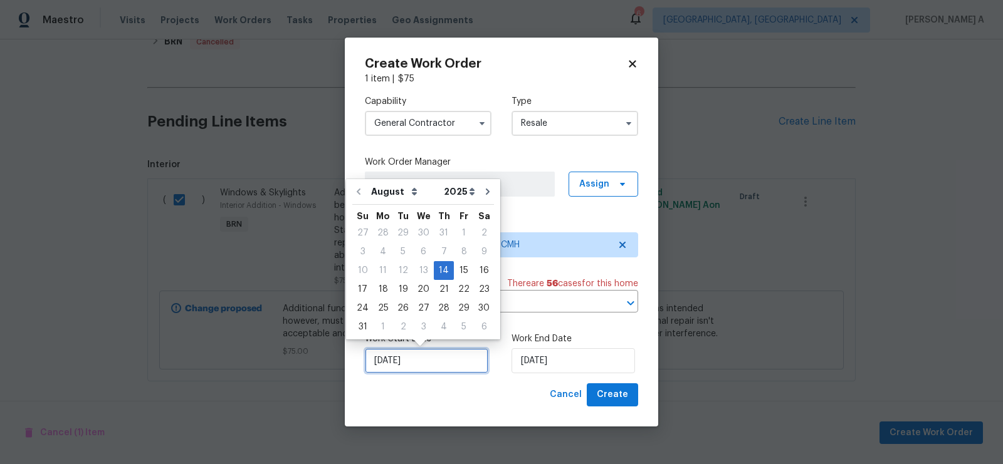
click at [423, 360] on input "[DATE]" at bounding box center [426, 361] width 123 height 25
click at [458, 273] on div "15" at bounding box center [464, 271] width 20 height 18
type input "[DATE]"
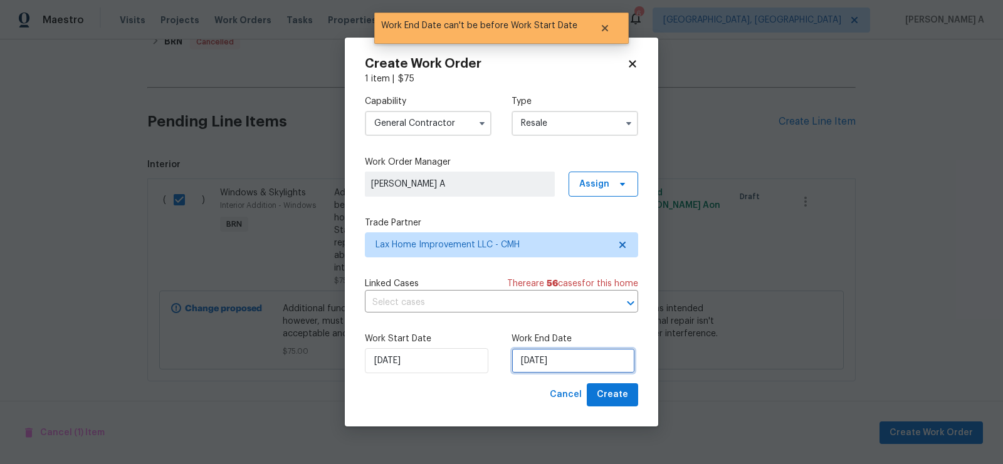
click at [547, 374] on input "[DATE]" at bounding box center [572, 361] width 123 height 25
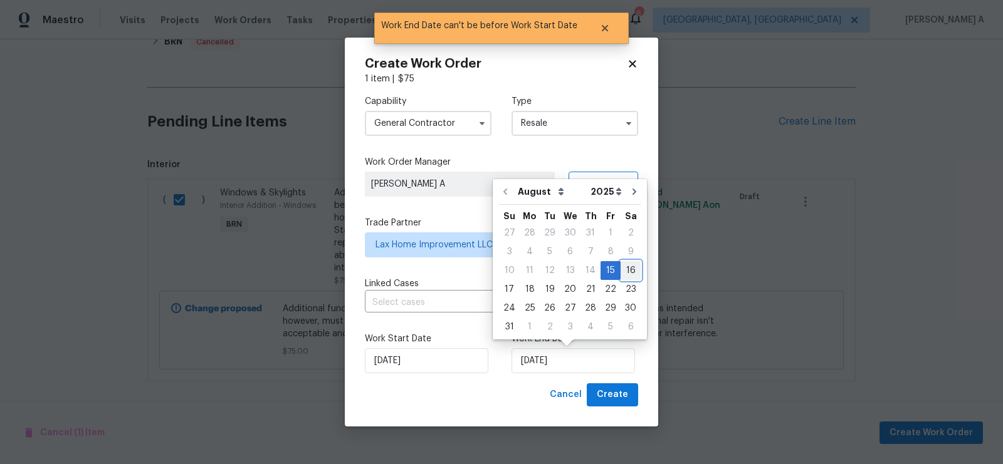
click at [624, 273] on div "16" at bounding box center [631, 271] width 20 height 18
type input "[DATE]"
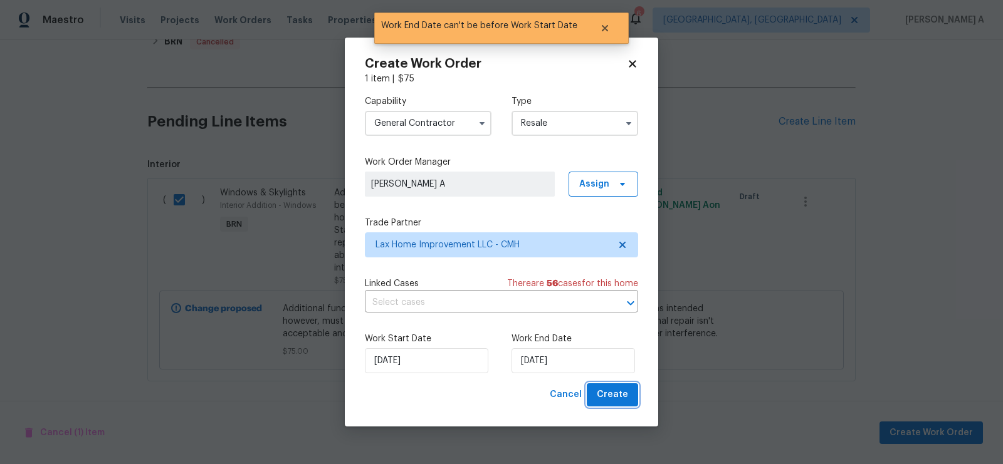
click at [621, 392] on span "Create" at bounding box center [612, 395] width 31 height 16
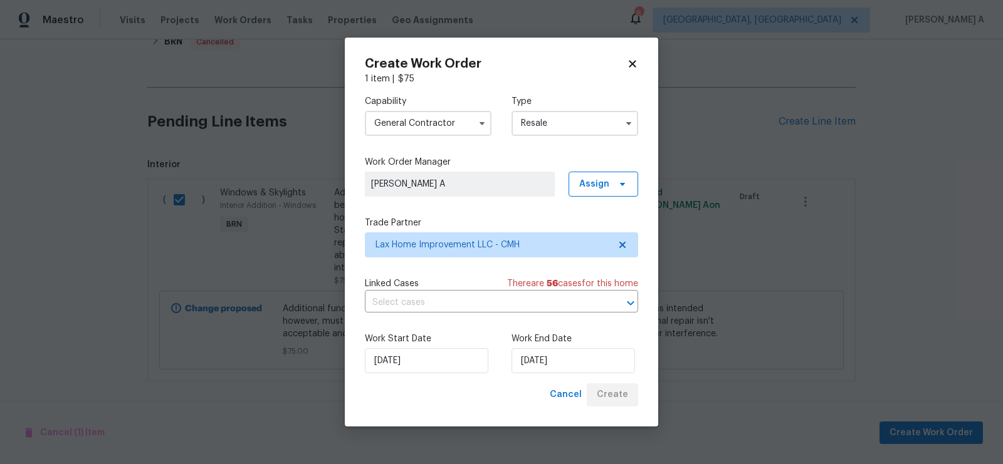
checkbox input "false"
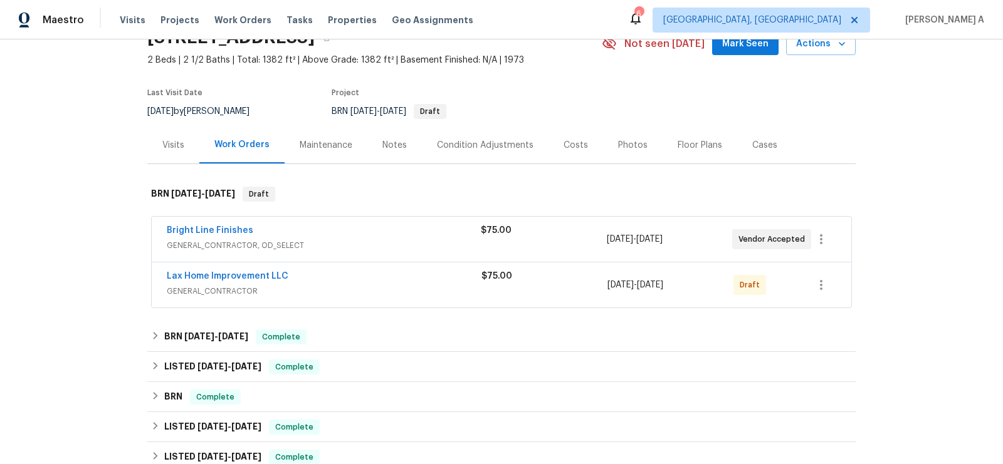
scroll to position [61, 0]
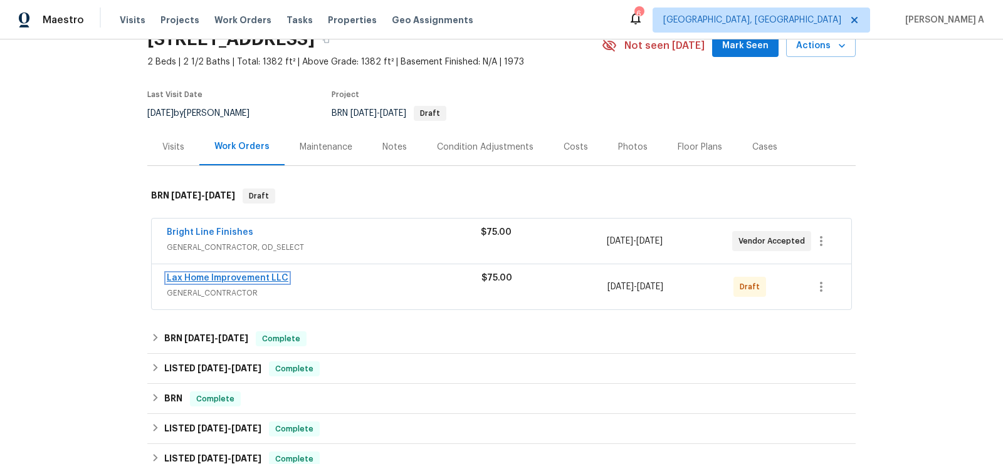
click at [225, 276] on link "Lax Home Improvement LLC" at bounding box center [228, 278] width 122 height 9
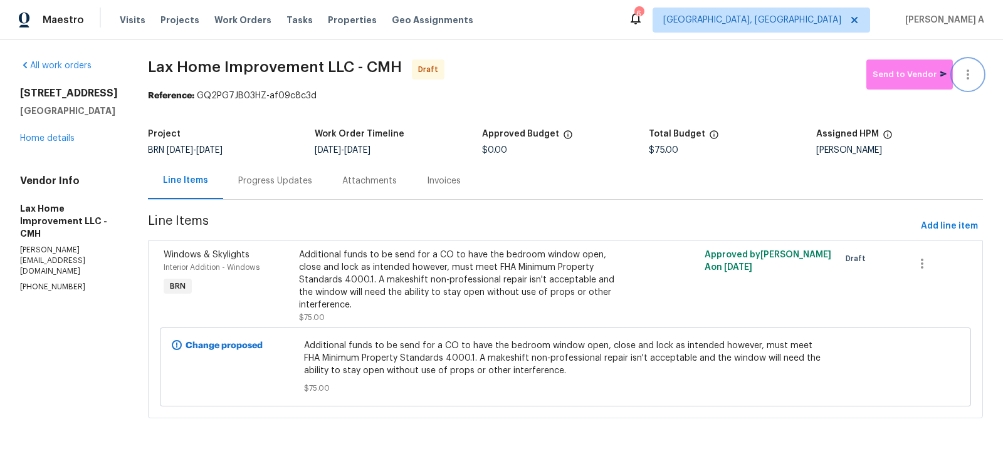
click at [973, 69] on icon "button" at bounding box center [967, 74] width 15 height 15
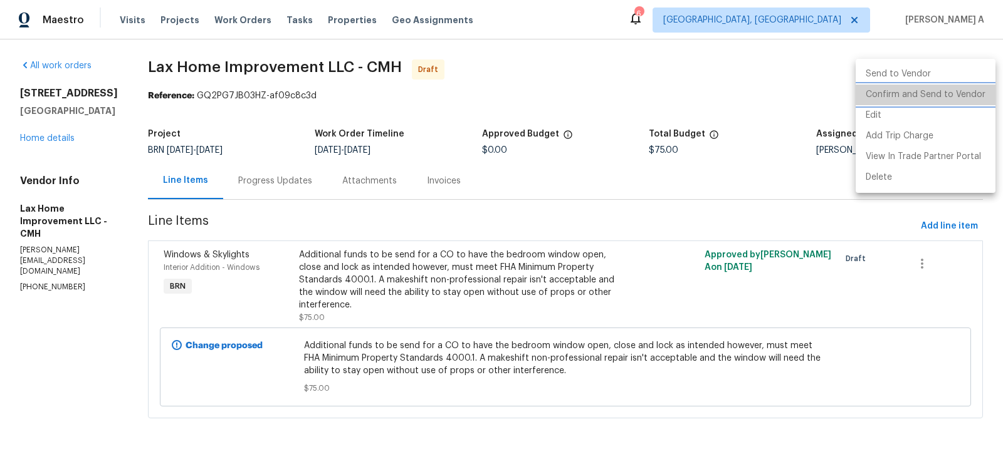
click at [974, 90] on li "Confirm and Send to Vendor" at bounding box center [926, 95] width 140 height 21
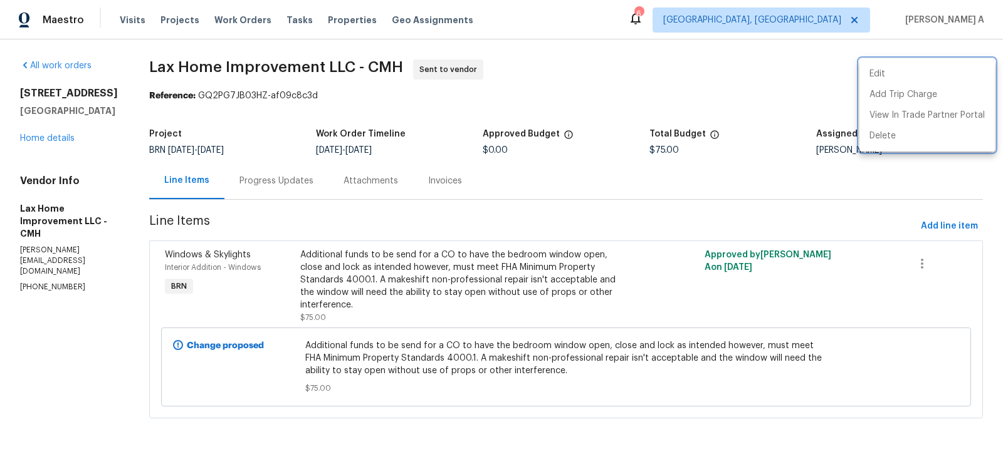
click at [295, 191] on div at bounding box center [501, 232] width 1003 height 464
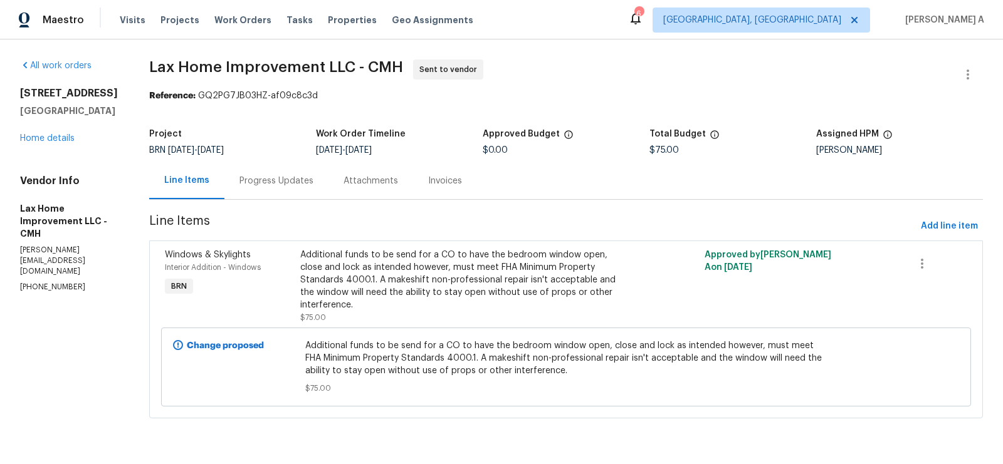
click at [293, 187] on div "Progress Updates" at bounding box center [276, 180] width 104 height 37
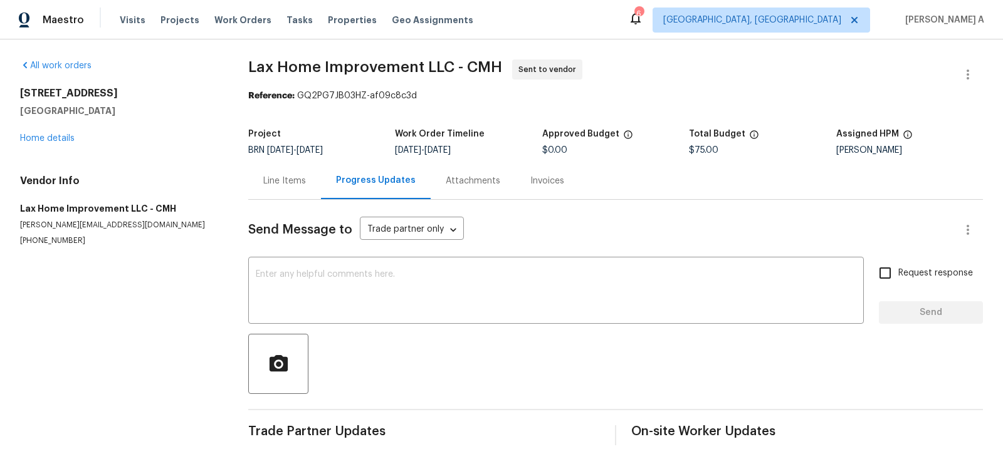
click at [293, 189] on div "Line Items" at bounding box center [284, 180] width 73 height 37
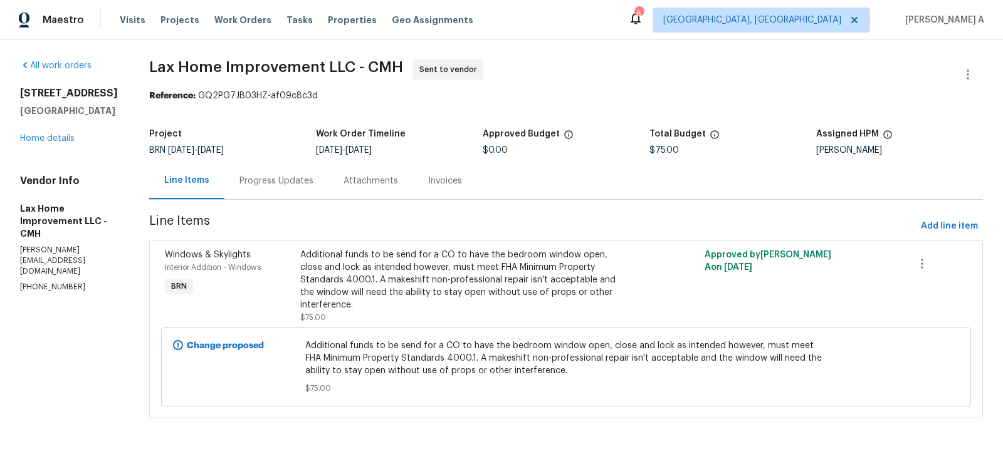
click at [266, 178] on div "Progress Updates" at bounding box center [276, 181] width 74 height 13
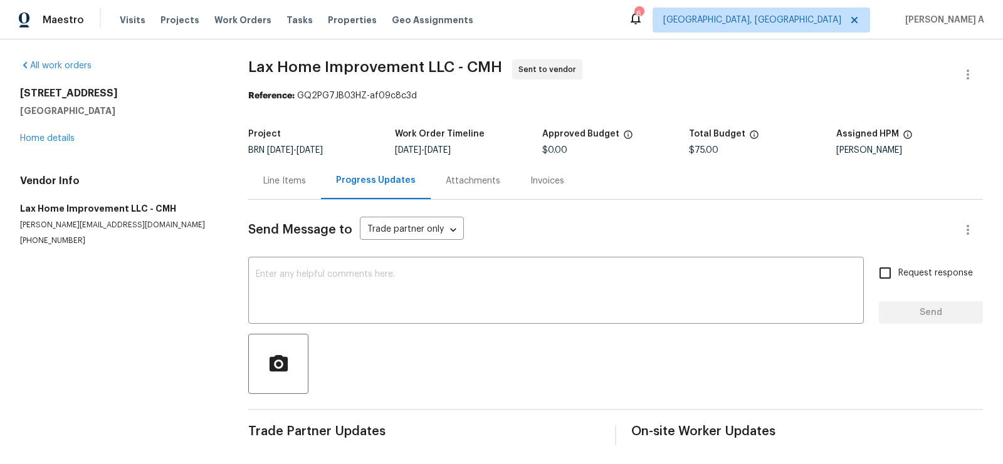
scroll to position [1, 0]
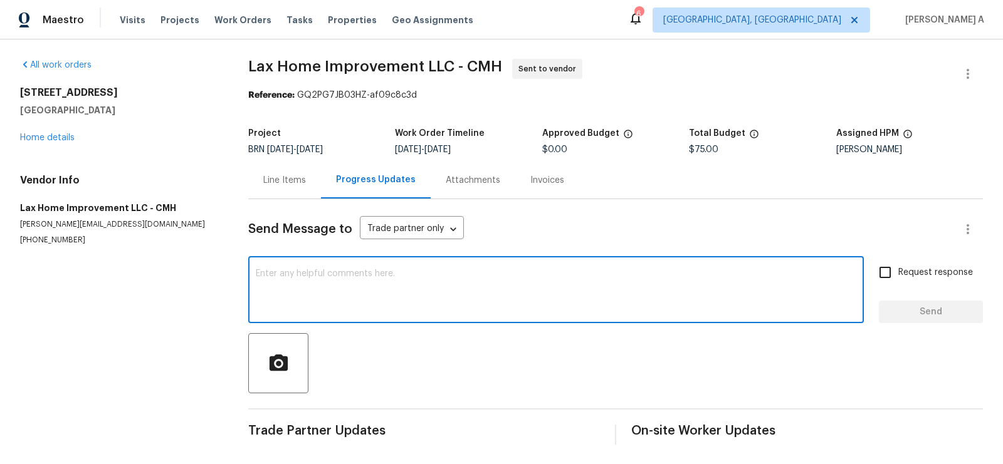
click at [335, 278] on textarea at bounding box center [556, 292] width 600 height 44
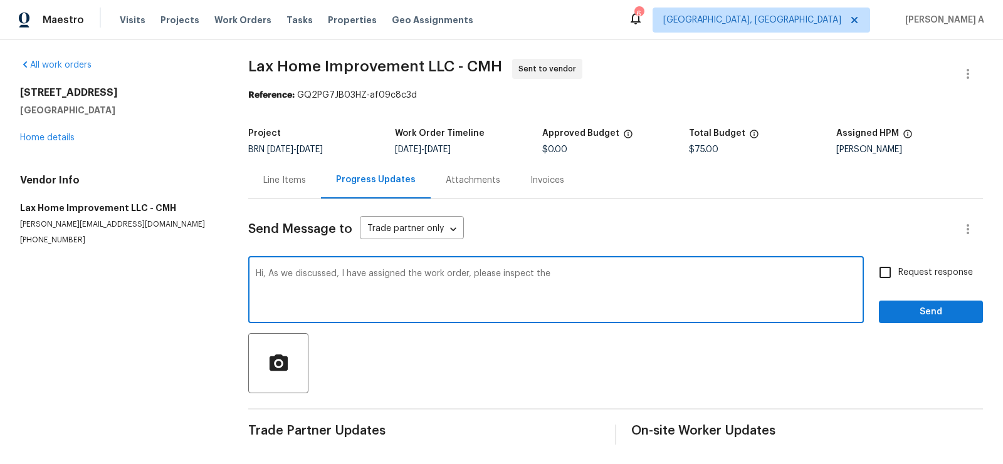
click at [0, 0] on span "Replace with" at bounding box center [0, 0] width 0 height 0
click at [558, 279] on textarea "Hi, As we discussed, I have assigned the work order; please inspect the" at bounding box center [556, 292] width 600 height 44
type textarea "Hi, As we discussed, I have assigned the work order; please inspect the issue w…"
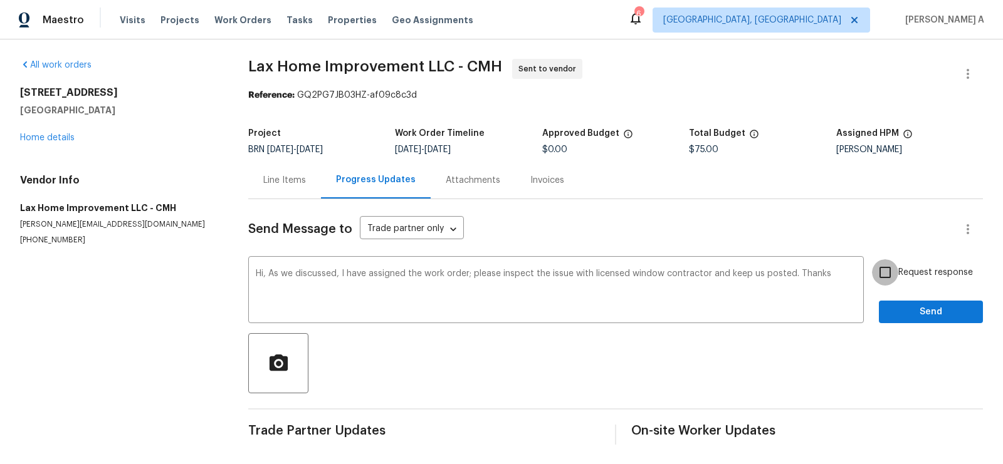
click at [893, 265] on input "Request response" at bounding box center [885, 273] width 26 height 26
checkbox input "true"
click at [918, 313] on span "Send" at bounding box center [931, 313] width 84 height 16
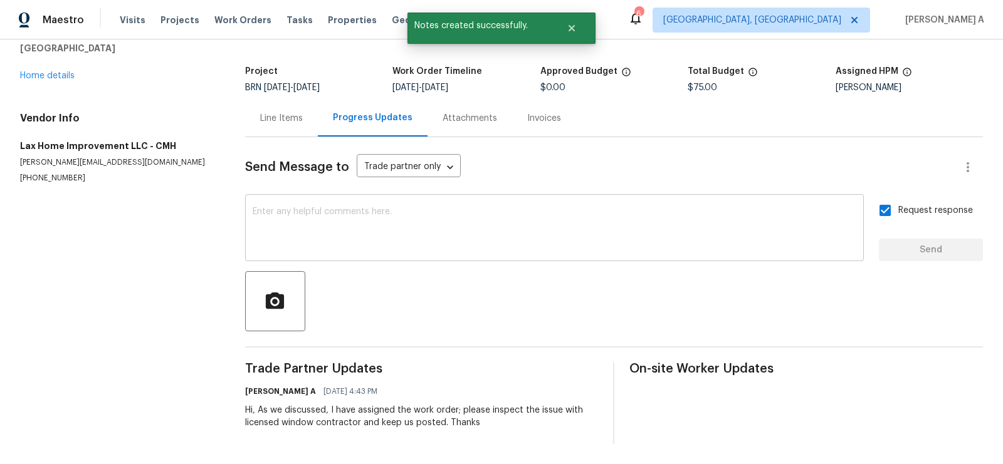
scroll to position [0, 0]
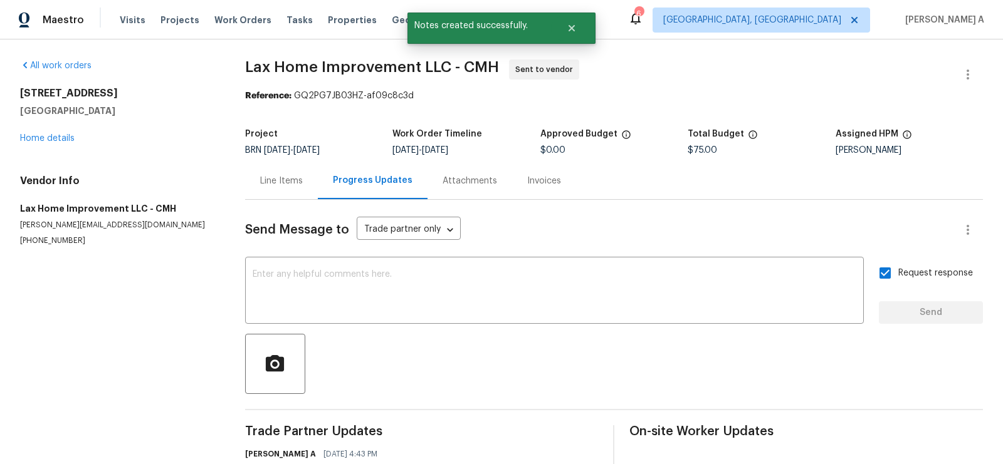
click at [281, 182] on div "Line Items" at bounding box center [281, 181] width 43 height 13
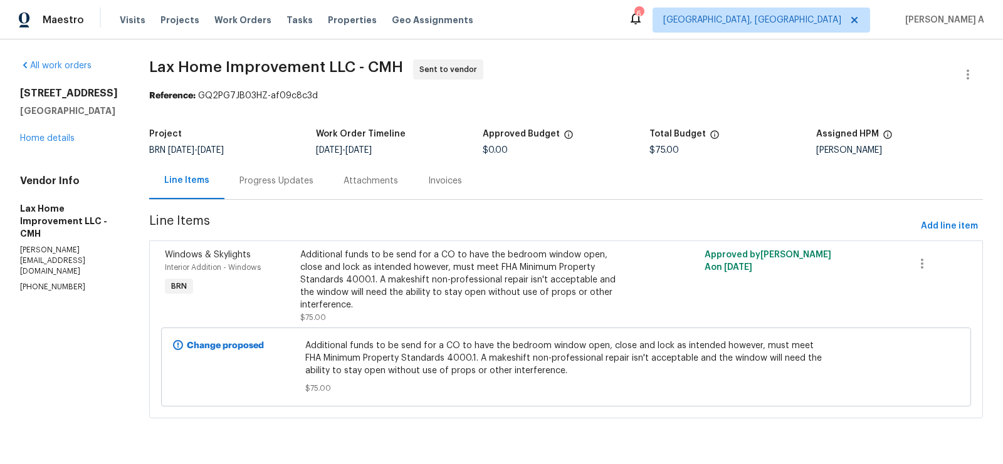
click at [245, 172] on div "Progress Updates" at bounding box center [276, 180] width 104 height 37
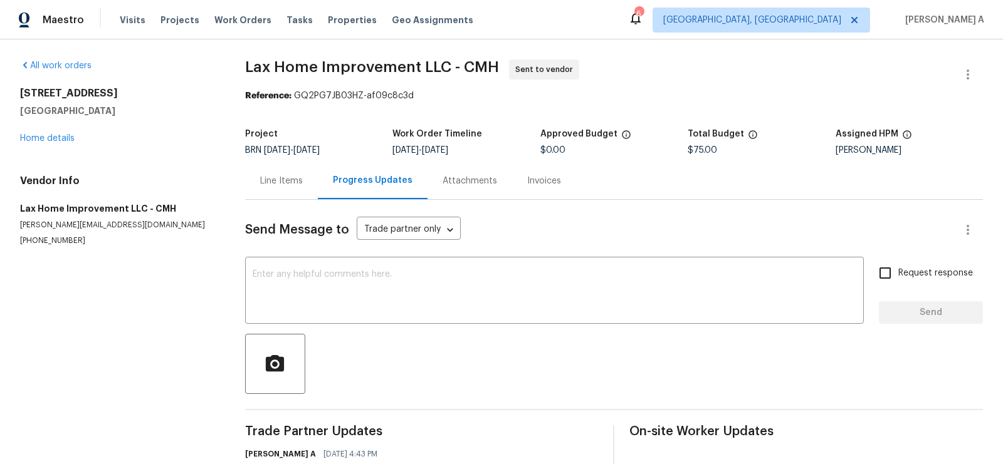
click at [268, 181] on div "Line Items" at bounding box center [281, 181] width 43 height 13
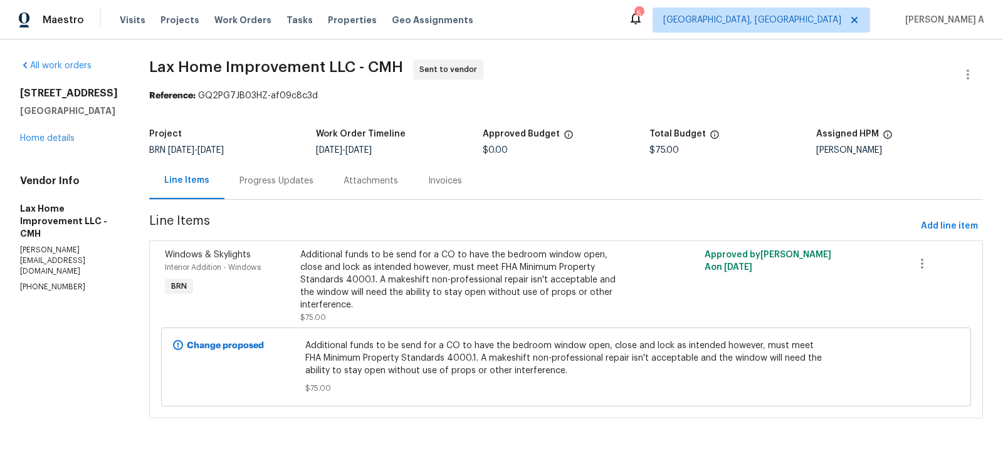
click at [558, 39] on div "All work orders [STREET_ADDRESS] Home details Vendor Info Lax Home Improvement …" at bounding box center [501, 246] width 1003 height 414
copy span "Lax Home Improvement"
drag, startPoint x: 167, startPoint y: 68, endPoint x: 341, endPoint y: 68, distance: 173.6
click at [341, 68] on div "All work orders [STREET_ADDRESS] Home details Vendor Info Lax Home Improvement …" at bounding box center [501, 246] width 1003 height 414
click at [285, 179] on div "Progress Updates" at bounding box center [276, 181] width 74 height 13
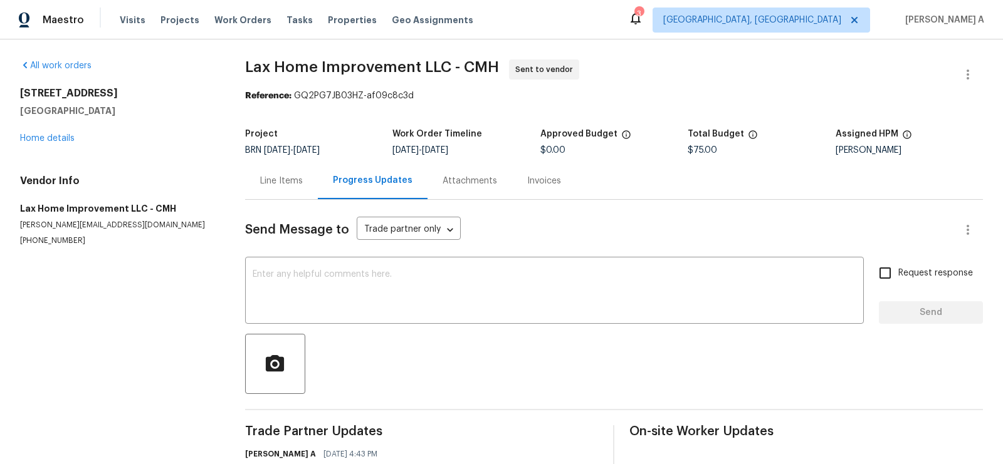
scroll to position [63, 0]
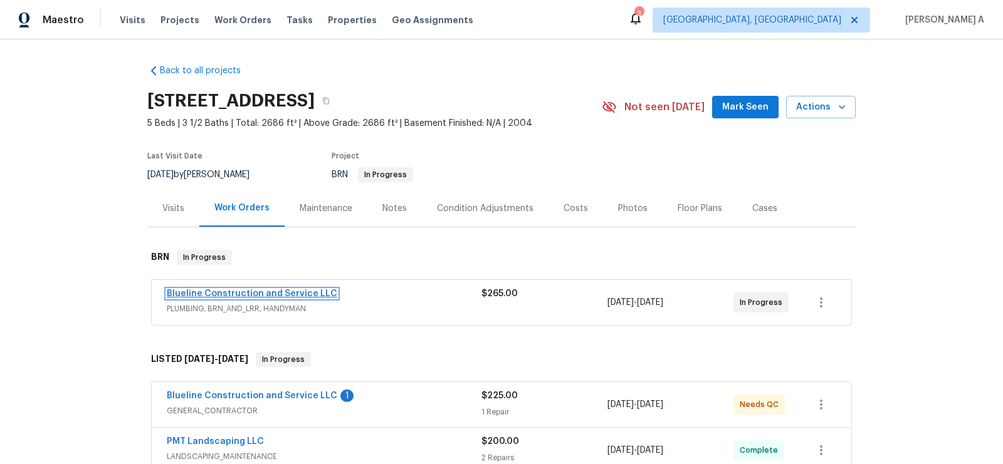
click at [252, 293] on link "Blueline Construction and Service LLC" at bounding box center [252, 294] width 170 height 9
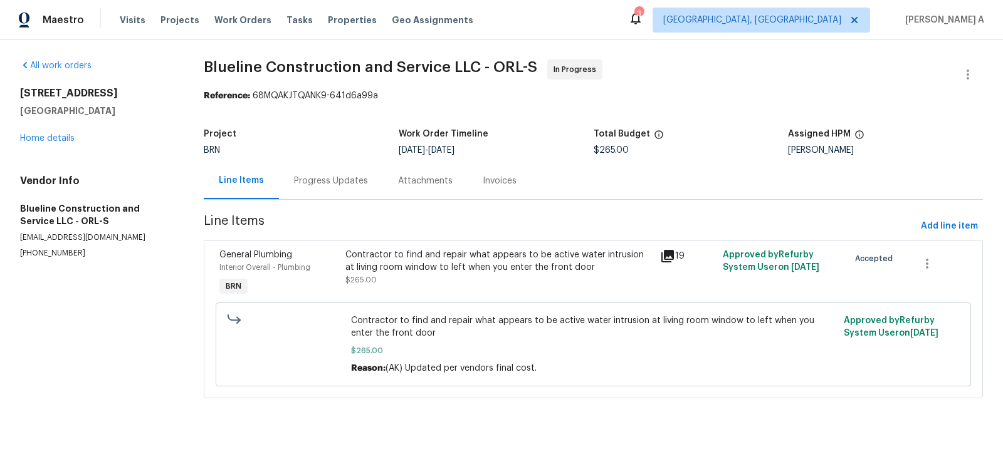
click at [335, 179] on div "Progress Updates" at bounding box center [331, 181] width 74 height 13
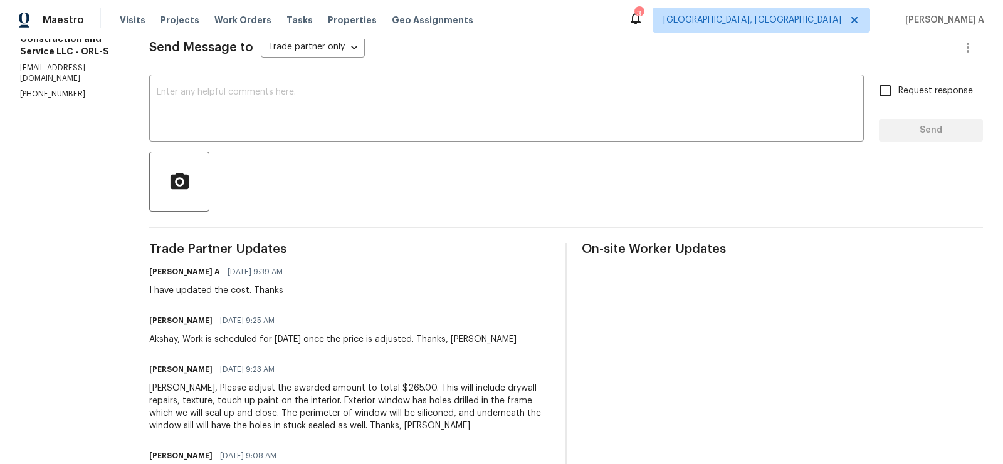
scroll to position [145, 0]
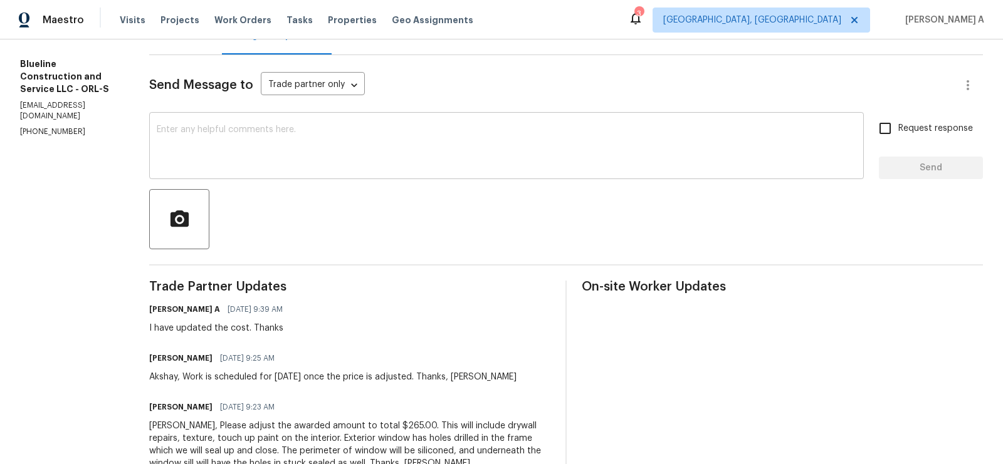
click at [363, 172] on div "x ​" at bounding box center [506, 147] width 715 height 64
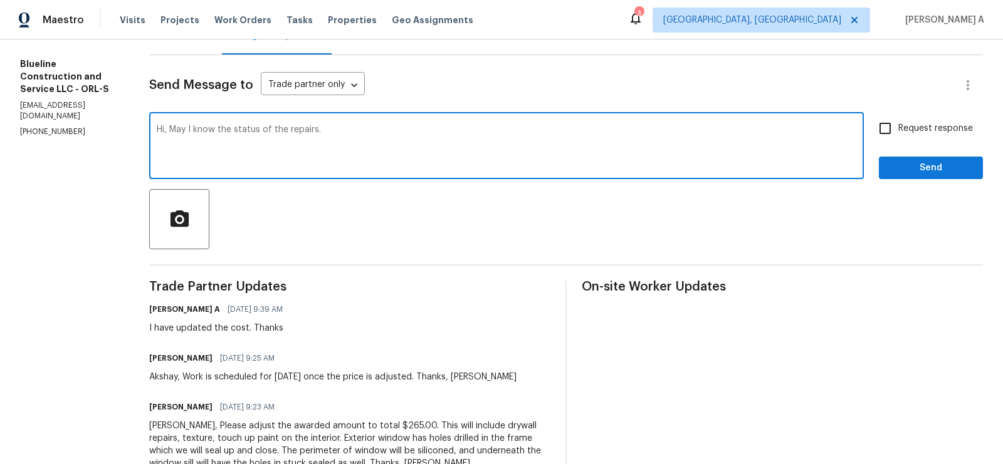
type textarea "Hi, May I know the status of the repairs."
click at [893, 128] on input "Request response" at bounding box center [885, 128] width 26 height 26
checkbox input "true"
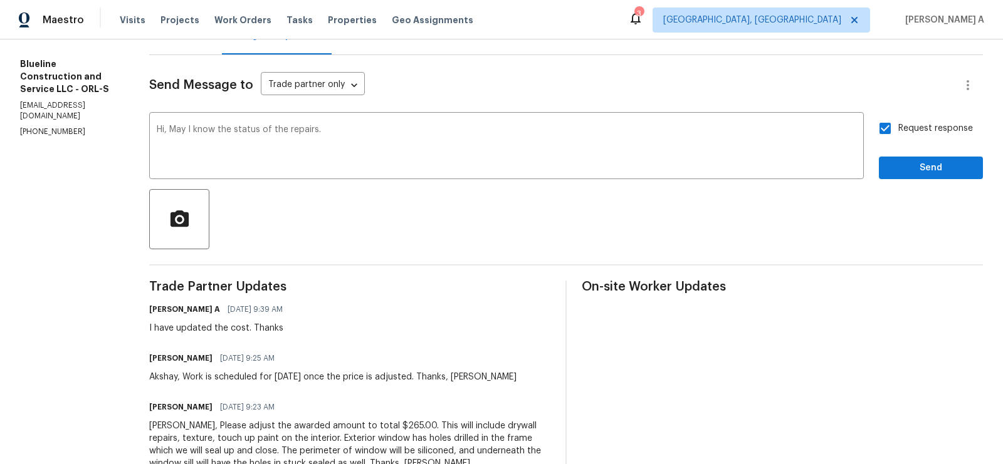
click at [916, 155] on div "Request response Send" at bounding box center [931, 147] width 104 height 64
click at [916, 167] on span "Send" at bounding box center [931, 168] width 84 height 16
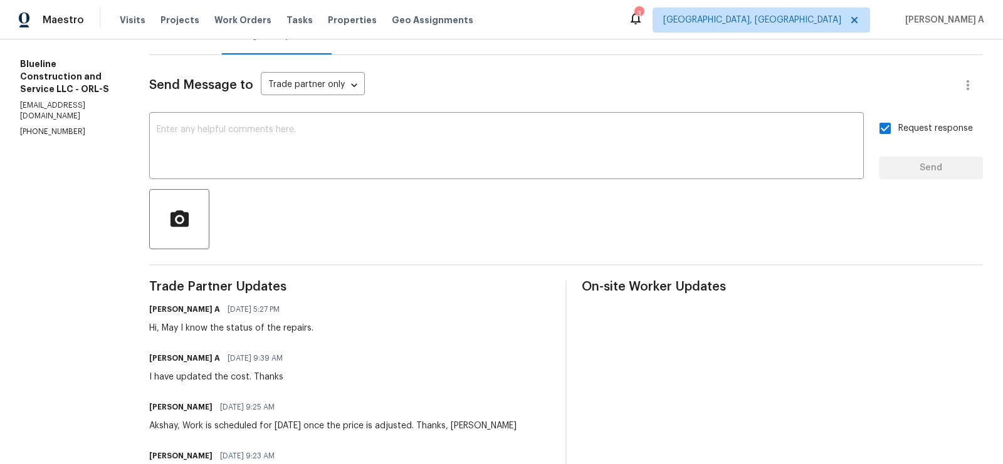
scroll to position [0, 0]
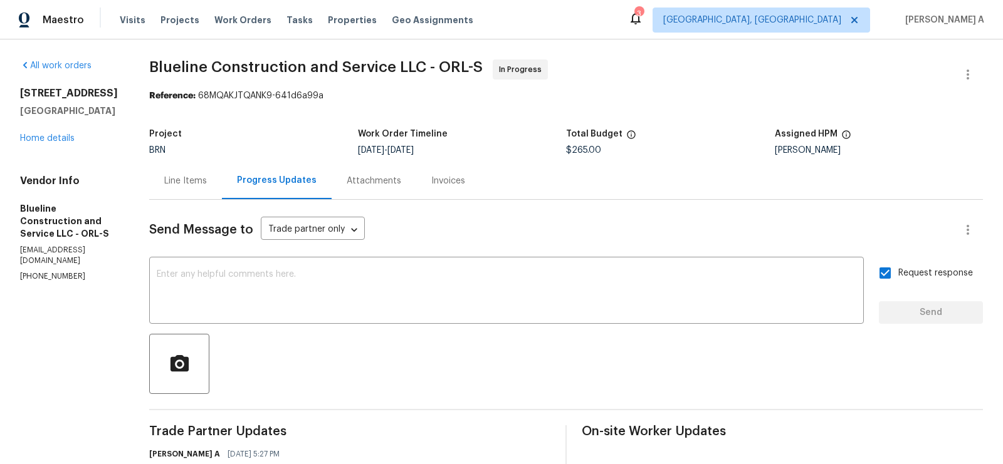
click at [207, 181] on div "Line Items" at bounding box center [185, 181] width 43 height 13
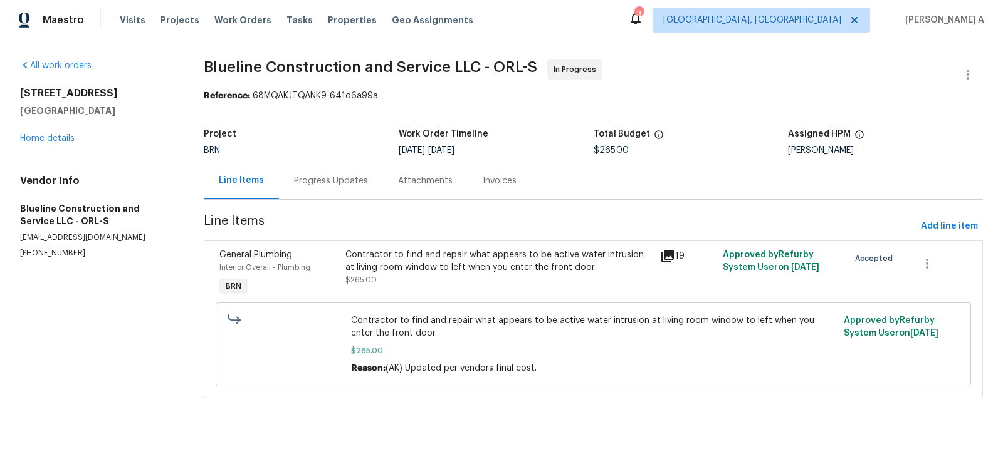
click at [300, 185] on div "Progress Updates" at bounding box center [331, 181] width 74 height 13
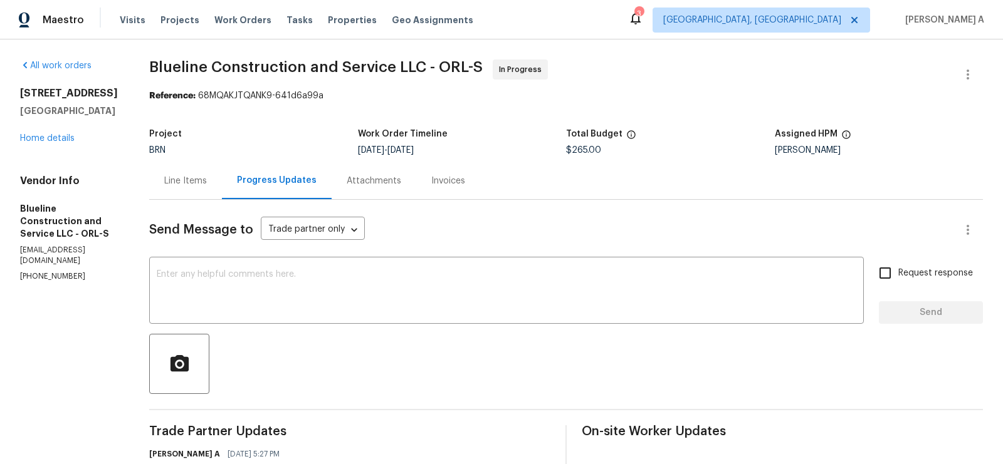
click at [197, 172] on div "Line Items" at bounding box center [185, 180] width 73 height 37
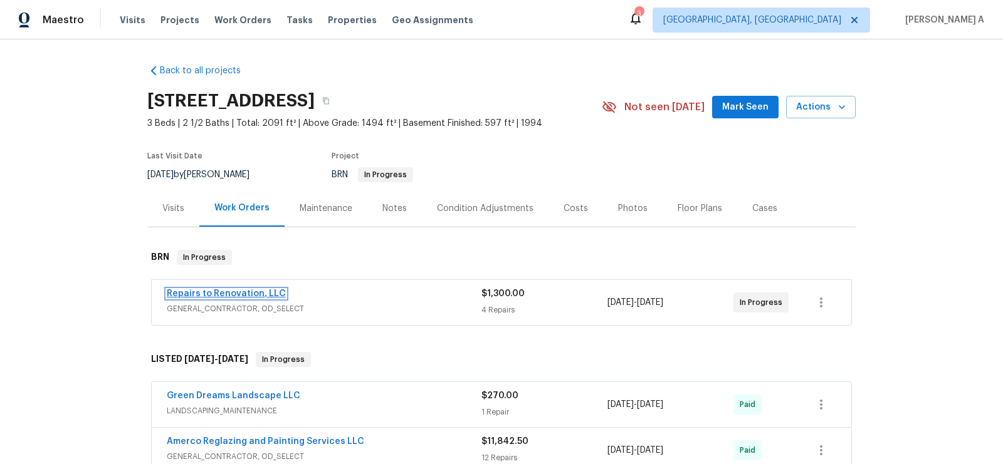
click at [239, 292] on link "Repairs to Renovation, LLC" at bounding box center [226, 294] width 119 height 9
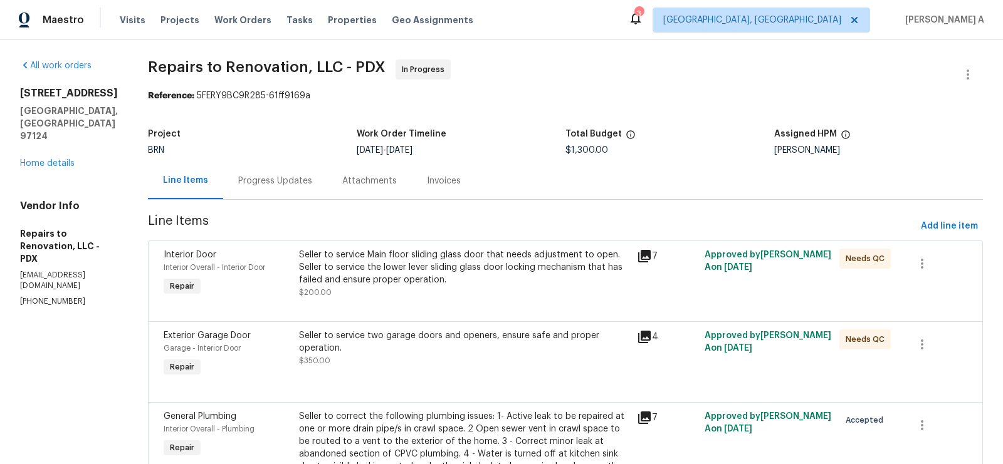
click at [304, 177] on div "Progress Updates" at bounding box center [275, 181] width 74 height 13
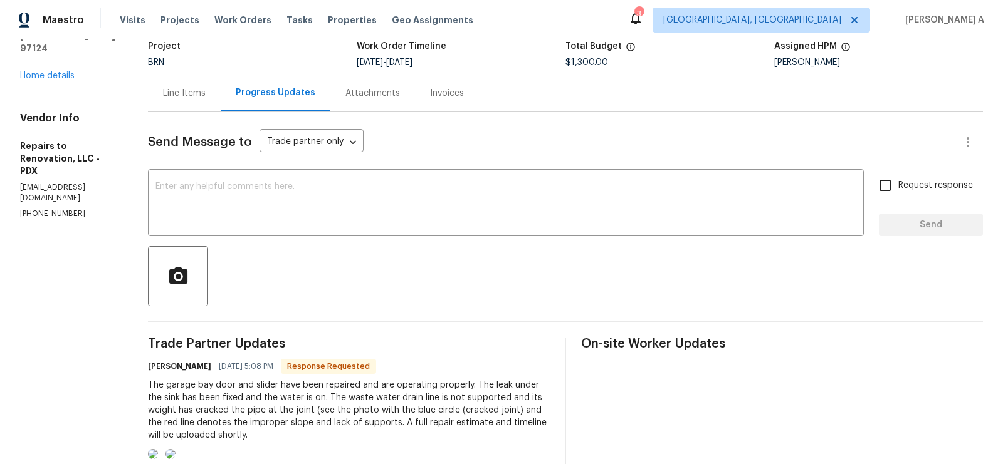
scroll to position [78, 0]
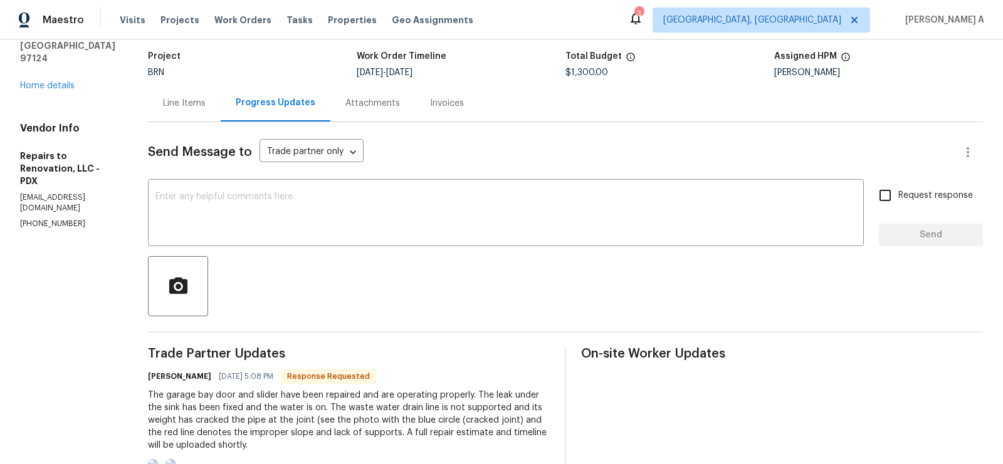
click at [384, 248] on div "Send Message to Trade partner only Trade partner only ​ x ​ Request response Se…" at bounding box center [565, 391] width 835 height 538
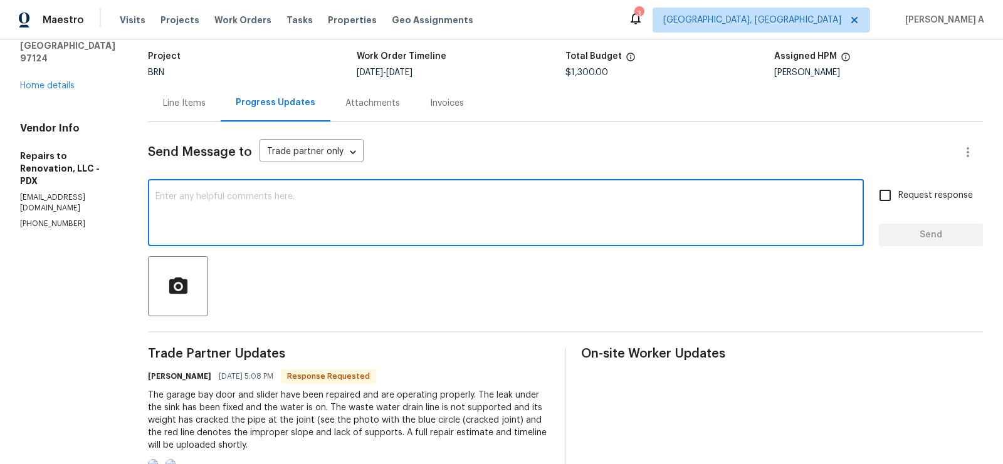
click at [375, 232] on textarea at bounding box center [505, 214] width 701 height 44
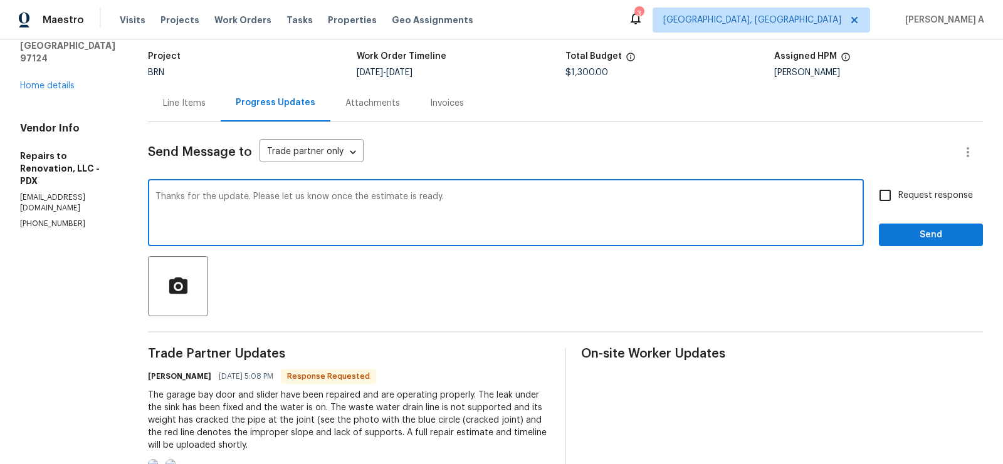
type textarea "Thanks for the update. Please let us know once the estimate is ready."
click at [881, 203] on input "Request response" at bounding box center [885, 195] width 26 height 26
checkbox input "true"
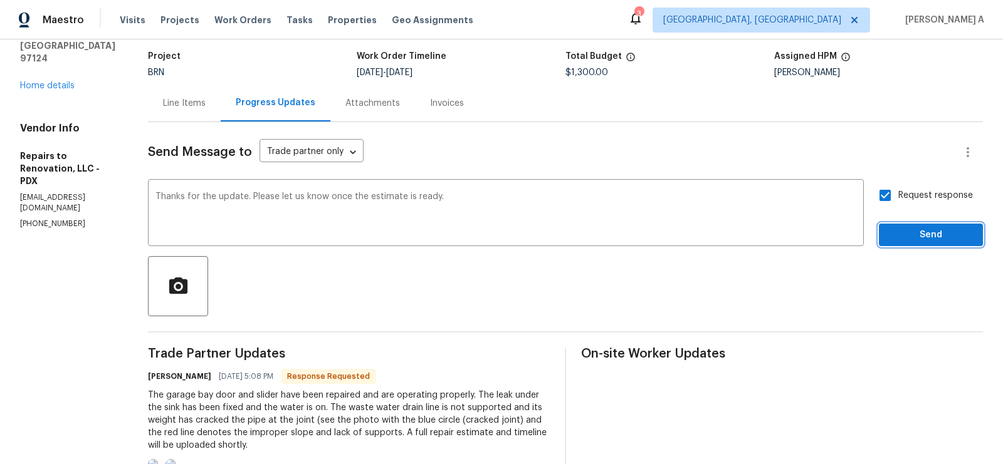
click at [918, 237] on span "Send" at bounding box center [931, 236] width 84 height 16
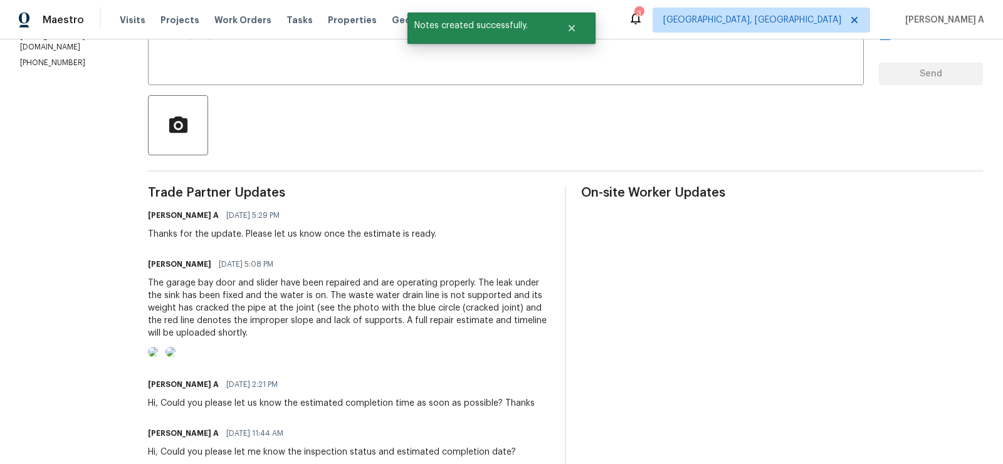
scroll to position [273, 0]
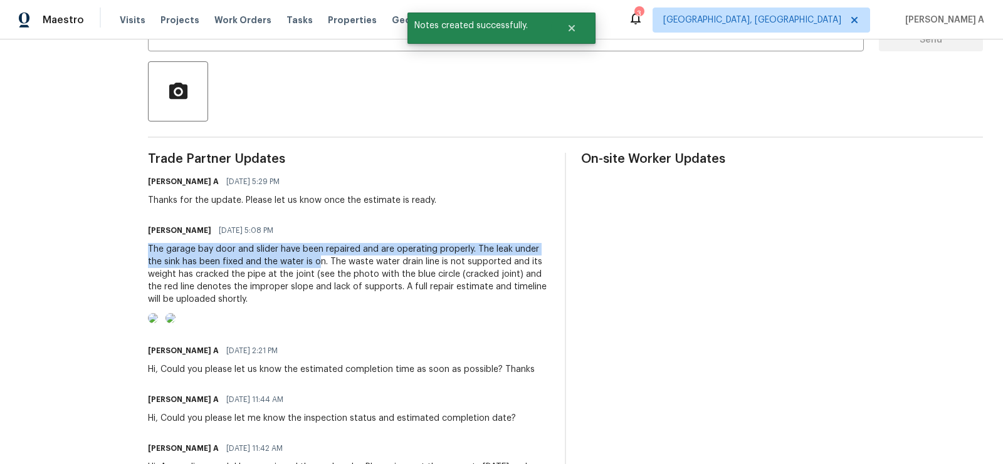
drag, startPoint x: 158, startPoint y: 251, endPoint x: 333, endPoint y: 264, distance: 176.0
click at [333, 264] on div "All work orders 3205 NE 3rd Ave Hillsboro, OR 97124 Home details Vendor Info Re…" at bounding box center [501, 150] width 1003 height 767
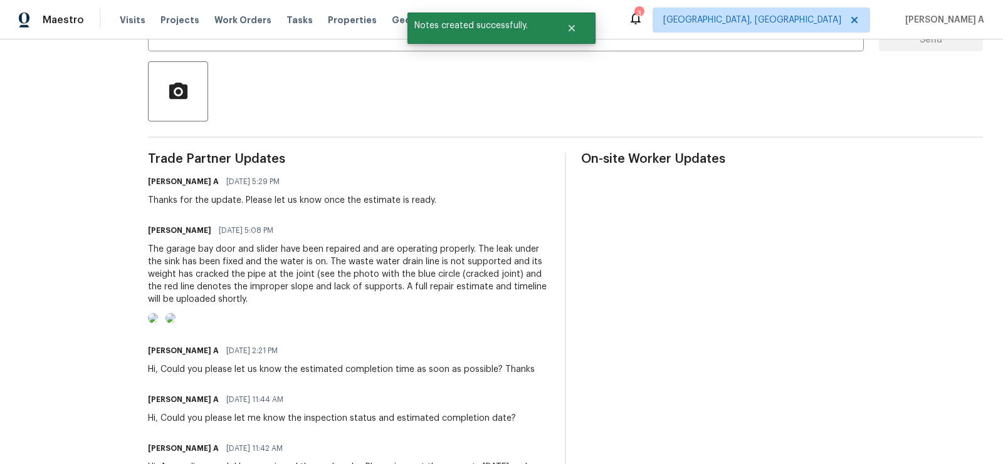
click at [320, 290] on div "The garage bay door and slider have been repaired and are operating properly. T…" at bounding box center [349, 274] width 402 height 63
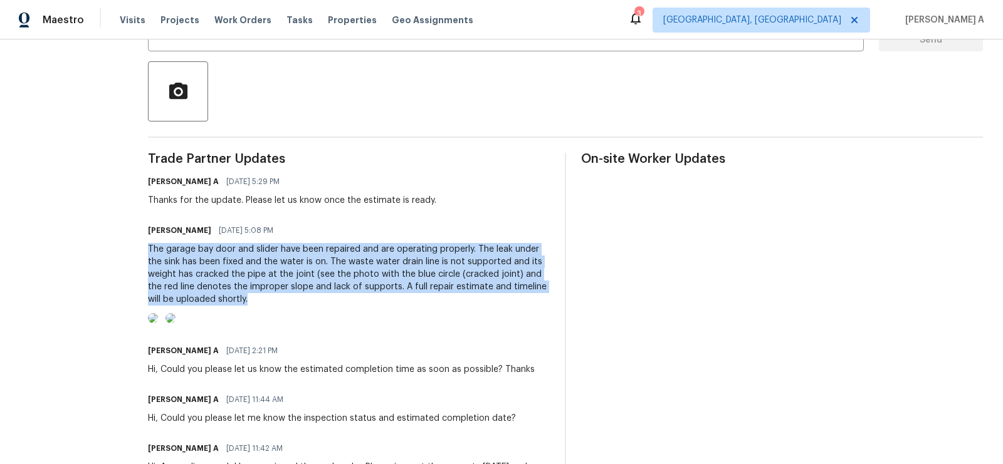
copy div "The garage bay door and slider have been repaired and are operating properly. T…"
drag, startPoint x: 167, startPoint y: 243, endPoint x: 374, endPoint y: 296, distance: 213.8
click at [374, 297] on div "The garage bay door and slider have been repaired and are operating properly. T…" at bounding box center [349, 274] width 402 height 63
click at [158, 323] on img at bounding box center [153, 318] width 10 height 10
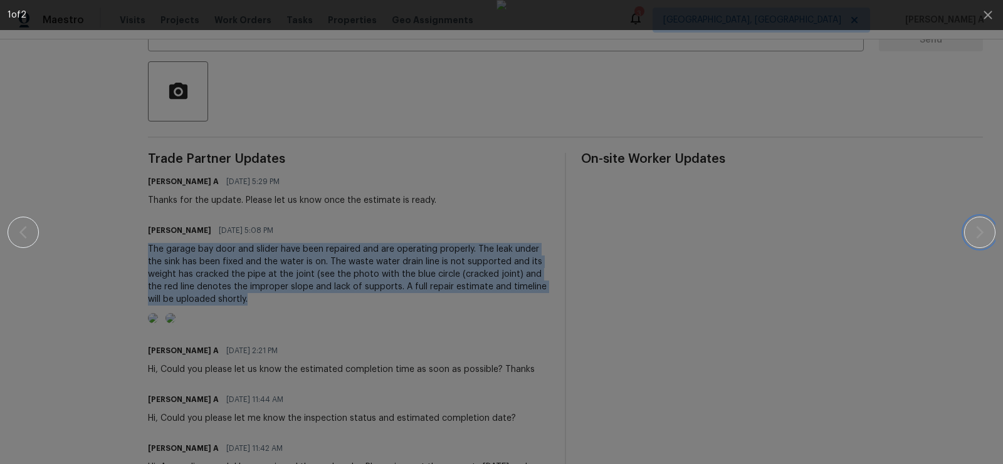
click at [975, 239] on icon "button" at bounding box center [979, 232] width 15 height 15
click at [987, 18] on icon "button" at bounding box center [987, 15] width 15 height 15
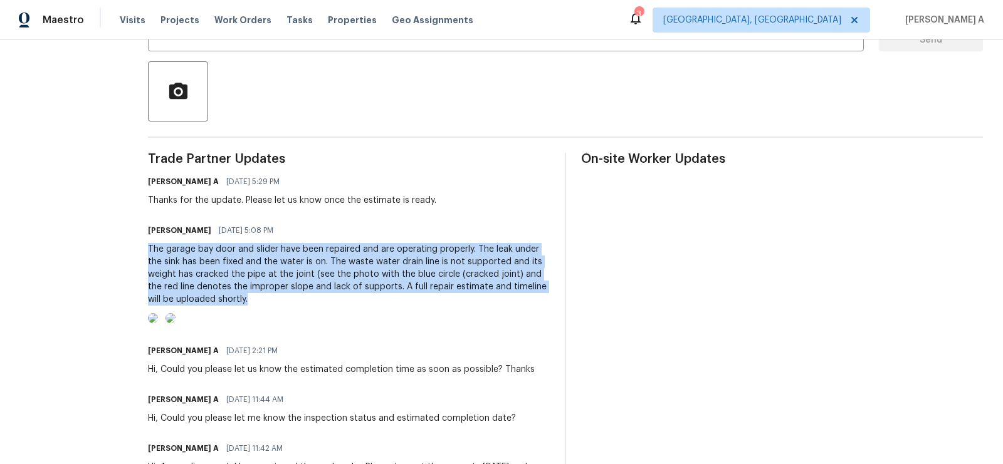
scroll to position [0, 0]
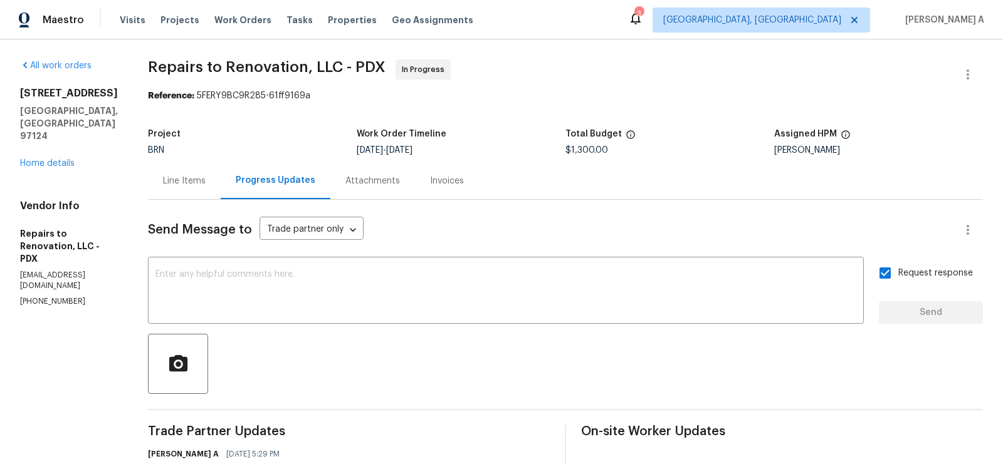
click at [199, 181] on div "Line Items" at bounding box center [184, 181] width 43 height 13
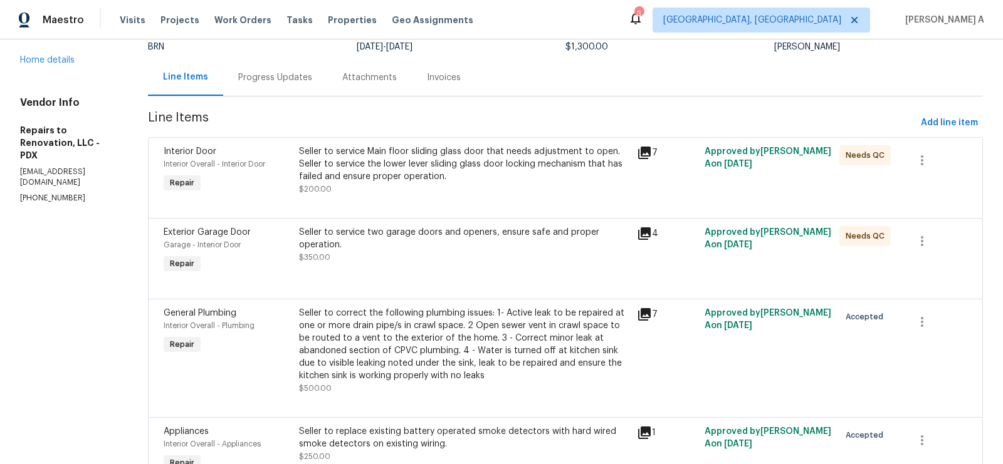
scroll to position [63, 0]
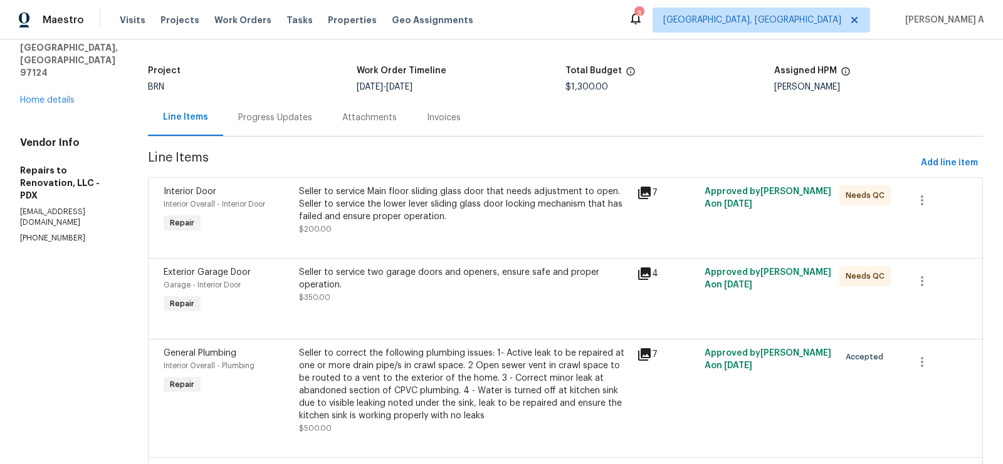
click at [446, 212] on div "Seller to service Main floor sliding glass door that needs adjustment to open. …" at bounding box center [464, 205] width 330 height 38
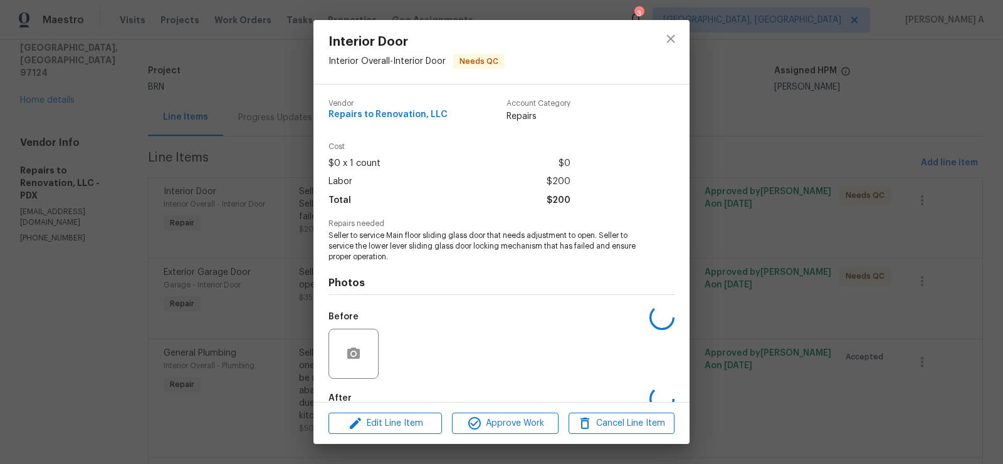
scroll to position [71, 0]
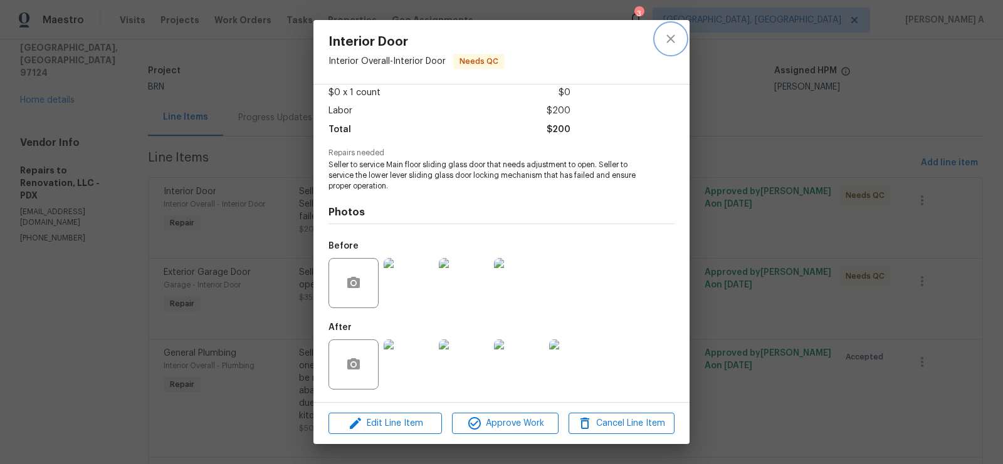
click at [673, 36] on icon "close" at bounding box center [670, 38] width 8 height 8
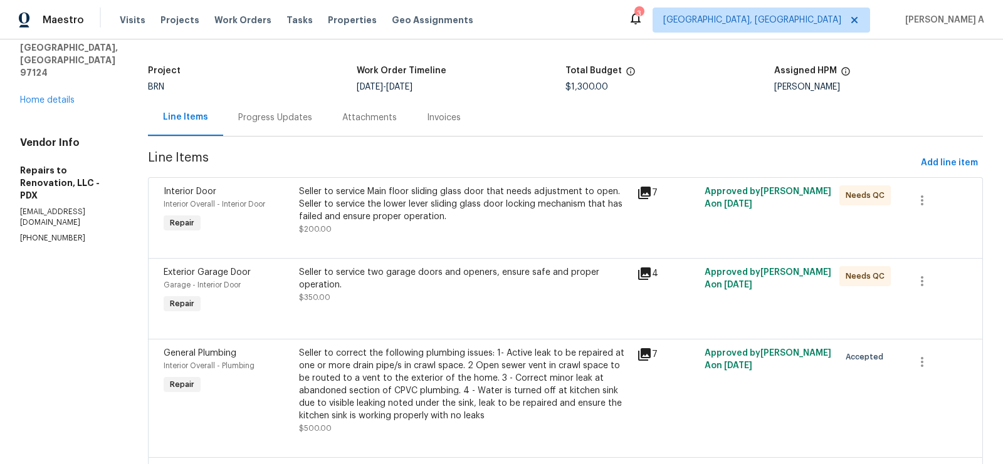
click at [517, 213] on div "Seller to service Main floor sliding glass door that needs adjustment to open. …" at bounding box center [464, 205] width 330 height 38
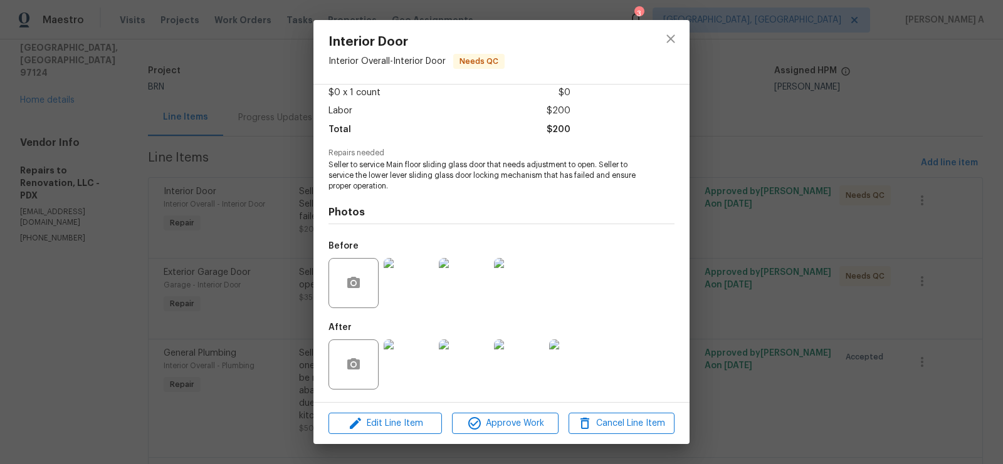
click at [406, 375] on img at bounding box center [409, 365] width 50 height 50
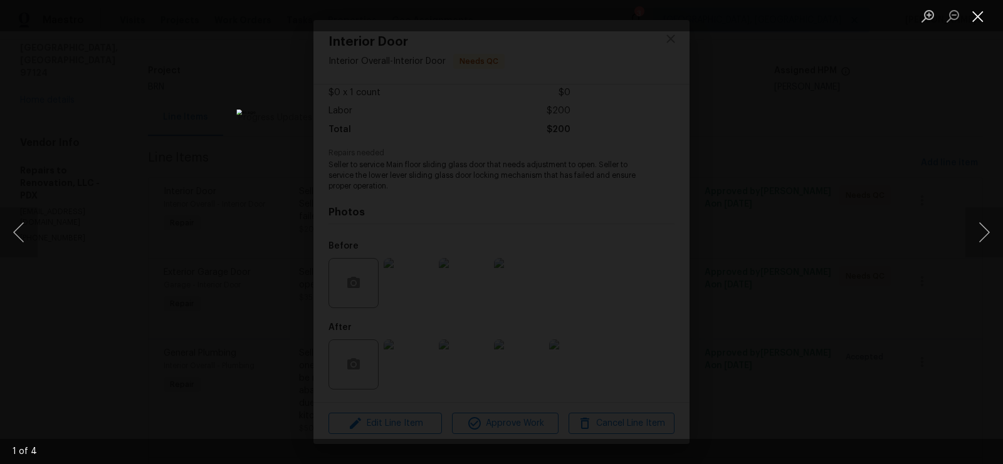
click at [978, 9] on button "Close lightbox" at bounding box center [977, 16] width 25 height 22
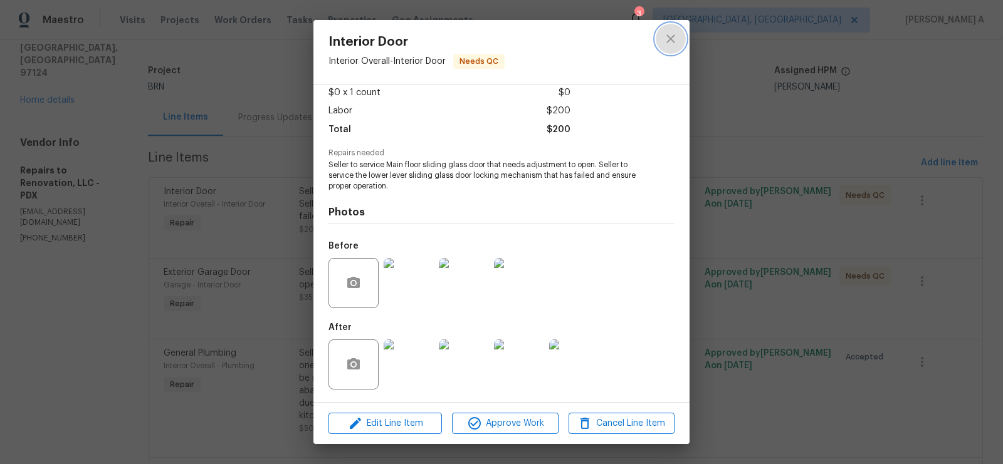
click at [672, 34] on icon "close" at bounding box center [670, 38] width 15 height 15
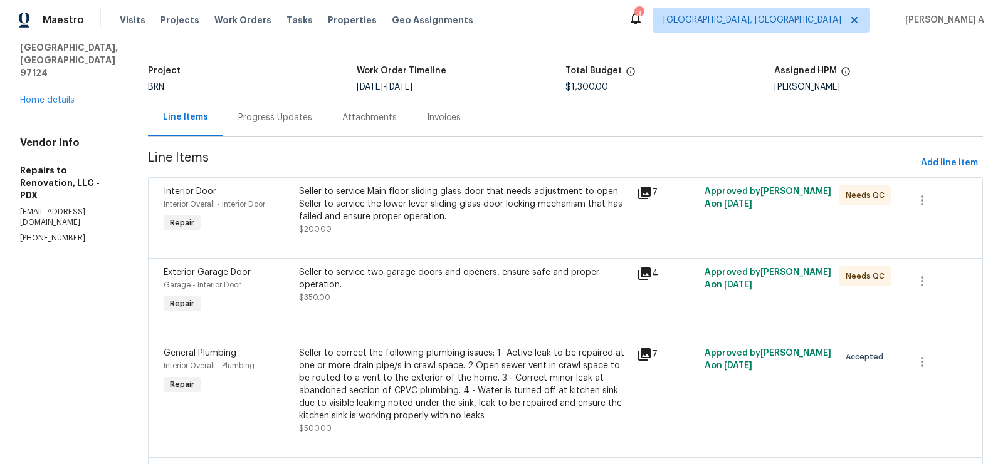
click at [296, 120] on div "Progress Updates" at bounding box center [275, 118] width 74 height 13
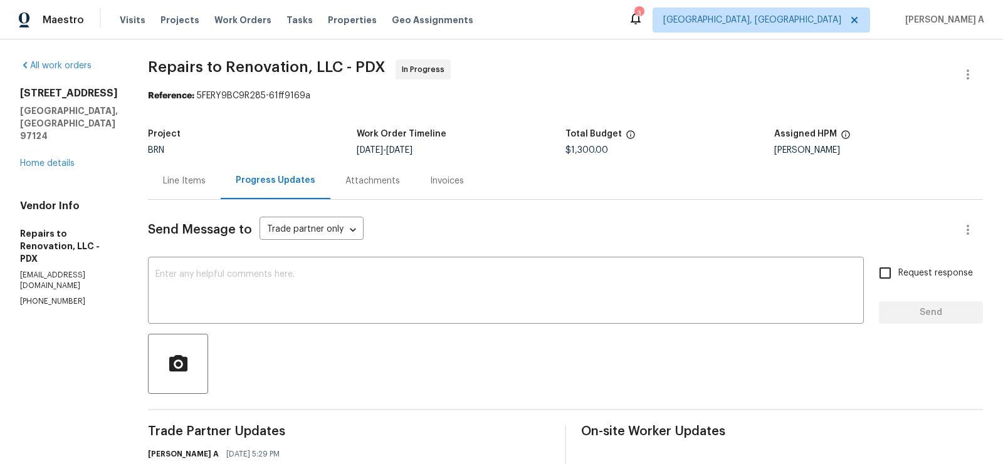
click at [211, 174] on div "Line Items" at bounding box center [184, 180] width 73 height 37
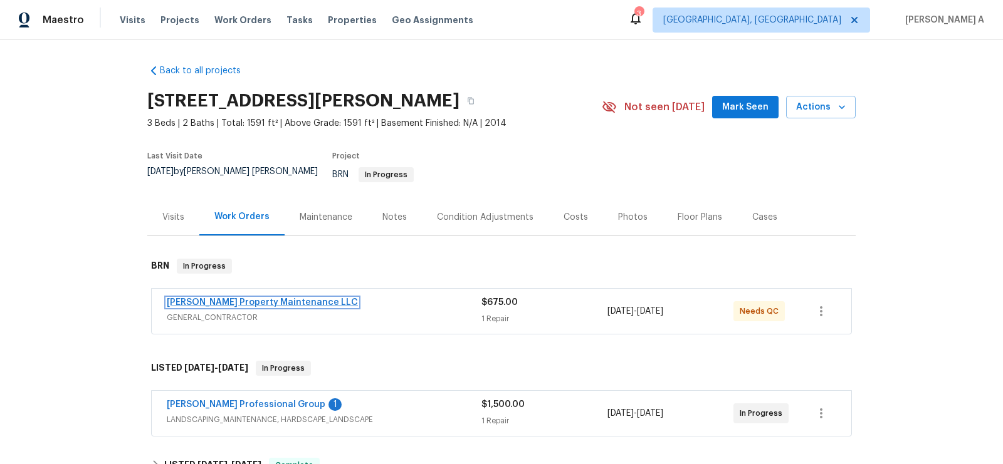
click at [271, 298] on link "Glen Property Maintenance LLC" at bounding box center [262, 302] width 191 height 9
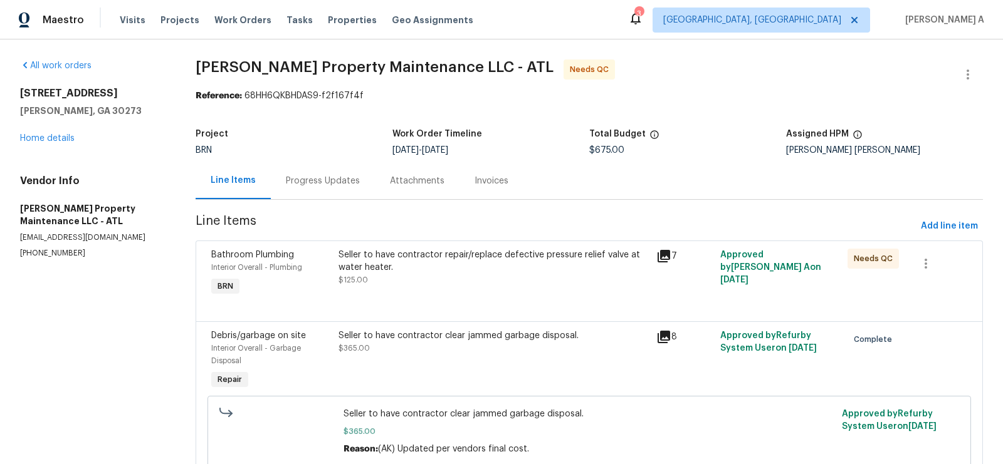
click at [288, 188] on div "Progress Updates" at bounding box center [323, 180] width 104 height 37
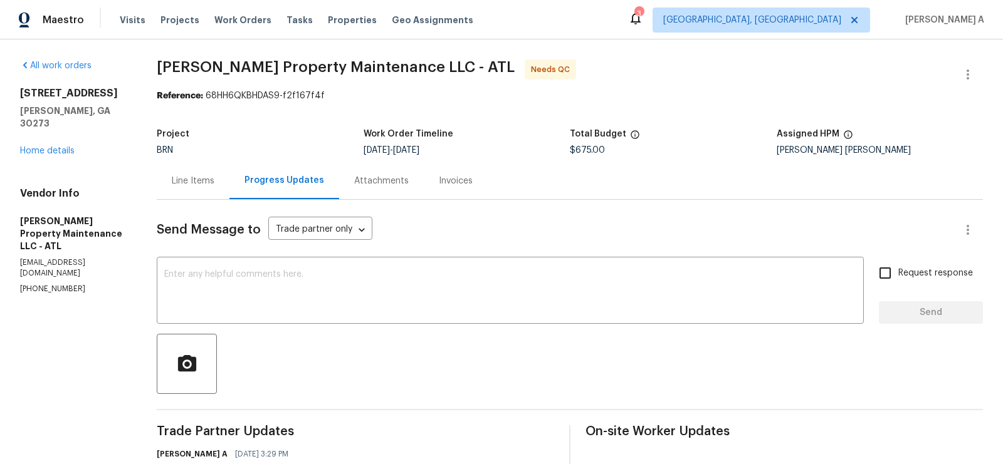
click at [185, 178] on div "Line Items" at bounding box center [193, 181] width 43 height 13
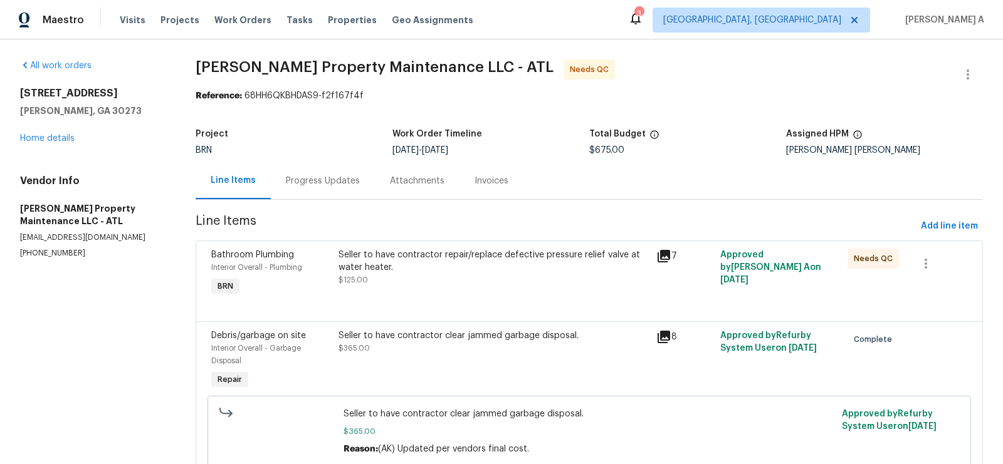
click at [485, 264] on div "Seller to have contractor repair/replace defective pressure relief valve at wat…" at bounding box center [493, 261] width 311 height 25
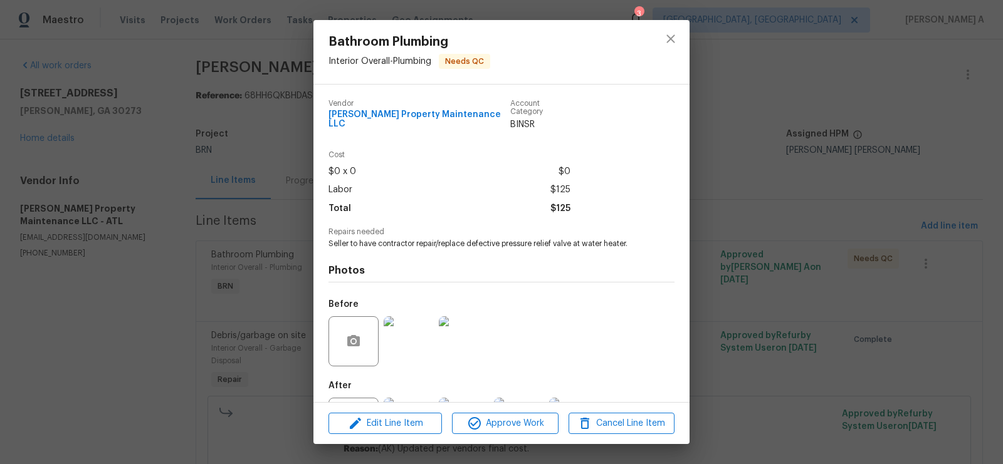
click at [382, 115] on span "Glen Property Maintenance LLC" at bounding box center [419, 119] width 182 height 19
copy span "Glen Property Maintenance LLC"
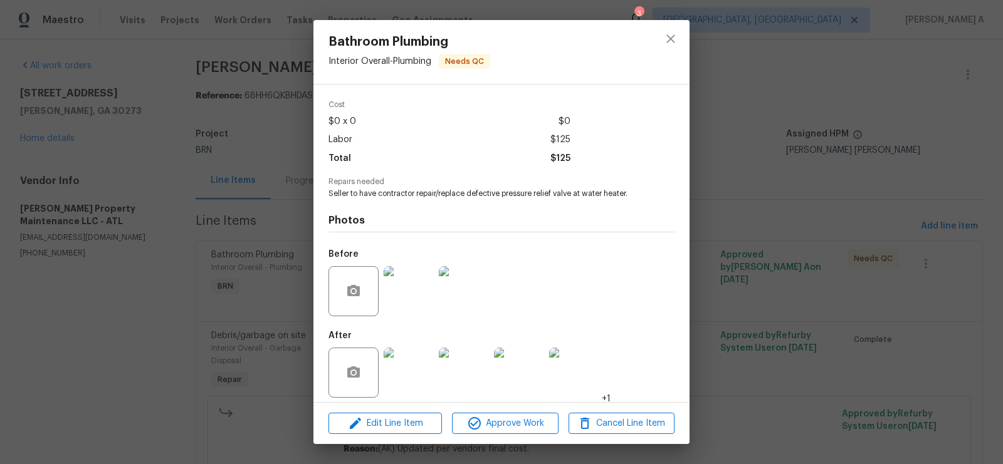
click at [414, 305] on img at bounding box center [409, 291] width 50 height 50
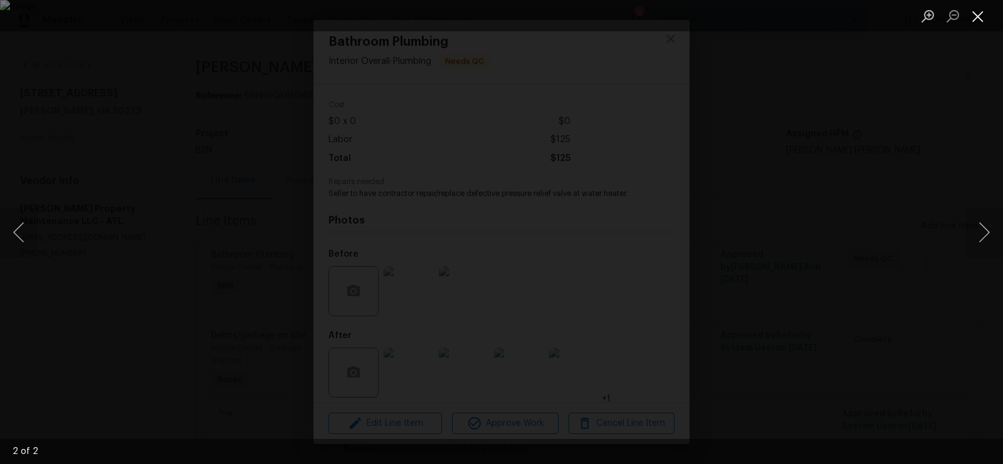
click at [976, 21] on button "Close lightbox" at bounding box center [977, 16] width 25 height 22
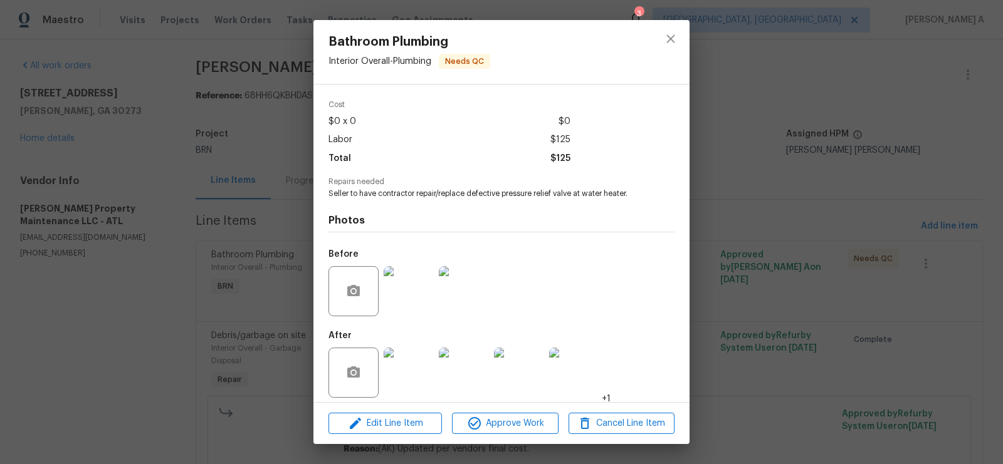
click at [411, 370] on img at bounding box center [409, 373] width 50 height 50
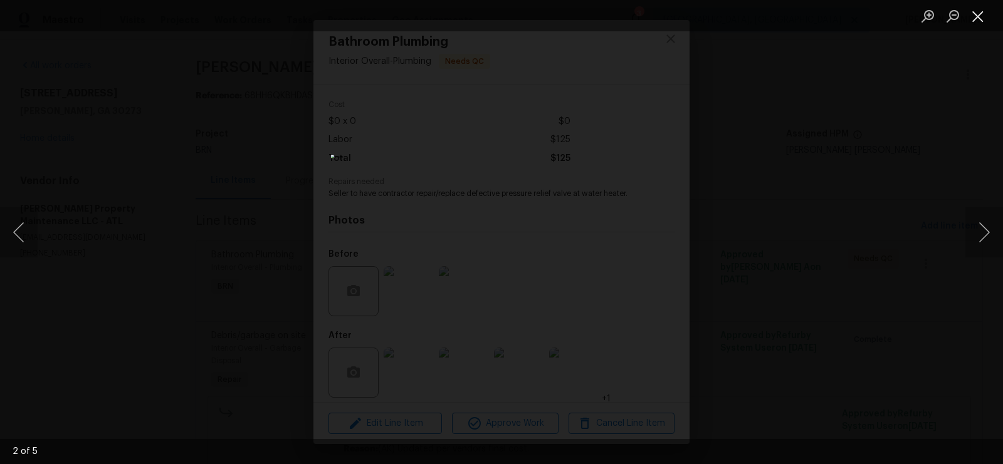
click at [970, 9] on button "Close lightbox" at bounding box center [977, 16] width 25 height 22
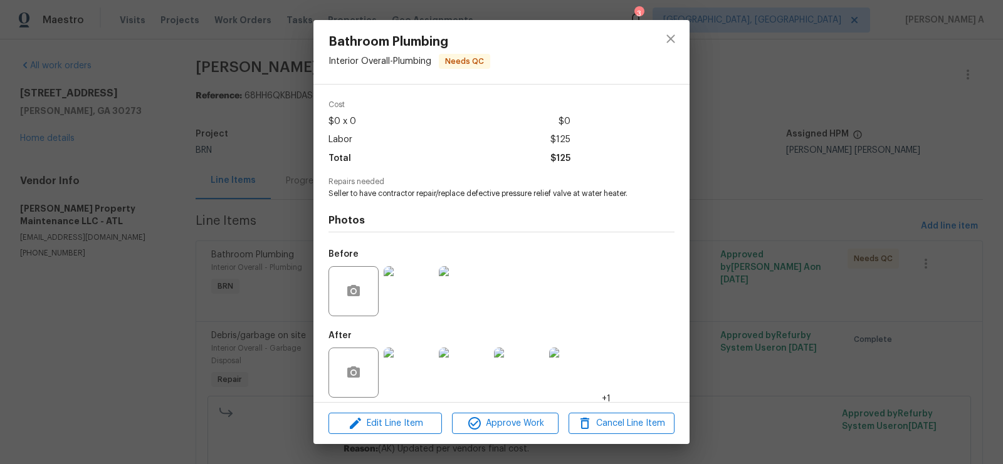
click at [411, 189] on span "Seller to have contractor repair/replace defective pressure relief valve at wat…" at bounding box center [484, 194] width 312 height 11
click at [500, 189] on span "Seller to have contractor repair/replace defective pressure relief valve at wat…" at bounding box center [484, 194] width 312 height 11
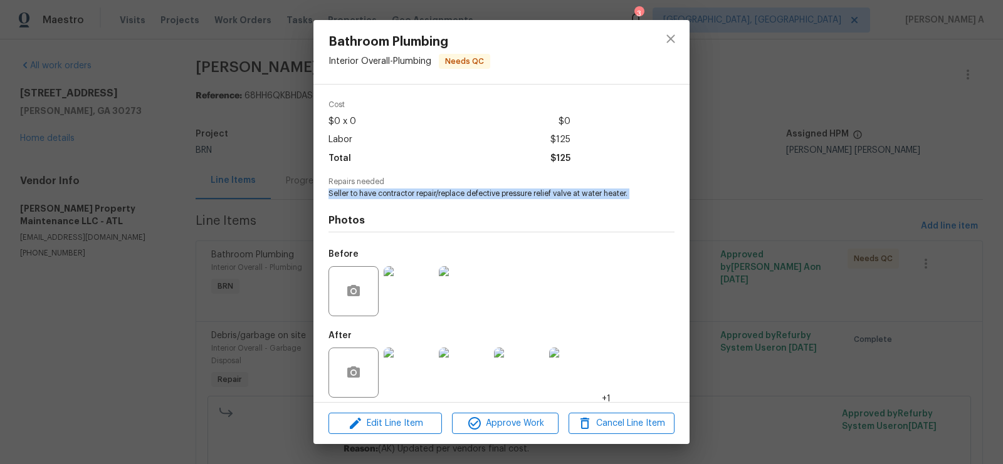
click at [500, 189] on span "Seller to have contractor repair/replace defective pressure relief valve at wat…" at bounding box center [484, 194] width 312 height 11
copy span "Seller to have contractor repair/replace defective pressure relief valve at wat…"
click at [418, 281] on img at bounding box center [409, 291] width 50 height 50
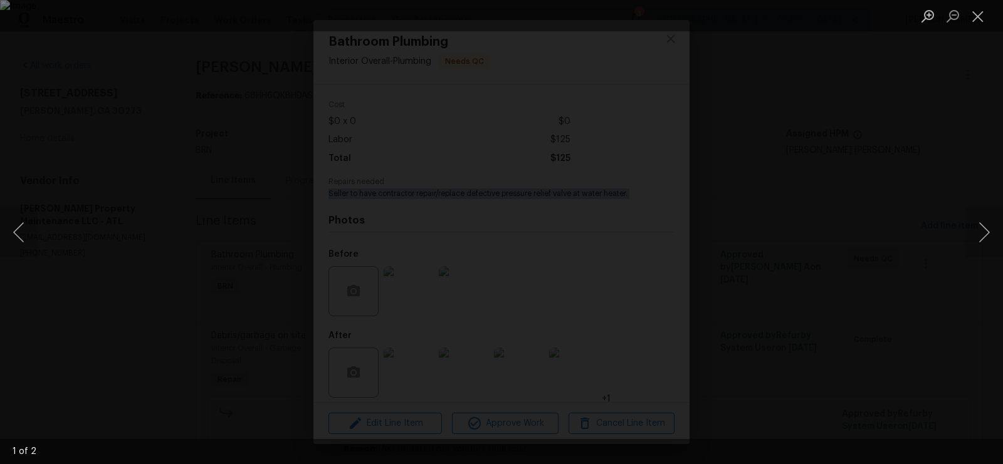
click at [973, 4] on li "Lightbox" at bounding box center [977, 15] width 25 height 31
click at [974, 7] on button "Close lightbox" at bounding box center [977, 16] width 25 height 22
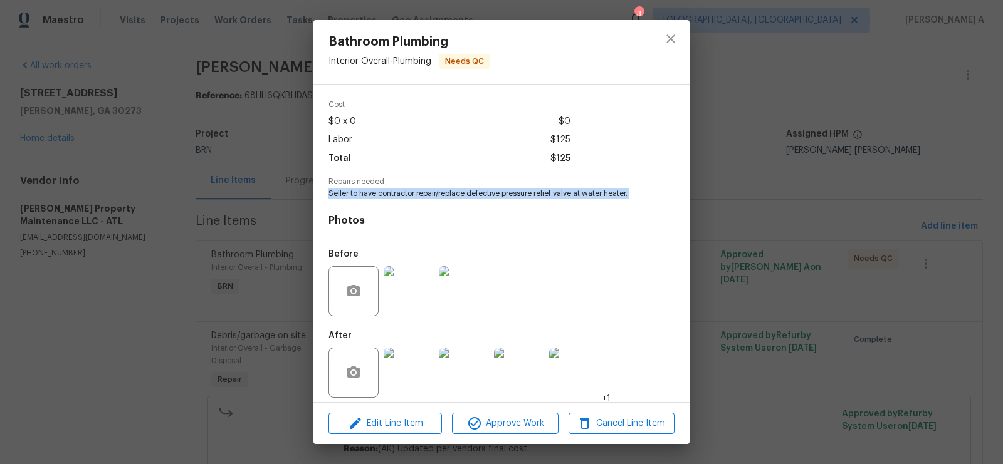
click at [401, 366] on img at bounding box center [409, 373] width 50 height 50
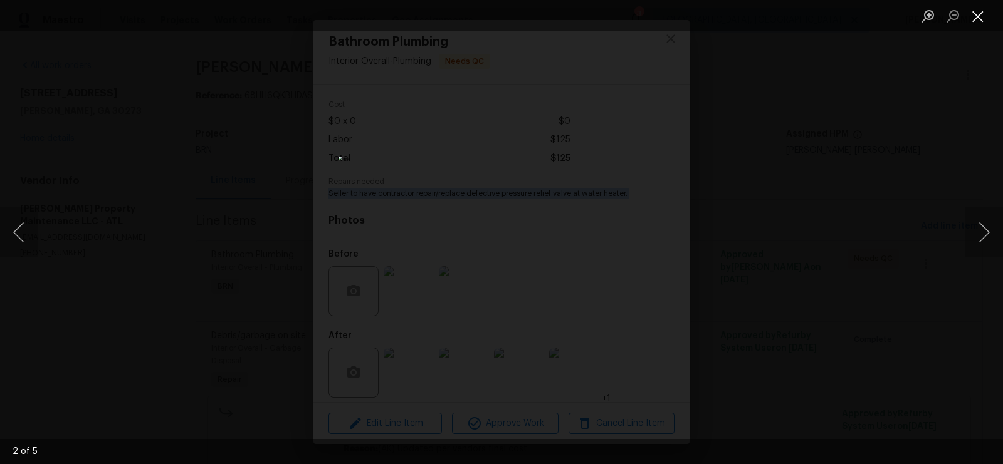
click at [974, 16] on button "Close lightbox" at bounding box center [977, 16] width 25 height 22
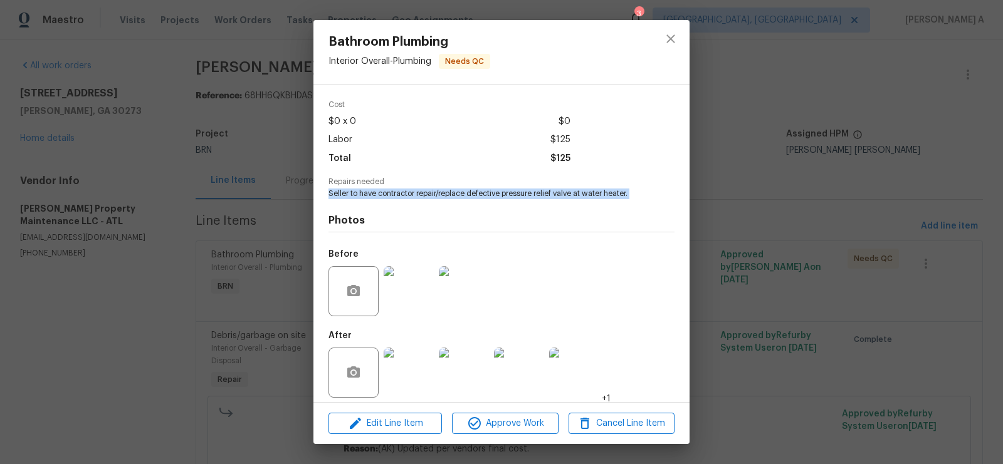
click at [388, 289] on img at bounding box center [409, 291] width 50 height 50
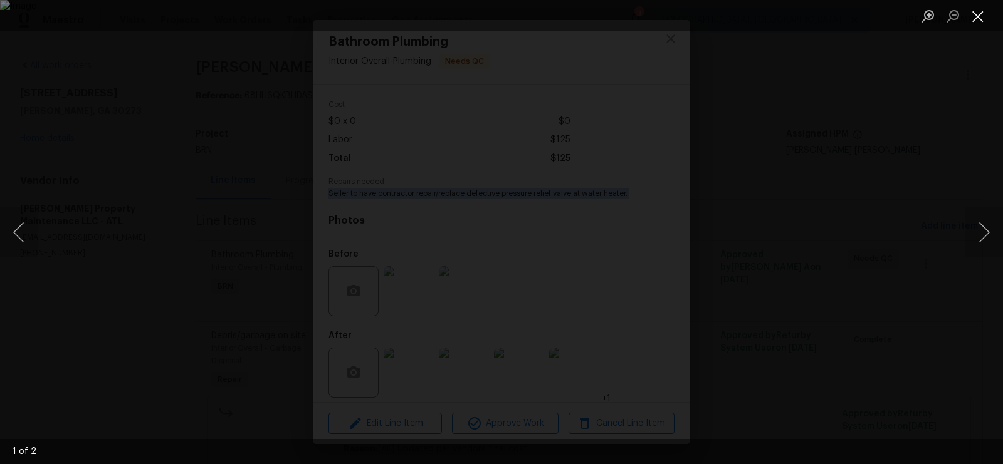
click at [975, 8] on button "Close lightbox" at bounding box center [977, 16] width 25 height 22
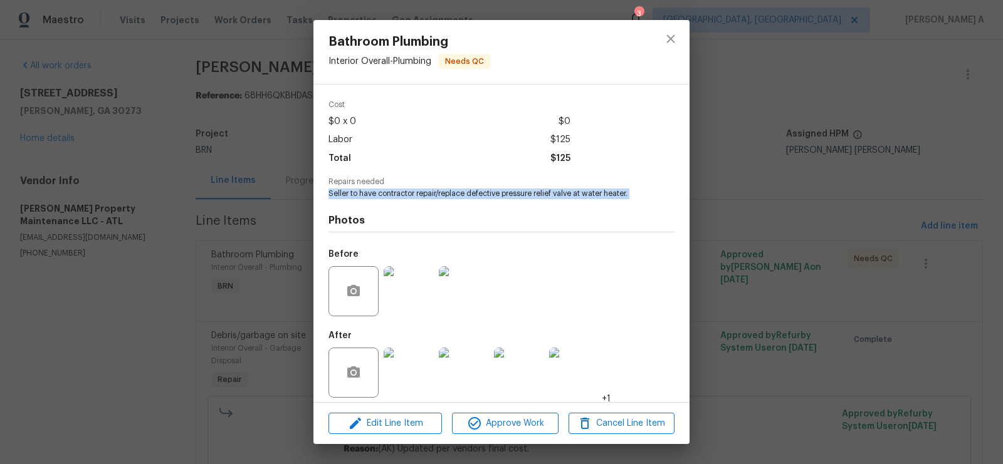
click at [402, 358] on img at bounding box center [409, 373] width 50 height 50
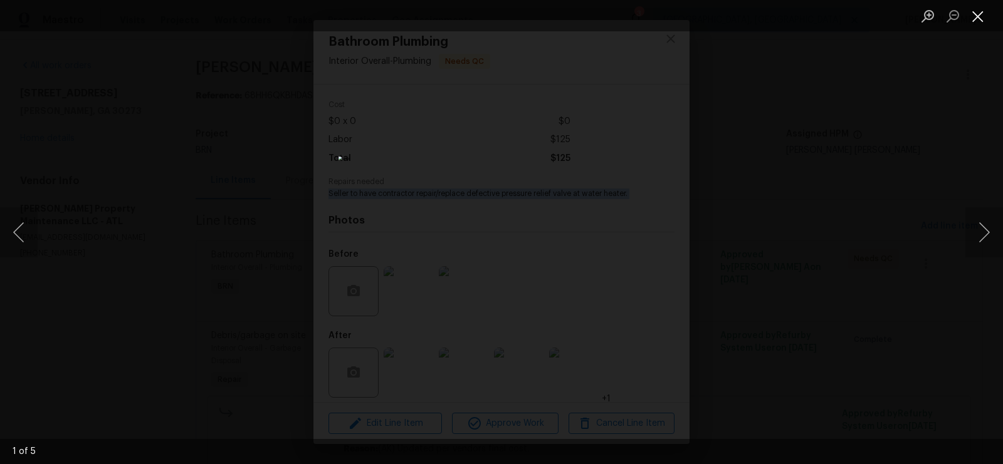
click at [972, 12] on button "Close lightbox" at bounding box center [977, 16] width 25 height 22
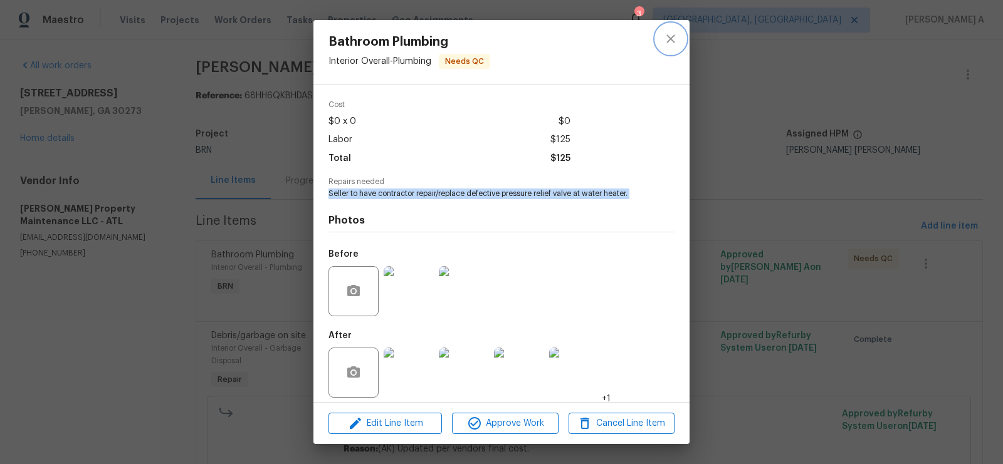
click at [673, 35] on icon "close" at bounding box center [670, 38] width 8 height 8
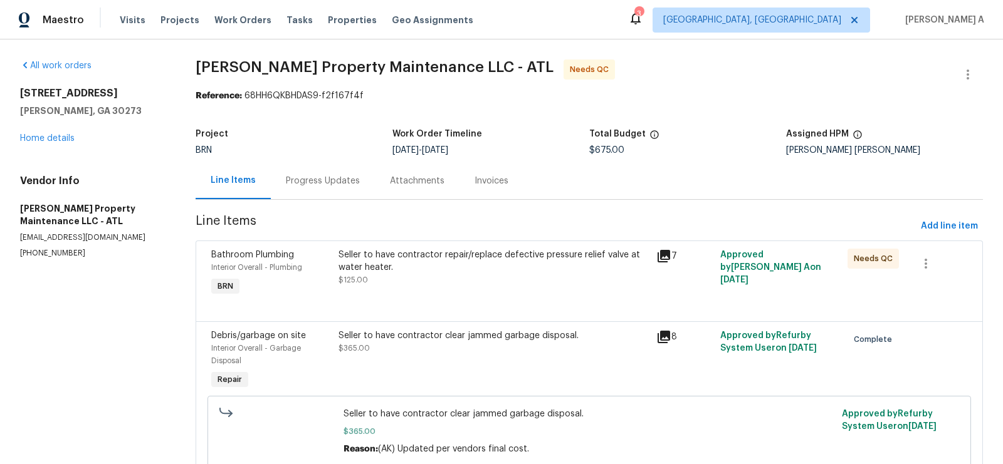
click at [459, 283] on div "Seller to have contractor repair/replace defective pressure relief valve at wat…" at bounding box center [493, 268] width 311 height 38
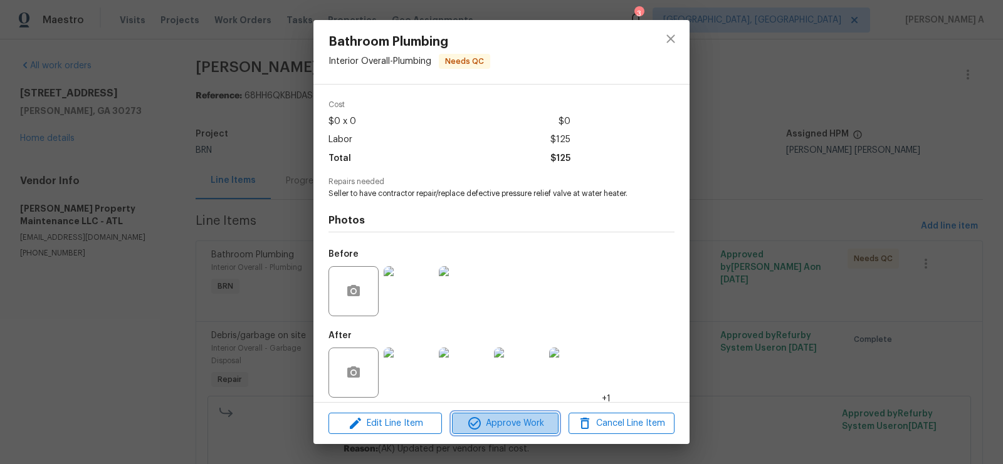
click at [518, 415] on button "Approve Work" at bounding box center [505, 424] width 106 height 22
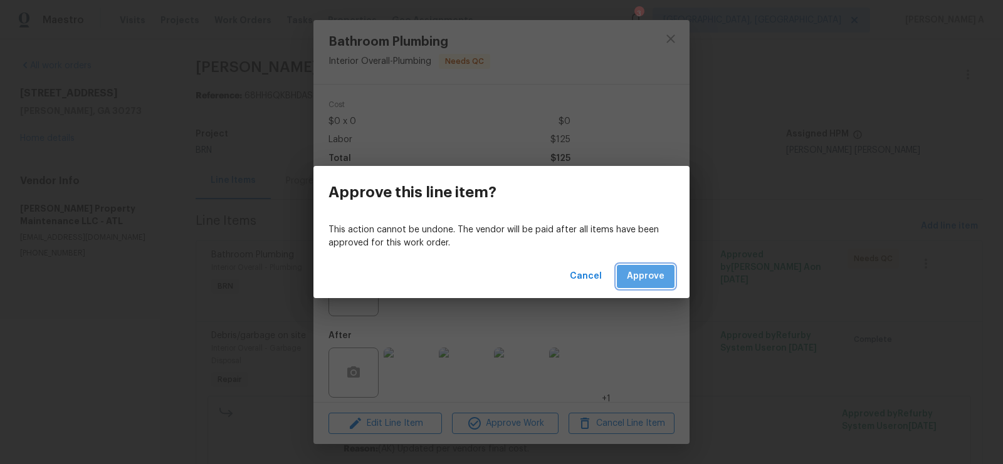
click at [656, 271] on span "Approve" at bounding box center [646, 277] width 38 height 16
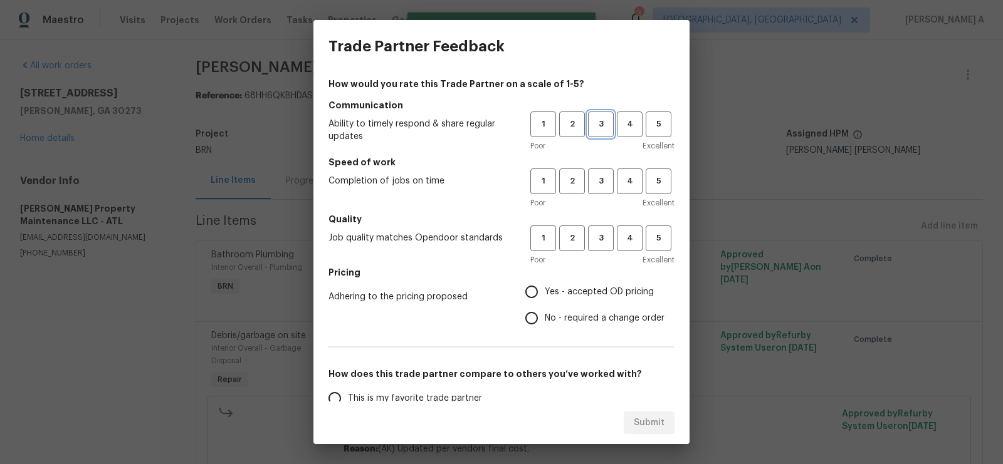
click at [595, 125] on span "3" at bounding box center [600, 124] width 23 height 14
click at [595, 174] on span "3" at bounding box center [600, 181] width 23 height 14
click at [595, 240] on span "3" at bounding box center [600, 238] width 23 height 14
click at [585, 316] on span "No - required a change order" at bounding box center [605, 318] width 120 height 13
click at [545, 316] on input "No - required a change order" at bounding box center [531, 318] width 26 height 26
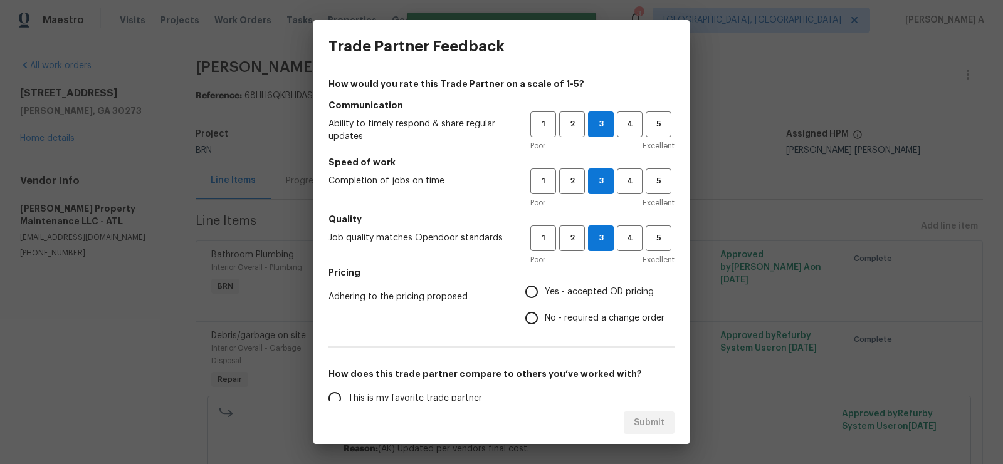
radio input "true"
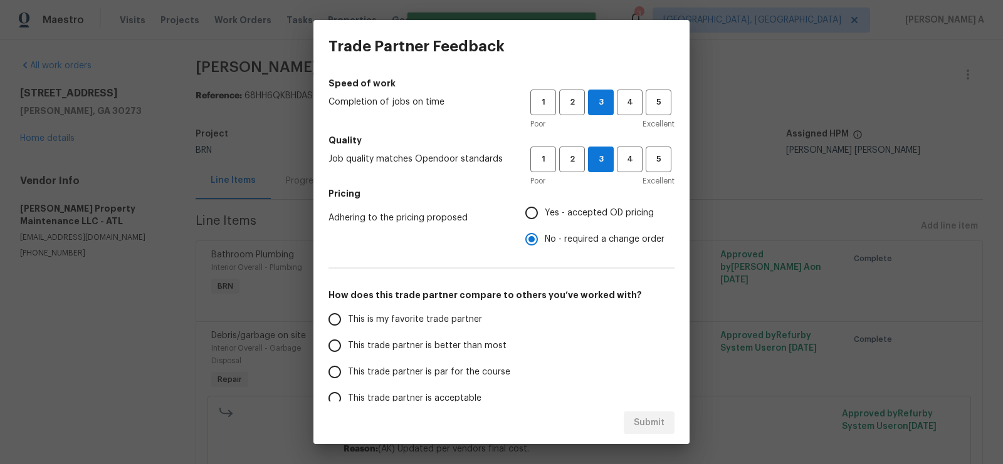
click at [464, 315] on span "This is my favorite trade partner" at bounding box center [415, 319] width 134 height 13
click at [348, 315] on input "This is my favorite trade partner" at bounding box center [335, 320] width 26 height 26
click at [655, 424] on span "Submit" at bounding box center [649, 424] width 31 height 16
radio input "true"
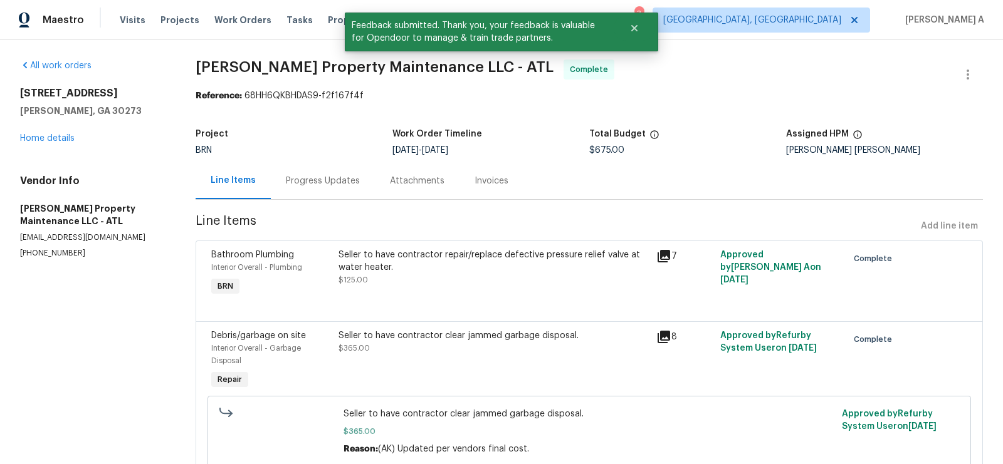
click at [442, 337] on div "Seller to have contractor clear jammed garbage disposal." at bounding box center [493, 336] width 311 height 13
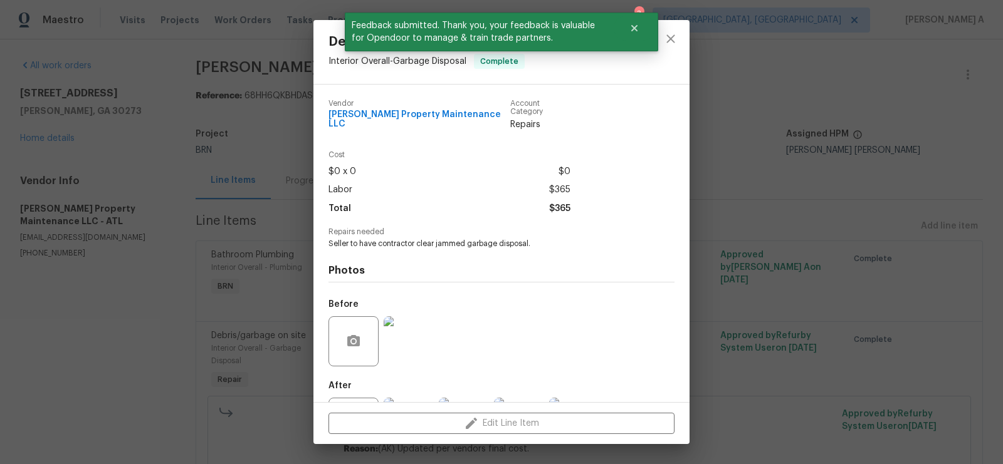
click at [413, 239] on span "Seller to have contractor clear jammed garbage disposal." at bounding box center [484, 244] width 312 height 11
copy span "Seller to have contractor clear jammed garbage disposal."
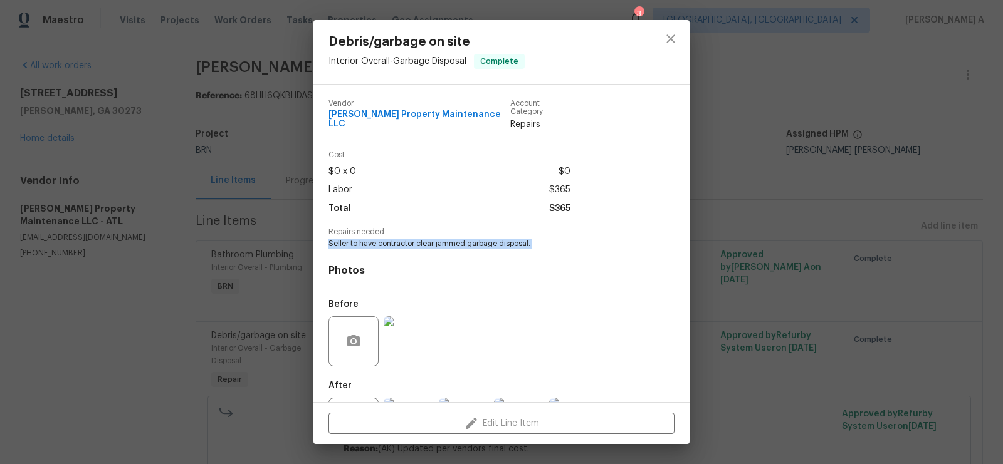
scroll to position [50, 0]
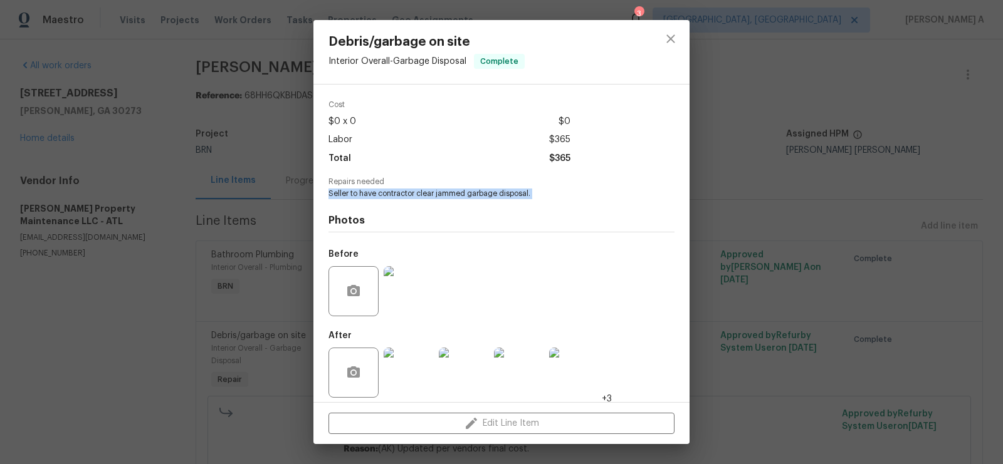
click at [398, 290] on img at bounding box center [409, 291] width 50 height 50
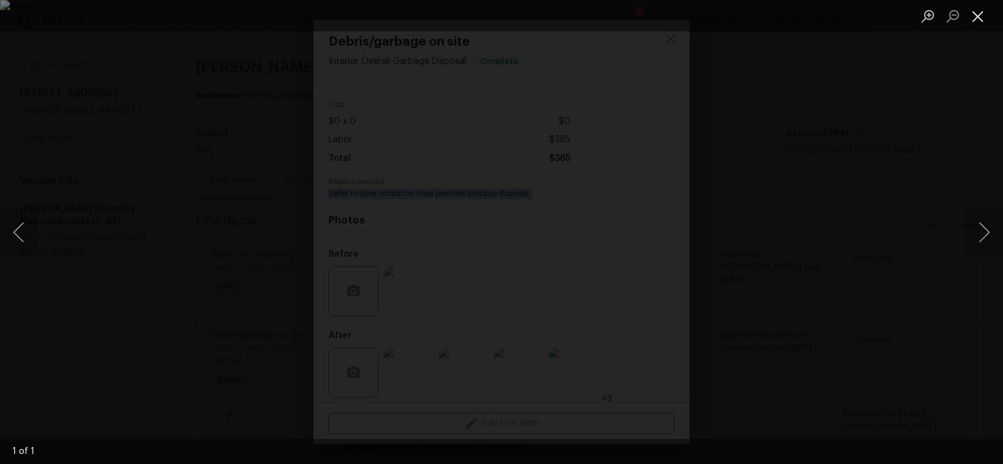
click at [979, 13] on button "Close lightbox" at bounding box center [977, 16] width 25 height 22
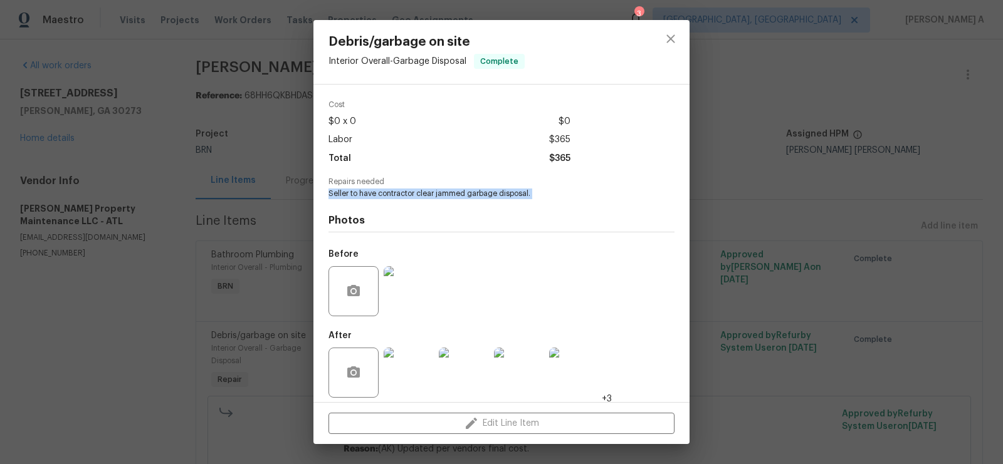
click at [406, 370] on img at bounding box center [409, 373] width 50 height 50
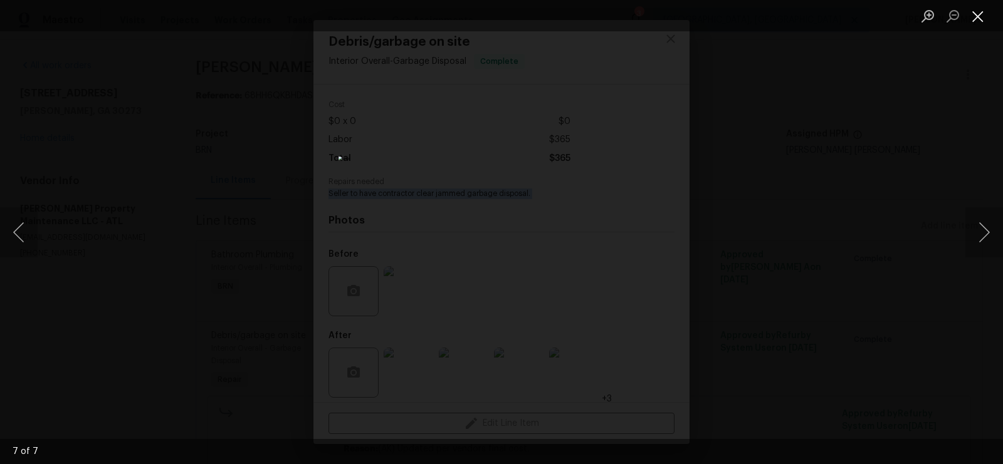
click at [980, 14] on button "Close lightbox" at bounding box center [977, 16] width 25 height 22
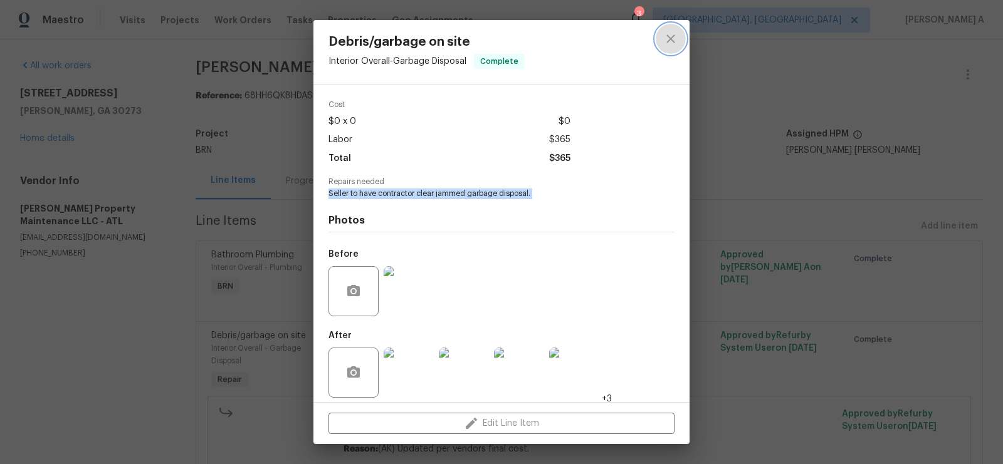
click at [665, 42] on icon "close" at bounding box center [670, 38] width 15 height 15
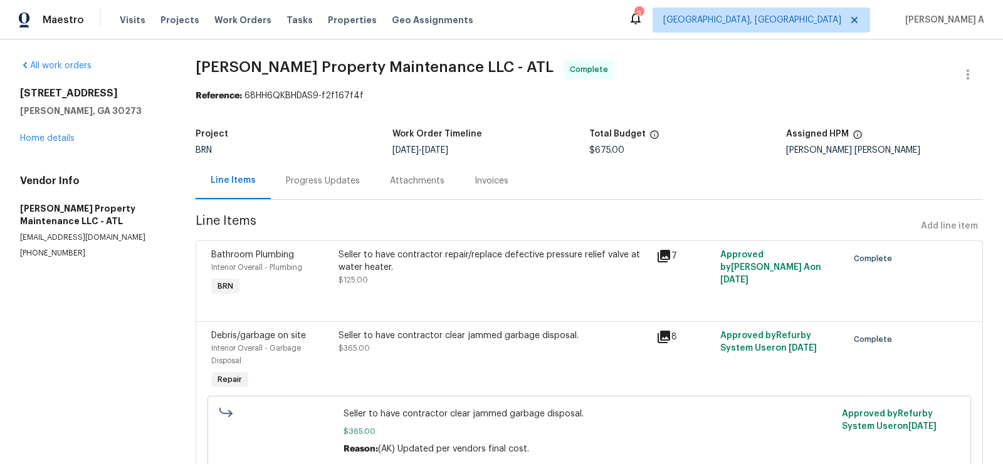
scroll to position [226, 0]
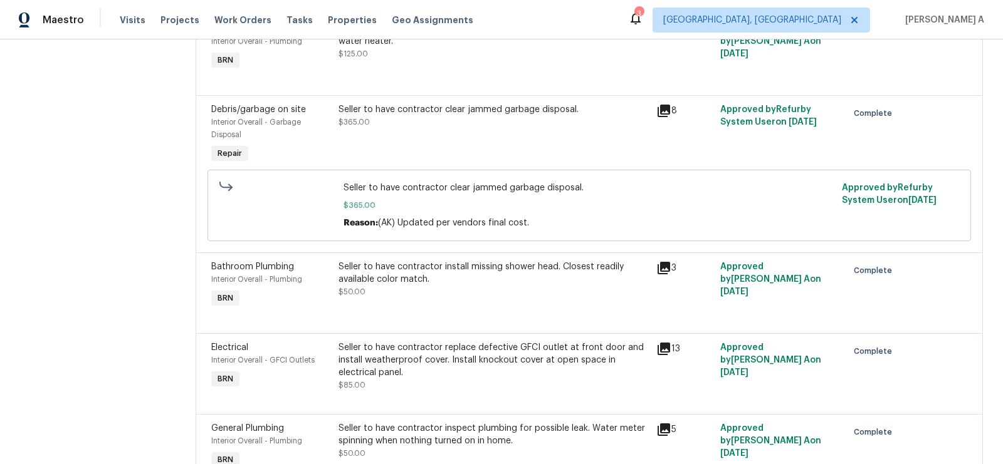
click at [441, 297] on div "Seller to have contractor install missing shower head. Closest readily availabl…" at bounding box center [493, 280] width 311 height 38
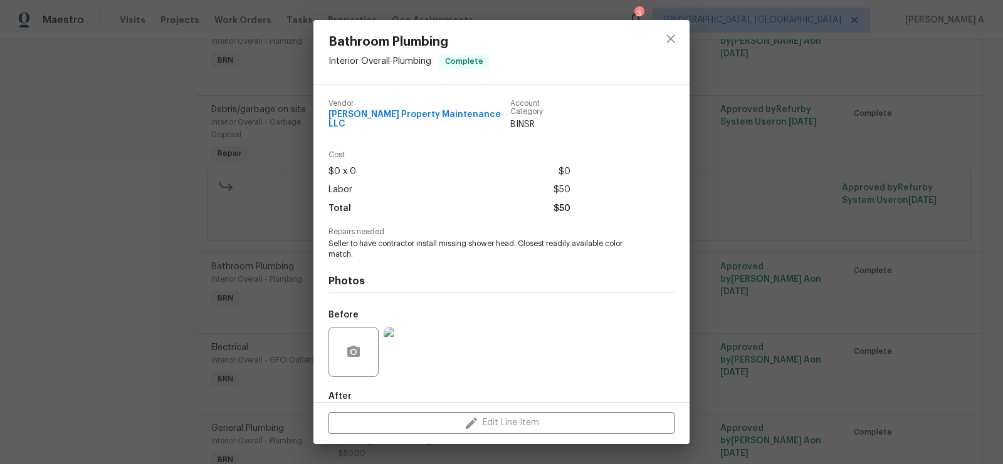
click at [408, 246] on span "Seller to have contractor install missing shower head. Closest readily availabl…" at bounding box center [484, 249] width 312 height 21
copy span "Seller to have contractor install missing shower head. Closest readily availabl…"
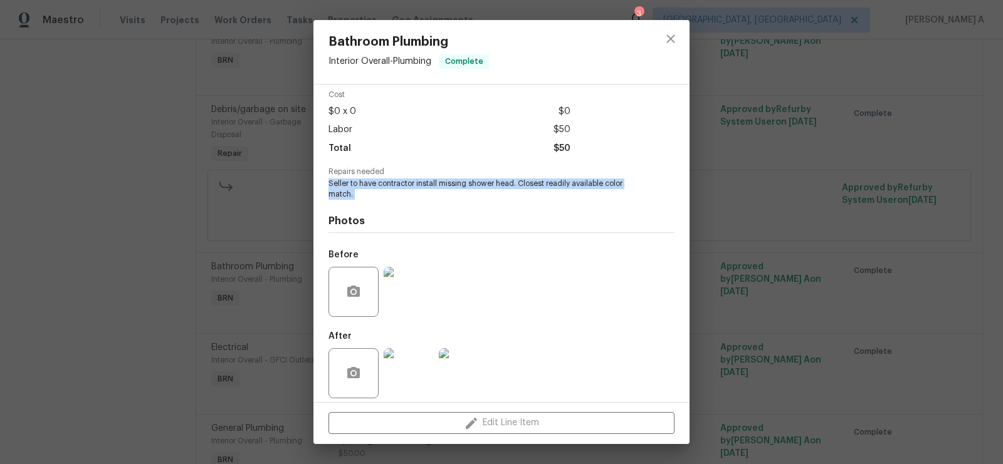
click at [407, 281] on img at bounding box center [409, 292] width 50 height 50
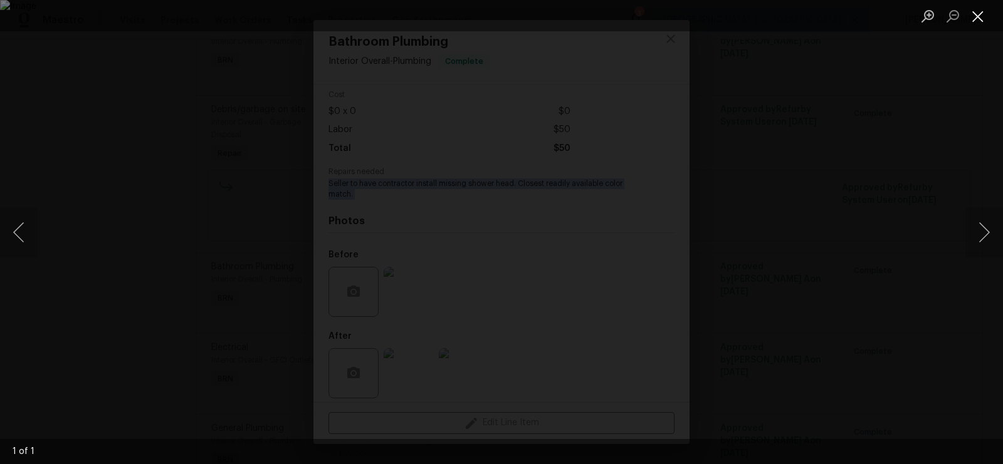
click at [985, 18] on button "Close lightbox" at bounding box center [977, 16] width 25 height 22
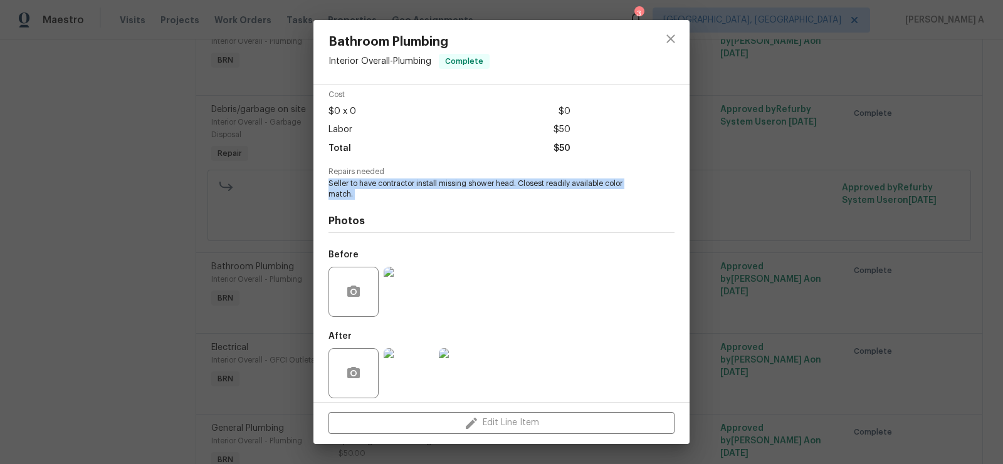
click at [405, 372] on img at bounding box center [409, 374] width 50 height 50
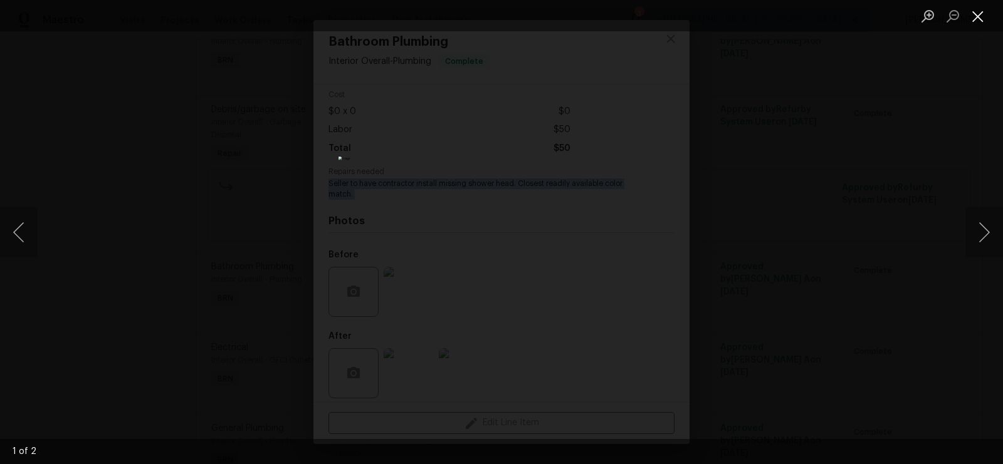
click at [979, 12] on button "Close lightbox" at bounding box center [977, 16] width 25 height 22
click at [972, 16] on button "Close lightbox" at bounding box center [977, 16] width 25 height 22
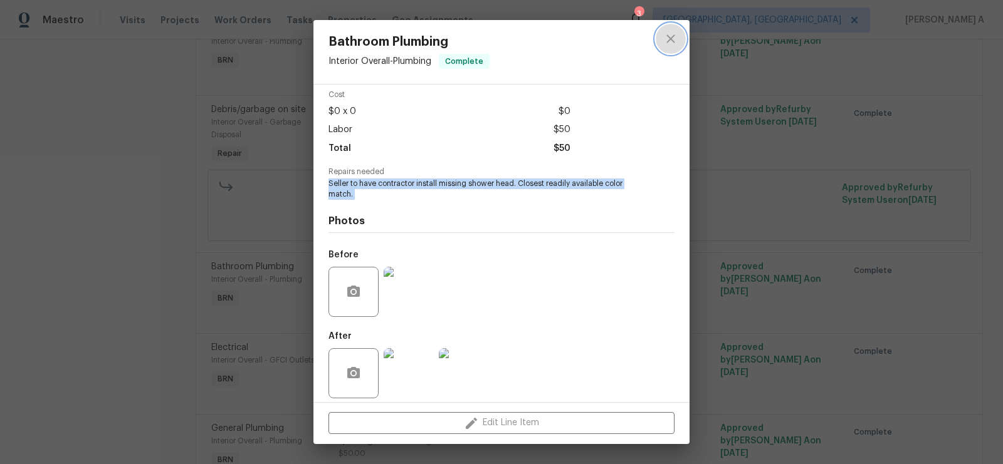
click at [659, 45] on button "close" at bounding box center [671, 39] width 30 height 30
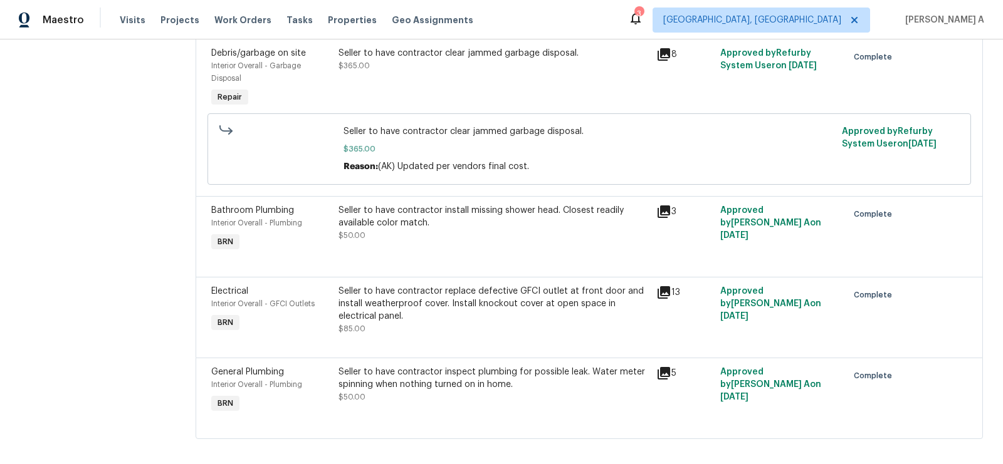
scroll to position [292, 0]
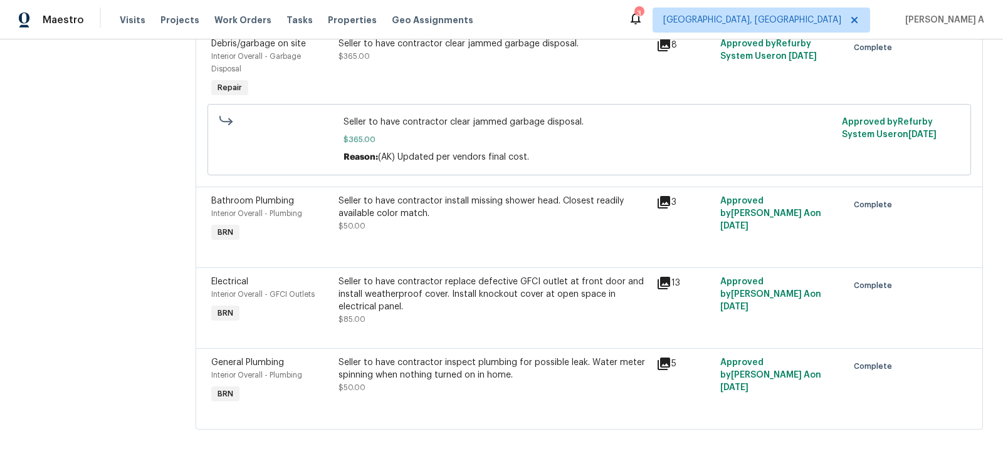
click at [466, 282] on div "Seller to have contractor replace defective GFCI outlet at front door and insta…" at bounding box center [493, 295] width 311 height 38
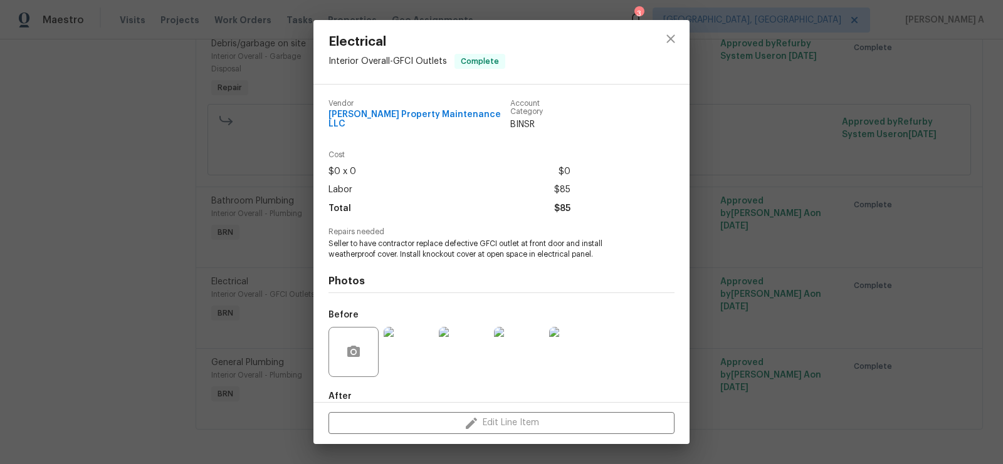
click at [454, 239] on span "Seller to have contractor replace defective GFCI outlet at front door and insta…" at bounding box center [484, 249] width 312 height 21
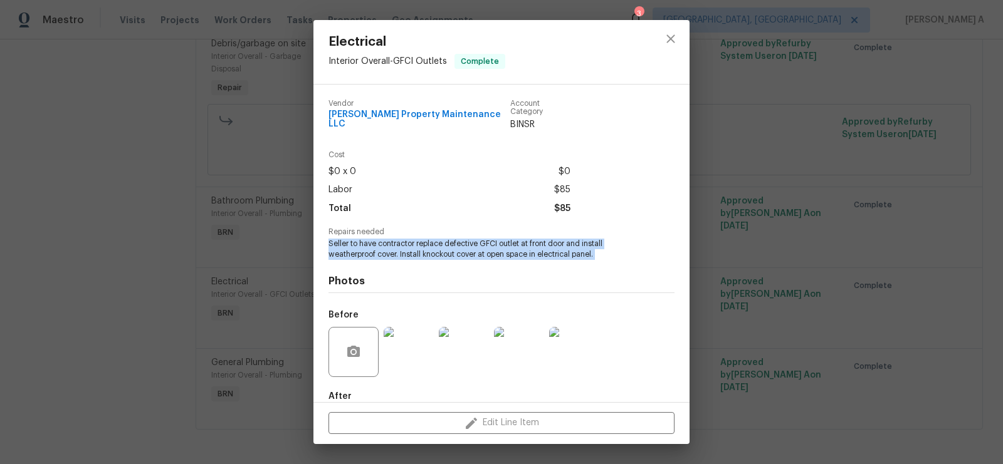
click at [454, 239] on span "Seller to have contractor replace defective GFCI outlet at front door and insta…" at bounding box center [484, 249] width 312 height 21
copy span "Seller to have contractor replace defective GFCI outlet at front door and insta…"
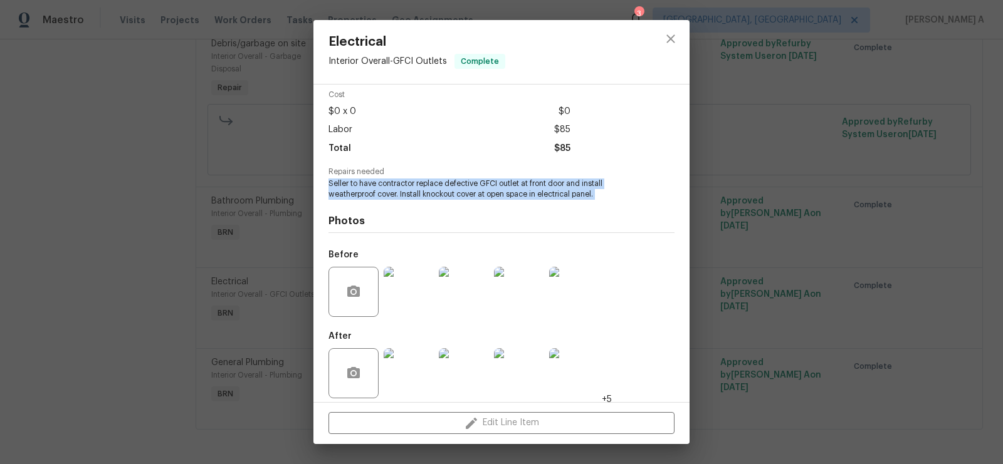
click at [421, 279] on img at bounding box center [409, 292] width 50 height 50
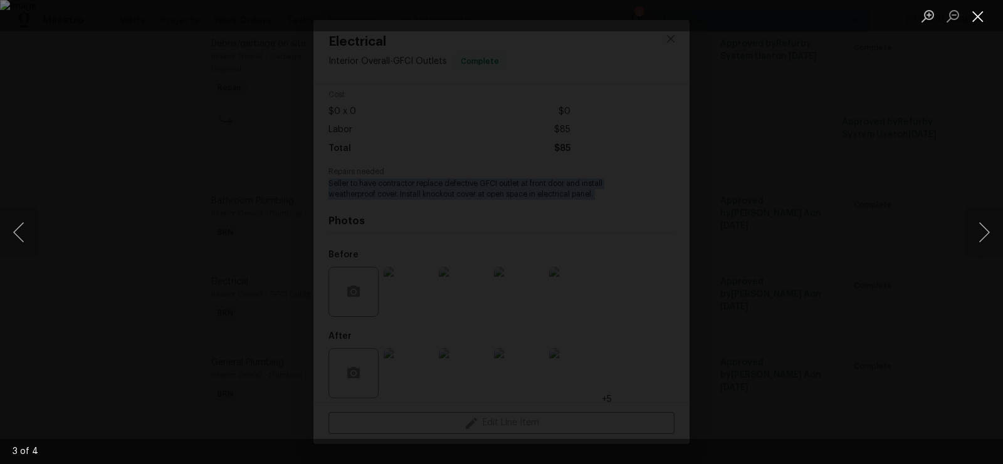
click at [981, 12] on button "Close lightbox" at bounding box center [977, 16] width 25 height 22
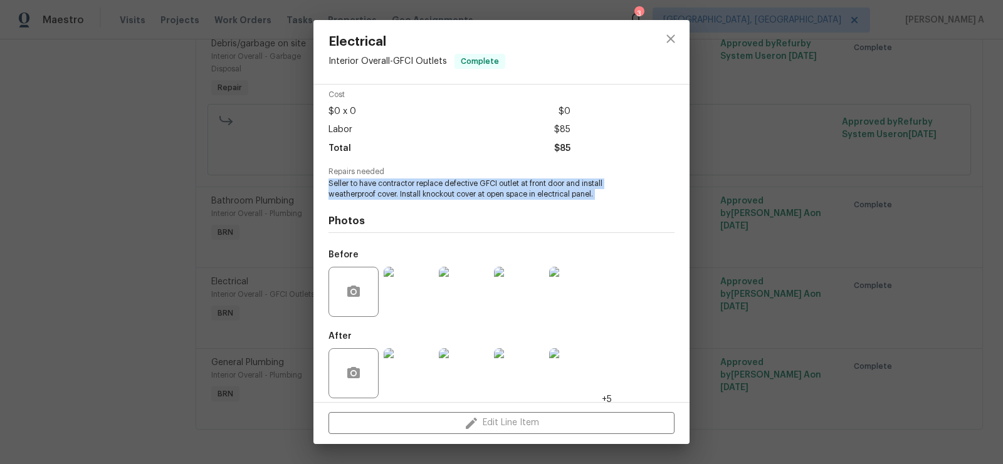
click at [406, 367] on img at bounding box center [409, 374] width 50 height 50
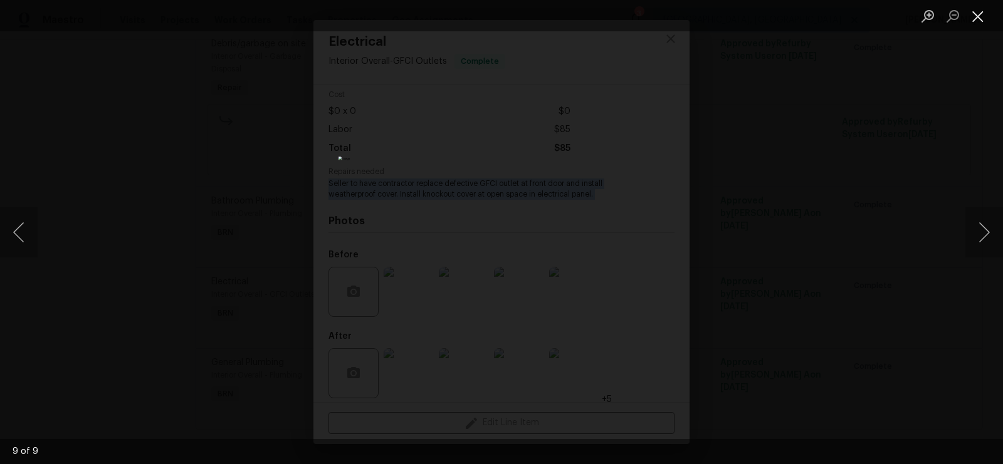
click at [982, 13] on button "Close lightbox" at bounding box center [977, 16] width 25 height 22
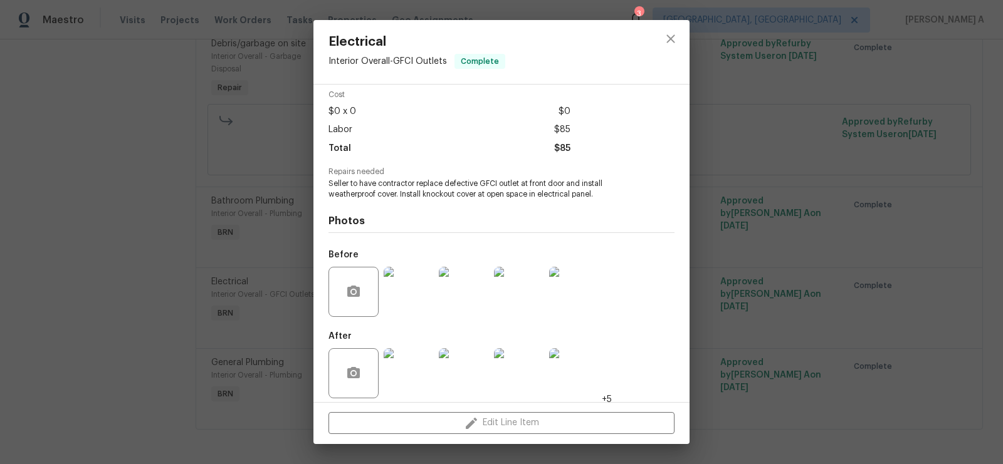
click at [678, 23] on div at bounding box center [671, 52] width 38 height 64
click at [673, 34] on icon "close" at bounding box center [670, 38] width 15 height 15
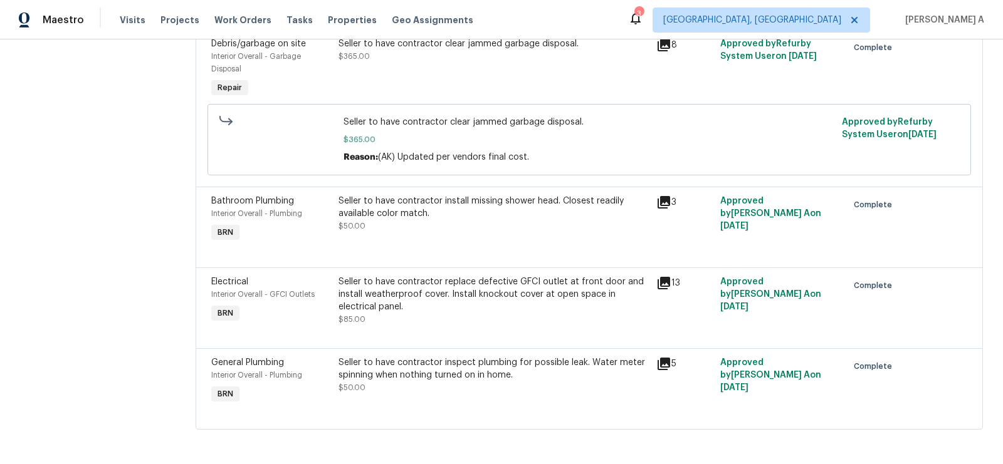
click at [448, 379] on div "Seller to have contractor inspect plumbing for possible leak. Water meter spinn…" at bounding box center [493, 369] width 311 height 25
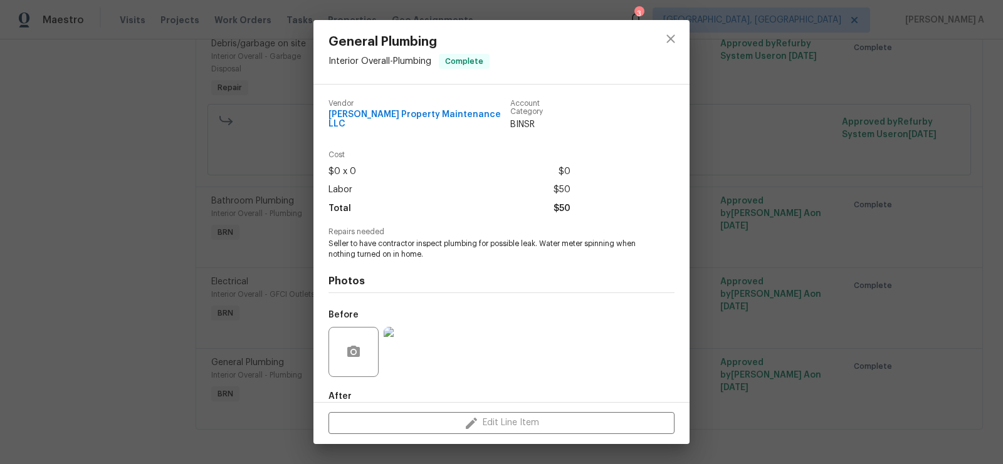
click at [402, 239] on span "Seller to have contractor inspect plumbing for possible leak. Water meter spinn…" at bounding box center [484, 249] width 312 height 21
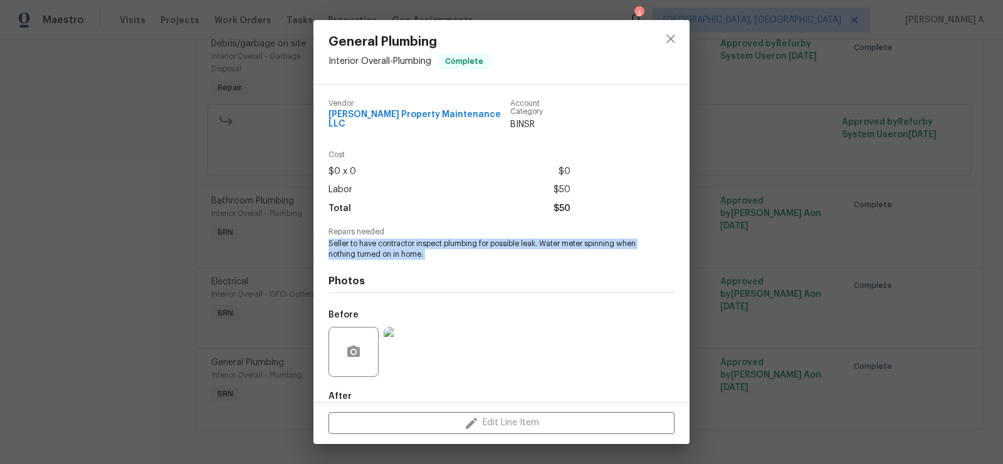
click at [402, 239] on span "Seller to have contractor inspect plumbing for possible leak. Water meter spinn…" at bounding box center [484, 249] width 312 height 21
copy span "Seller to have contractor inspect plumbing for possible leak. Water meter spinn…"
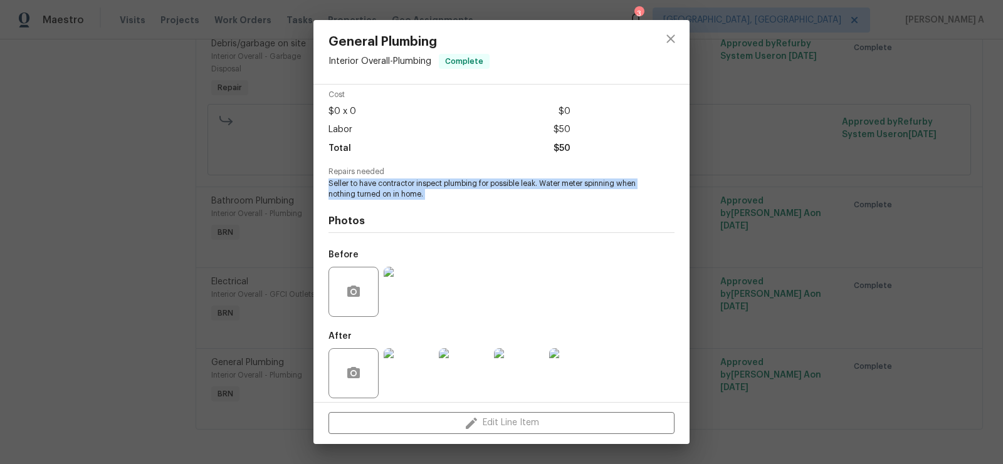
click at [417, 276] on img at bounding box center [409, 292] width 50 height 50
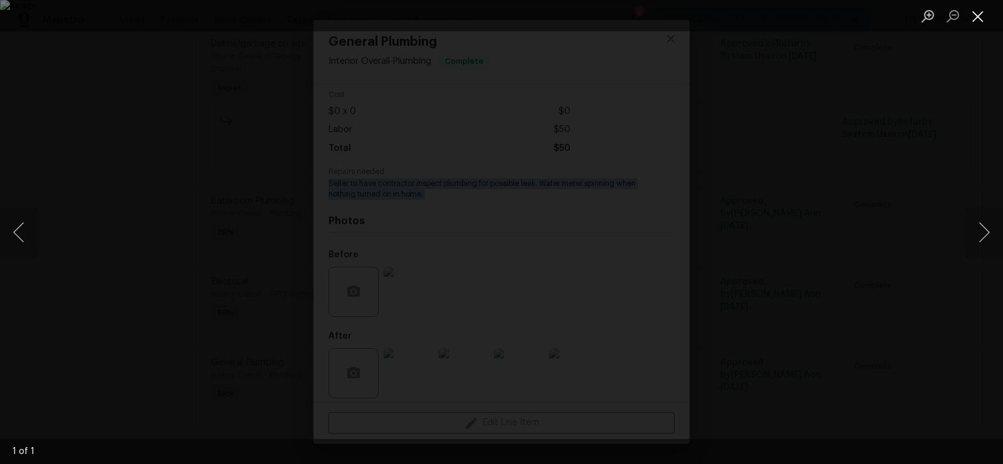
click at [975, 15] on button "Close lightbox" at bounding box center [977, 16] width 25 height 22
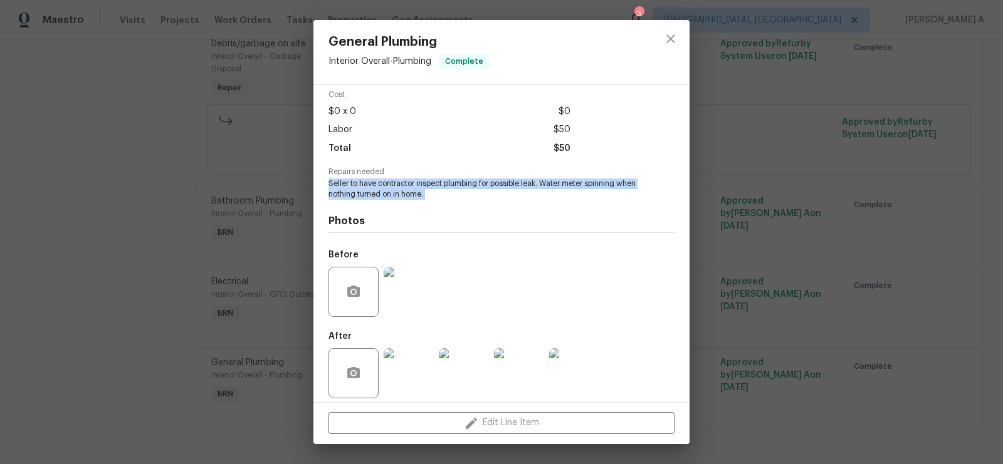
click at [410, 357] on img at bounding box center [409, 374] width 50 height 50
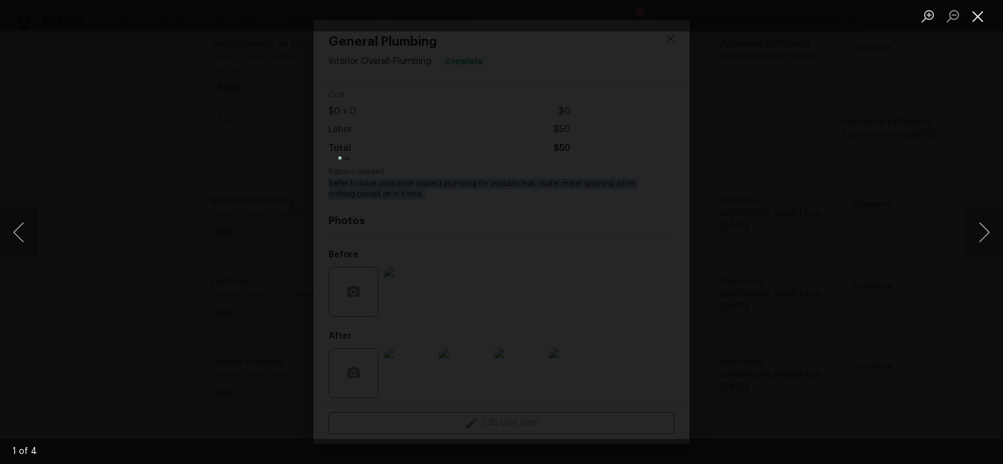
click at [974, 14] on button "Close lightbox" at bounding box center [977, 16] width 25 height 22
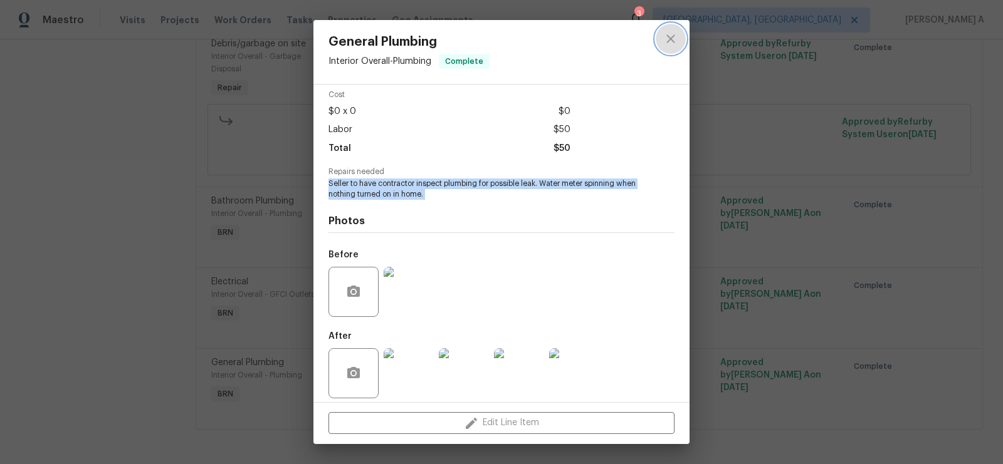
click at [671, 39] on icon "close" at bounding box center [670, 38] width 15 height 15
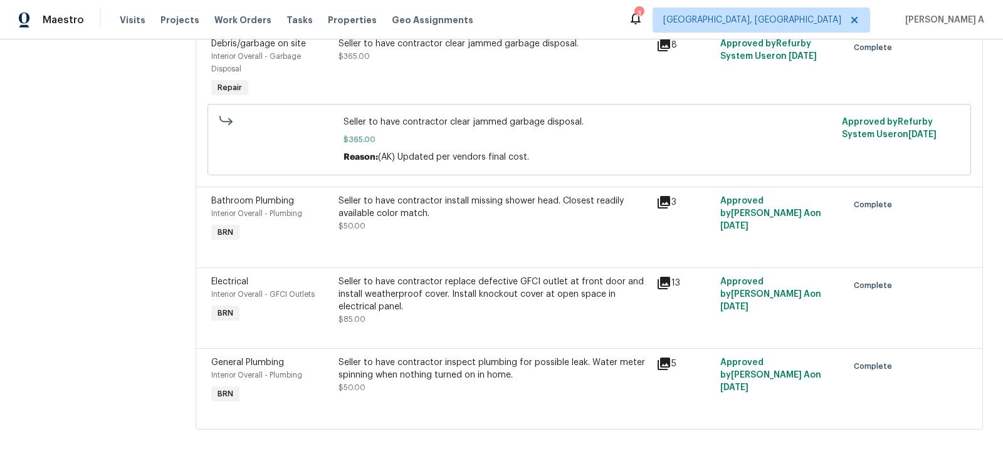
scroll to position [0, 0]
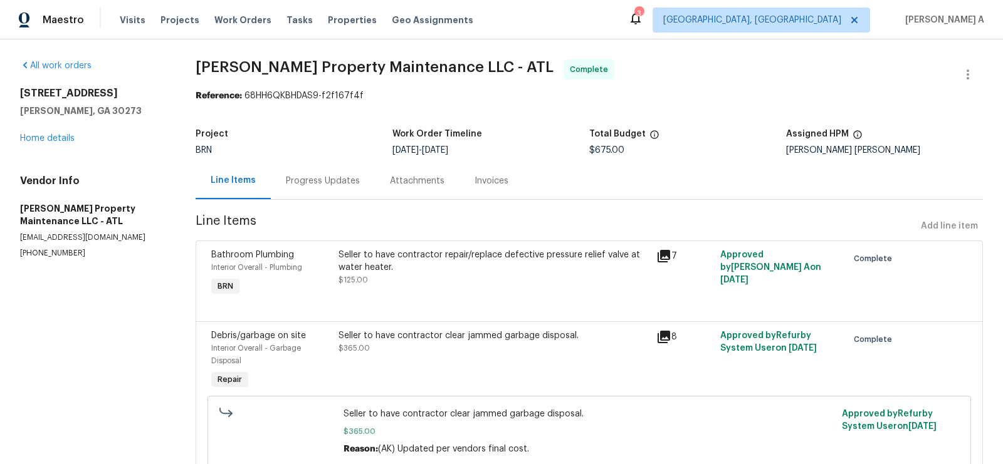
click at [348, 177] on div "Progress Updates" at bounding box center [323, 181] width 74 height 13
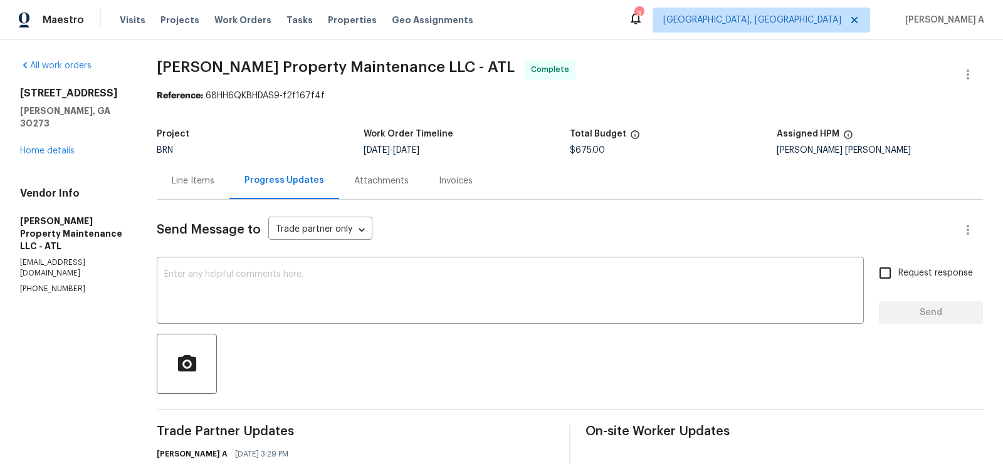
click at [444, 176] on div "Invoices" at bounding box center [456, 181] width 34 height 13
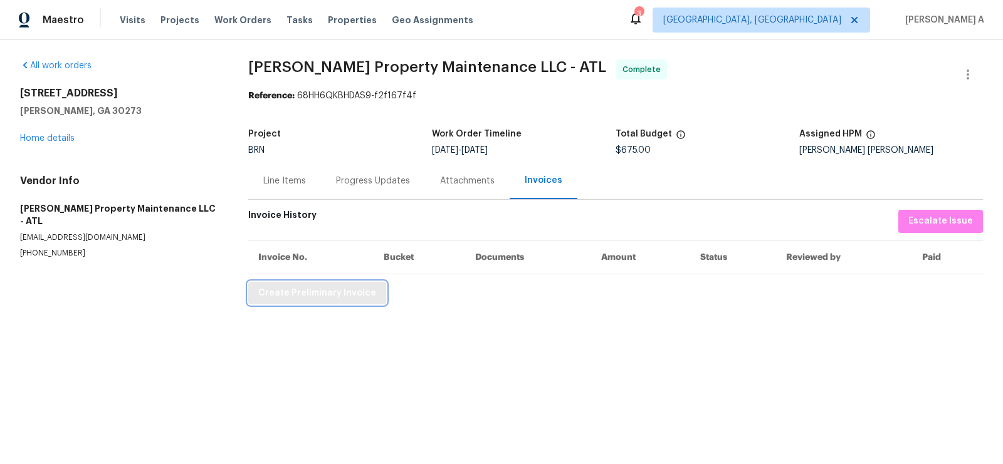
click at [320, 301] on button "Create Preliminary Invoice" at bounding box center [317, 293] width 138 height 23
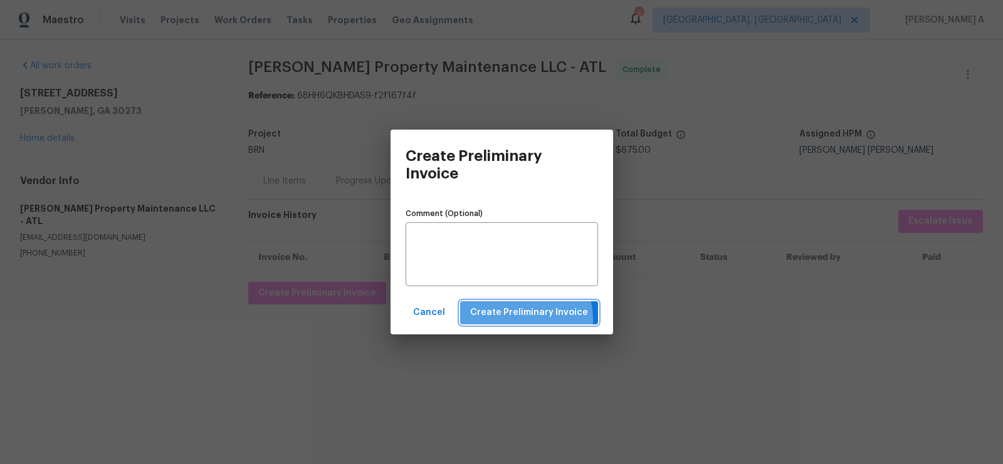
click at [522, 319] on span "Create Preliminary Invoice" at bounding box center [529, 313] width 118 height 16
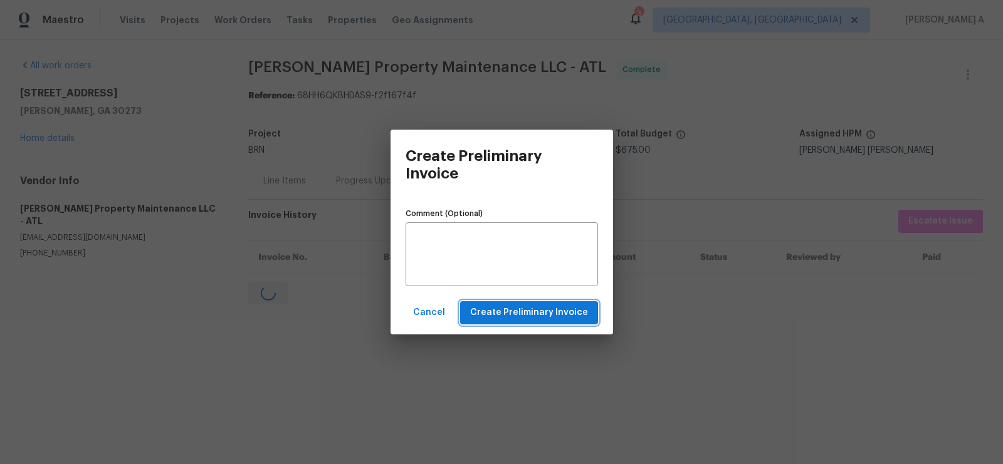
click at [541, 320] on span "Create Preliminary Invoice" at bounding box center [529, 313] width 118 height 16
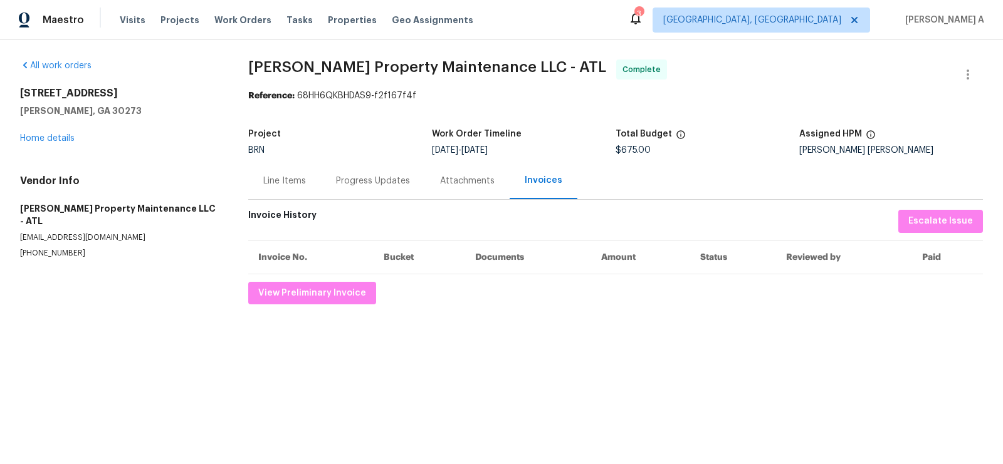
click at [362, 166] on div "Progress Updates" at bounding box center [373, 180] width 104 height 37
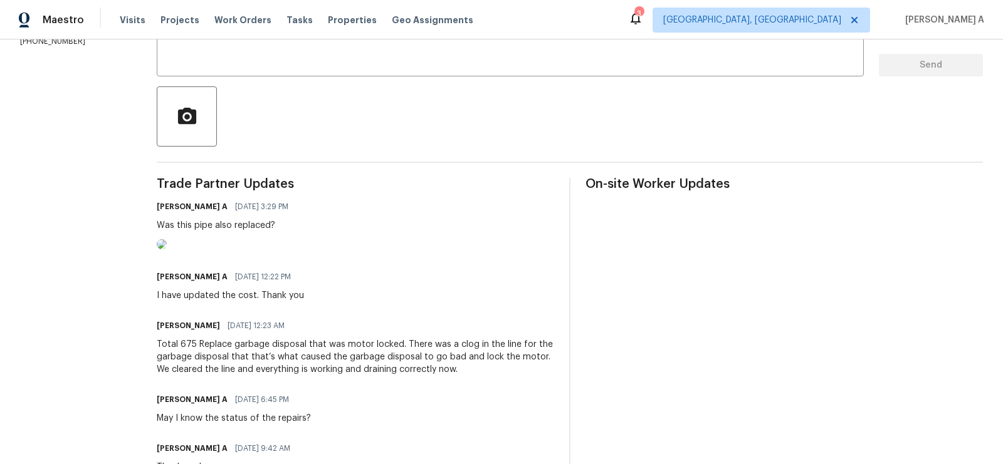
scroll to position [318, 0]
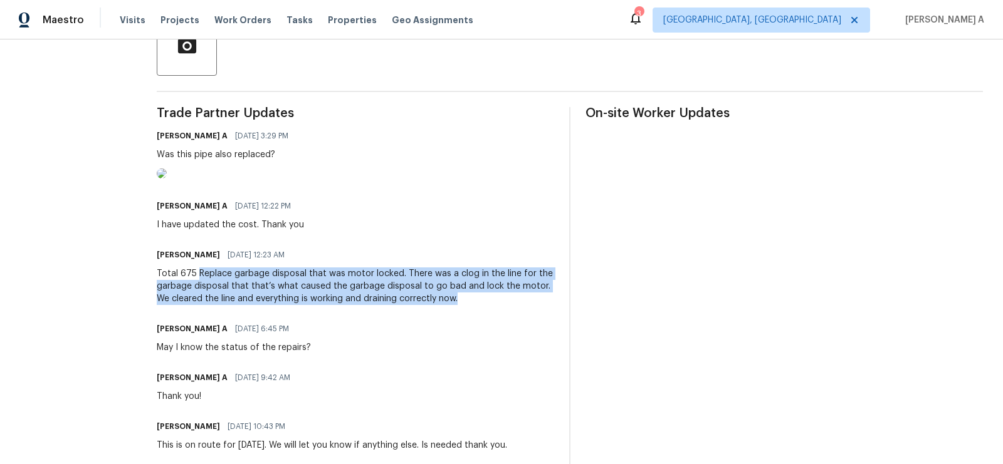
drag, startPoint x: 196, startPoint y: 327, endPoint x: 460, endPoint y: 357, distance: 265.7
click at [460, 357] on div "Trade Partner Updates Akshay Ajaya Kumar A 08/14/2025 3:29 PM Was this pipe als…" at bounding box center [355, 330] width 397 height 446
copy div "Replace garbage disposal that was motor locked. There was a clog in the line fo…"
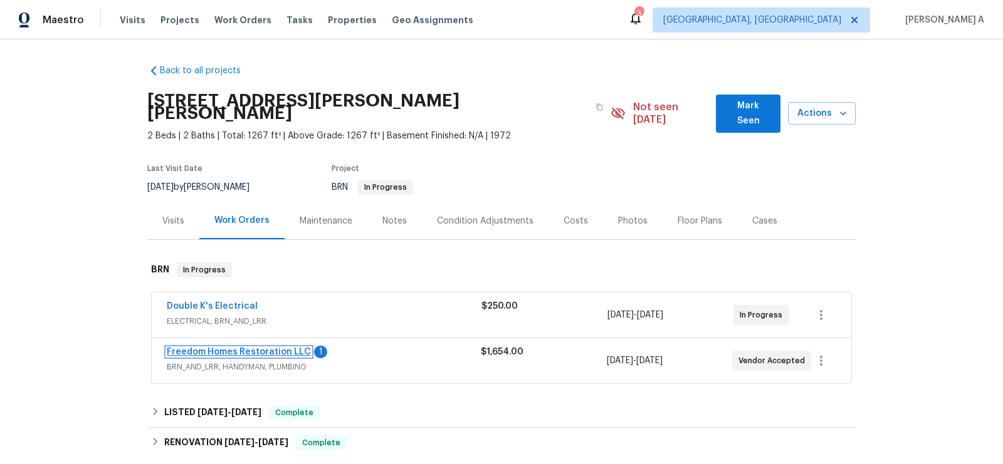
click at [274, 348] on link "Freedom Homes Restoration LLC" at bounding box center [239, 352] width 144 height 9
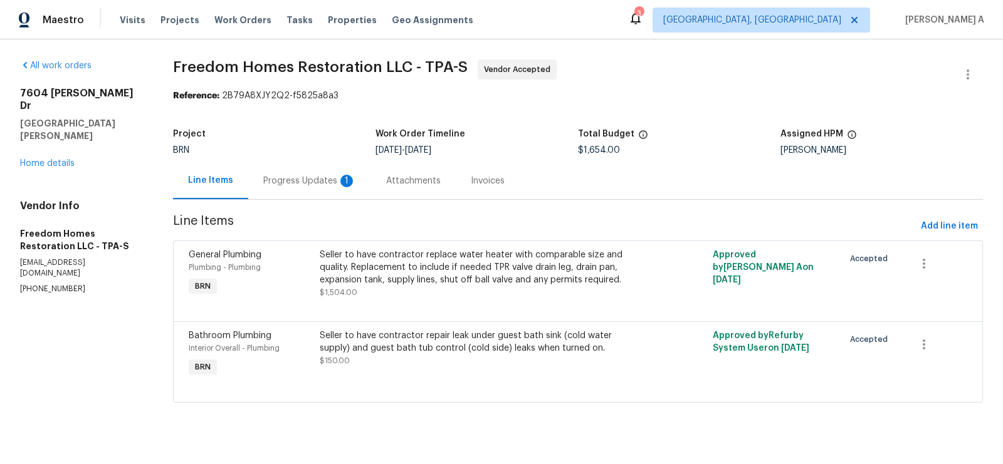
click at [332, 178] on div "Progress Updates 1" at bounding box center [309, 181] width 93 height 13
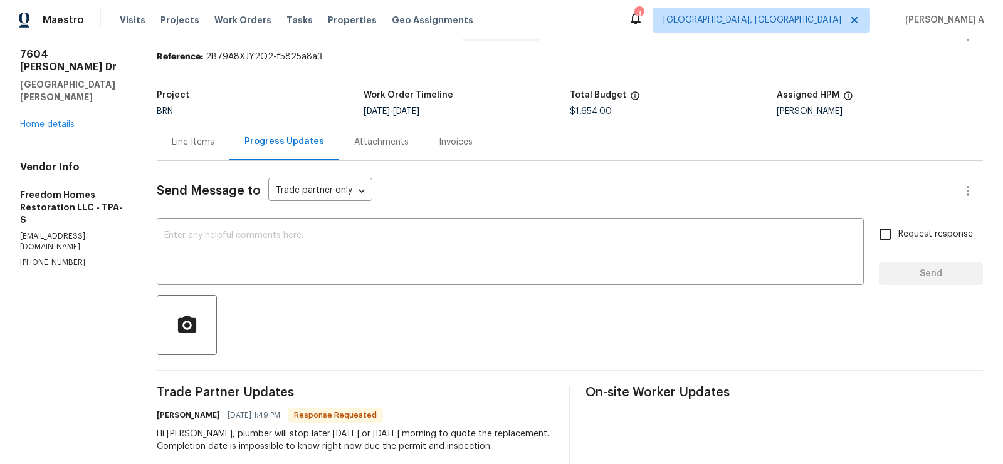
scroll to position [28, 0]
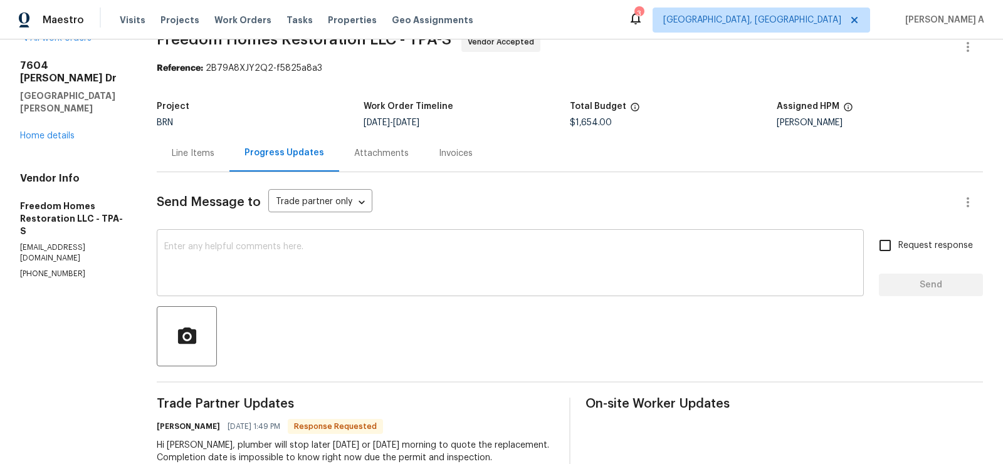
click at [249, 257] on textarea at bounding box center [510, 265] width 692 height 44
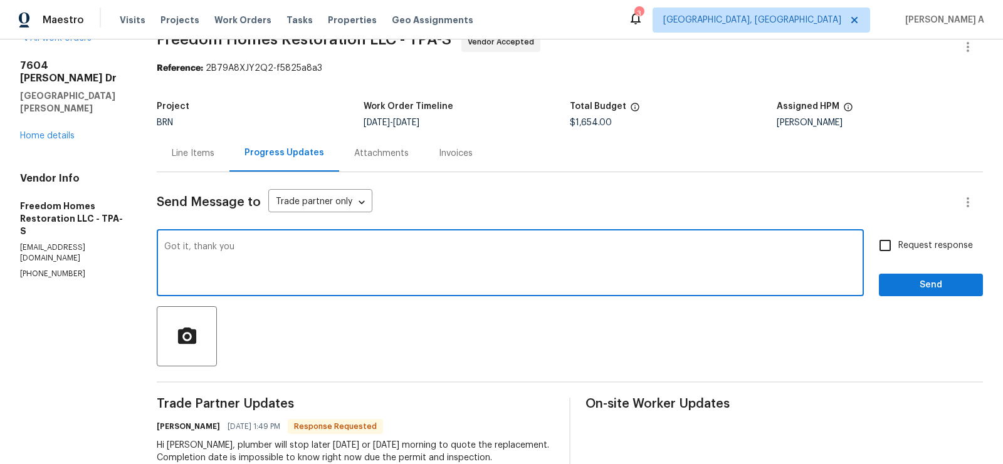
type textarea "Got it, thank you"
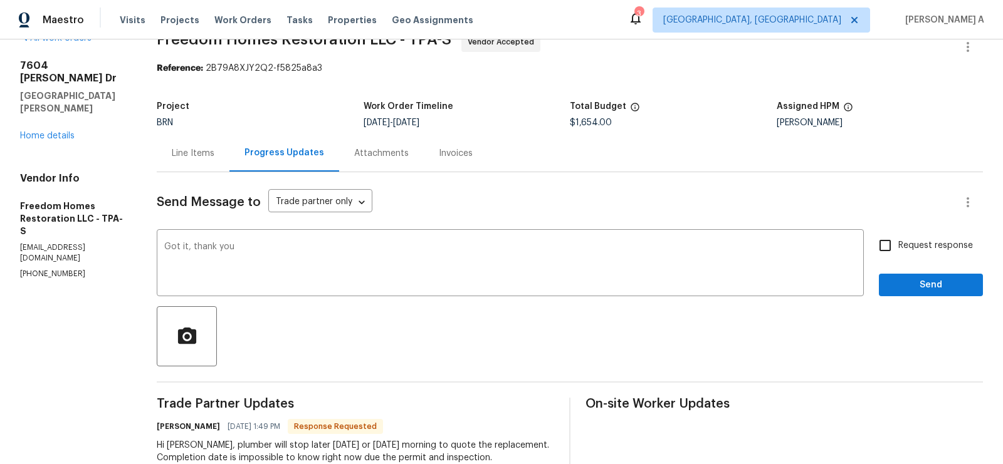
click at [906, 246] on span "Request response" at bounding box center [935, 245] width 75 height 13
click at [898, 246] on input "Request response" at bounding box center [885, 246] width 26 height 26
checkbox input "true"
click at [932, 294] on button "Send" at bounding box center [931, 285] width 104 height 23
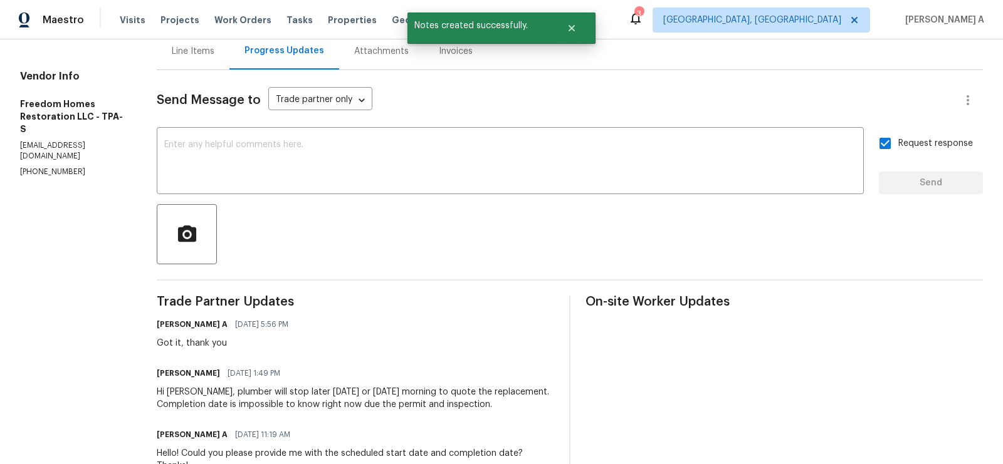
scroll to position [0, 0]
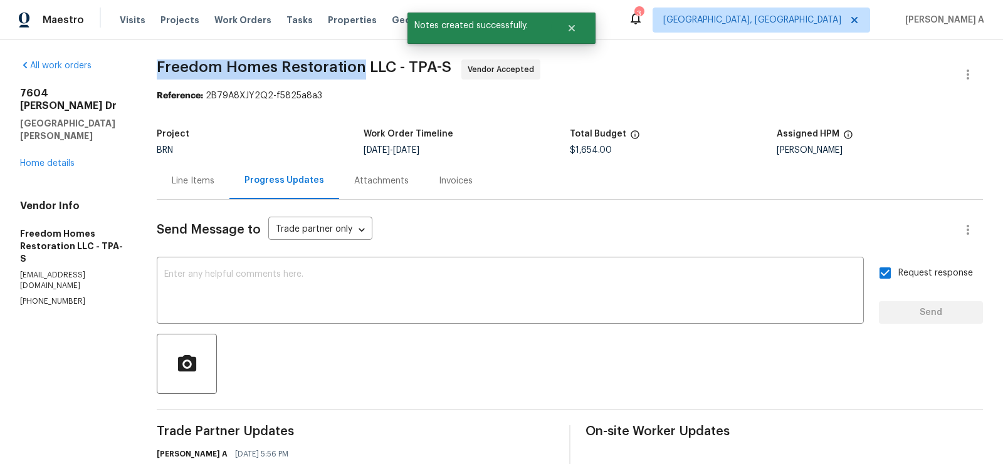
drag, startPoint x: 152, startPoint y: 68, endPoint x: 361, endPoint y: 65, distance: 209.4
click at [362, 65] on div "All work orders [STREET_ADDRESS][PERSON_NAME][PERSON_NAME] Home details Vendor …" at bounding box center [501, 381] width 1003 height 684
copy span "Freedom Homes Restoration"
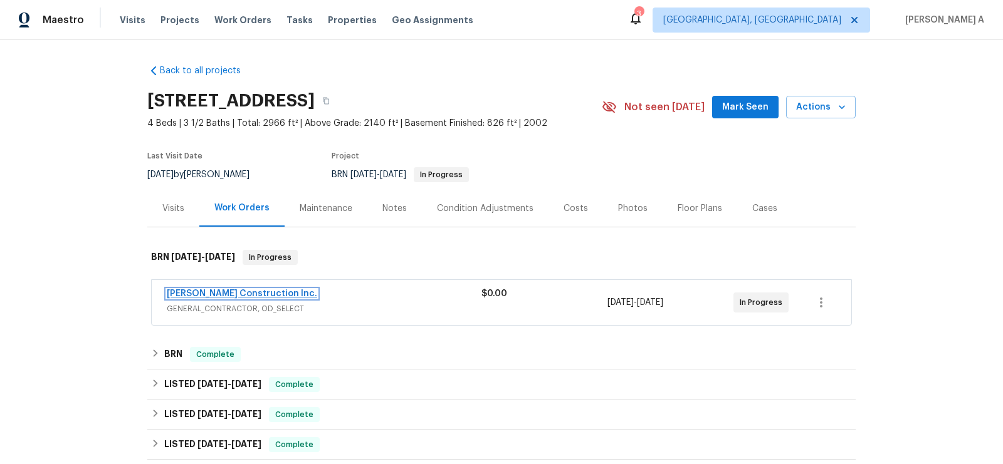
click at [226, 293] on link "[PERSON_NAME] Construction Inc." at bounding box center [242, 294] width 150 height 9
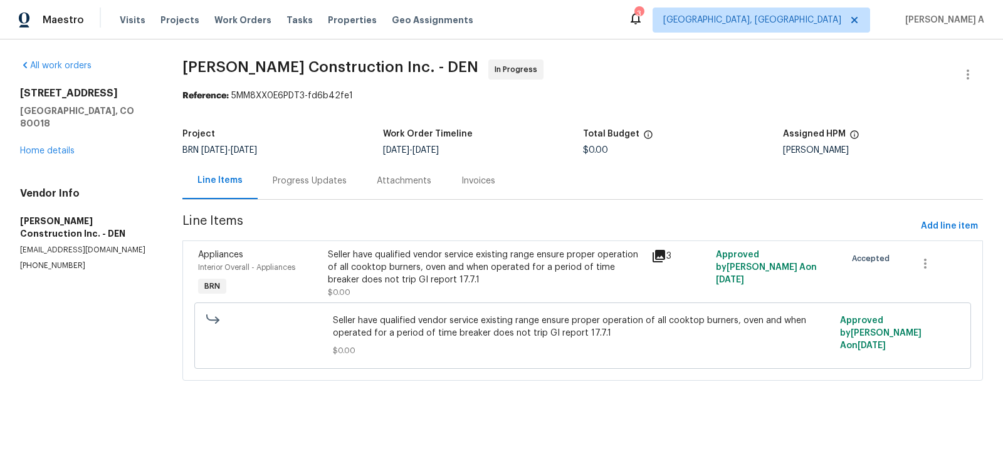
click at [310, 179] on div "Progress Updates" at bounding box center [310, 181] width 74 height 13
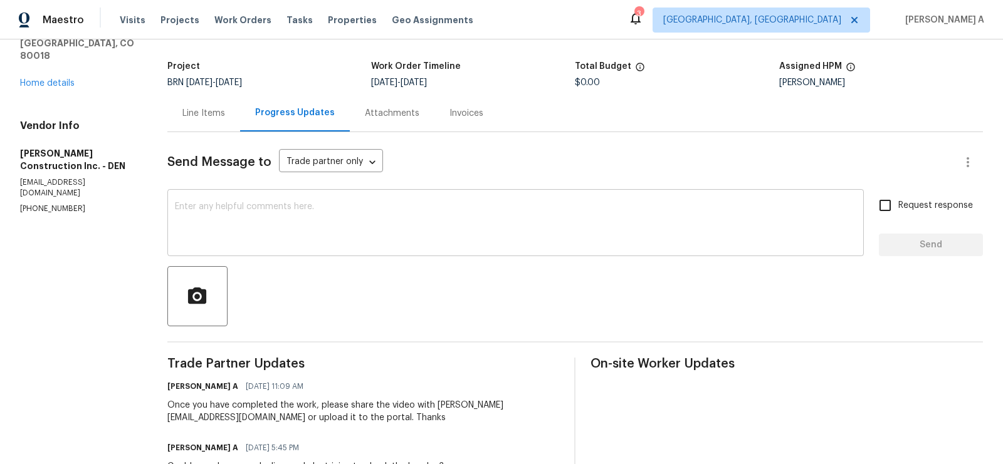
scroll to position [62, 0]
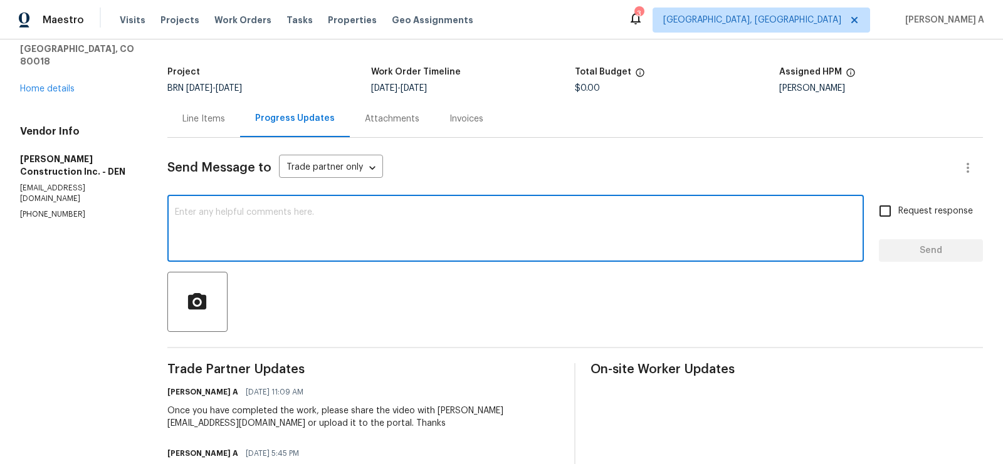
click at [310, 233] on textarea at bounding box center [515, 230] width 681 height 44
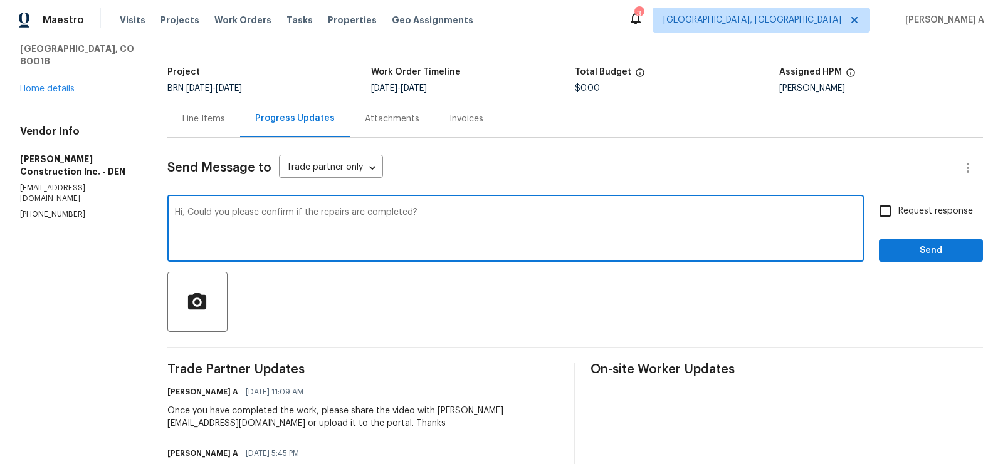
click at [776, 210] on textarea "Hi, Could you please confirm if the repairs are completed?" at bounding box center [515, 230] width 681 height 44
type textarea "Hi, Could you please confirm if the repairs are completed?"
click at [878, 209] on input "Request response" at bounding box center [885, 211] width 26 height 26
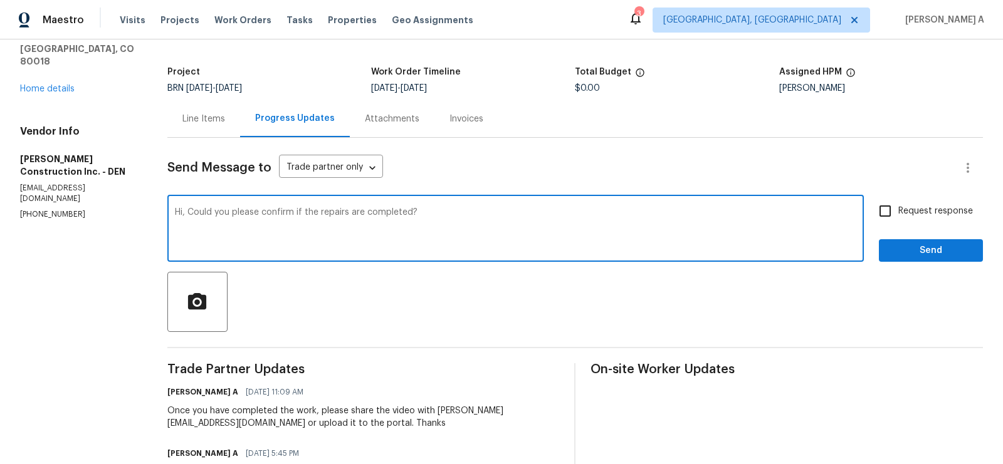
checkbox input "true"
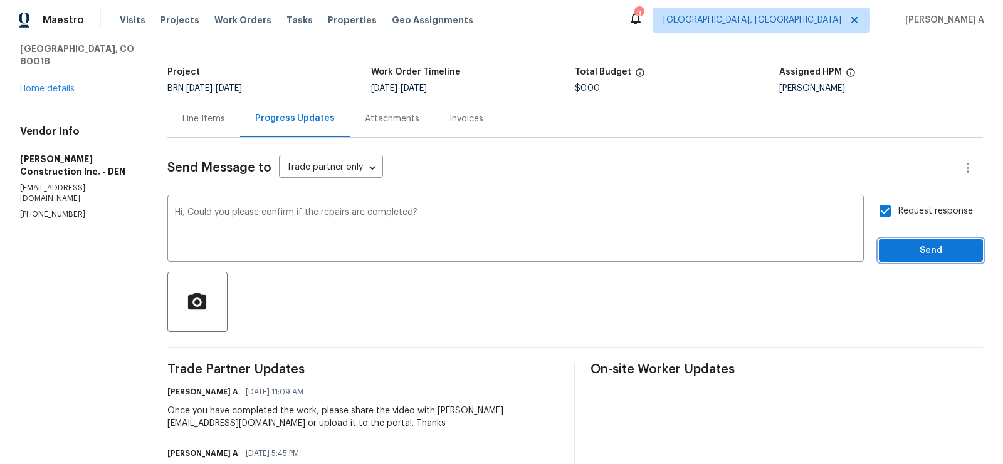
click at [916, 243] on span "Send" at bounding box center [931, 251] width 84 height 16
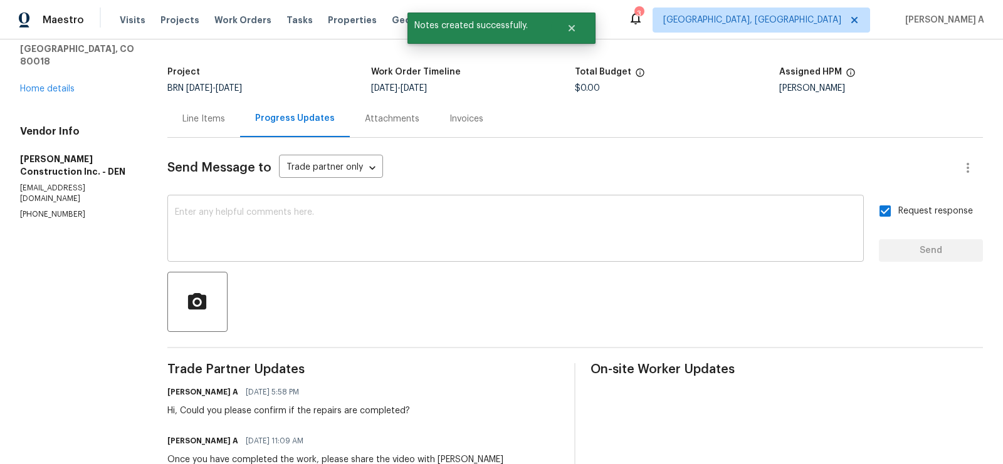
scroll to position [0, 0]
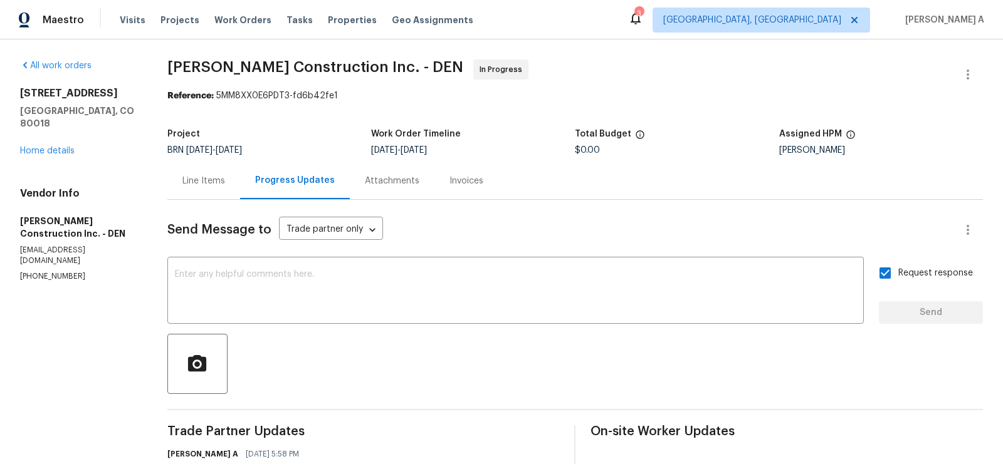
click at [72, 271] on p "[PHONE_NUMBER]" at bounding box center [78, 276] width 117 height 11
copy p "[PHONE_NUMBER]"
drag, startPoint x: 20, startPoint y: 93, endPoint x: 108, endPoint y: 94, distance: 87.8
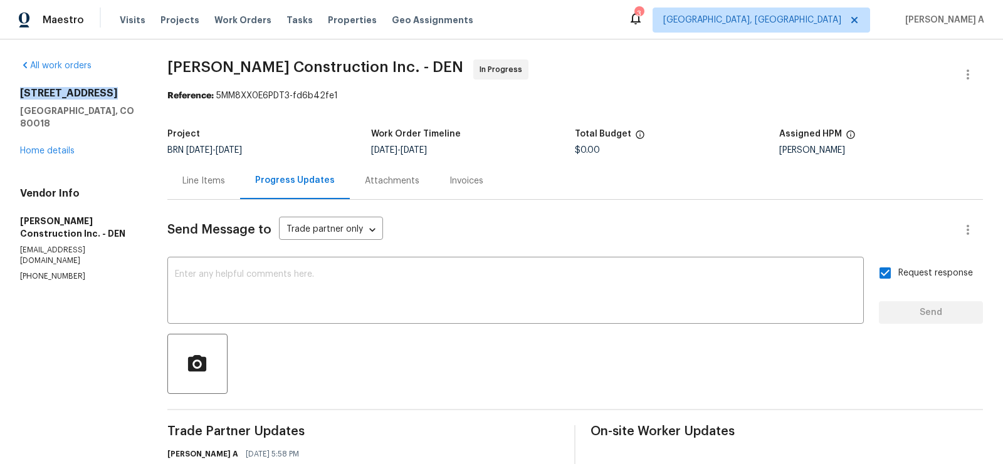
click at [108, 94] on h2 "[STREET_ADDRESS]" at bounding box center [78, 93] width 117 height 13
copy h2 "[STREET_ADDRESS]"
click at [215, 181] on div "Line Items" at bounding box center [203, 181] width 43 height 13
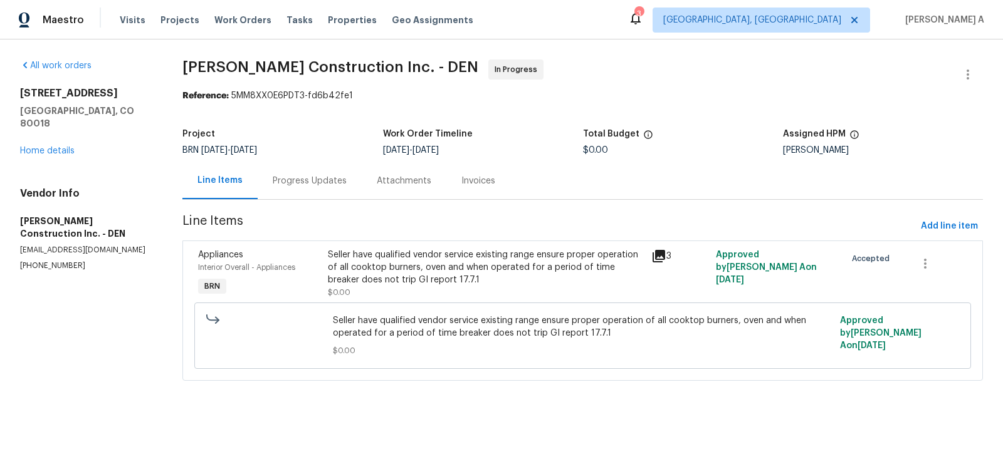
click at [63, 261] on p "[PHONE_NUMBER]" at bounding box center [86, 266] width 132 height 11
copy p "[PHONE_NUMBER]"
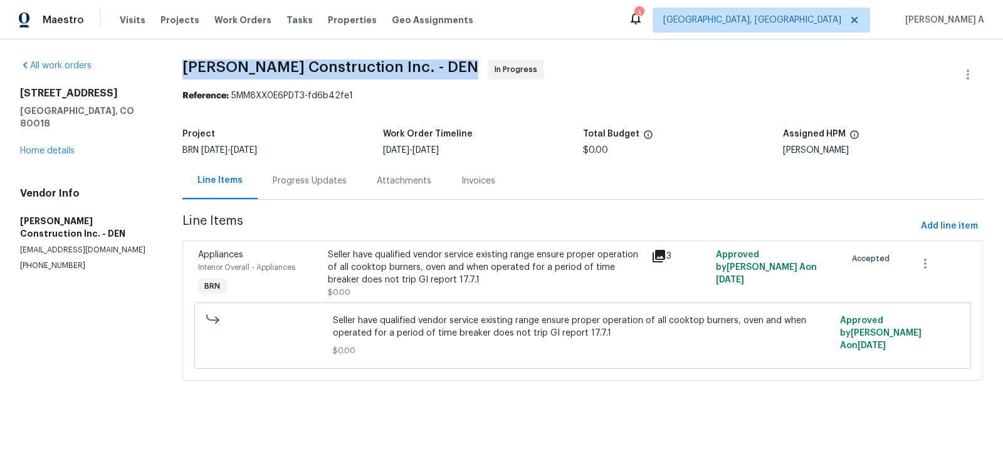
drag, startPoint x: 182, startPoint y: 70, endPoint x: 332, endPoint y: 70, distance: 149.8
click at [332, 70] on span "[PERSON_NAME] Construction Inc. - DEN" at bounding box center [330, 67] width 296 height 15
drag, startPoint x: 333, startPoint y: 70, endPoint x: 179, endPoint y: 72, distance: 153.6
click at [178, 72] on div "All work orders [STREET_ADDRESS] Home details Vendor Info [PERSON_NAME] Constru…" at bounding box center [501, 227] width 1003 height 377
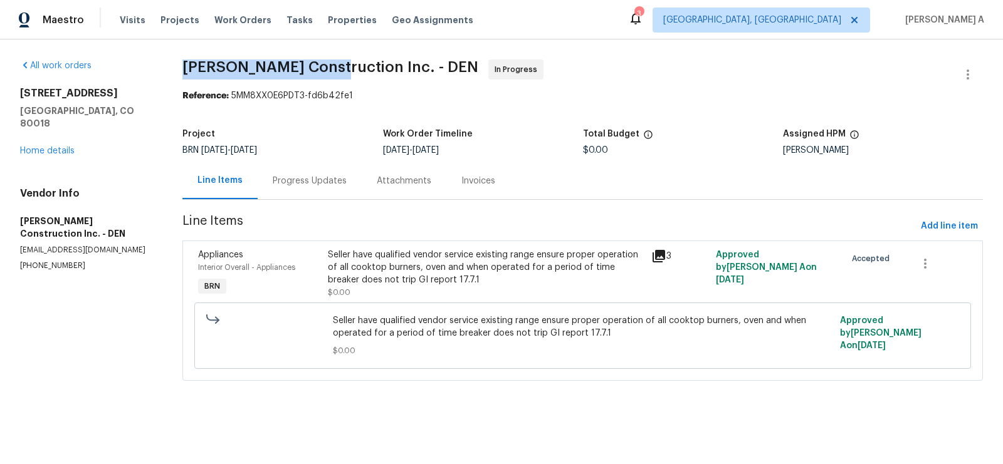
copy span "[PERSON_NAME] Construction"
click at [337, 187] on div "Progress Updates" at bounding box center [310, 181] width 74 height 13
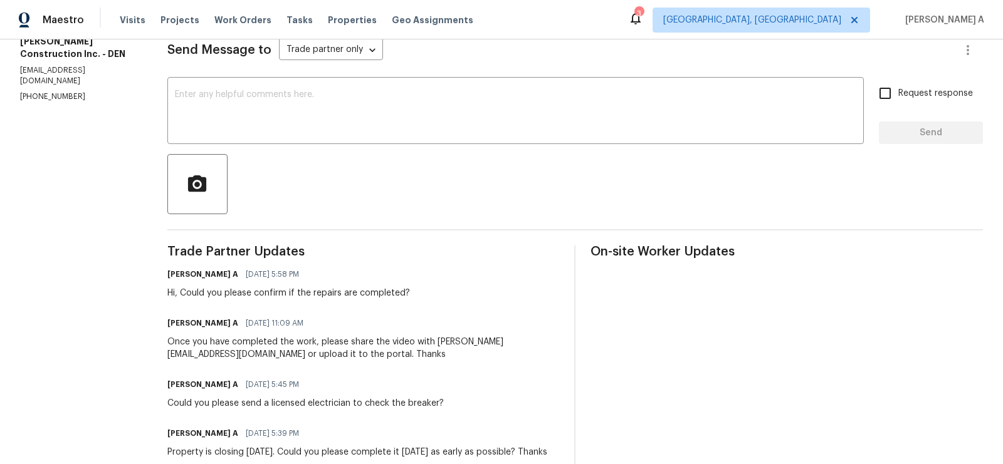
scroll to position [22, 0]
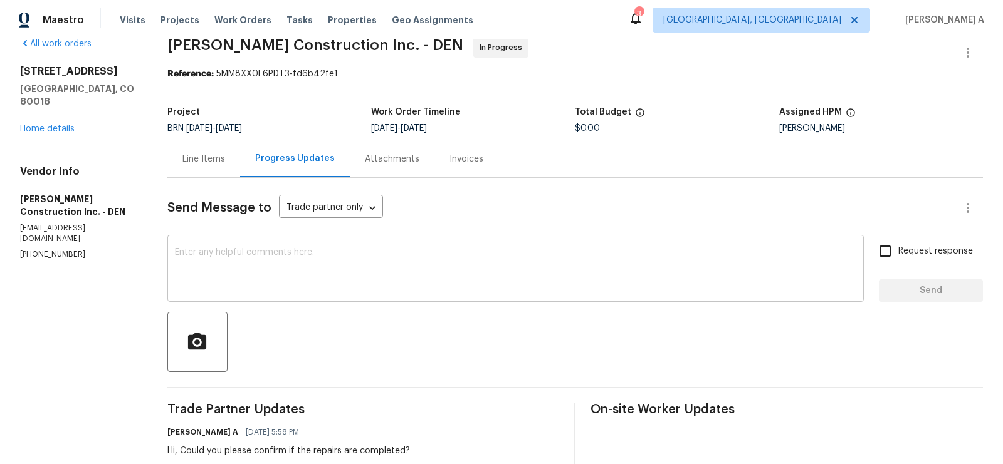
click at [349, 274] on textarea at bounding box center [515, 270] width 681 height 44
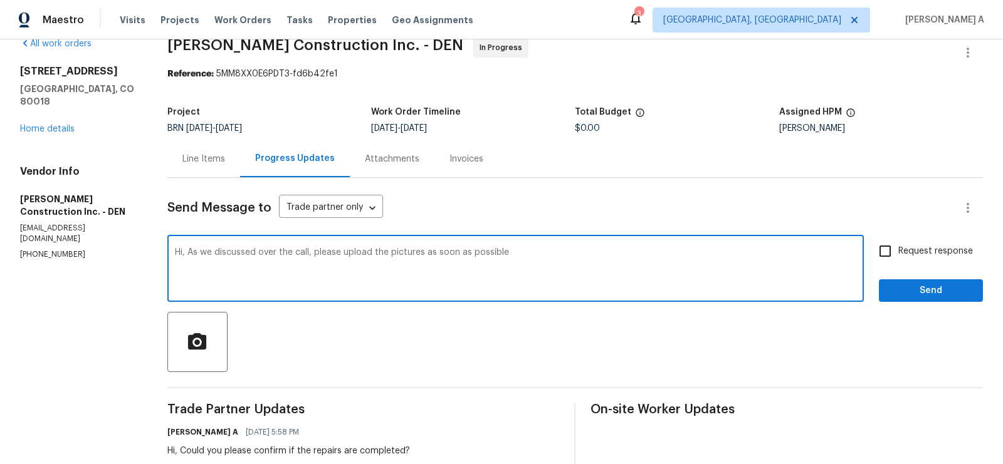
click at [427, 254] on textarea "Hi, As we discussed over the call, please upload the pictures as soon as possib…" at bounding box center [515, 270] width 681 height 44
click at [570, 249] on textarea "Hi, As we discussed over the call, please upload the pictures and video as soon…" at bounding box center [515, 270] width 681 height 44
type textarea "Hi, As we discussed over the call, please upload the pictures and video as soon…"
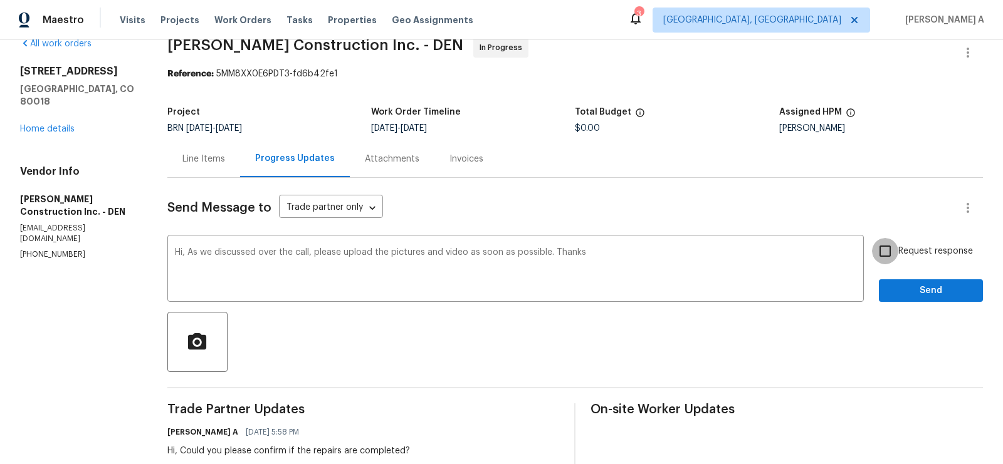
click at [881, 260] on input "Request response" at bounding box center [885, 251] width 26 height 26
checkbox input "true"
click at [899, 276] on div "Request response Send" at bounding box center [931, 270] width 104 height 64
click at [907, 293] on span "Send" at bounding box center [931, 291] width 84 height 16
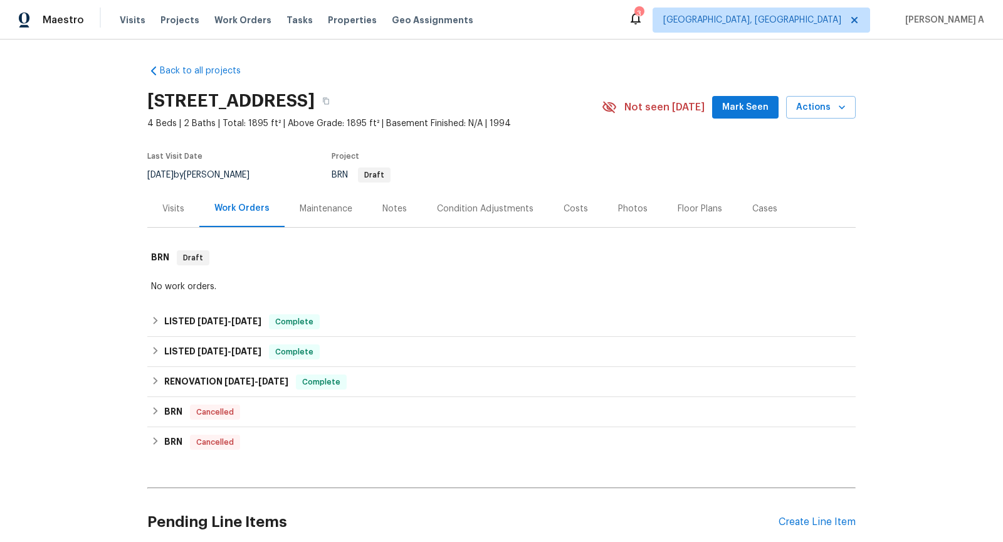
scroll to position [202, 0]
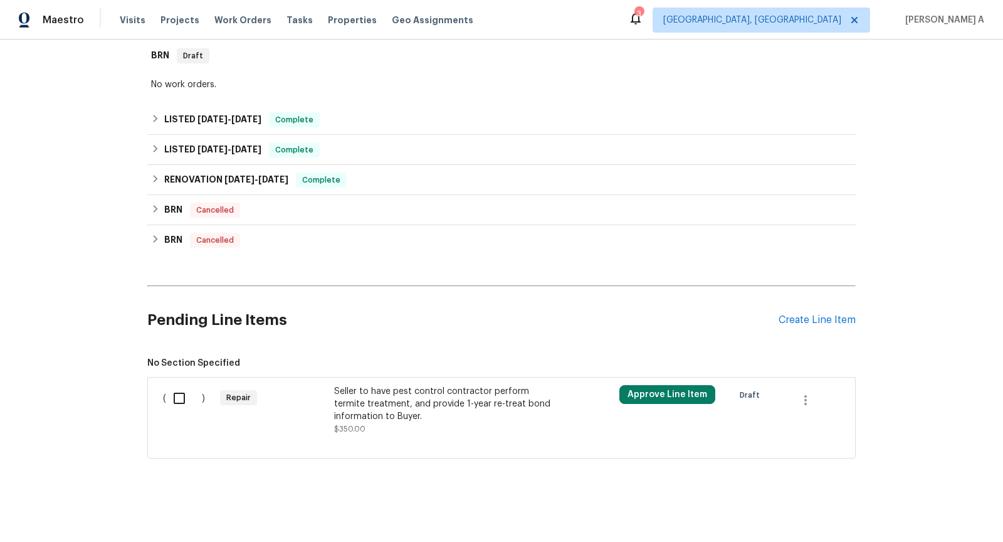
click at [401, 426] on div "Seller to have pest control contractor perform termite treatment, and provide 1…" at bounding box center [444, 410] width 221 height 50
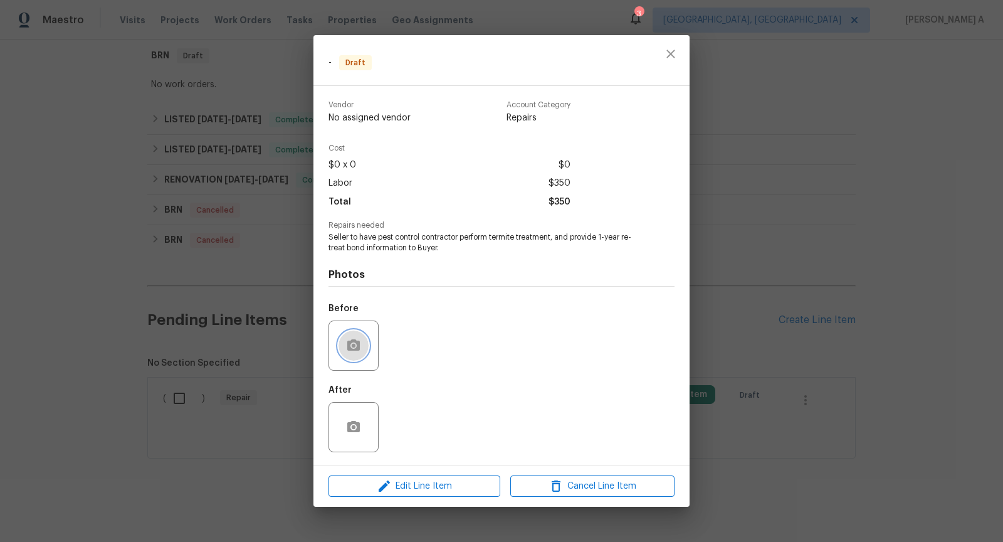
click at [351, 349] on icon "button" at bounding box center [353, 344] width 13 height 11
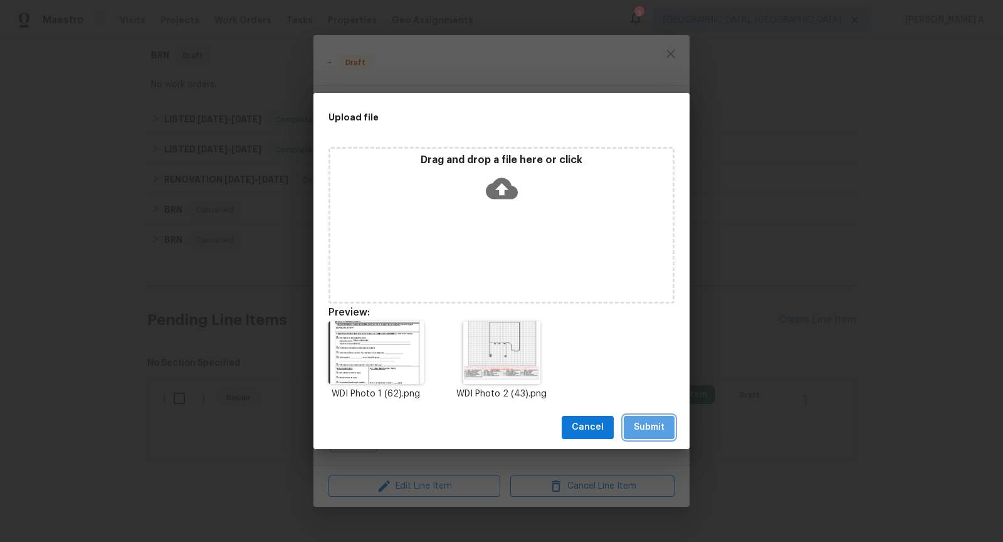
click at [655, 429] on span "Submit" at bounding box center [649, 427] width 31 height 16
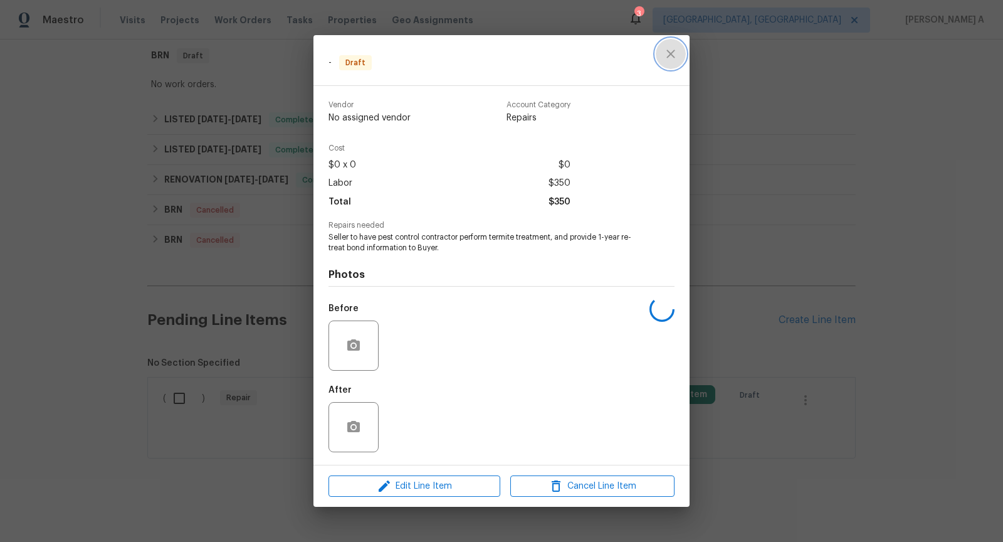
click at [667, 50] on icon "close" at bounding box center [670, 53] width 15 height 15
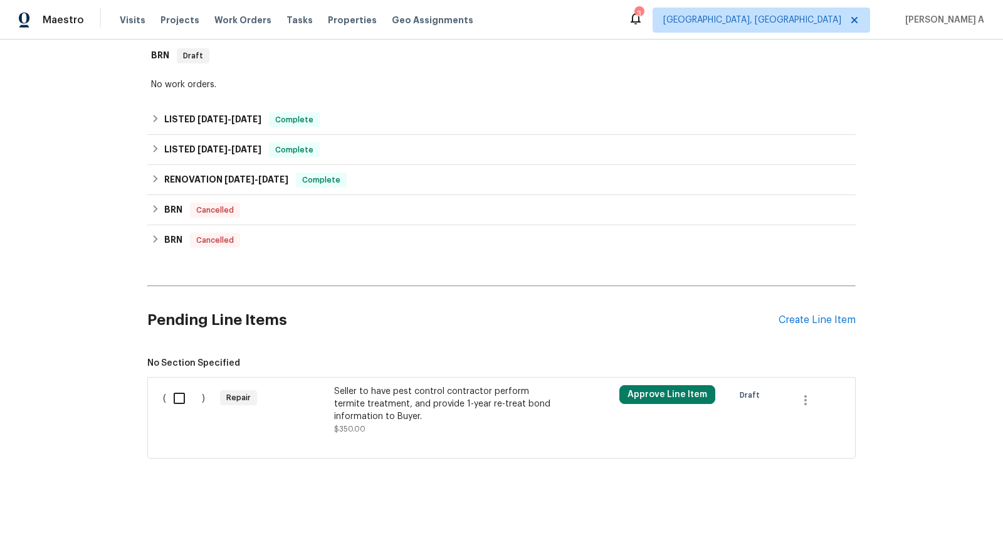
click at [177, 392] on input "checkbox" at bounding box center [184, 398] width 36 height 26
checkbox input "true"
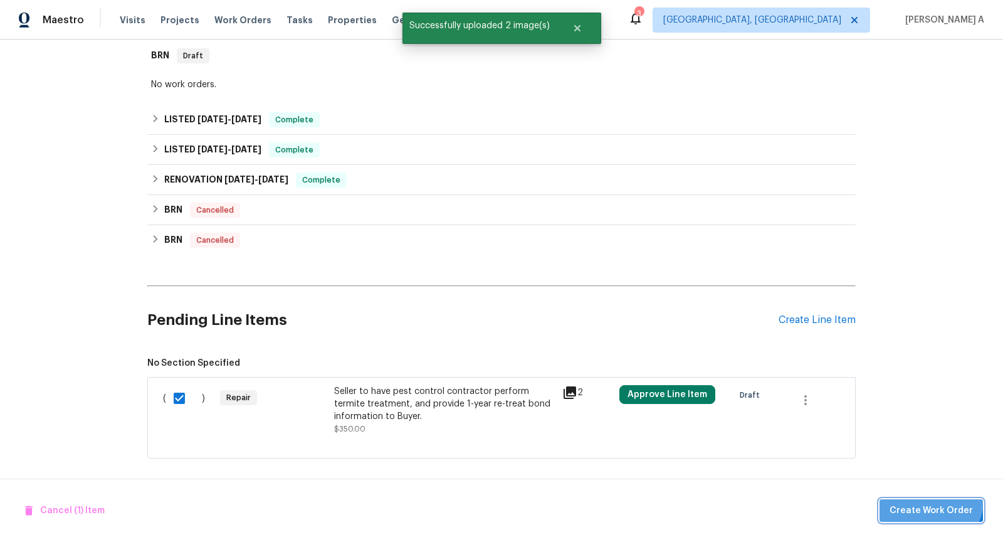
click at [934, 500] on button "Create Work Order" at bounding box center [930, 510] width 103 height 23
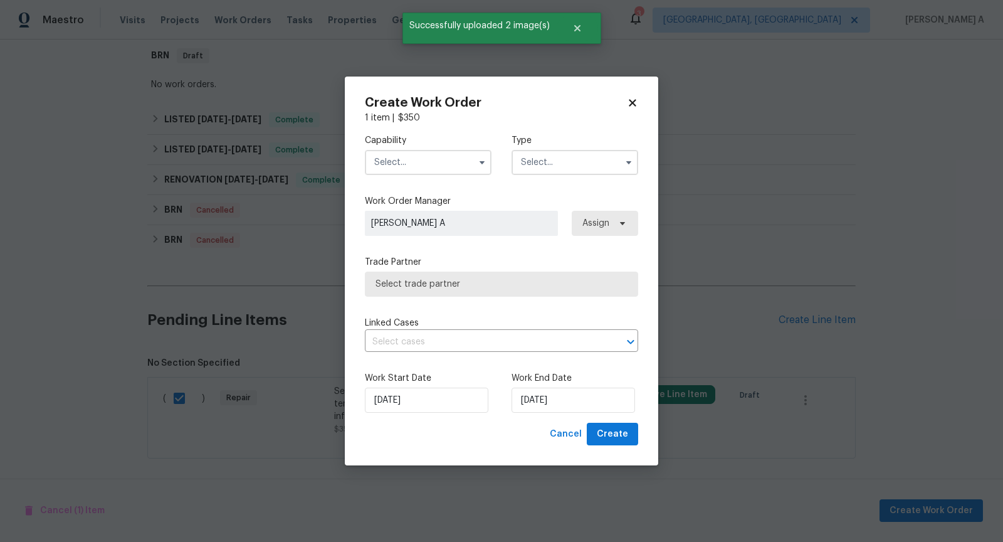
click at [447, 179] on div "Capability Type" at bounding box center [501, 154] width 273 height 61
click at [446, 161] on input "text" at bounding box center [428, 162] width 127 height 25
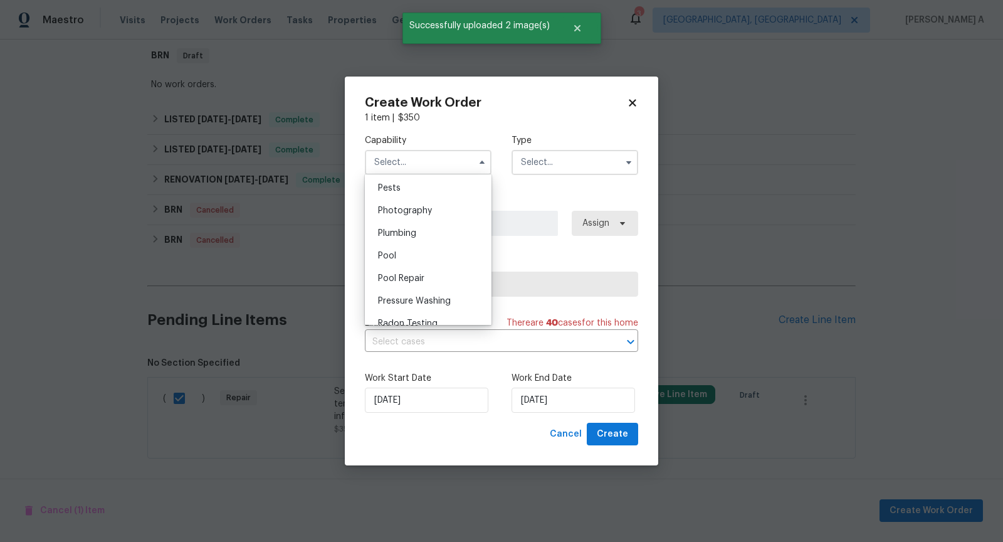
scroll to position [1067, 0]
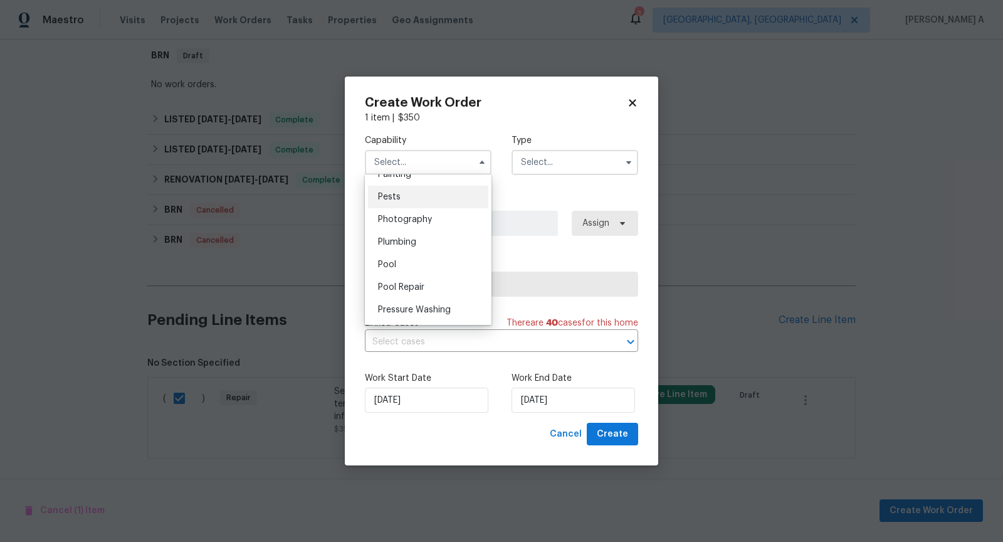
click at [401, 201] on div "Pests" at bounding box center [428, 197] width 120 height 23
type input "Pests"
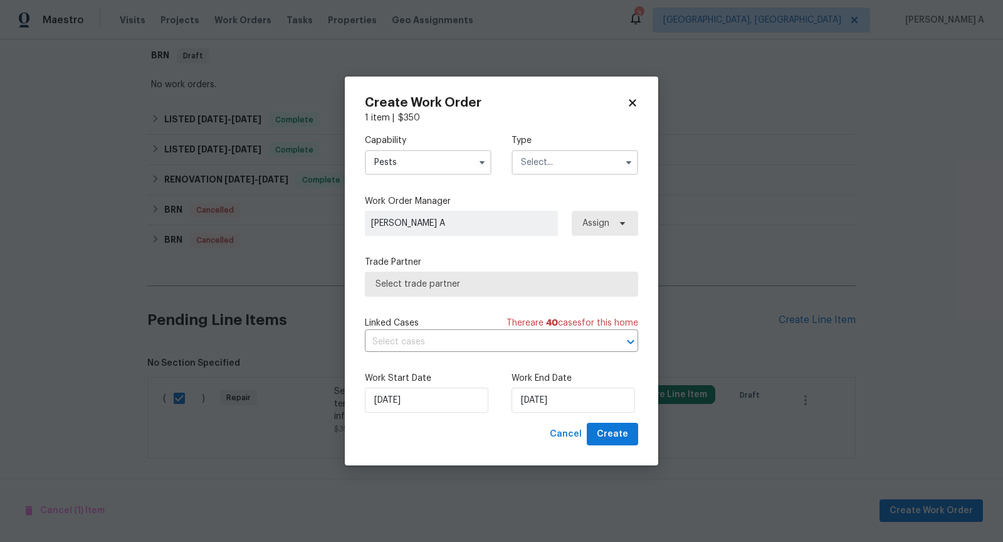
click at [540, 168] on input "text" at bounding box center [574, 162] width 127 height 25
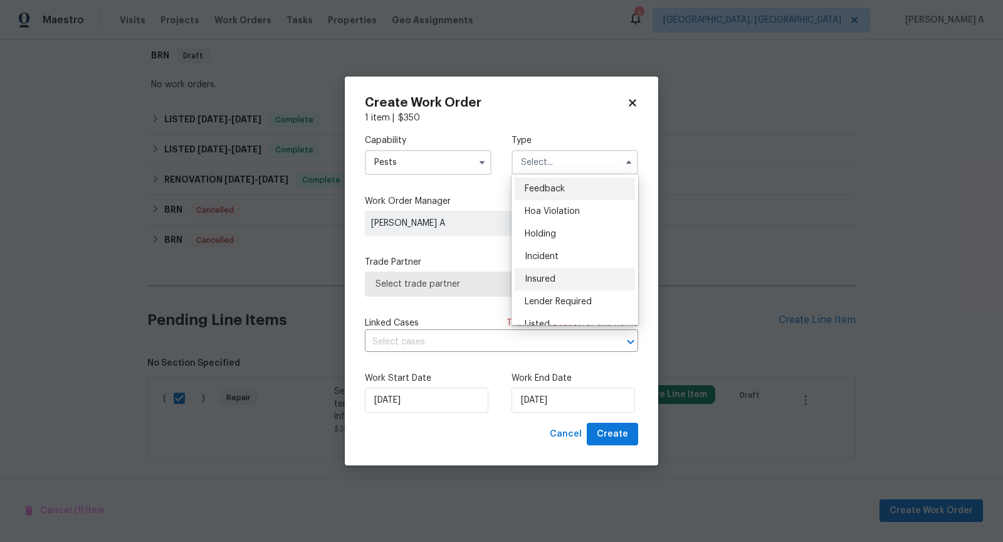
scroll to position [284, 0]
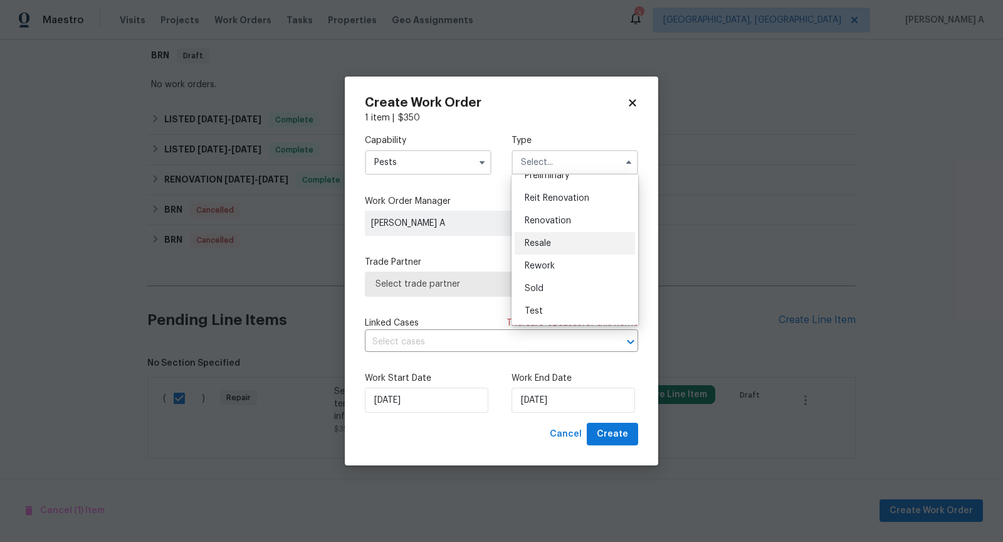
click at [547, 241] on span "Resale" at bounding box center [538, 243] width 26 height 9
type input "Resale"
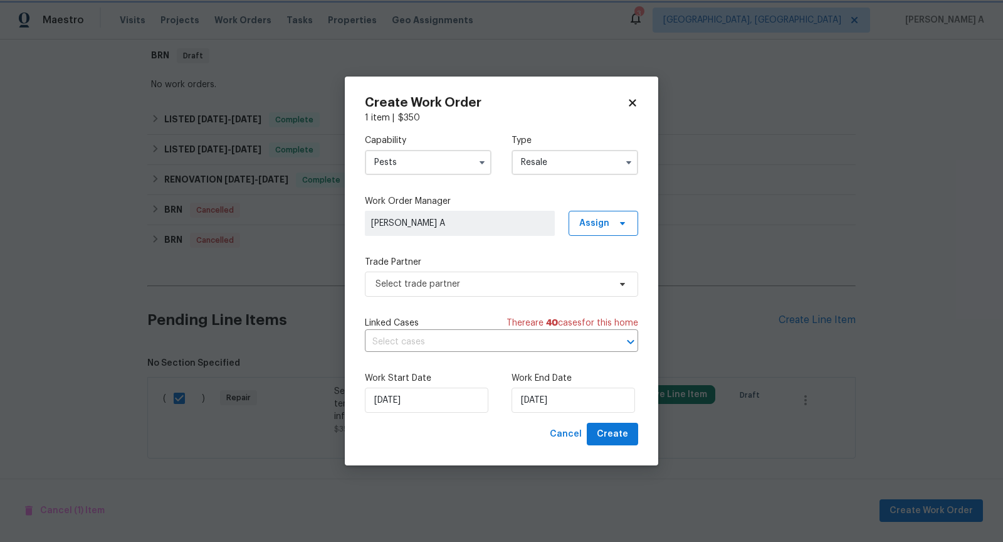
scroll to position [0, 0]
click at [501, 274] on span "Select trade partner" at bounding box center [501, 283] width 273 height 25
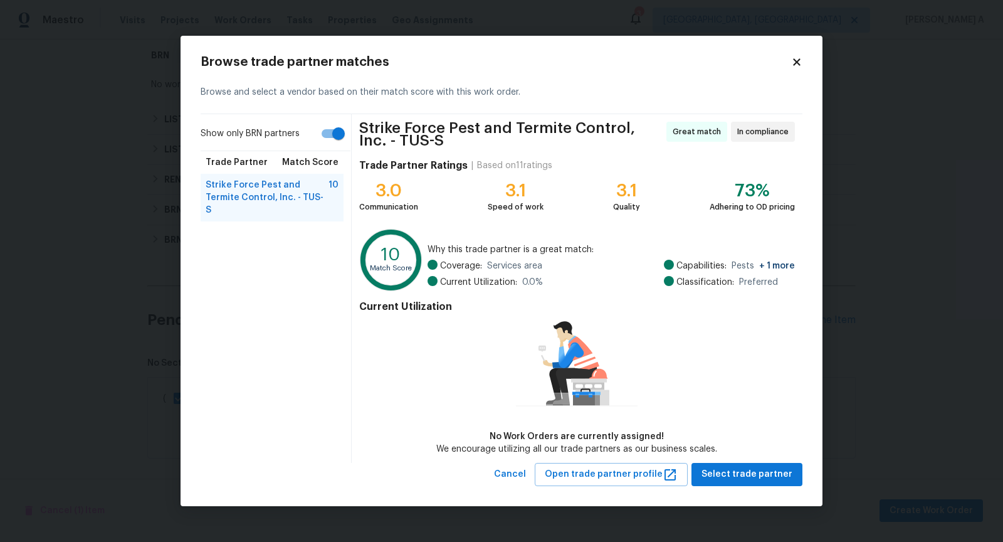
click at [335, 140] on input "Show only BRN partners" at bounding box center [338, 134] width 71 height 24
checkbox input "false"
click at [775, 476] on span "Select trade partner" at bounding box center [746, 474] width 91 height 16
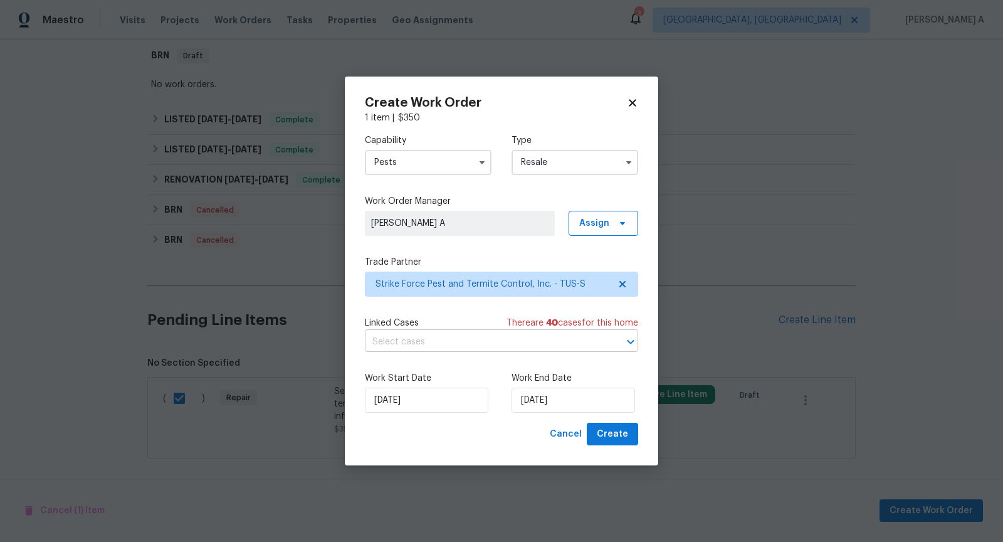
click at [427, 337] on input "text" at bounding box center [484, 341] width 238 height 19
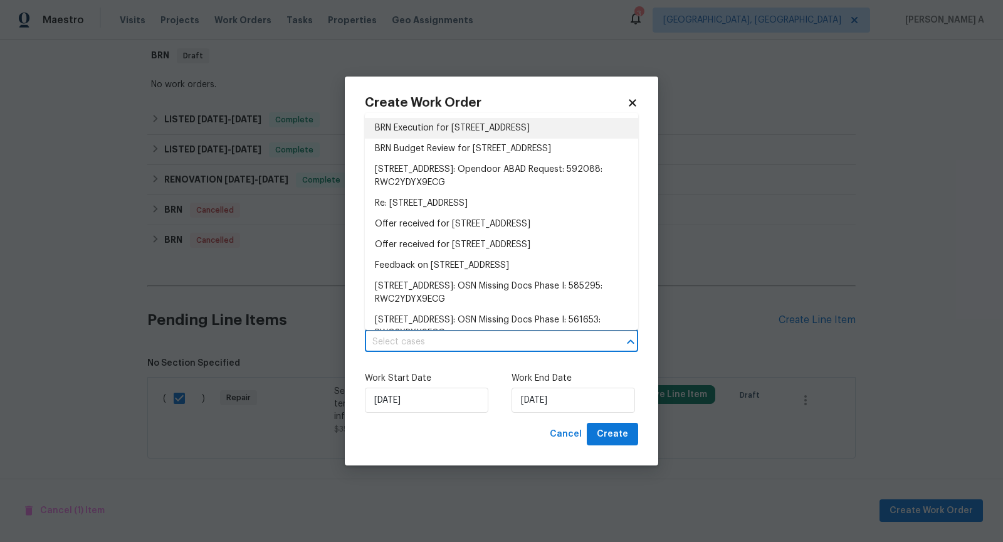
click at [424, 125] on li "BRN Execution for 2636 W Firebrook Rd, Tucson, AZ 85741" at bounding box center [501, 128] width 273 height 21
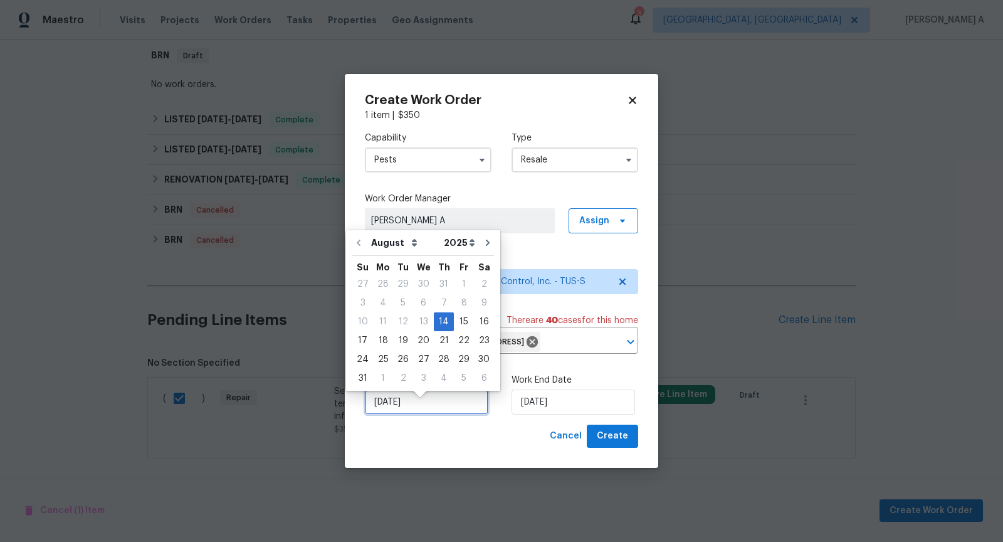
click at [405, 405] on input "8/14/2025" at bounding box center [426, 401] width 123 height 25
click at [454, 322] on div "15" at bounding box center [464, 322] width 20 height 18
type input "[DATE]"
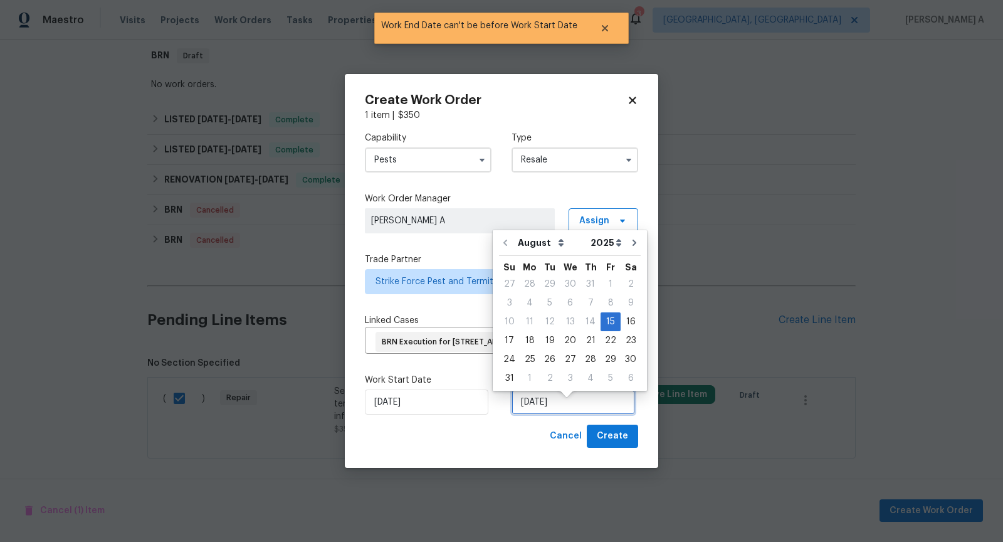
click at [553, 407] on input "[DATE]" at bounding box center [572, 401] width 123 height 25
click at [623, 316] on div "16" at bounding box center [631, 322] width 20 height 18
type input "[DATE]"
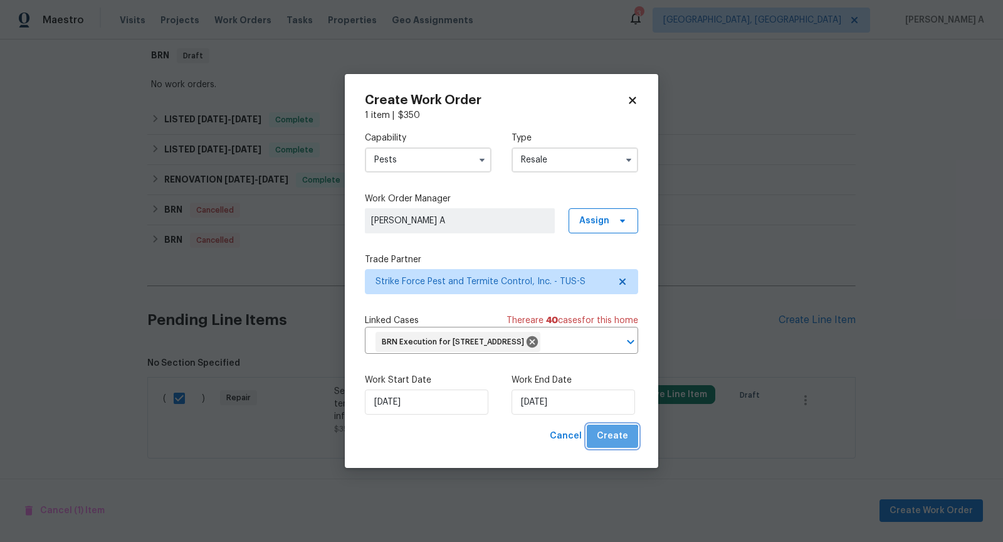
click at [612, 448] on button "Create" at bounding box center [612, 435] width 51 height 23
checkbox input "false"
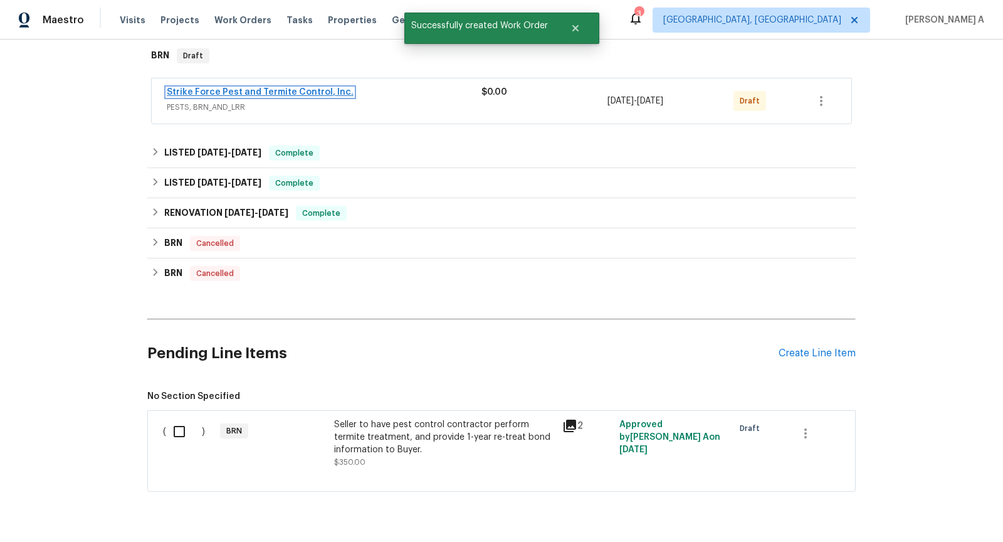
click at [291, 90] on link "Strike Force Pest and Termite Control, Inc." at bounding box center [260, 92] width 187 height 9
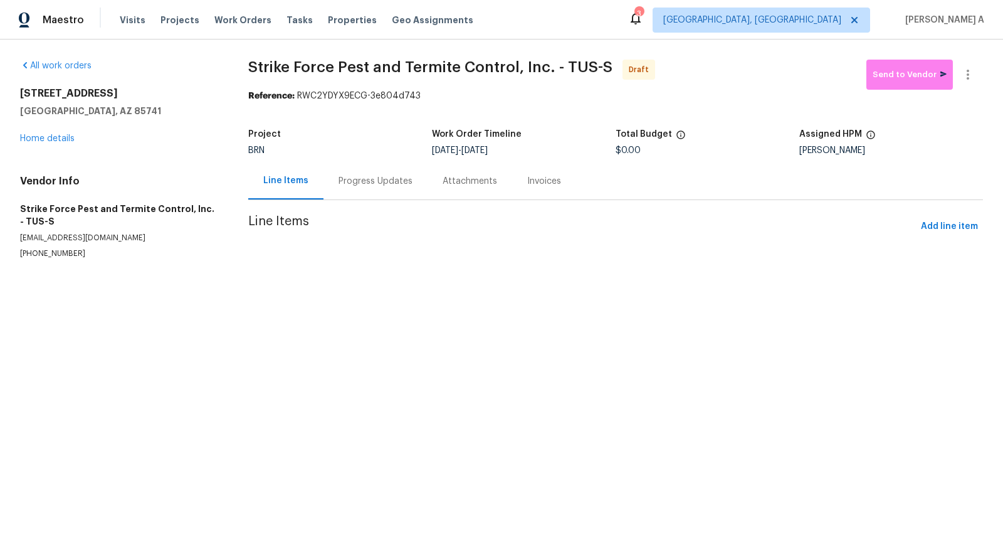
click at [945, 212] on section "Strike Force Pest and Termite Control, Inc. - TUS-S Draft Send to Vendor Refere…" at bounding box center [615, 174] width 735 height 229
click at [945, 219] on span "Add line item" at bounding box center [949, 227] width 57 height 16
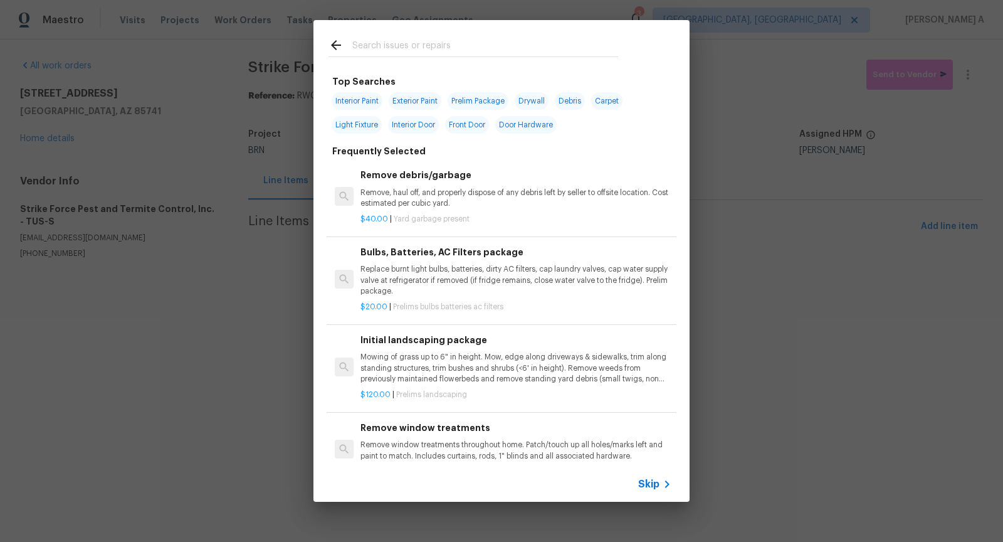
click at [657, 477] on div "Skip" at bounding box center [656, 483] width 36 height 15
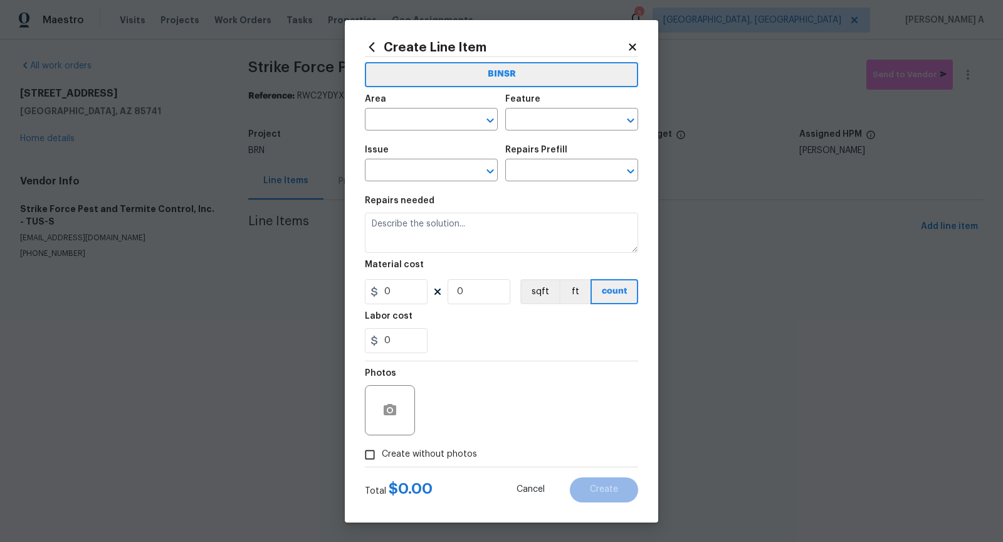
click at [404, 110] on div "Area" at bounding box center [431, 103] width 133 height 16
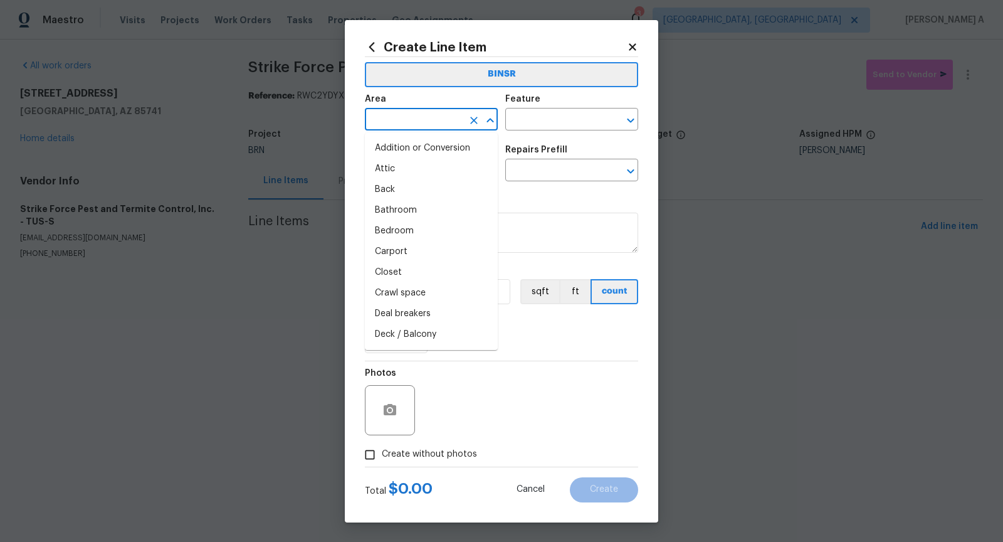
click at [404, 120] on input "text" at bounding box center [414, 120] width 98 height 19
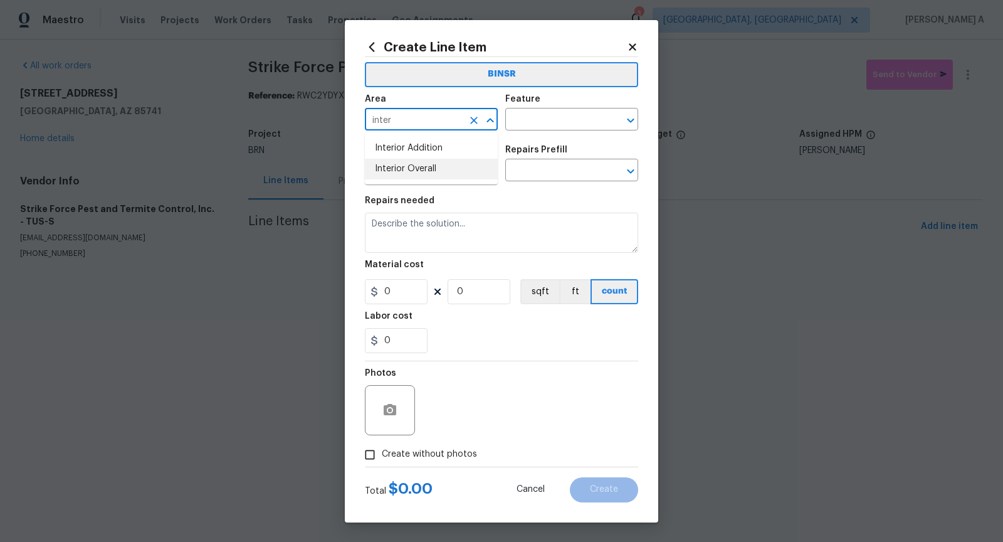
click at [410, 169] on li "Interior Overall" at bounding box center [431, 169] width 133 height 21
type input "Interior Overall"
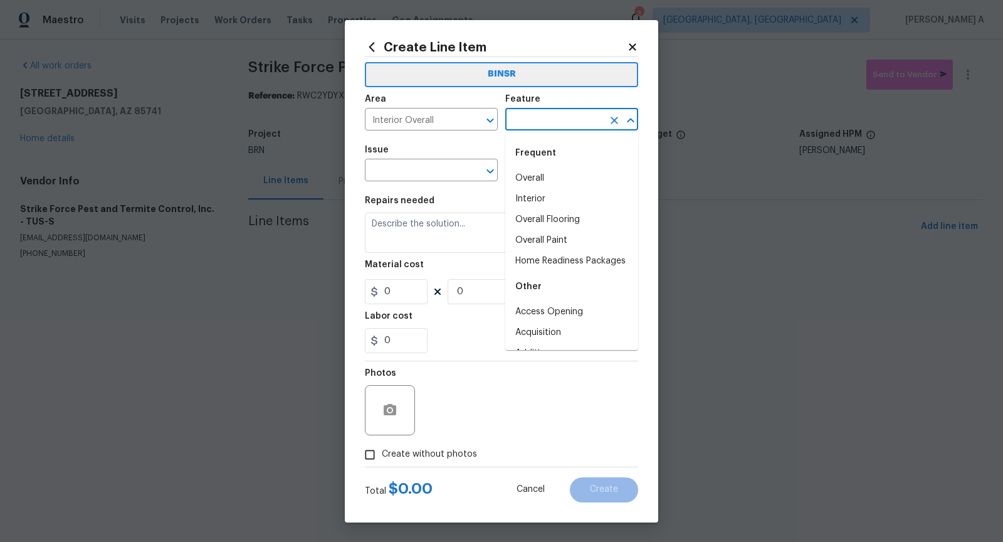
click at [527, 127] on input "text" at bounding box center [554, 120] width 98 height 19
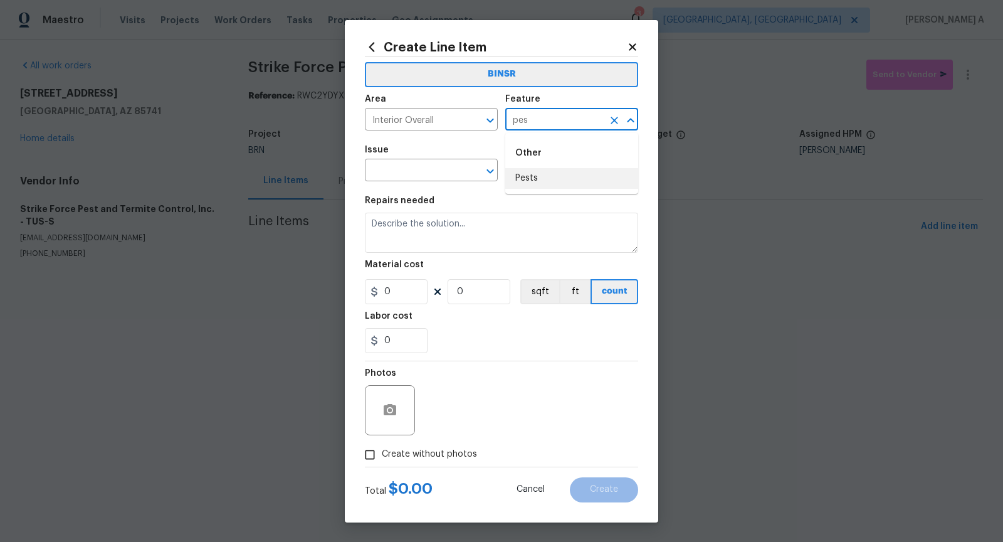
click at [540, 180] on li "Pests" at bounding box center [571, 178] width 133 height 21
type input "Pests"
click at [403, 176] on input "text" at bounding box center [414, 171] width 98 height 19
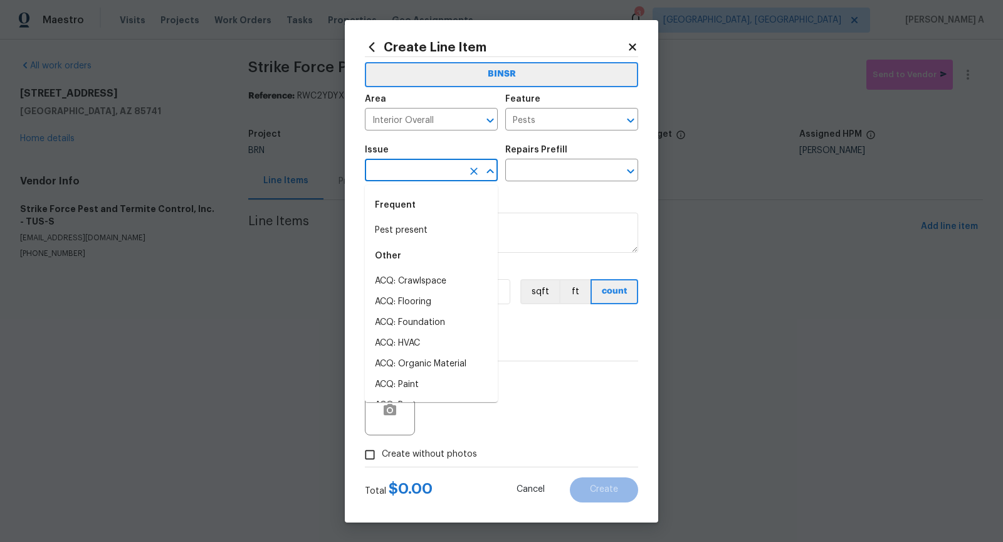
click at [414, 219] on div "Frequent" at bounding box center [431, 205] width 133 height 30
click at [414, 231] on li "Pest present" at bounding box center [431, 230] width 133 height 21
type input "Pest present"
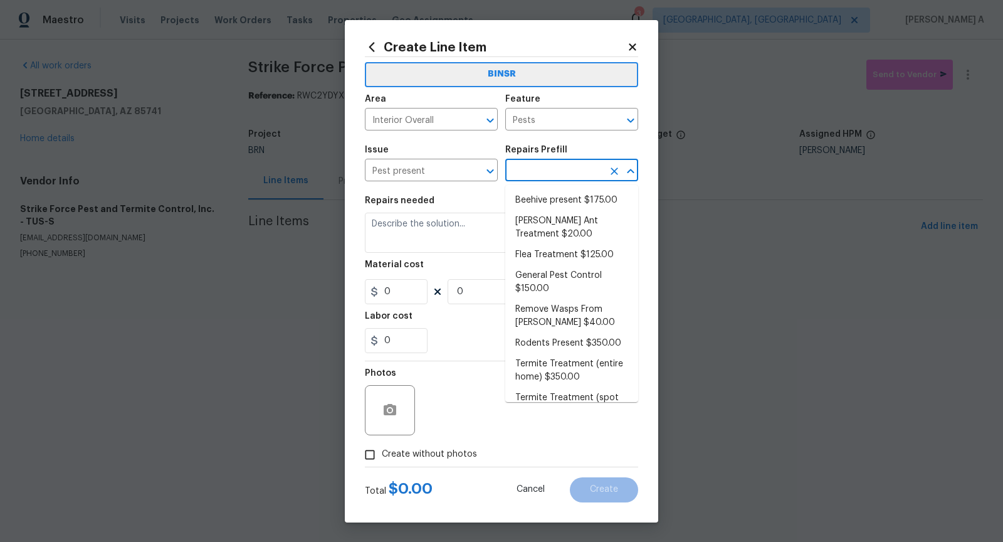
click at [528, 174] on input "text" at bounding box center [554, 171] width 98 height 19
click at [551, 269] on li "General Pest Control $150.00" at bounding box center [571, 282] width 133 height 34
type input "General Pest Control $150.00"
type textarea "General pest treatment for active pest/insect infestation - non termite"
type input "150"
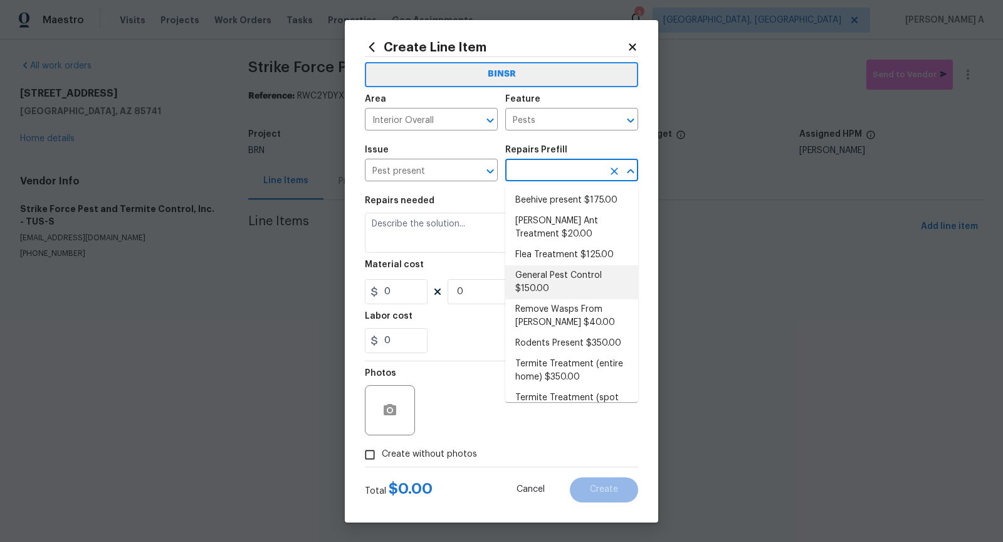
type input "1"
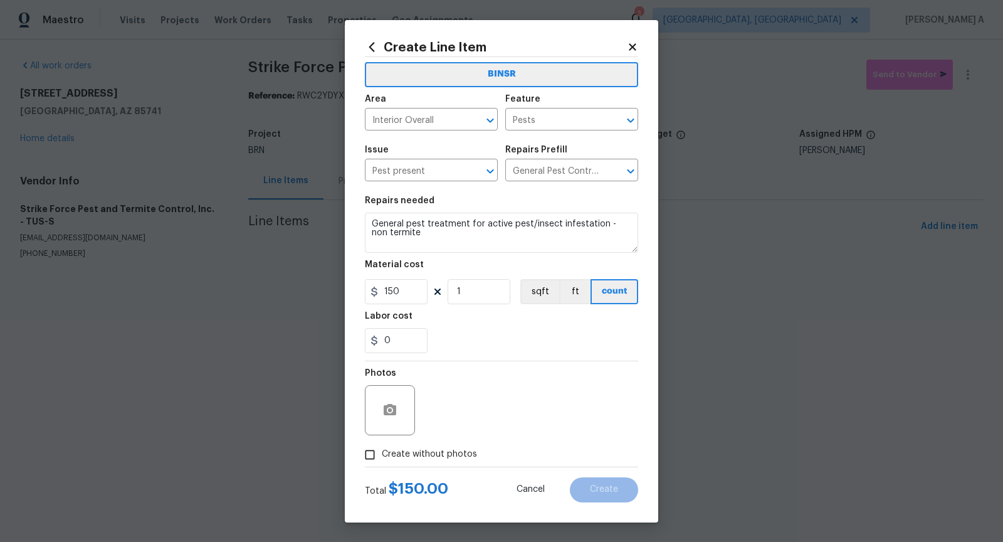
click at [493, 256] on section "Repairs needed General pest treatment for active pest/insect infestation - non …" at bounding box center [501, 275] width 273 height 172
click at [489, 235] on textarea "General pest treatment for active pest/insect infestation - non termite" at bounding box center [501, 232] width 273 height 40
paste textarea "Seller to have pest control contractor perform termite treatment, and provide 1…"
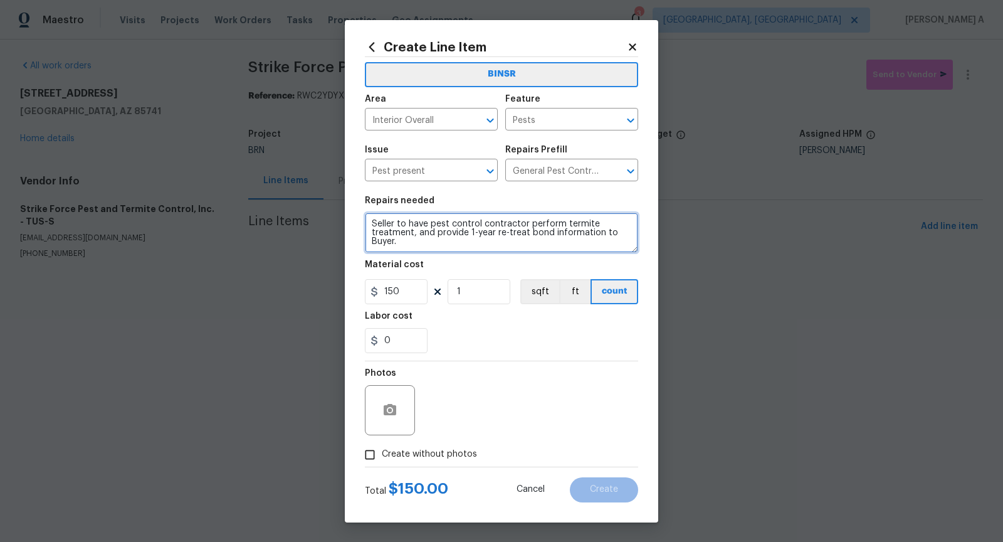
scroll to position [3, 0]
type textarea "Seller to have pest control contractor perform termite treatment, and provide 1…"
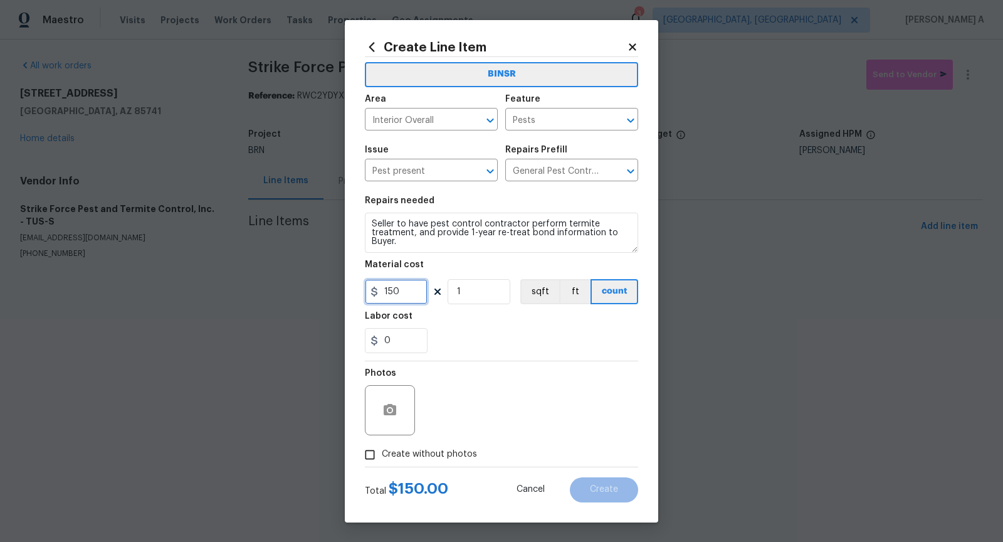
drag, startPoint x: 413, startPoint y: 289, endPoint x: 325, endPoint y: 289, distance: 87.8
click at [325, 289] on div "Create Line Item BINSR Area Interior Overall ​ Feature Pests ​ Issue Pest prese…" at bounding box center [501, 271] width 1003 height 542
type input "0"
drag, startPoint x: 414, startPoint y: 335, endPoint x: 353, endPoint y: 337, distance: 61.5
click at [352, 337] on div "Create Line Item BINSR Area Interior Overall ​ Feature Pests ​ Issue Pest prese…" at bounding box center [501, 271] width 313 height 502
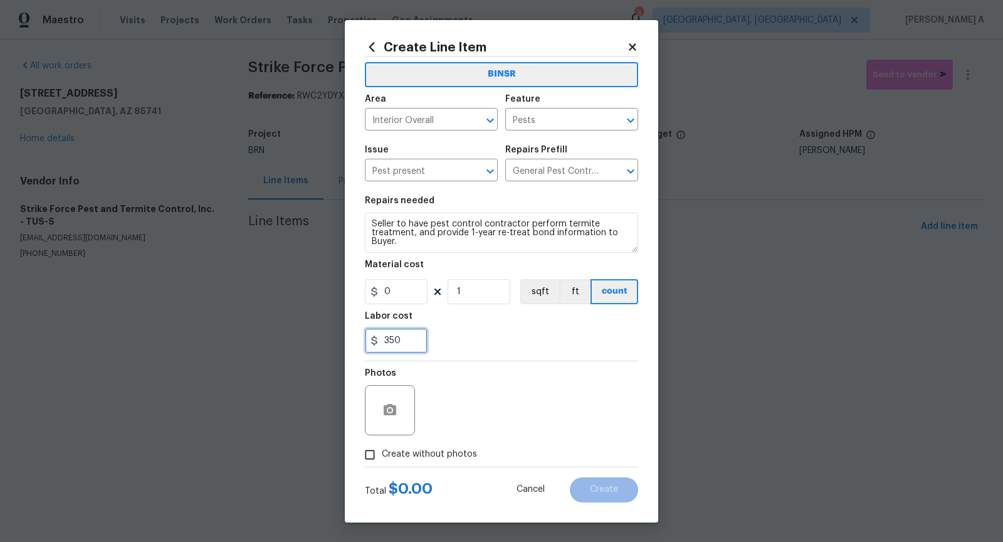
type input "350"
click at [471, 328] on div "350" at bounding box center [501, 340] width 273 height 25
click at [388, 451] on span "Create without photos" at bounding box center [429, 454] width 95 height 13
click at [382, 451] on input "Create without photos" at bounding box center [370, 455] width 24 height 24
checkbox input "true"
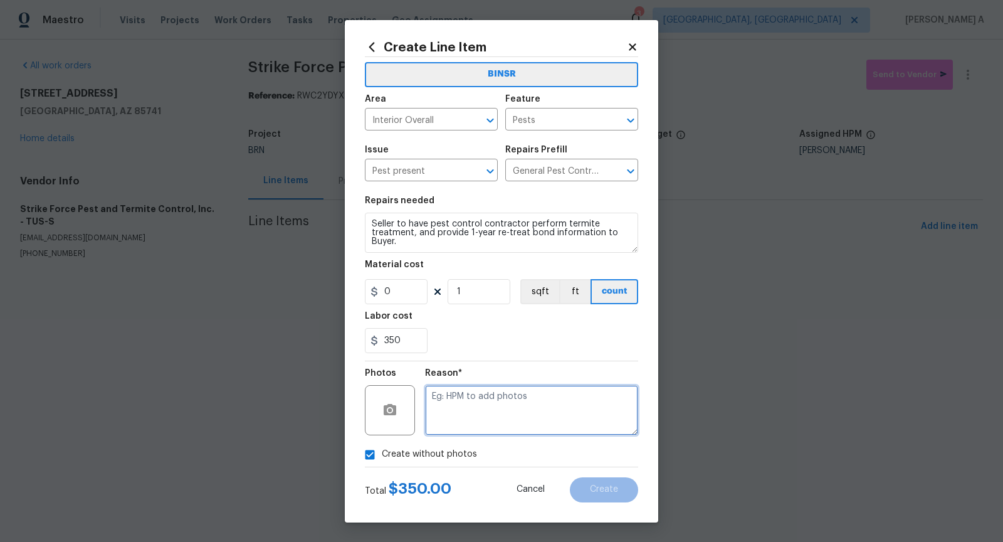
click at [467, 420] on textarea at bounding box center [531, 410] width 213 height 50
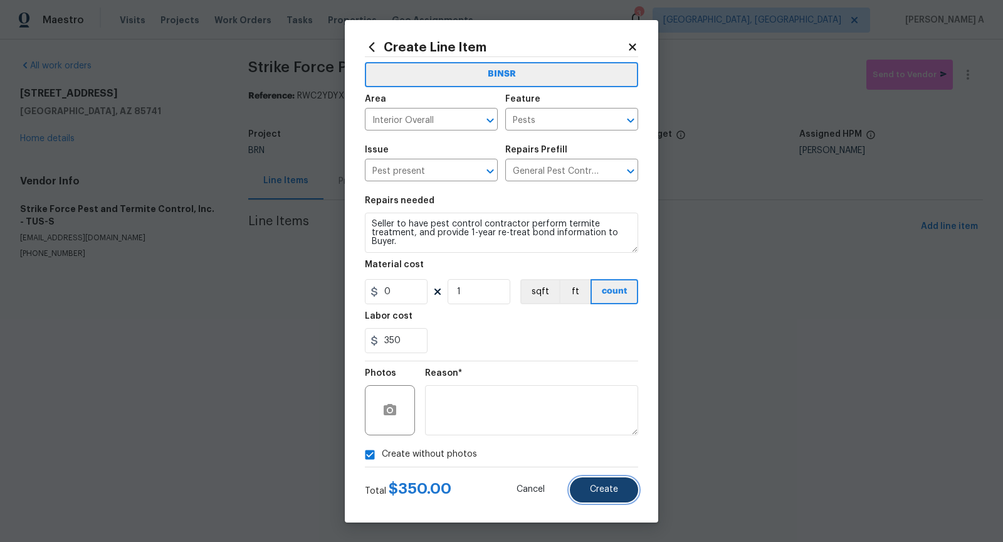
click at [621, 492] on button "Create" at bounding box center [604, 489] width 68 height 25
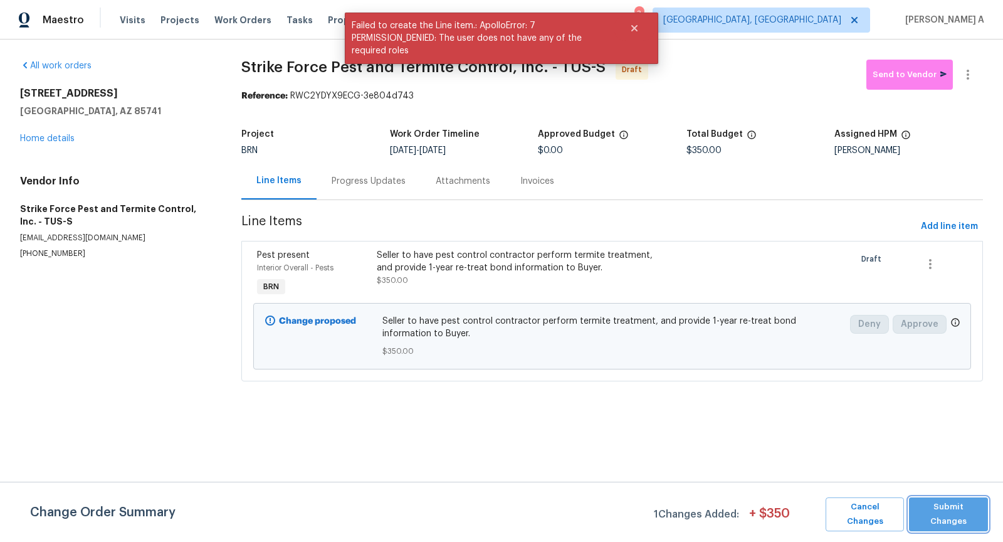
click at [953, 508] on span "Submit Changes" at bounding box center [948, 514] width 66 height 29
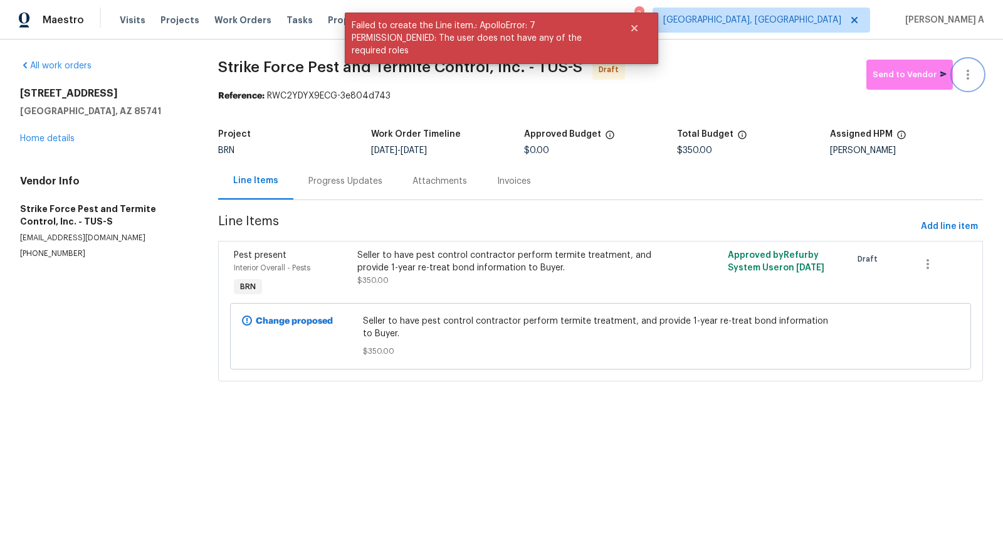
click at [970, 76] on icon "button" at bounding box center [967, 74] width 15 height 15
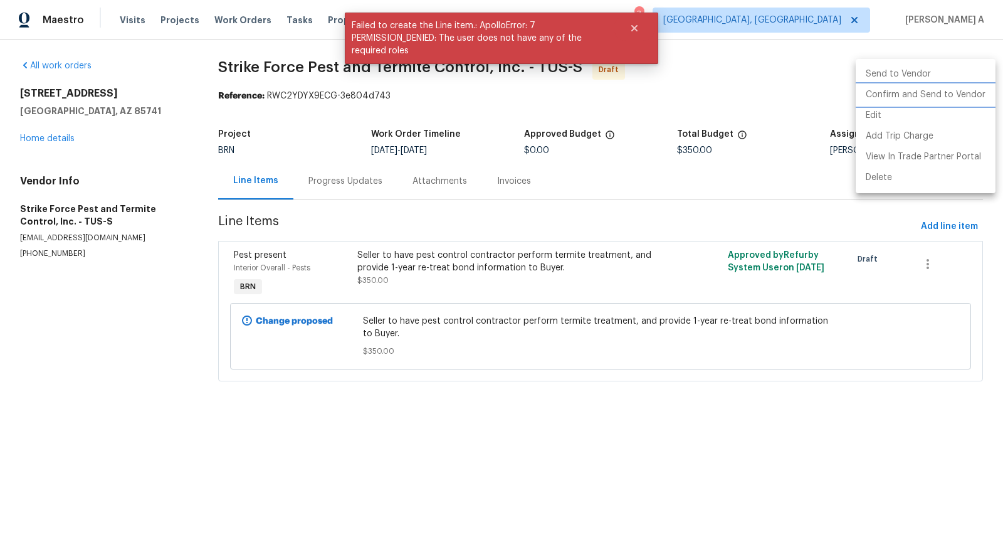
click at [973, 93] on li "Confirm and Send to Vendor" at bounding box center [926, 95] width 140 height 21
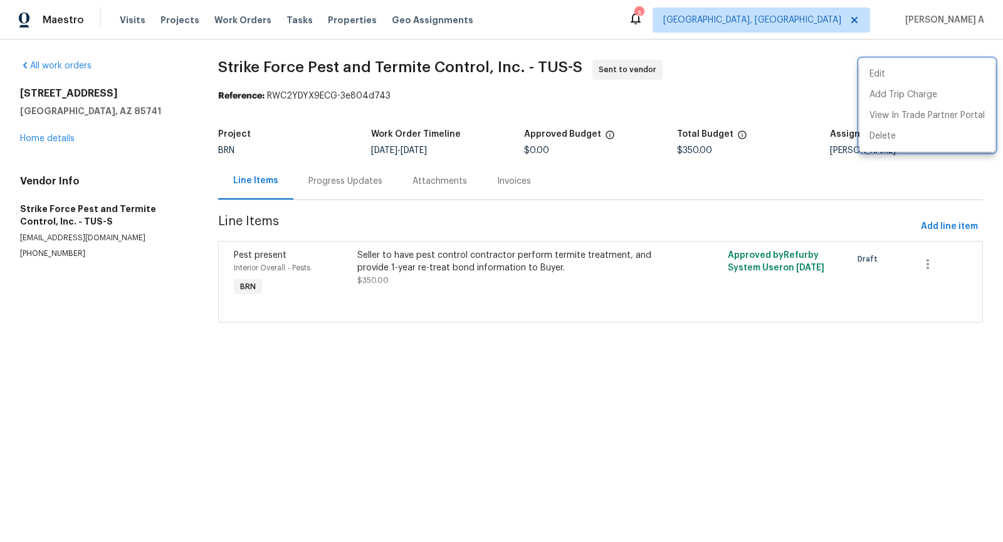
click at [338, 176] on div at bounding box center [501, 271] width 1003 height 542
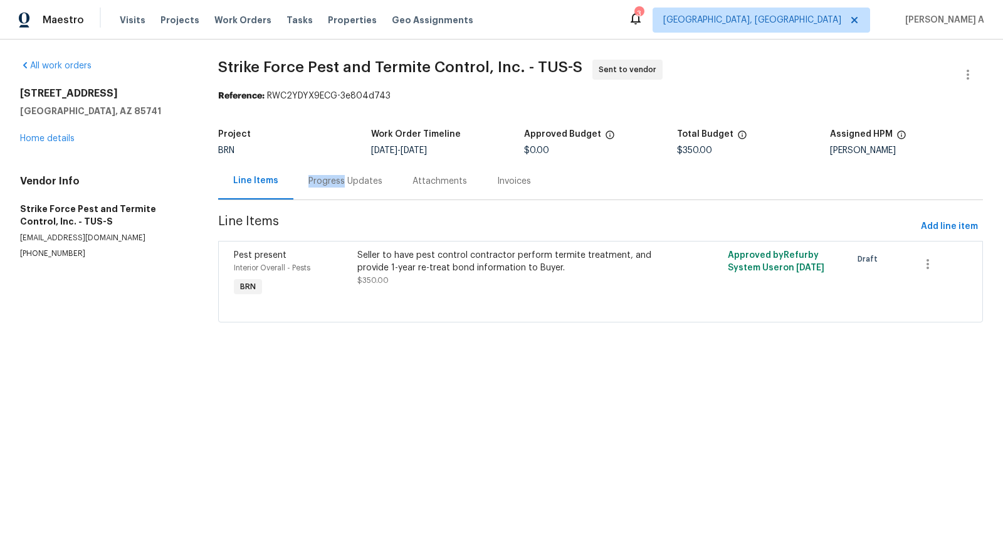
click at [338, 176] on div "Progress Updates" at bounding box center [345, 181] width 74 height 13
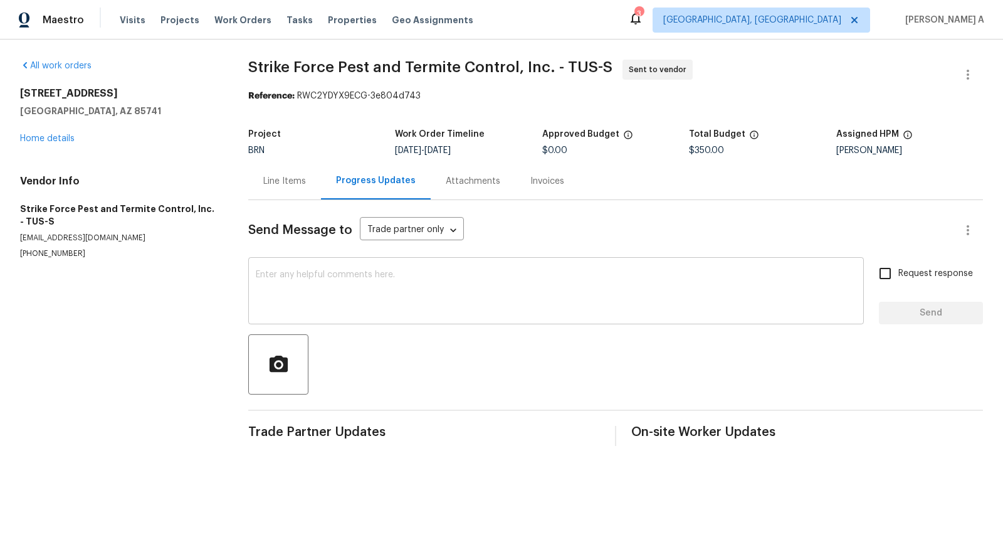
click at [374, 310] on textarea at bounding box center [556, 292] width 600 height 44
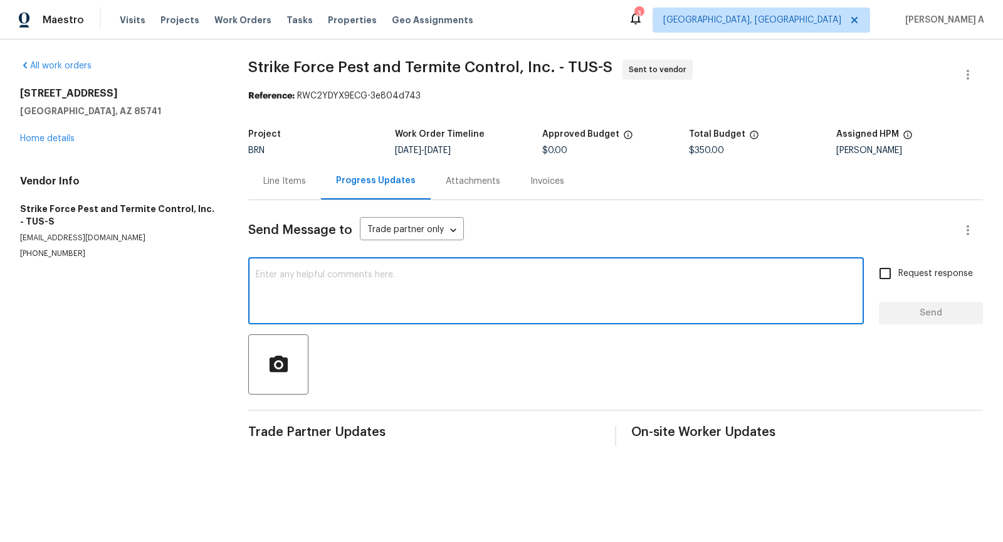
paste textarea "Hi, I'm Akshay from Opendoor. Just wanted to check if you received the workorde…"
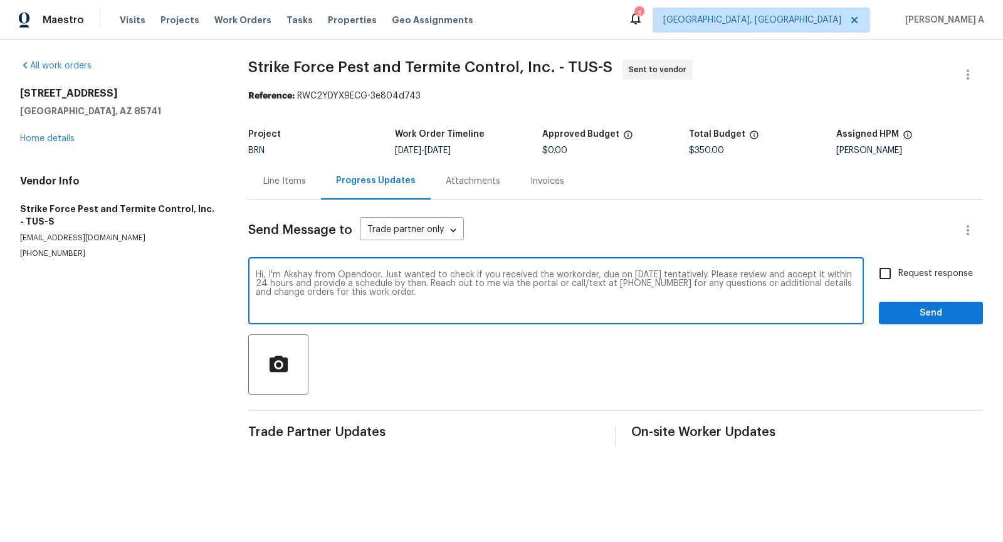
click at [651, 275] on textarea "Hi, I'm Akshay from Opendoor. Just wanted to check if you received the workorde…" at bounding box center [556, 292] width 600 height 44
type textarea "Hi, I'm Akshay from Opendoor. Just wanted to check if you received the workorde…"
click at [887, 272] on input "Request response" at bounding box center [885, 273] width 26 height 26
checkbox input "true"
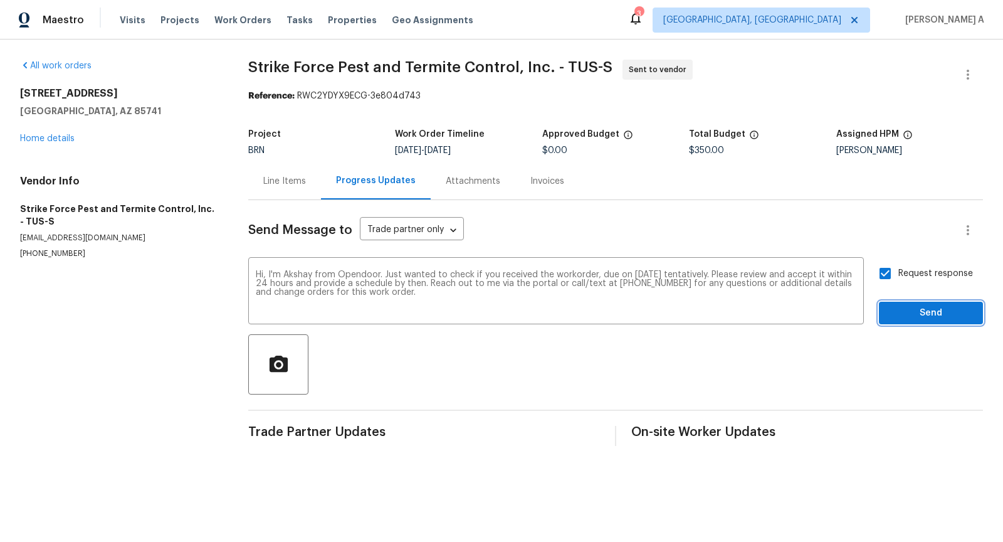
click at [912, 317] on span "Send" at bounding box center [931, 313] width 84 height 16
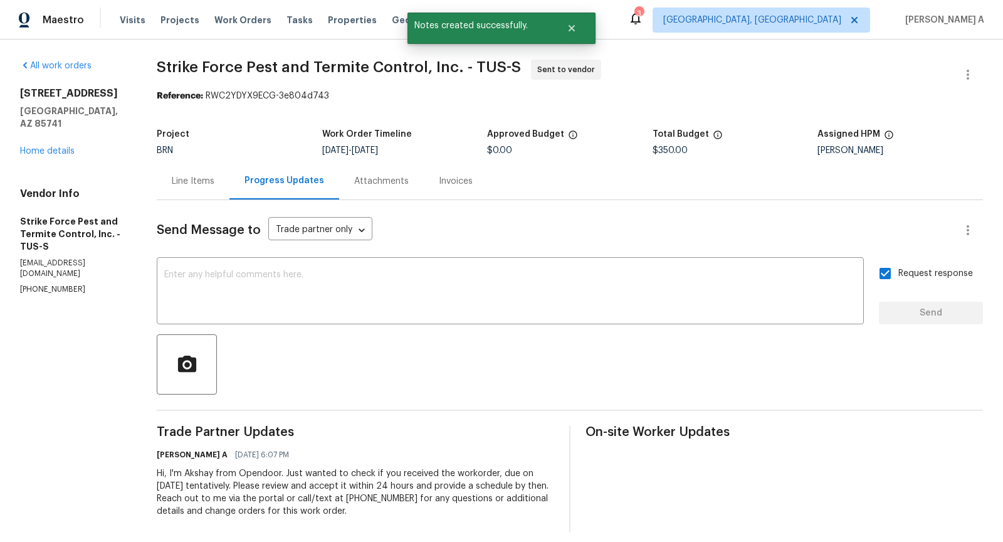
click at [202, 175] on div "Line Items" at bounding box center [193, 181] width 43 height 13
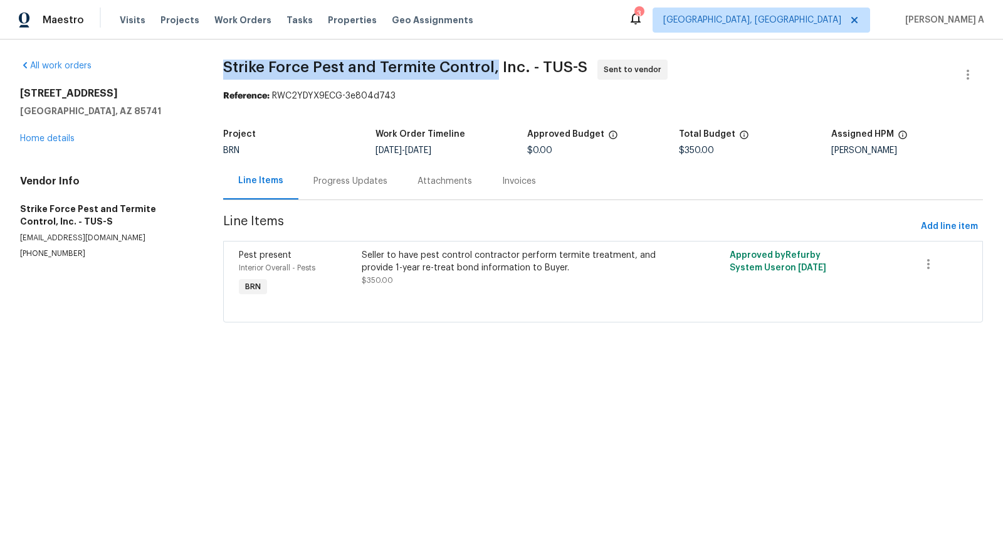
drag, startPoint x: 223, startPoint y: 70, endPoint x: 493, endPoint y: 66, distance: 270.2
click at [493, 66] on div "All work orders 2636 W Firebrook Rd Tucson, AZ 85741 Home details Vendor Info S…" at bounding box center [501, 198] width 1003 height 318
copy span "Strike Force Pest and Termite Control,"
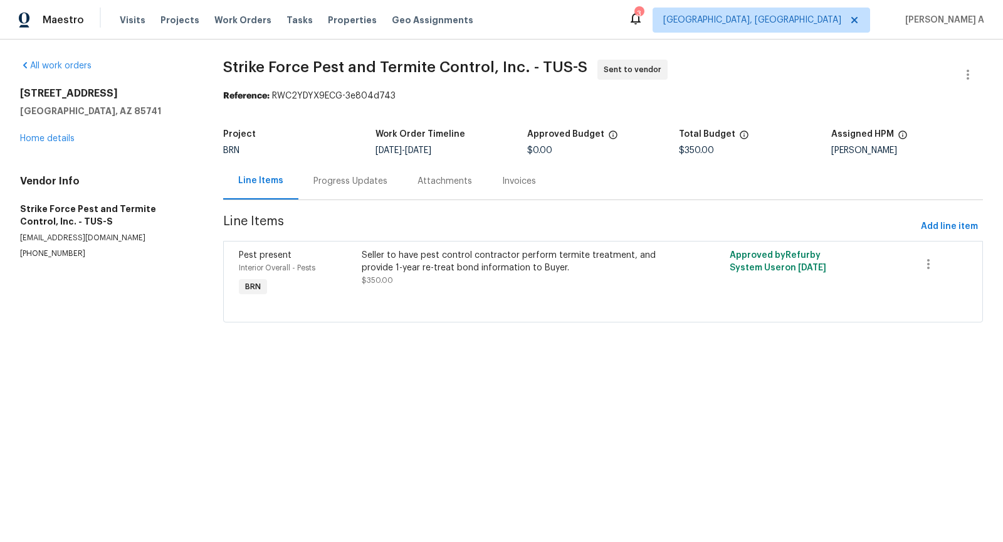
click at [321, 152] on div "BRN" at bounding box center [299, 150] width 152 height 9
click at [333, 173] on div "Progress Updates" at bounding box center [350, 180] width 104 height 37
